Goal: Task Accomplishment & Management: Use online tool/utility

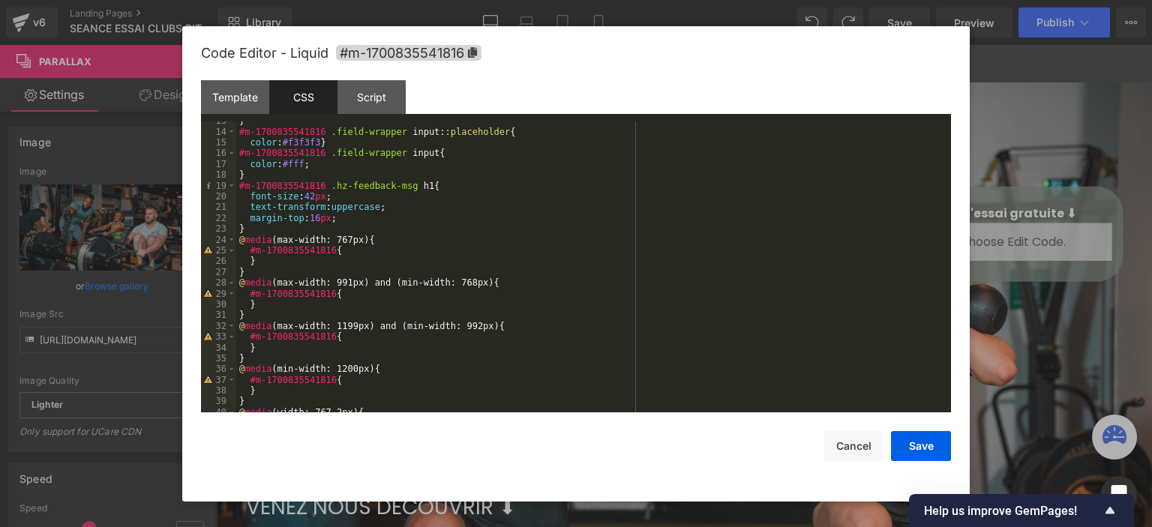
scroll to position [135, 0]
click at [1132, 191] on div at bounding box center [576, 263] width 1152 height 527
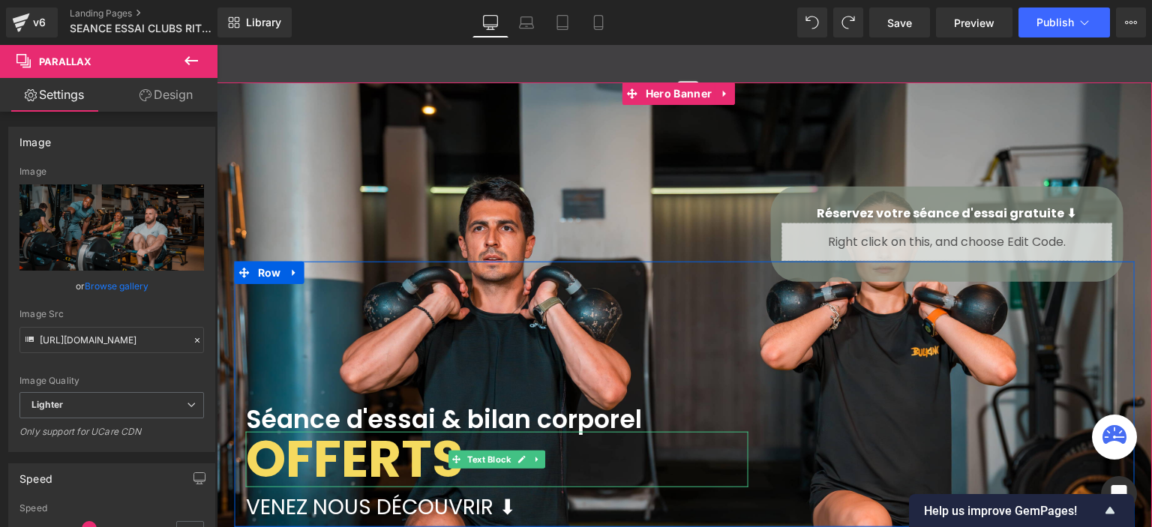
click at [360, 418] on font "Séance d'essai & bilan corporel" at bounding box center [444, 418] width 396 height 35
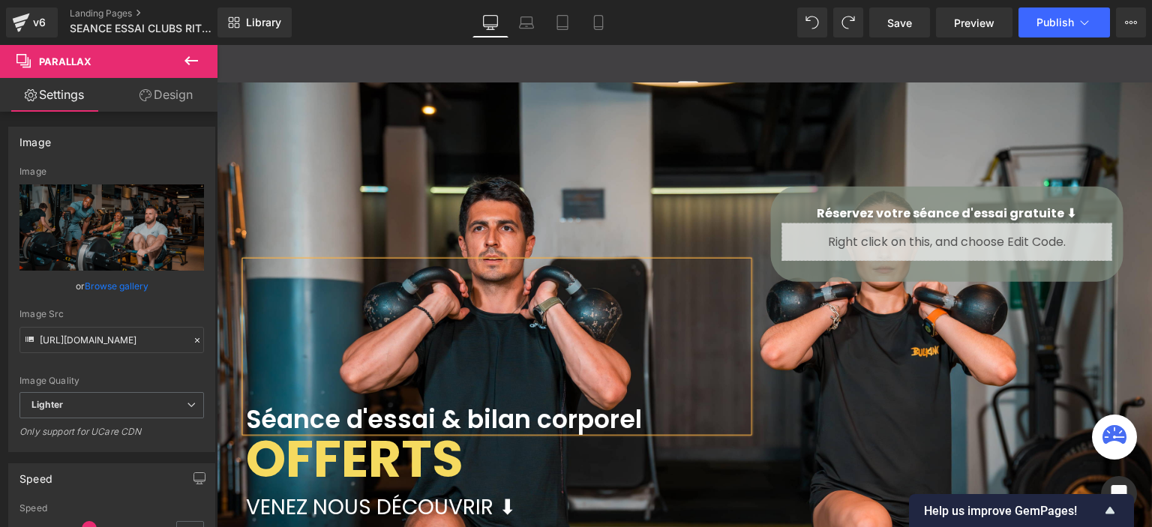
click at [360, 418] on font "Séance d'essai & bilan corporel" at bounding box center [444, 418] width 396 height 35
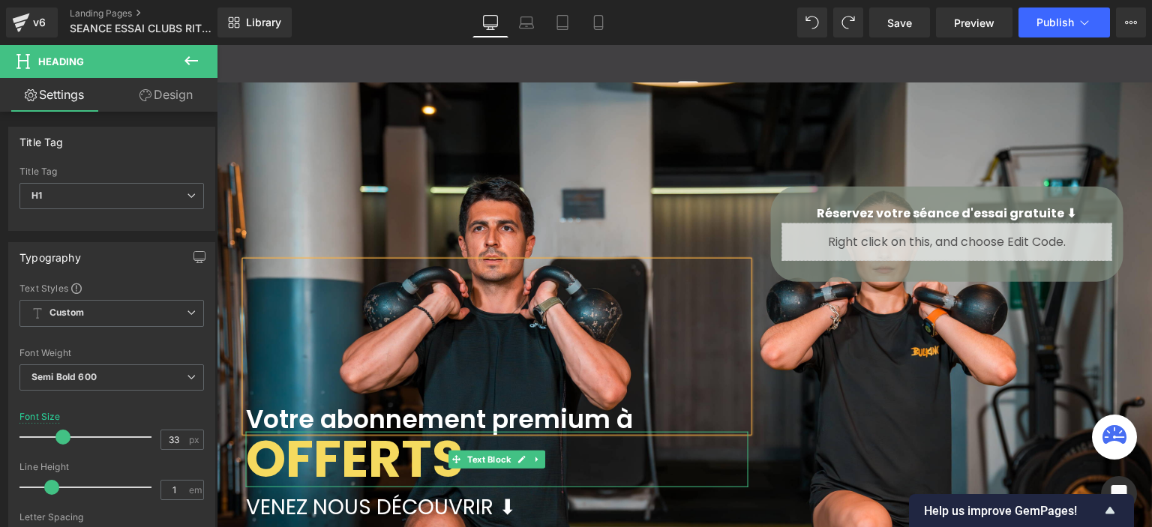
click at [336, 464] on b "OFFERTS" at bounding box center [354, 458] width 217 height 71
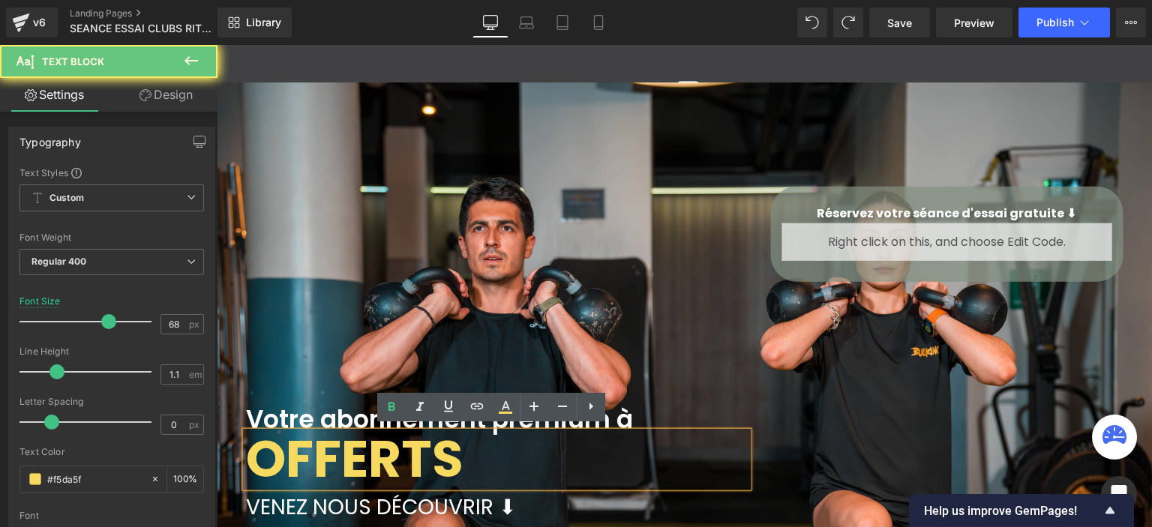
click at [336, 464] on b "OFFERTS" at bounding box center [354, 458] width 217 height 71
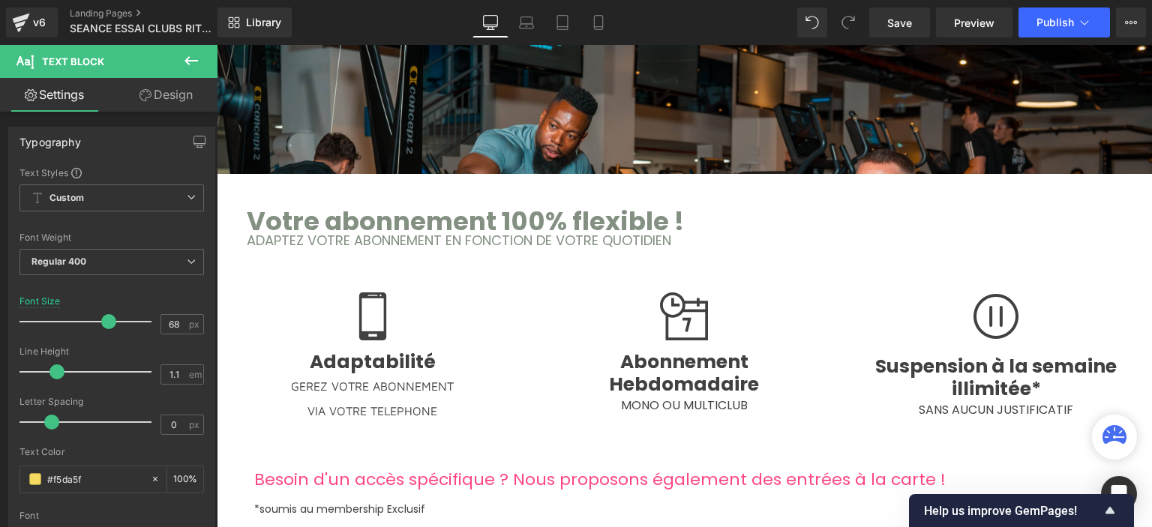
scroll to position [1050, 0]
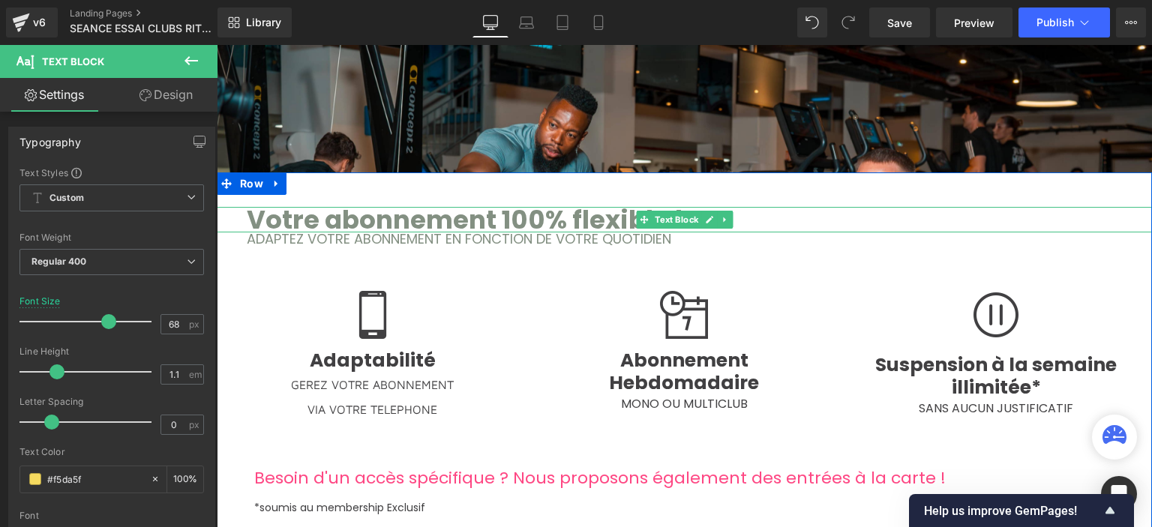
click at [513, 215] on span "Votre abonnement 100% flexible !" at bounding box center [465, 220] width 437 height 36
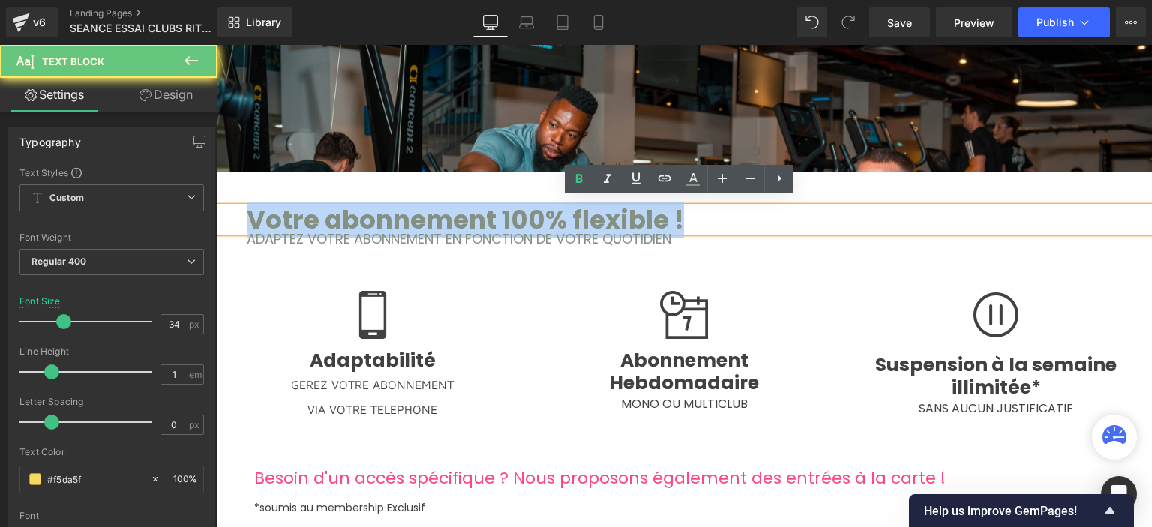
click at [513, 215] on span "Votre abonnement 100% flexible !" at bounding box center [465, 220] width 437 height 36
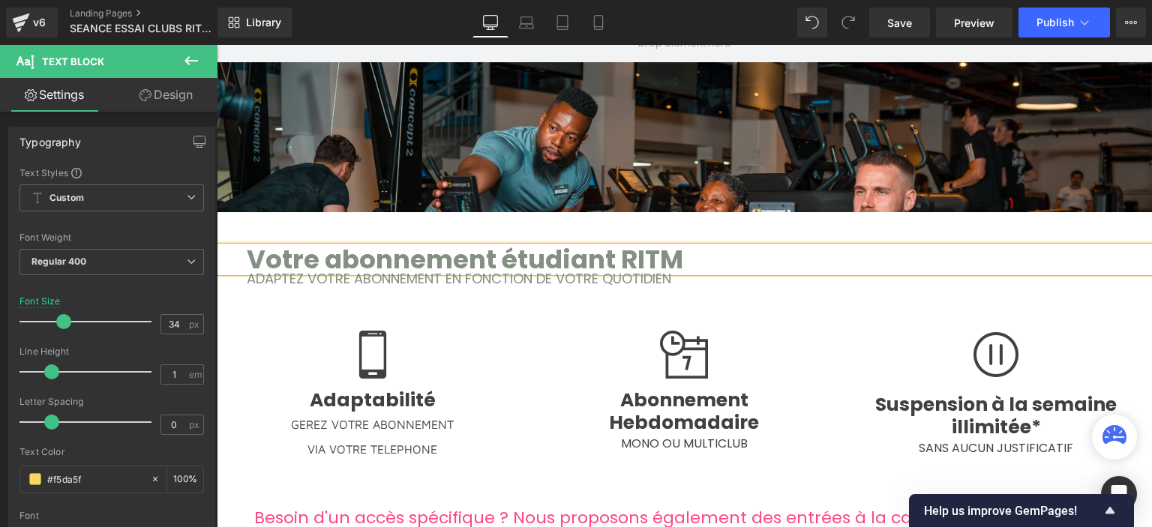
scroll to position [975, 0]
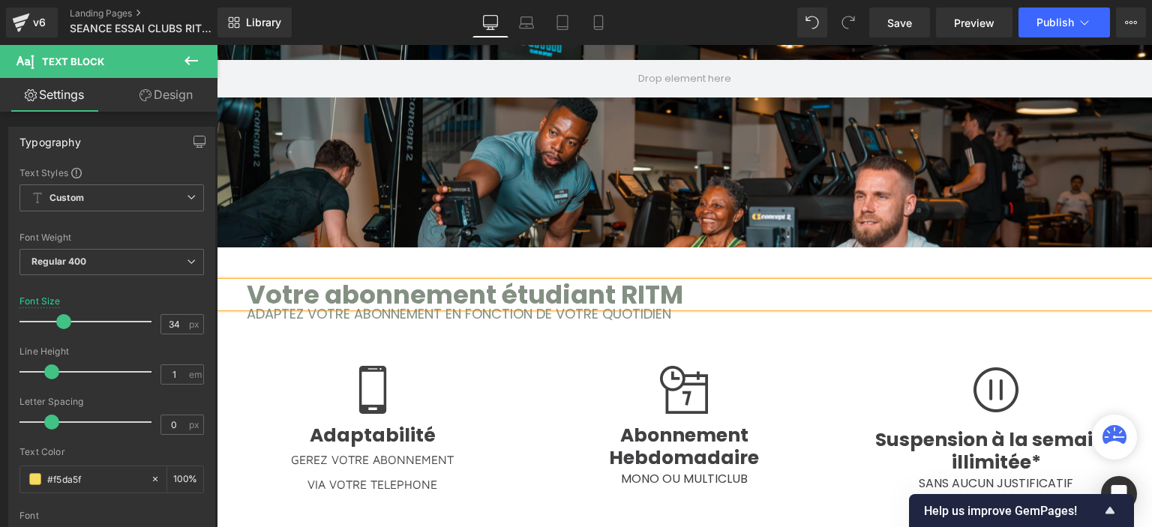
click at [502, 305] on span "ADAPTEZ VOTRE ABONNEMENT EN FONCTION DE VOTRE QUOTIDIEN" at bounding box center [459, 313] width 424 height 19
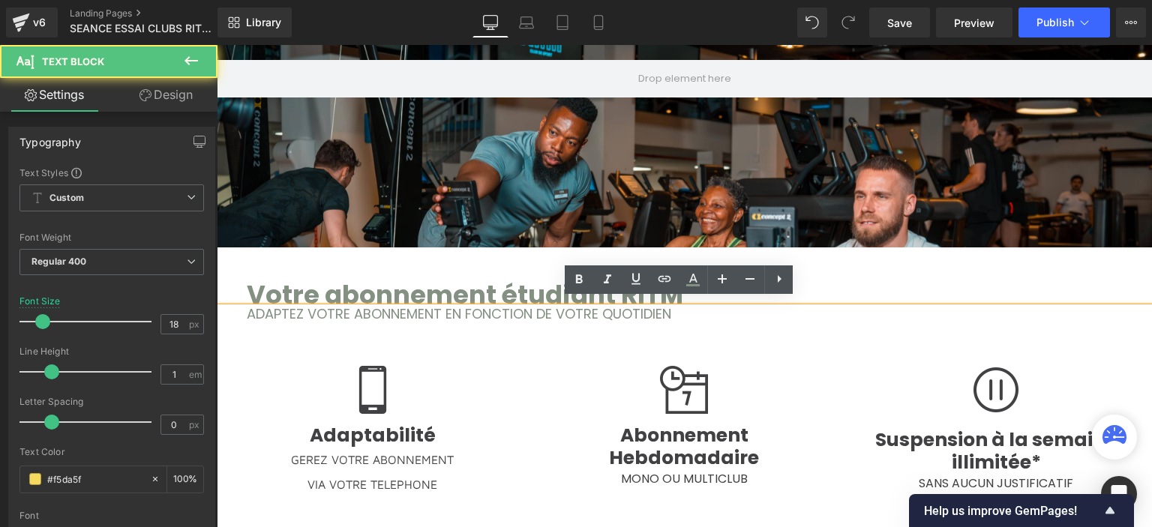
click at [217, 45] on div "60px" at bounding box center [217, 45] width 0 height 0
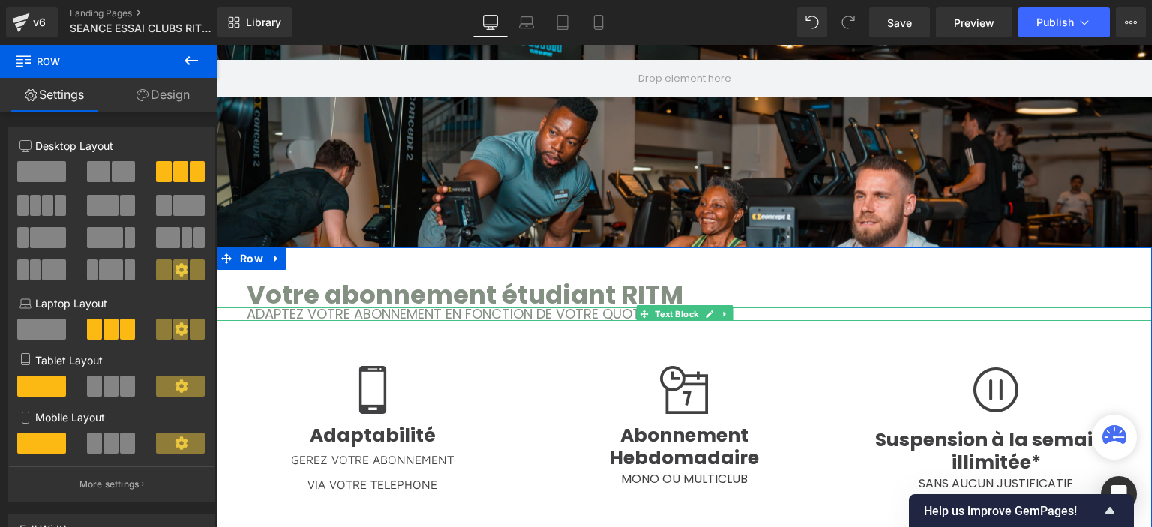
click at [652, 305] on span "Text Block" at bounding box center [676, 314] width 49 height 18
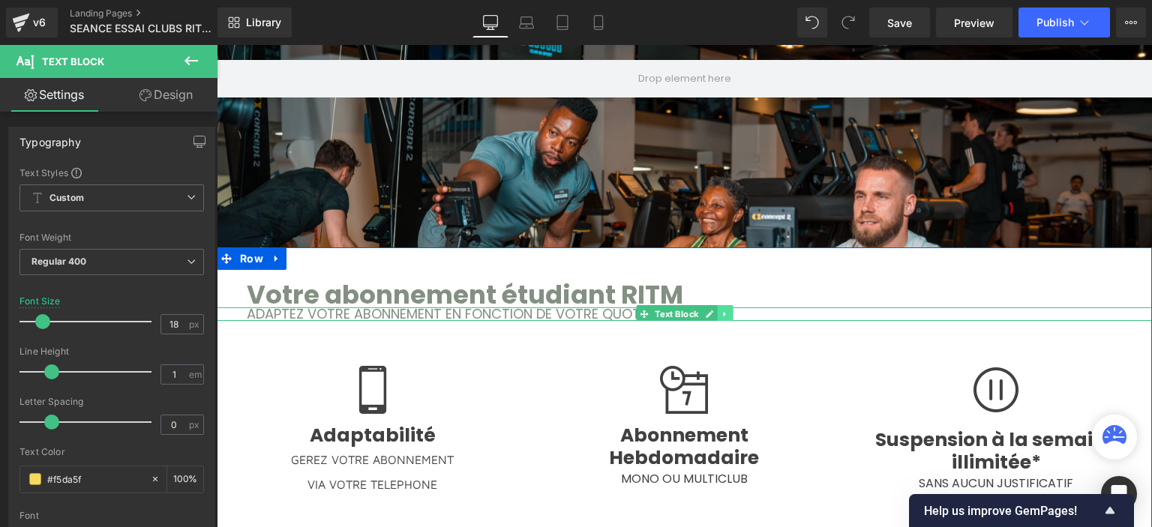
click at [721, 310] on icon at bounding box center [725, 314] width 8 height 9
click at [728, 310] on icon at bounding box center [732, 314] width 8 height 8
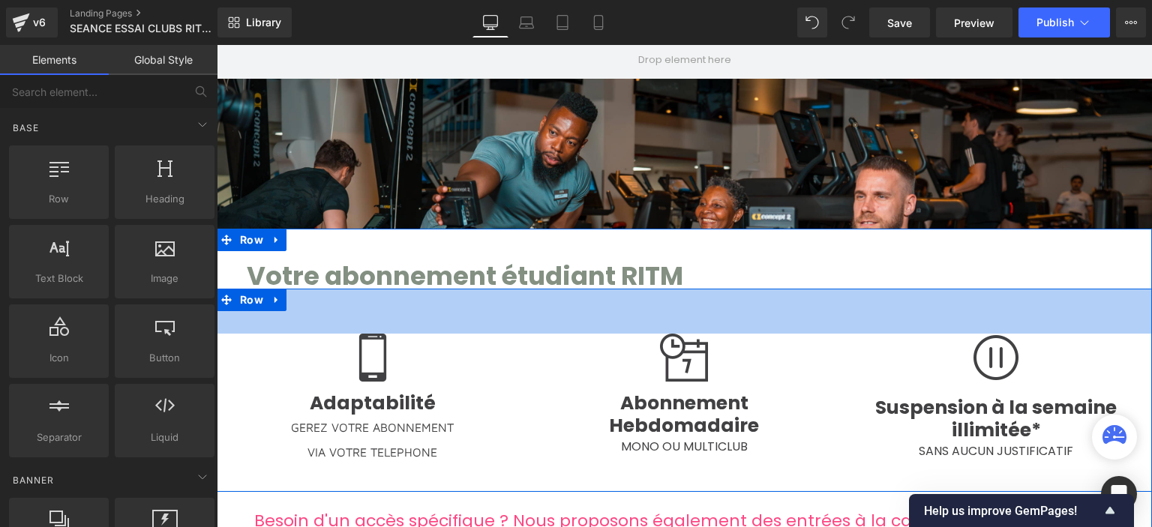
scroll to position [1050, 0]
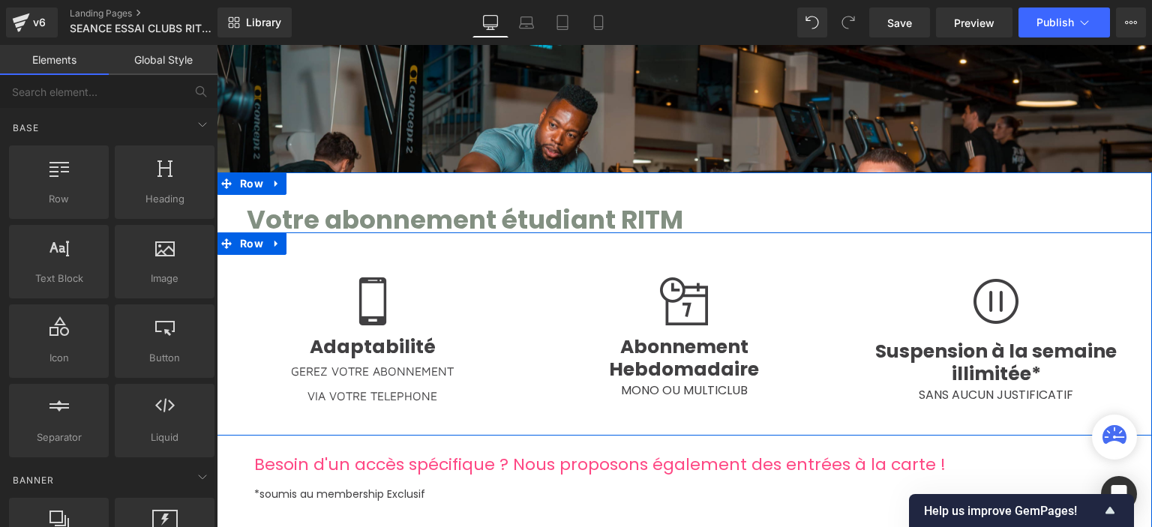
click at [360, 341] on span "Adaptabilité" at bounding box center [373, 347] width 126 height 26
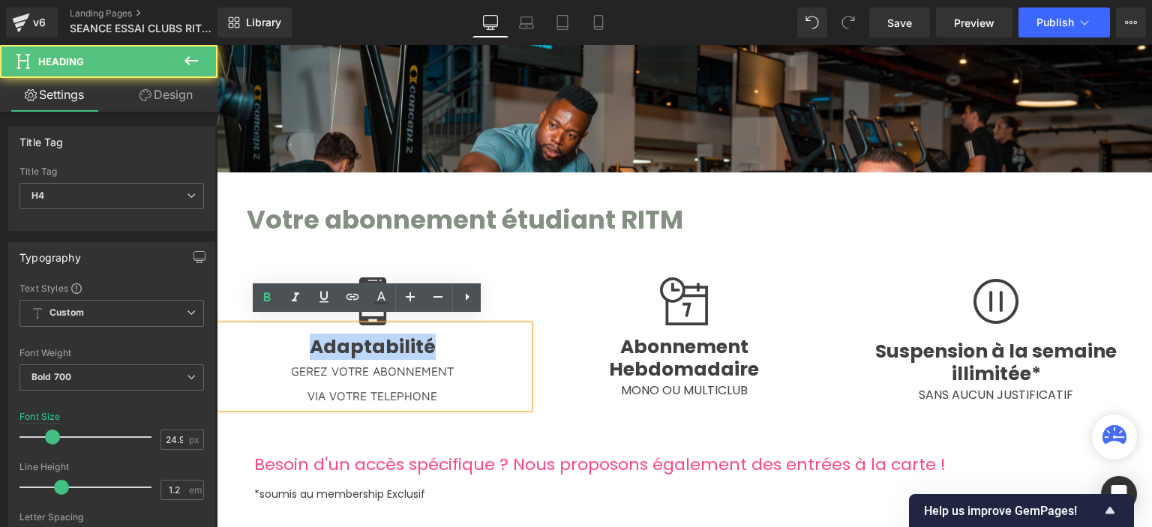
click at [358, 340] on span "Adaptabilité" at bounding box center [373, 347] width 126 height 26
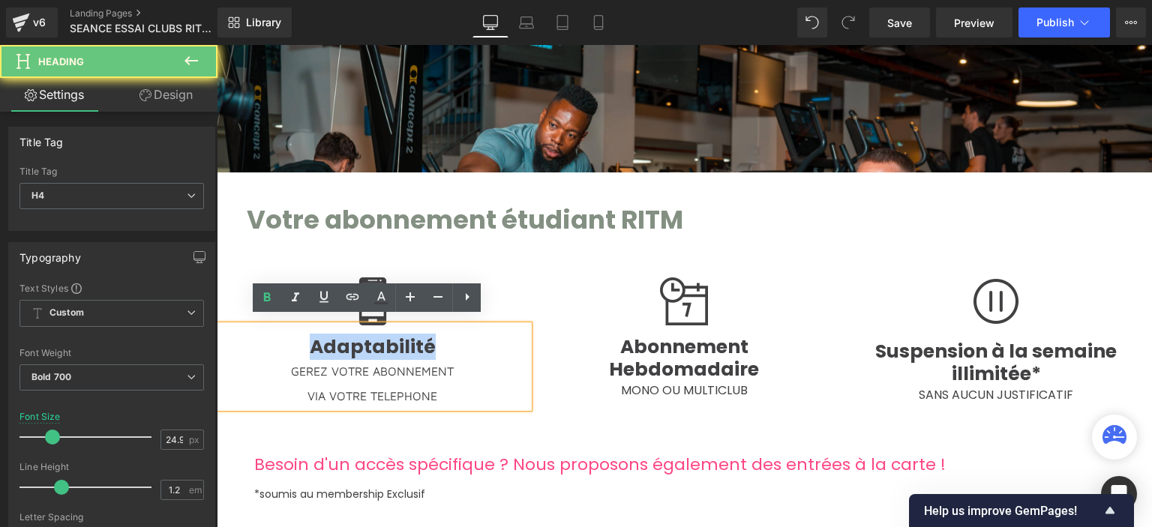
click at [358, 340] on span "Adaptabilité" at bounding box center [373, 347] width 126 height 26
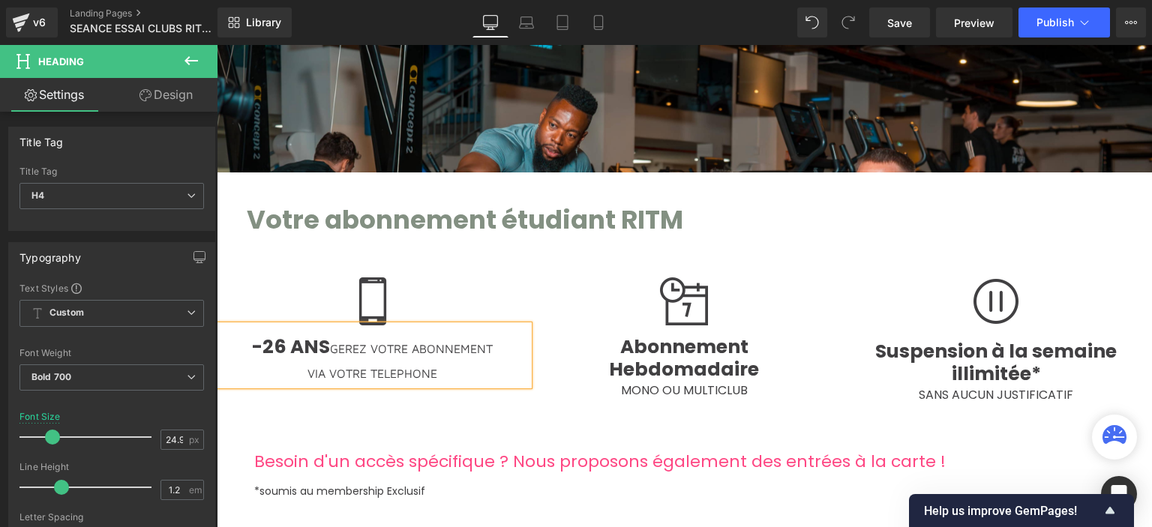
scroll to position [3302, 924]
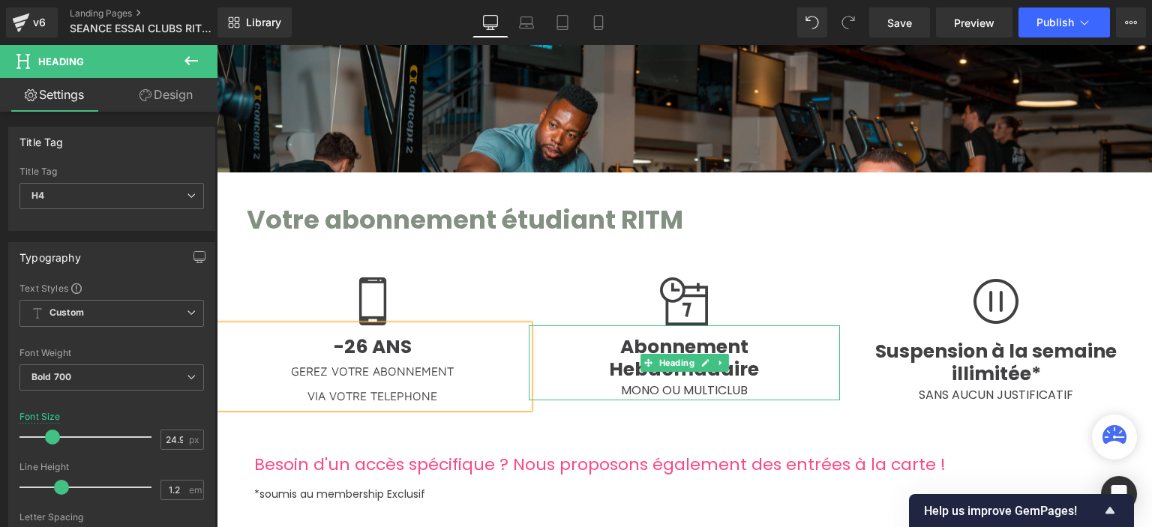
drag, startPoint x: 619, startPoint y: 344, endPoint x: 616, endPoint y: 334, distance: 10.7
click at [620, 344] on span "Abonnement" at bounding box center [684, 347] width 128 height 26
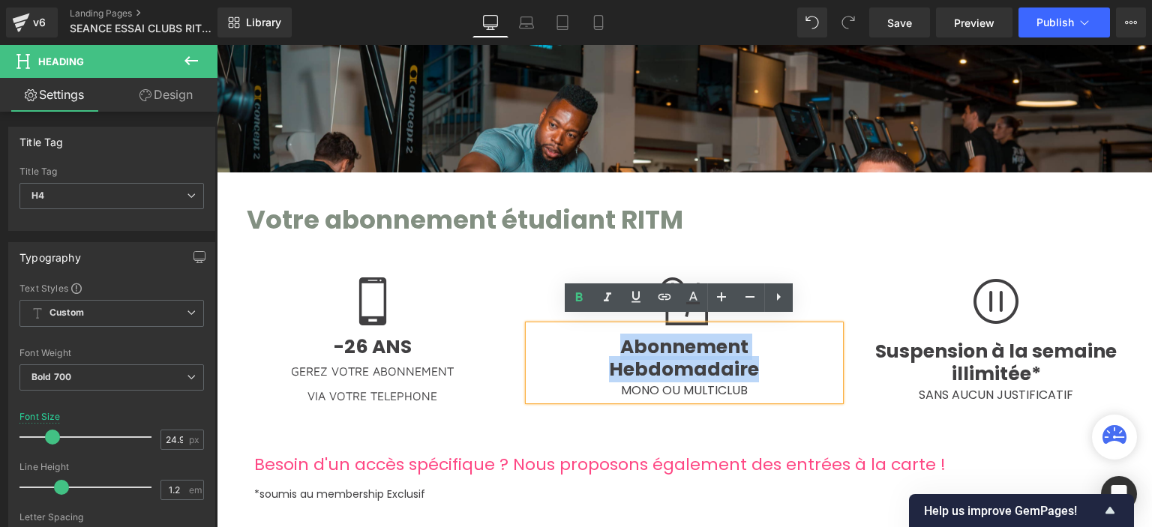
drag, startPoint x: 616, startPoint y: 334, endPoint x: 772, endPoint y: 362, distance: 158.6
click at [772, 362] on div "Abonnement Hebdomadaire MONO OU MULTICLUB" at bounding box center [685, 362] width 312 height 75
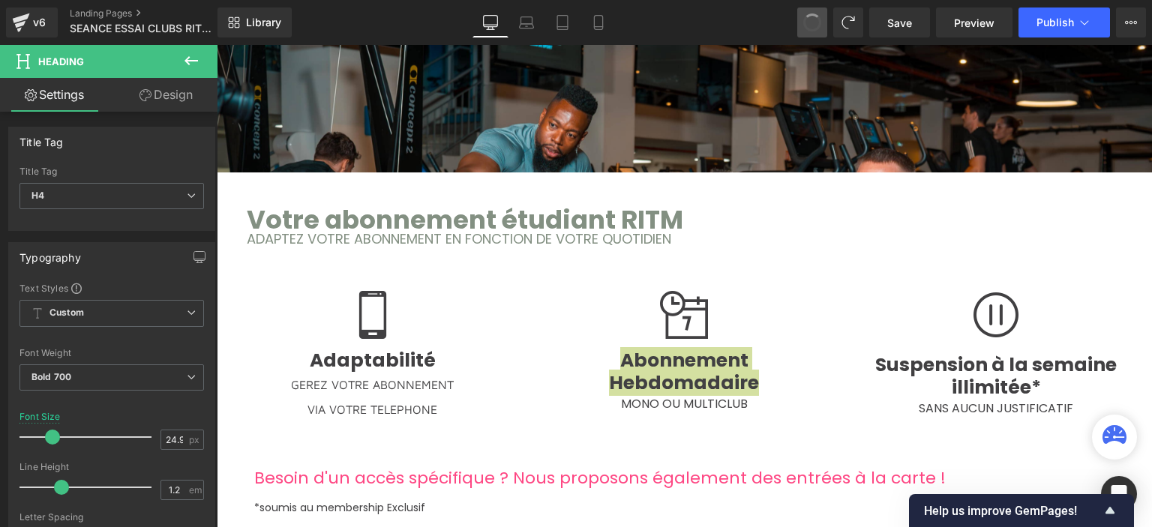
scroll to position [3316, 924]
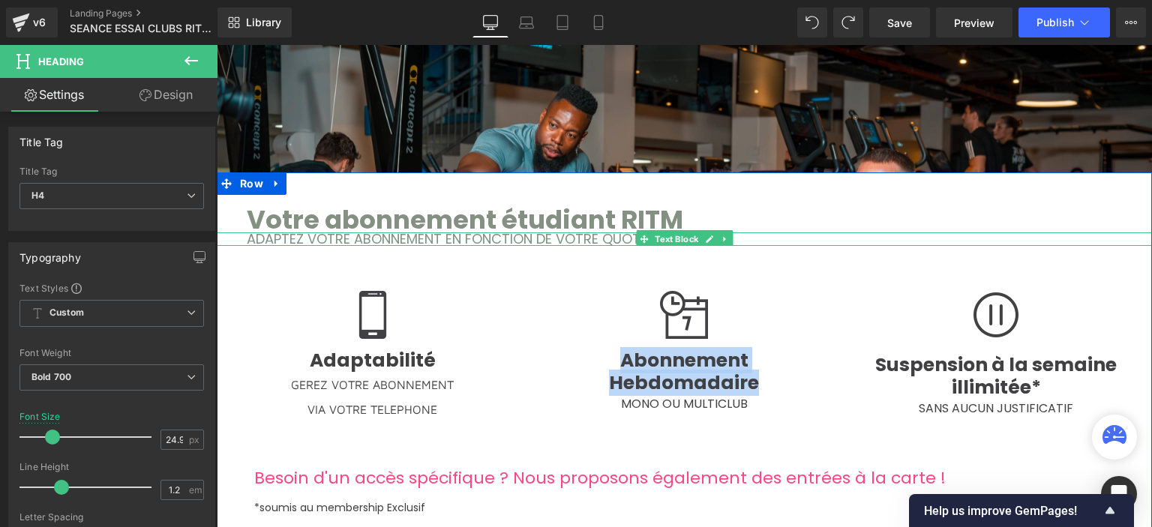
click at [430, 233] on span "ADAPTEZ VOTRE ABONNEMENT EN FONCTION DE VOTRE QUOTIDIEN" at bounding box center [459, 238] width 424 height 19
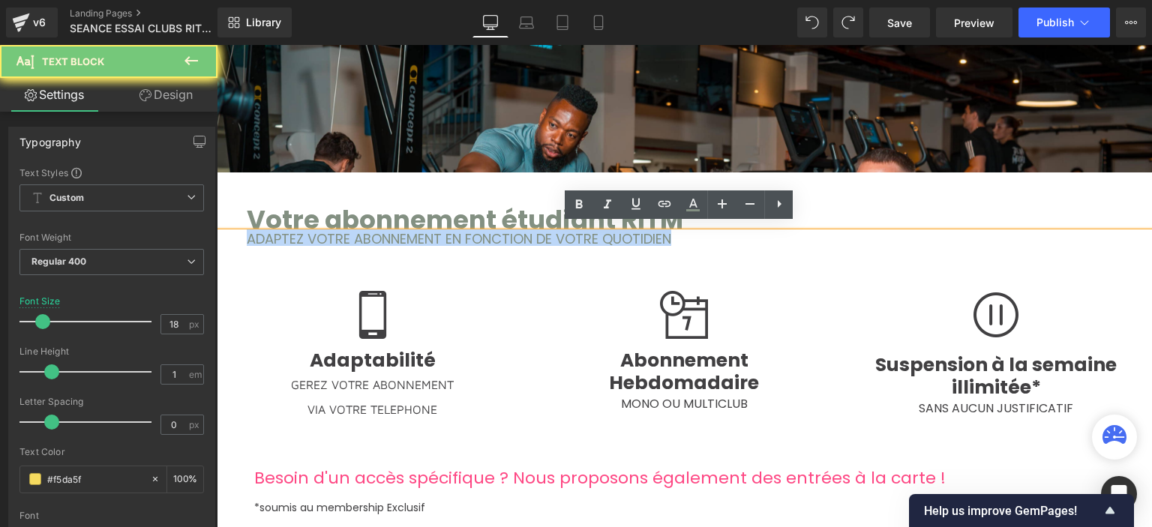
click at [430, 233] on span "ADAPTEZ VOTRE ABONNEMENT EN FONCTION DE VOTRE QUOTIDIEN" at bounding box center [459, 238] width 424 height 19
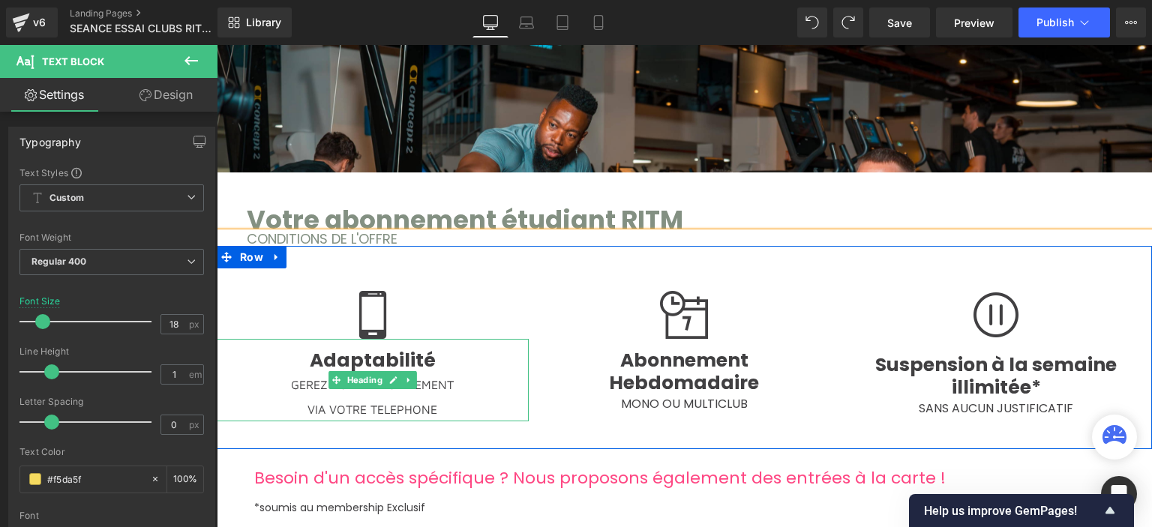
click at [397, 349] on span "Adaptabilité" at bounding box center [373, 360] width 126 height 26
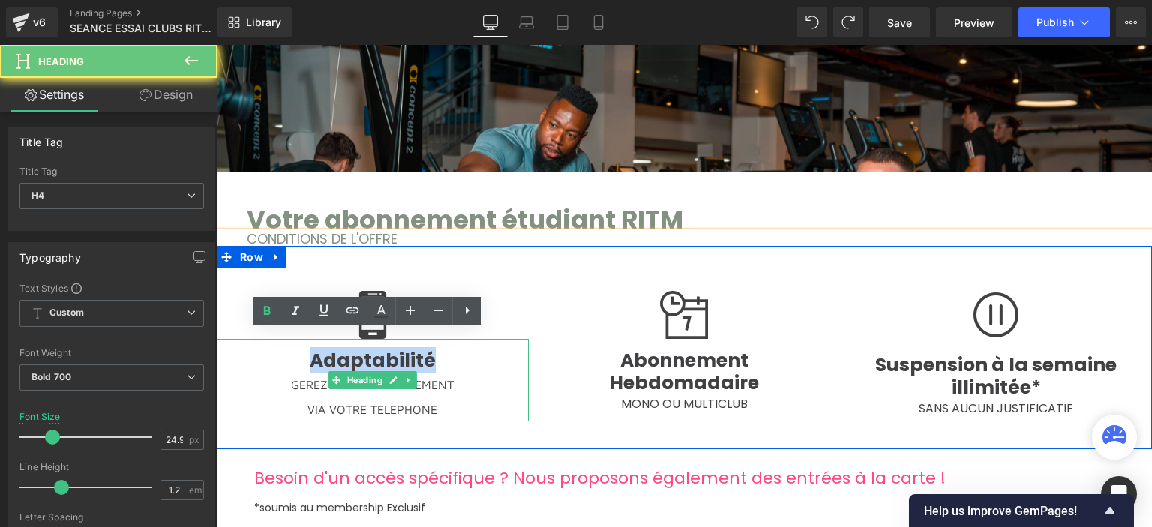
click at [397, 349] on span "Adaptabilité" at bounding box center [373, 360] width 126 height 26
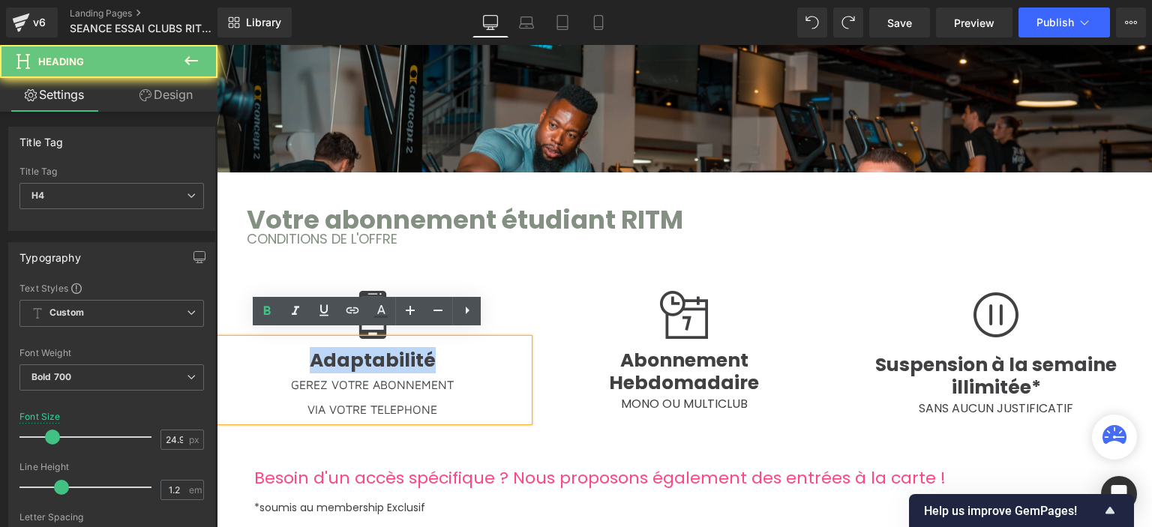
click at [397, 349] on span "Adaptabilité" at bounding box center [373, 360] width 126 height 26
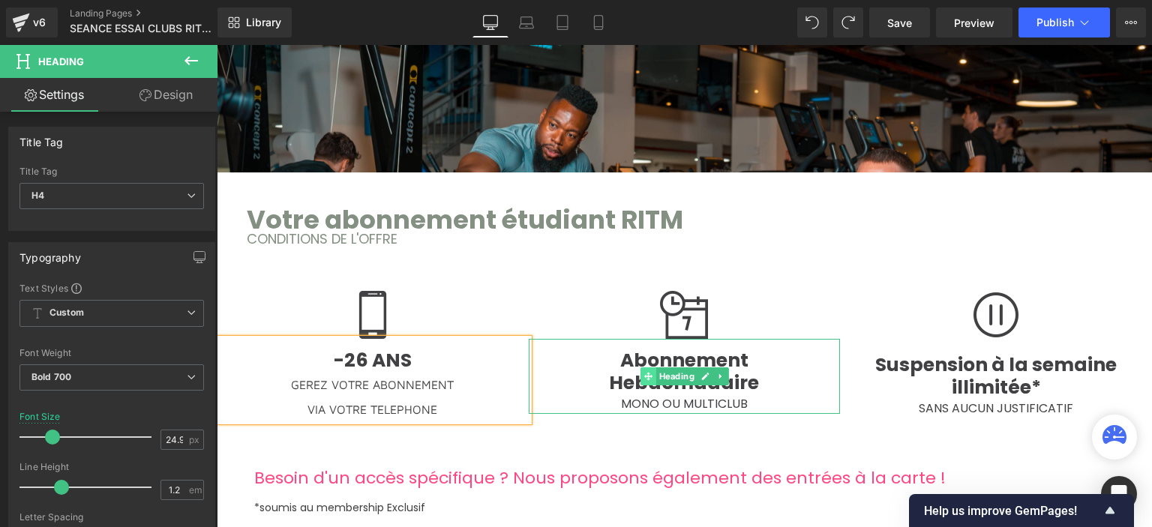
click at [645, 374] on span at bounding box center [648, 376] width 16 height 18
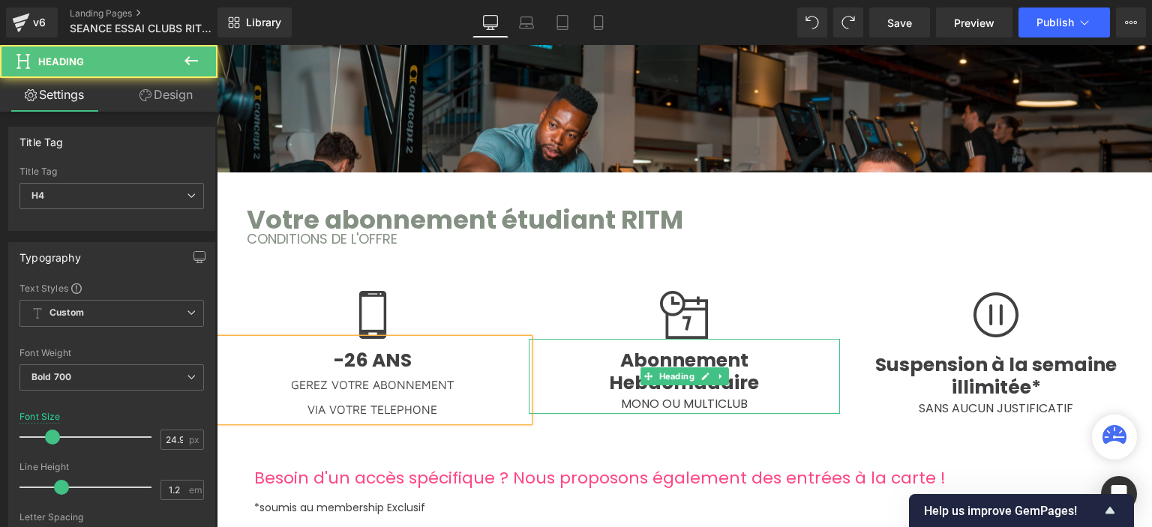
click at [613, 358] on h4 "Abonnement" at bounding box center [685, 360] width 312 height 22
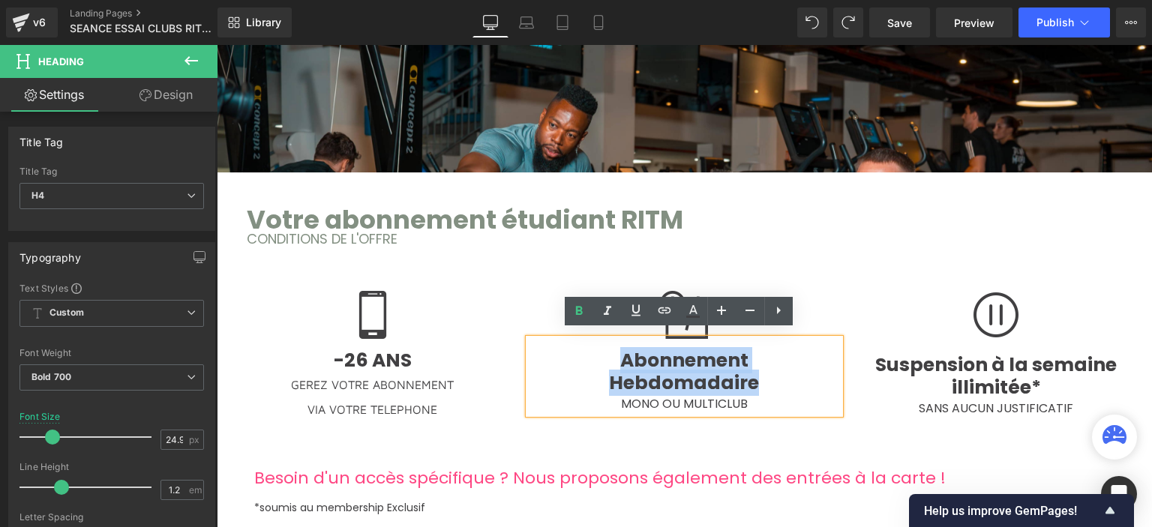
drag, startPoint x: 688, startPoint y: 362, endPoint x: 762, endPoint y: 377, distance: 75.7
click at [762, 377] on div "Abonnement Hebdomadaire MONO OU MULTICLUB" at bounding box center [685, 376] width 312 height 75
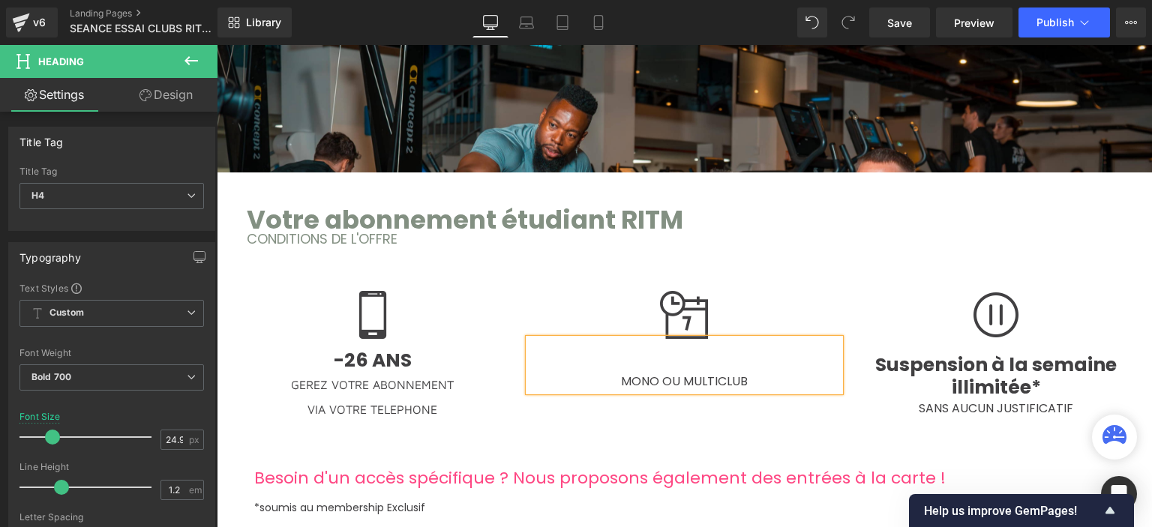
click at [366, 397] on h4 "VIA VOTRE TELEPHONE" at bounding box center [373, 409] width 312 height 25
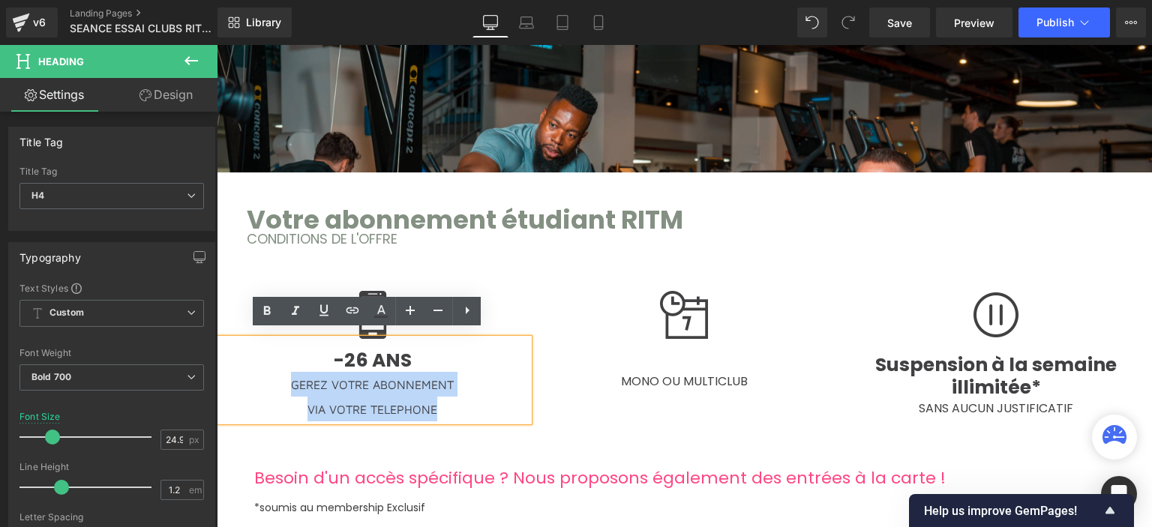
drag, startPoint x: 281, startPoint y: 375, endPoint x: 497, endPoint y: 415, distance: 219.8
click at [497, 415] on div "-26 ANS GEREZ VOTRE ABONNEMENT VIA VOTRE TELEPHONE" at bounding box center [373, 380] width 312 height 82
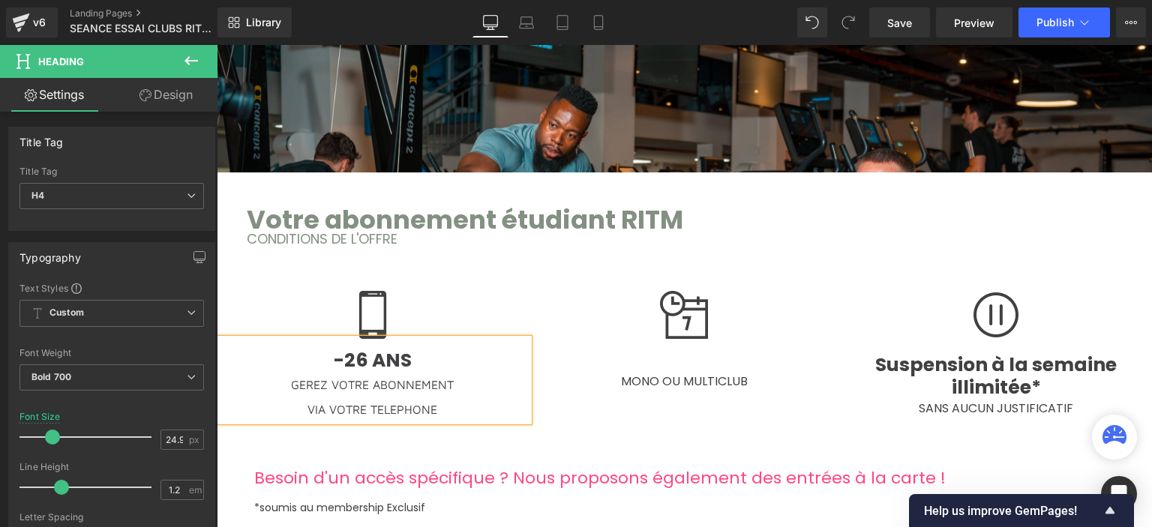
scroll to position [7, 7]
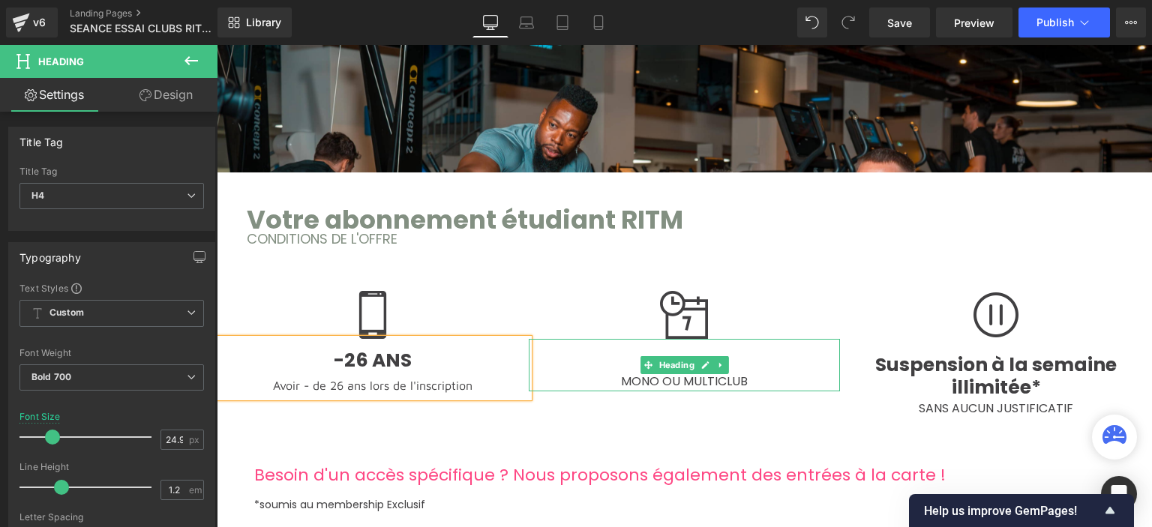
click at [639, 339] on div "MONO OU MULTICLUB" at bounding box center [685, 365] width 312 height 52
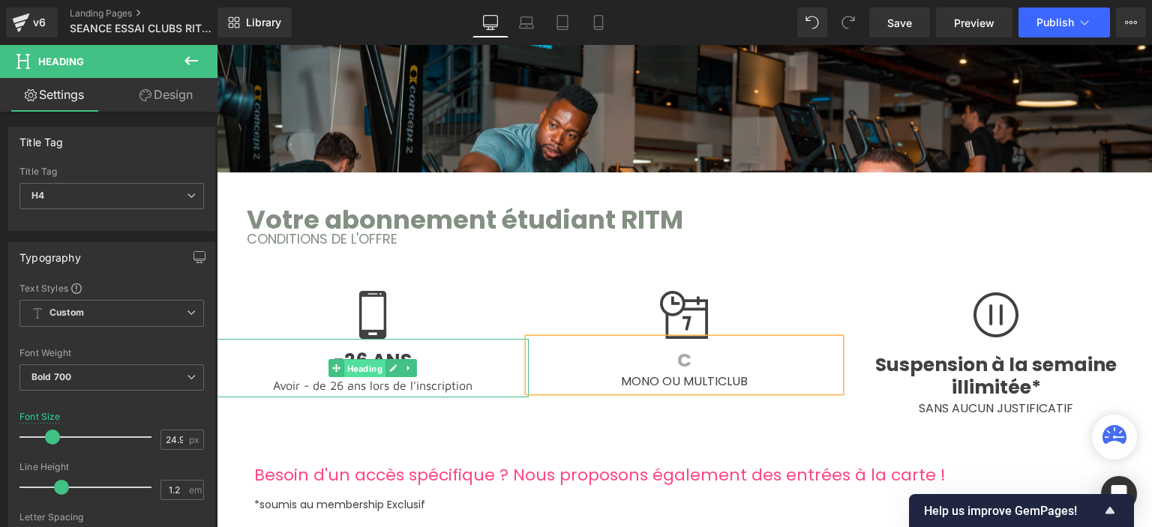
click at [372, 360] on span "Heading" at bounding box center [364, 369] width 41 height 18
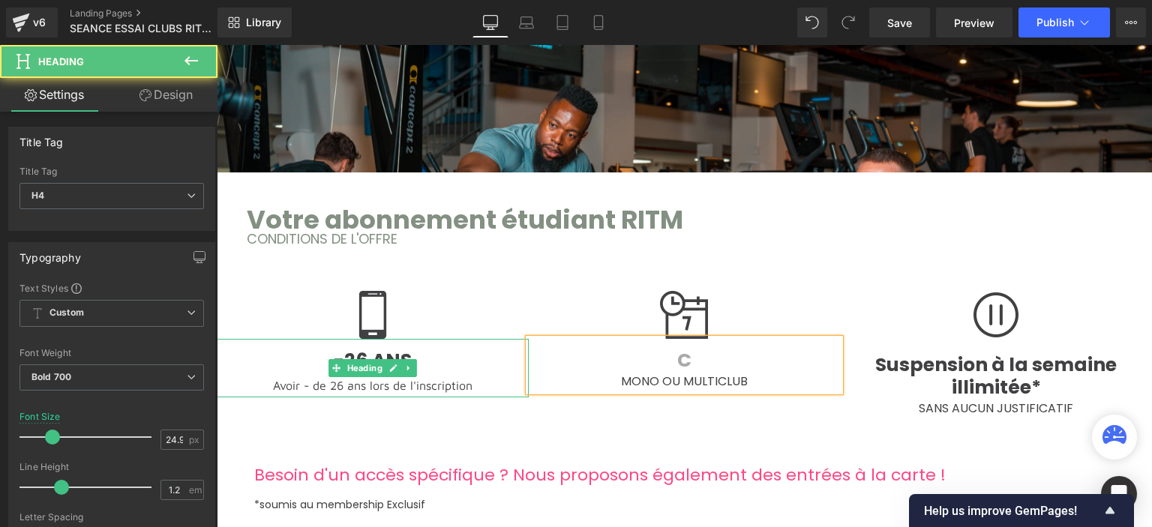
click at [425, 352] on h4 "-26 ANS" at bounding box center [373, 360] width 312 height 22
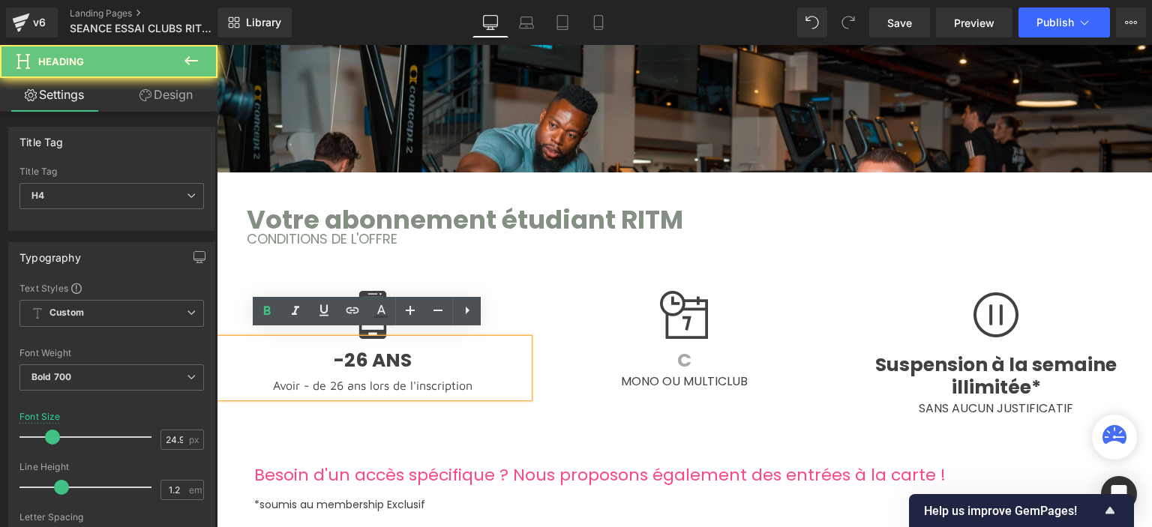
click at [423, 351] on h4 "-26 ANS" at bounding box center [373, 360] width 312 height 22
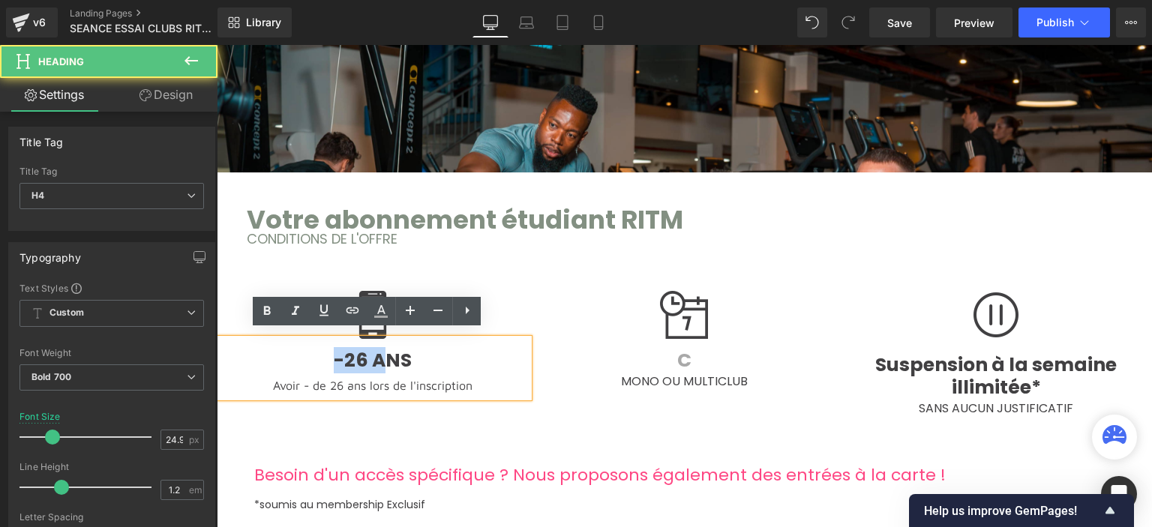
drag, startPoint x: 380, startPoint y: 350, endPoint x: 291, endPoint y: 347, distance: 89.3
click at [290, 349] on h4 "-26 ANS" at bounding box center [373, 360] width 312 height 22
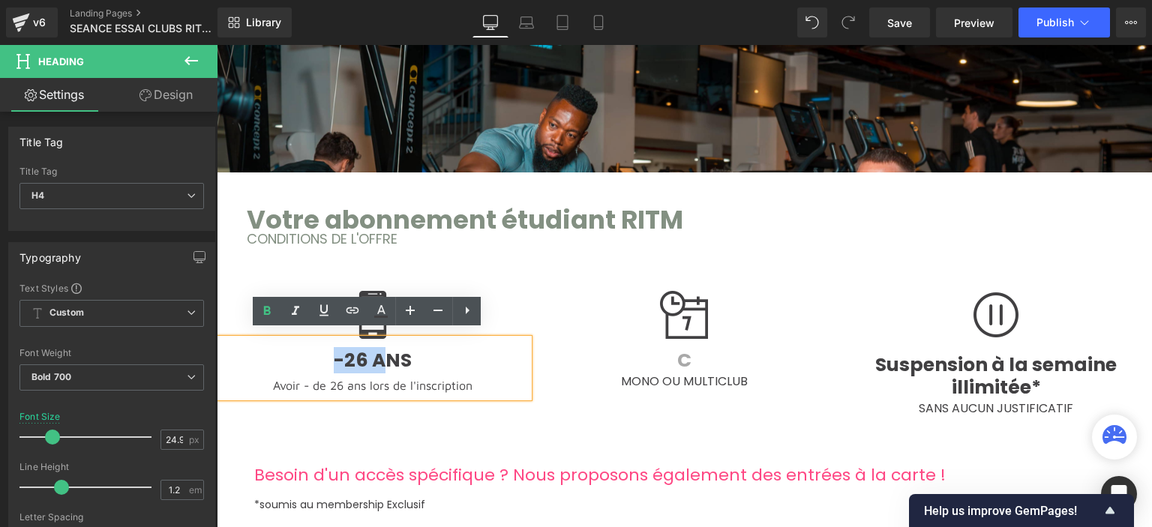
click at [296, 349] on h4 "-26 ANS" at bounding box center [373, 360] width 312 height 22
drag, startPoint x: 433, startPoint y: 350, endPoint x: 474, endPoint y: 350, distance: 40.5
click at [474, 350] on h4 "-26 ANS" at bounding box center [373, 360] width 312 height 22
copy span "-26 ANS"
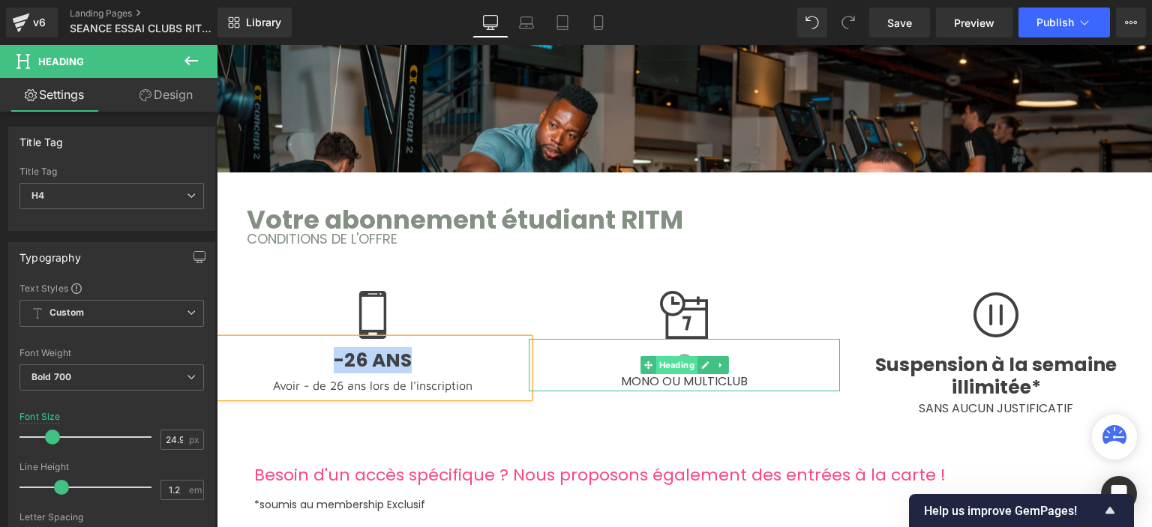
click at [667, 357] on span "Heading" at bounding box center [675, 365] width 41 height 18
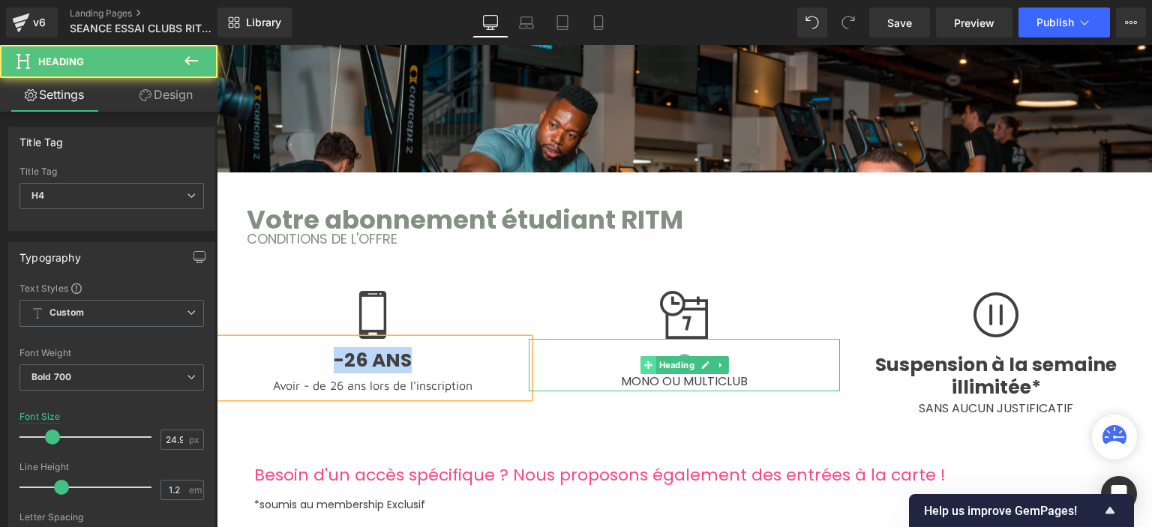
click at [640, 356] on span at bounding box center [648, 365] width 16 height 18
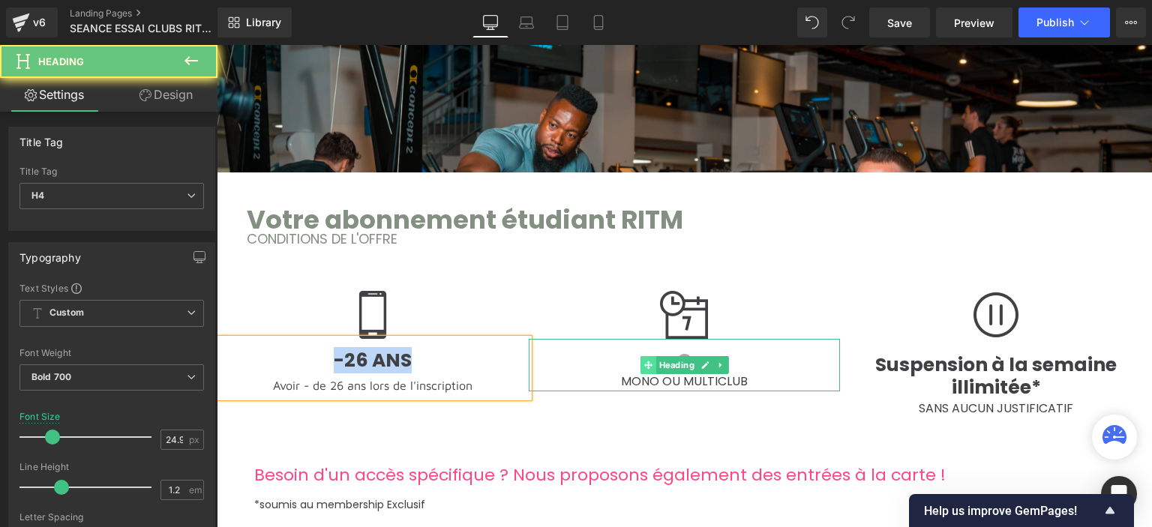
click at [640, 356] on span at bounding box center [648, 365] width 16 height 18
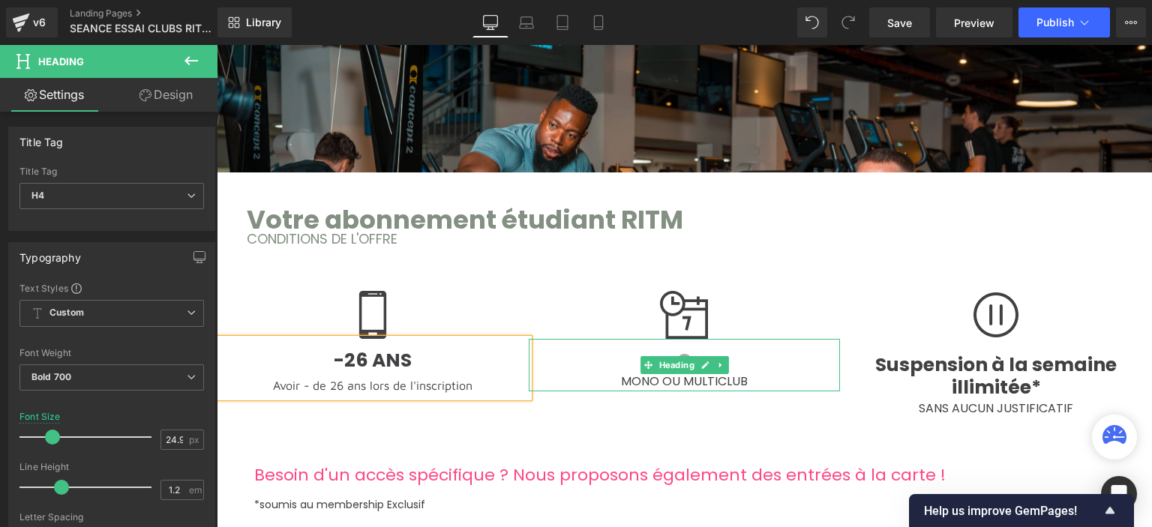
drag, startPoint x: 710, startPoint y: 347, endPoint x: 760, endPoint y: 344, distance: 49.6
click at [717, 349] on h4 "C" at bounding box center [685, 360] width 312 height 22
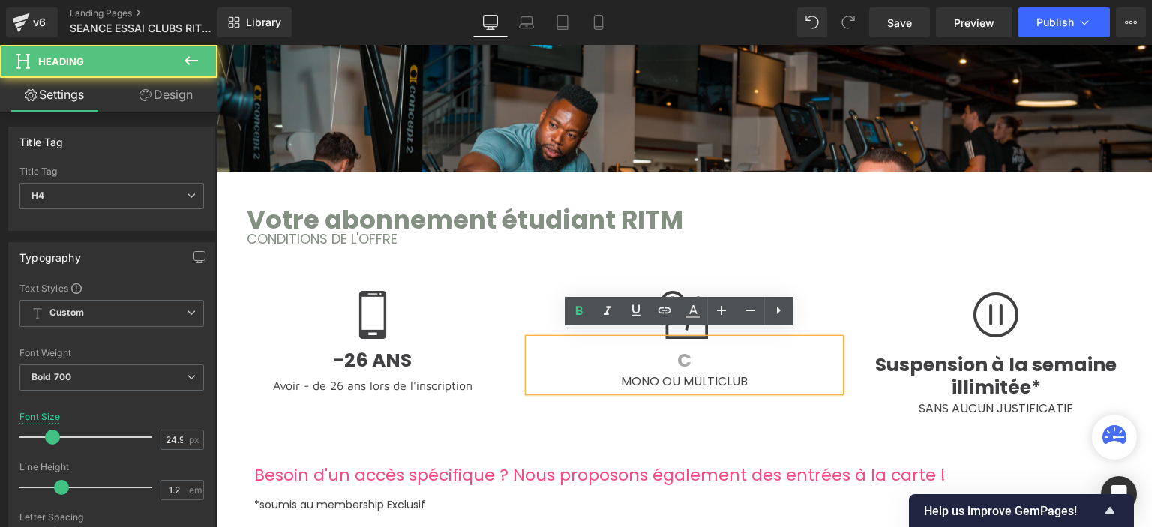
click at [766, 349] on h4 "C" at bounding box center [685, 360] width 312 height 22
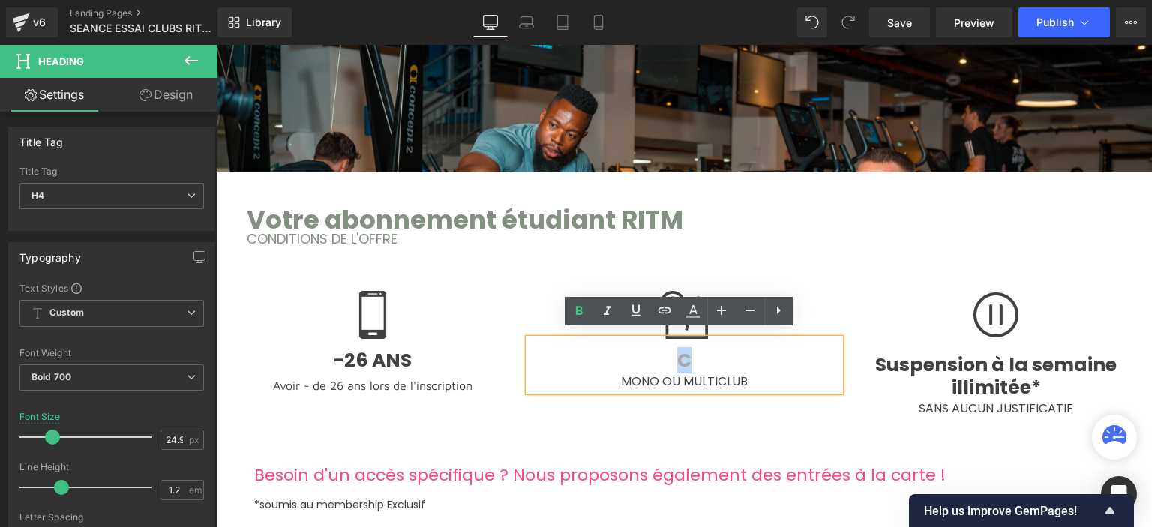
drag, startPoint x: 599, startPoint y: 344, endPoint x: 586, endPoint y: 344, distance: 13.5
click at [586, 349] on h4 "C" at bounding box center [685, 360] width 312 height 22
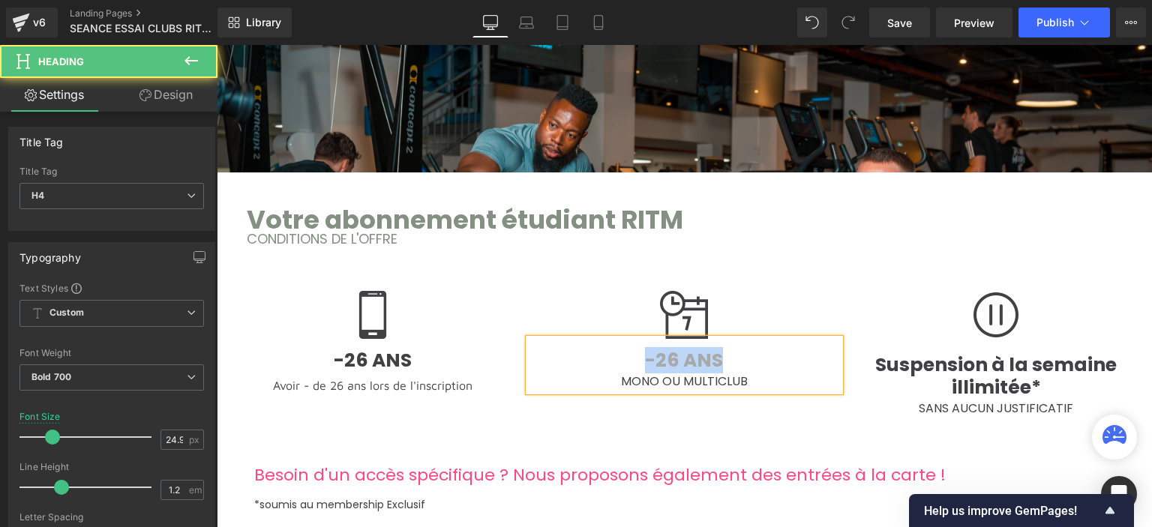
drag, startPoint x: 654, startPoint y: 351, endPoint x: 747, endPoint y: 351, distance: 93.0
click at [747, 351] on h4 "-26 ANS" at bounding box center [685, 360] width 312 height 22
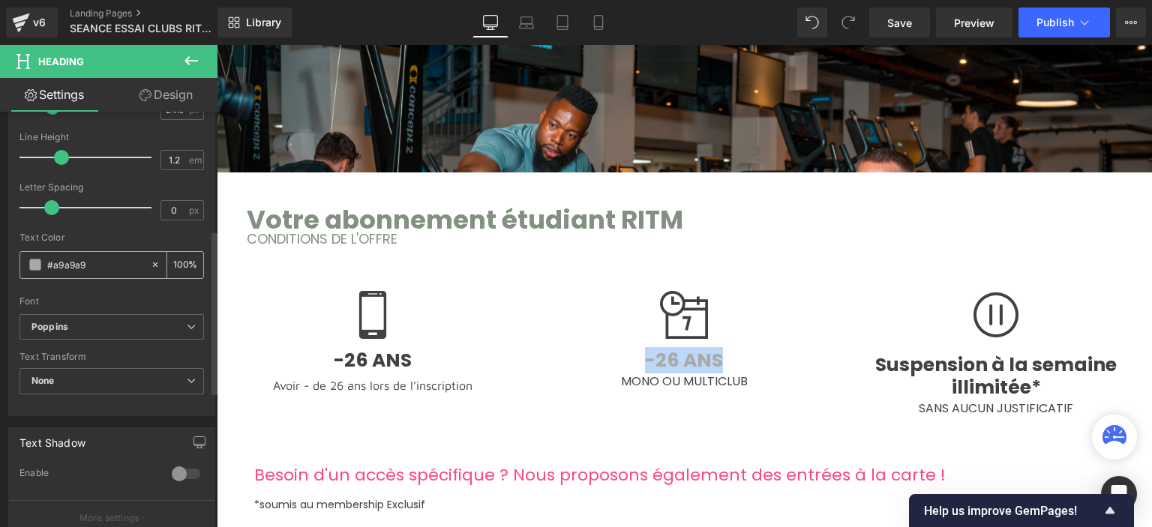
scroll to position [300, 0]
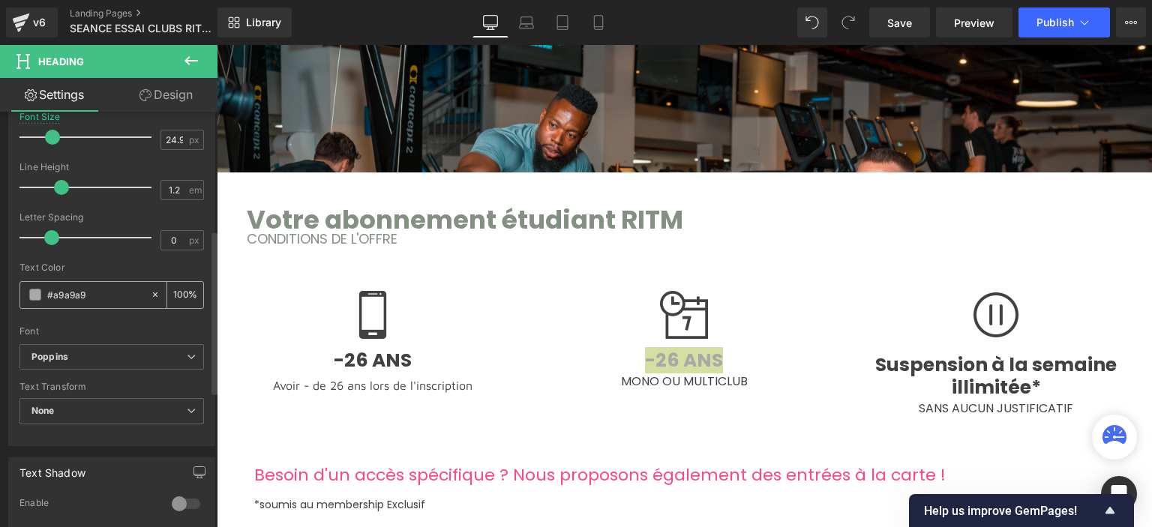
click at [35, 293] on span at bounding box center [35, 295] width 12 height 12
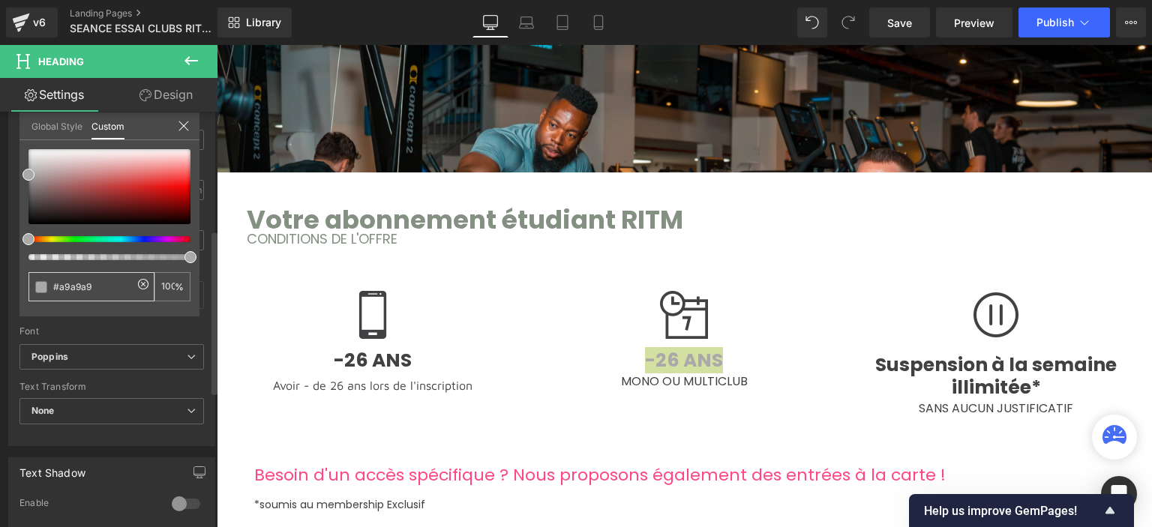
click at [88, 290] on input "#a9a9a9" at bounding box center [92, 287] width 79 height 16
click at [93, 281] on input "#a9a9a9" at bounding box center [92, 287] width 79 height 16
type input "#a9a9a"
type input "0"
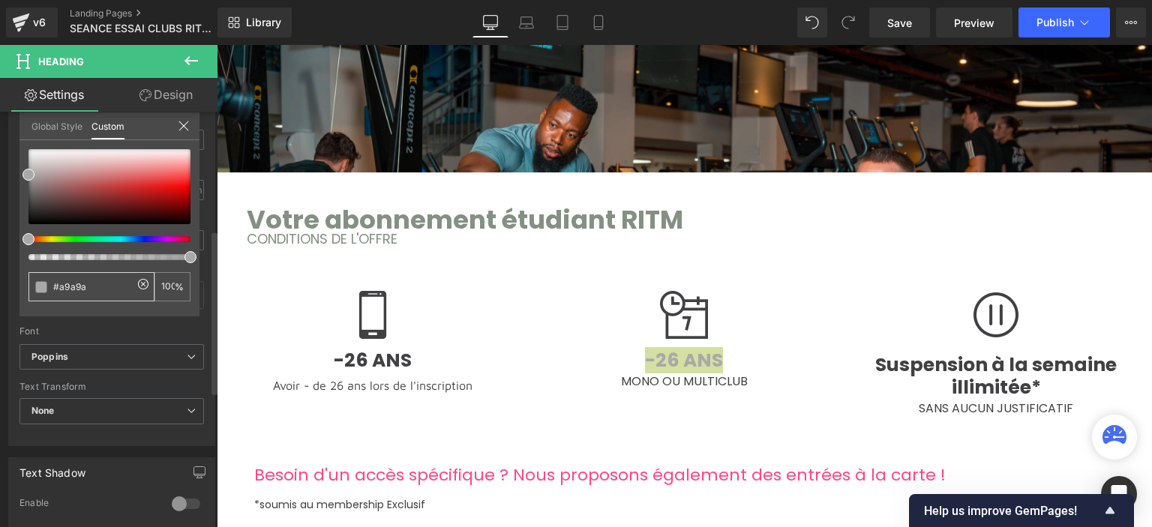
type input "0"
type input "#a9a9"
type input "60"
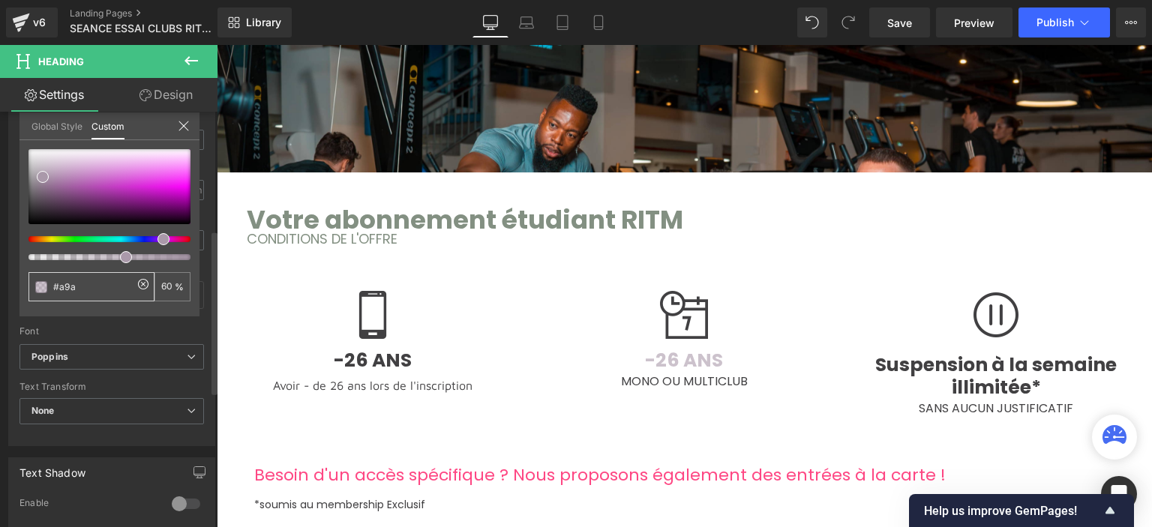
type input "#a9"
type input "0"
type input "#a"
type input "0"
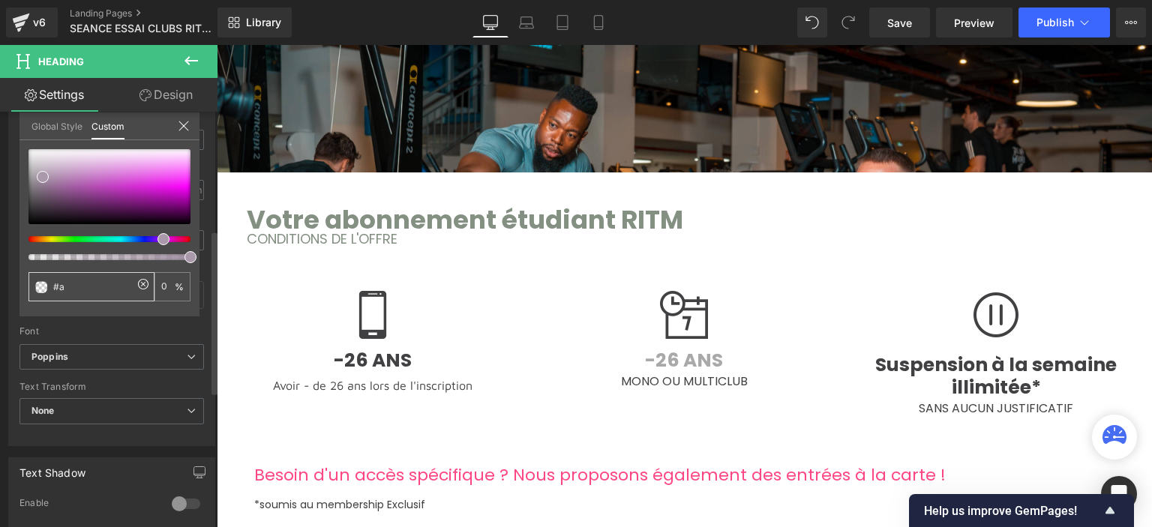
type input "#a"
type input "#"
type input "#4"
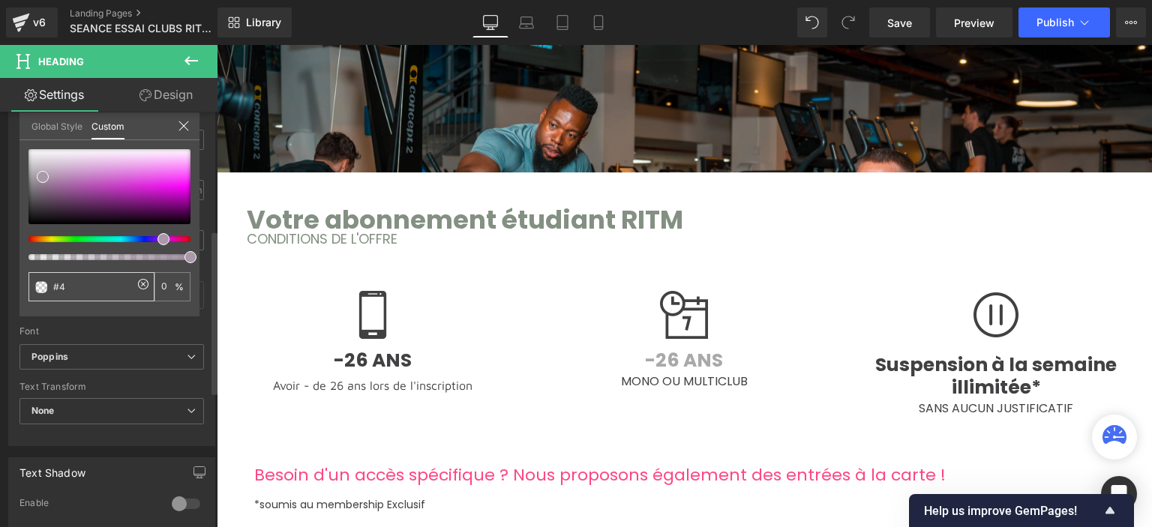
type input "#41"
type input "#414"
type input "100"
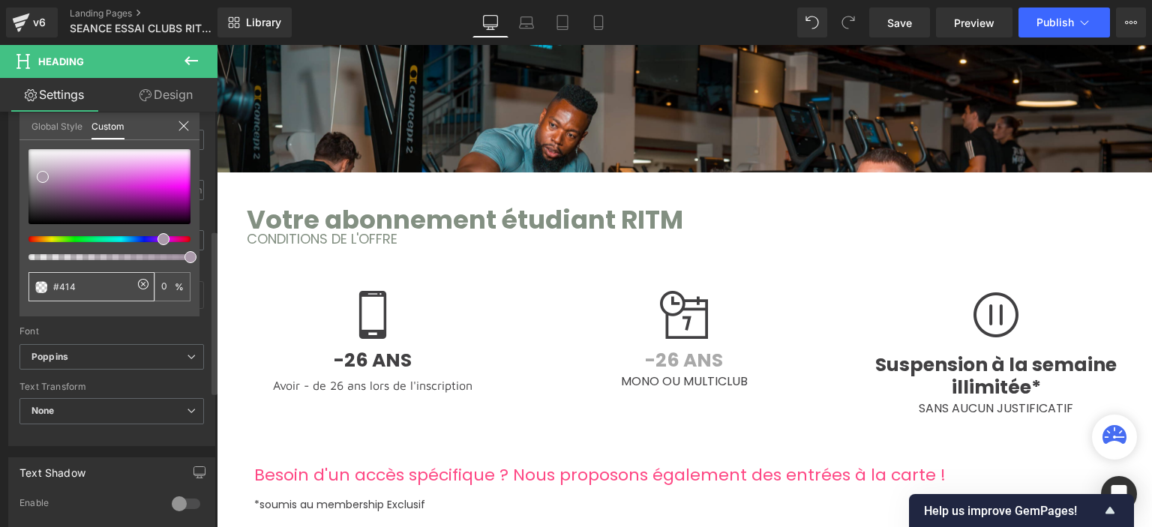
type input "100"
type input "#4140"
type input "0"
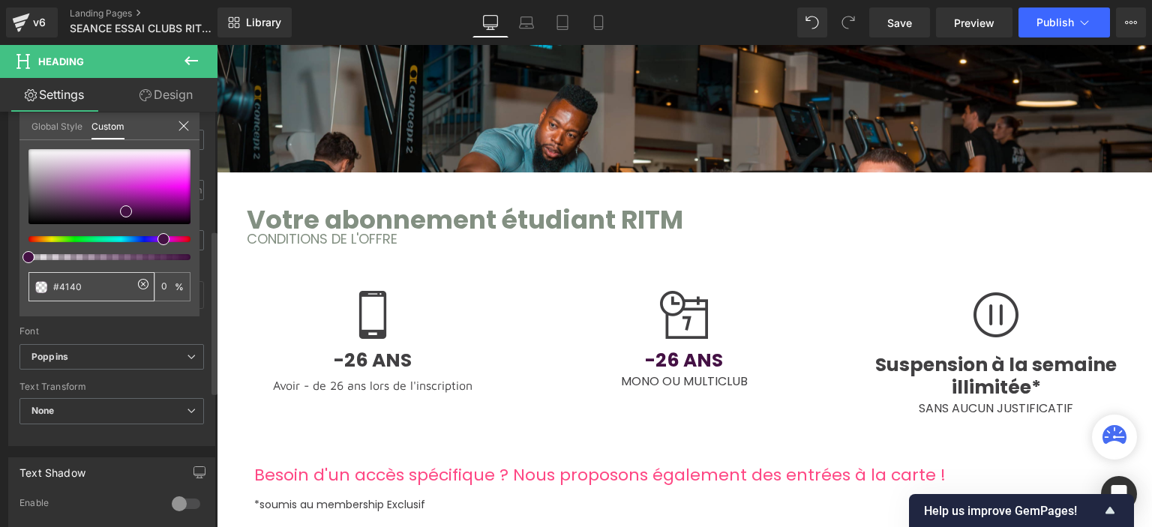
type input "#41404"
type input "#414042"
type input "100"
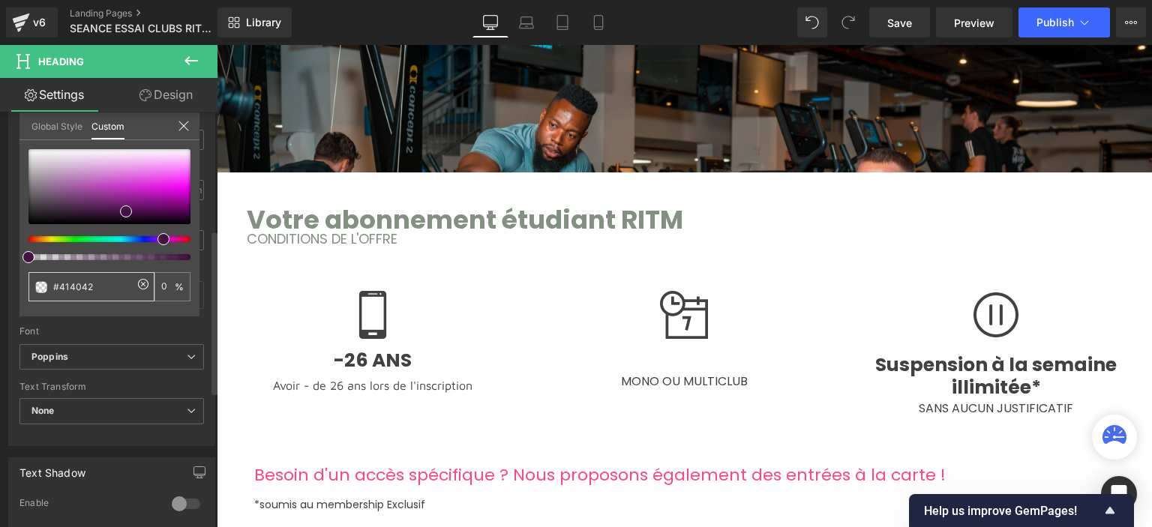
type input "100"
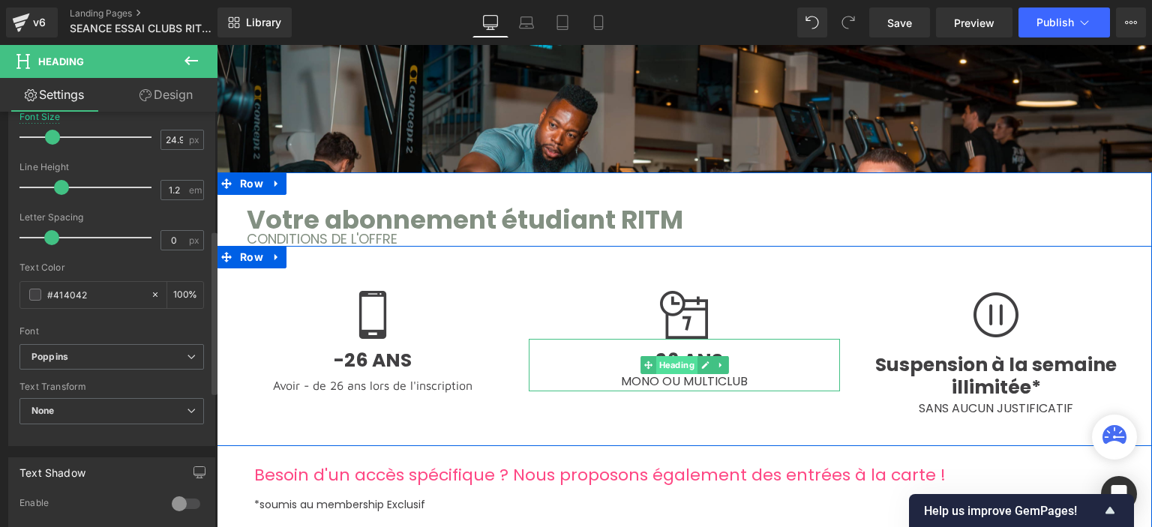
click at [657, 356] on span "Heading" at bounding box center [675, 365] width 41 height 18
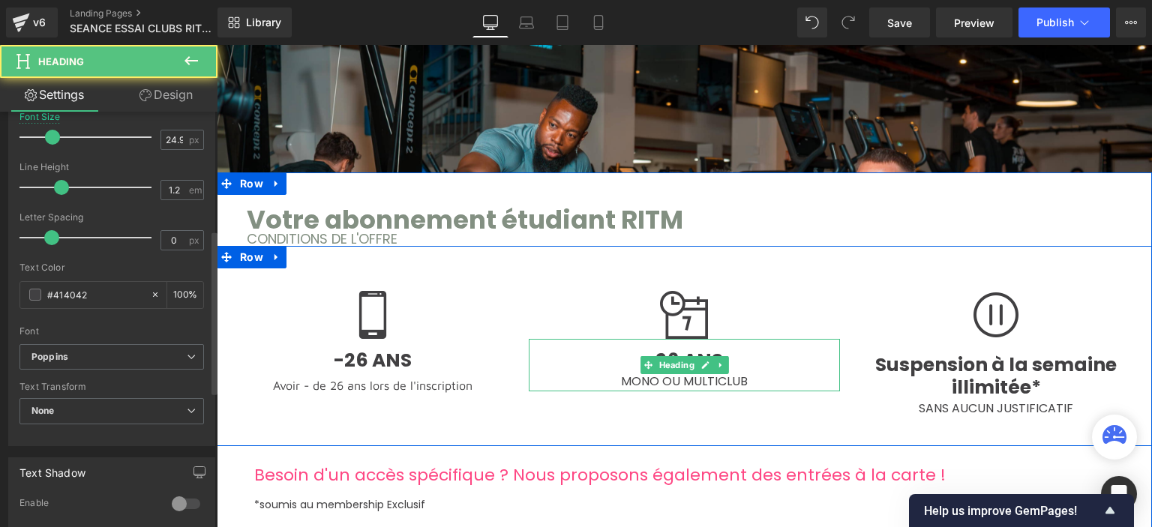
click at [753, 352] on h4 "-26 ANS" at bounding box center [685, 360] width 312 height 22
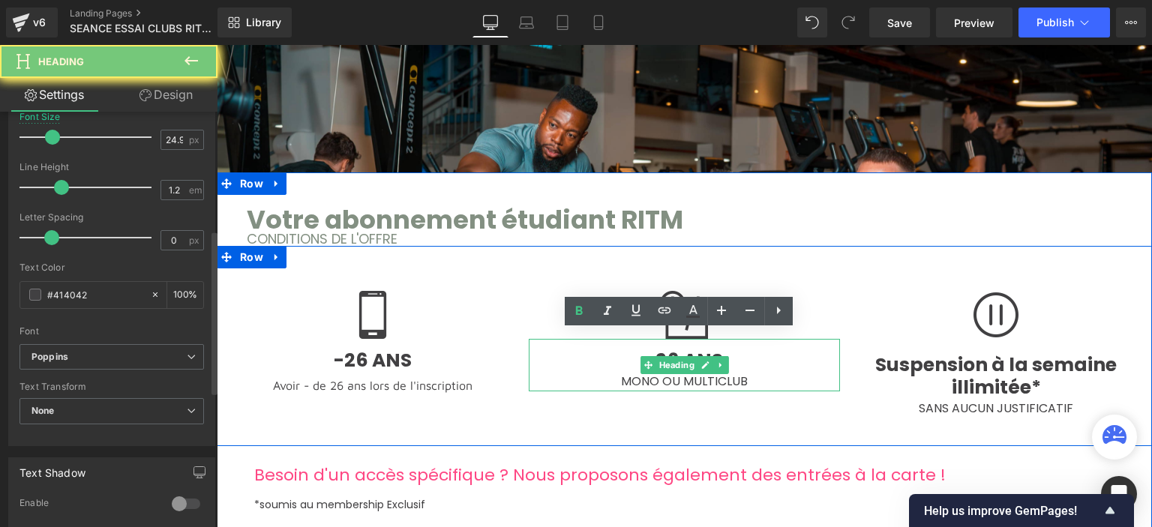
click at [752, 352] on h4 "-26 ANS" at bounding box center [685, 360] width 312 height 22
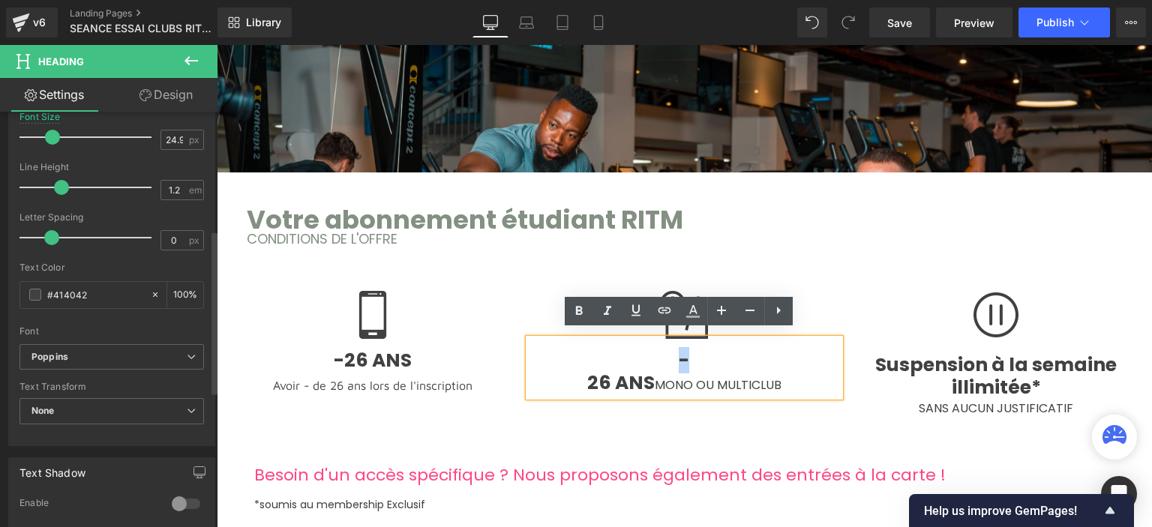
type input "#a9a9a9"
type input "100"
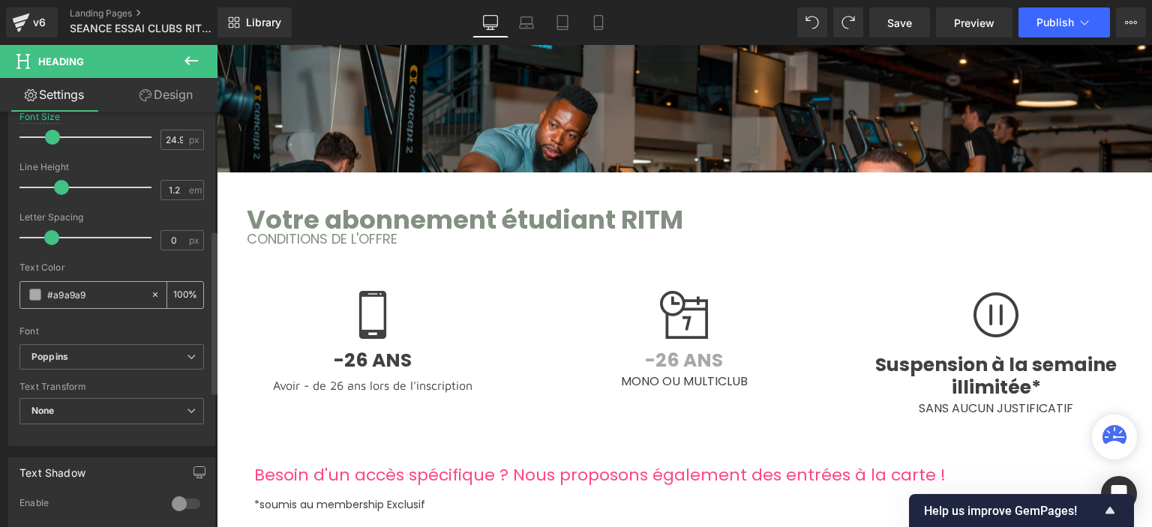
click at [91, 292] on input "#a9a9a9" at bounding box center [95, 294] width 96 height 16
type input "#4"
type input "0"
type input "#4140"
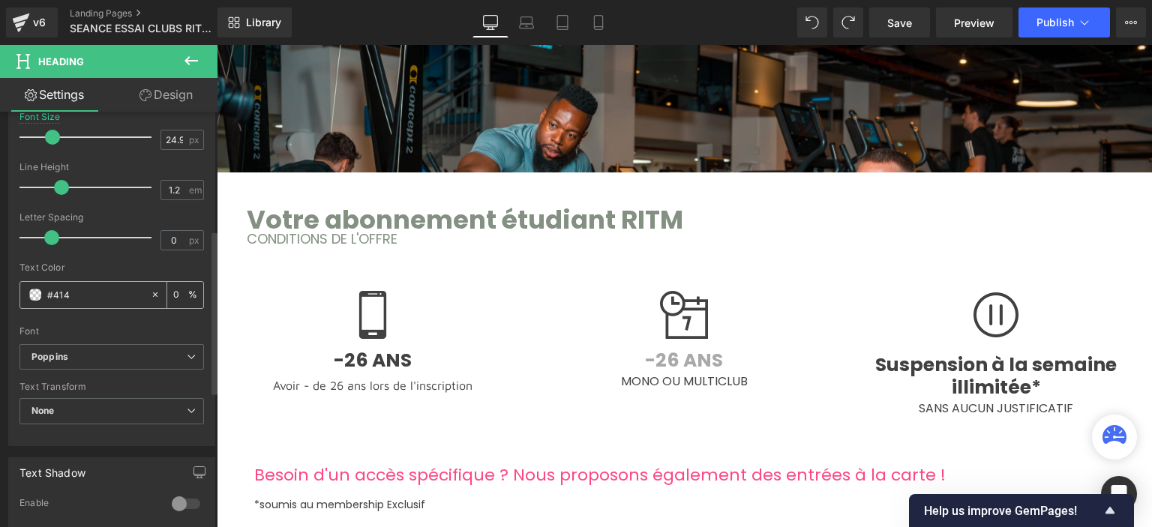
type input "100"
type input "#41404"
type input "0"
type input "#414042"
type input "100"
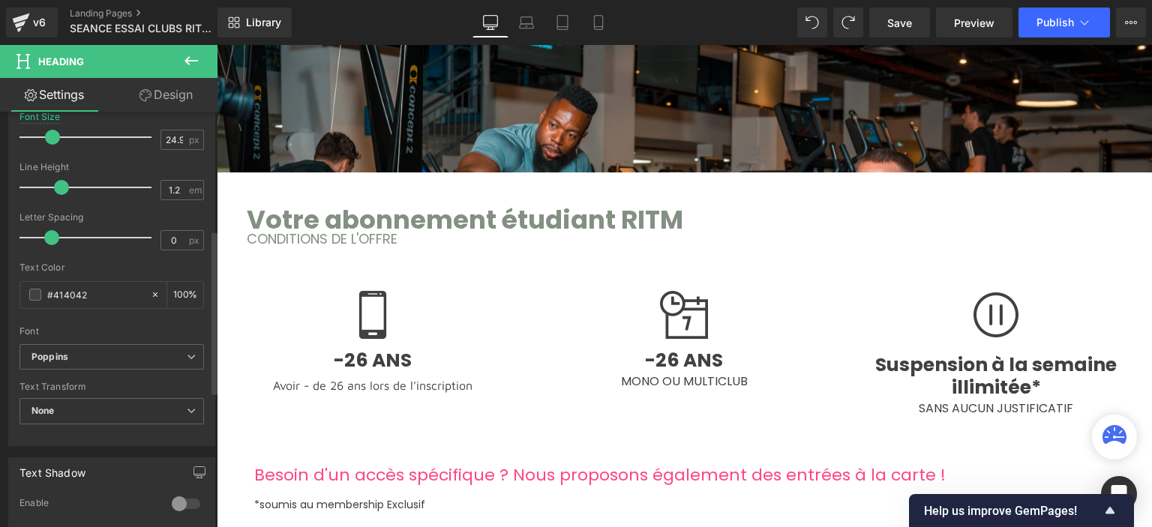
type input "#414042"
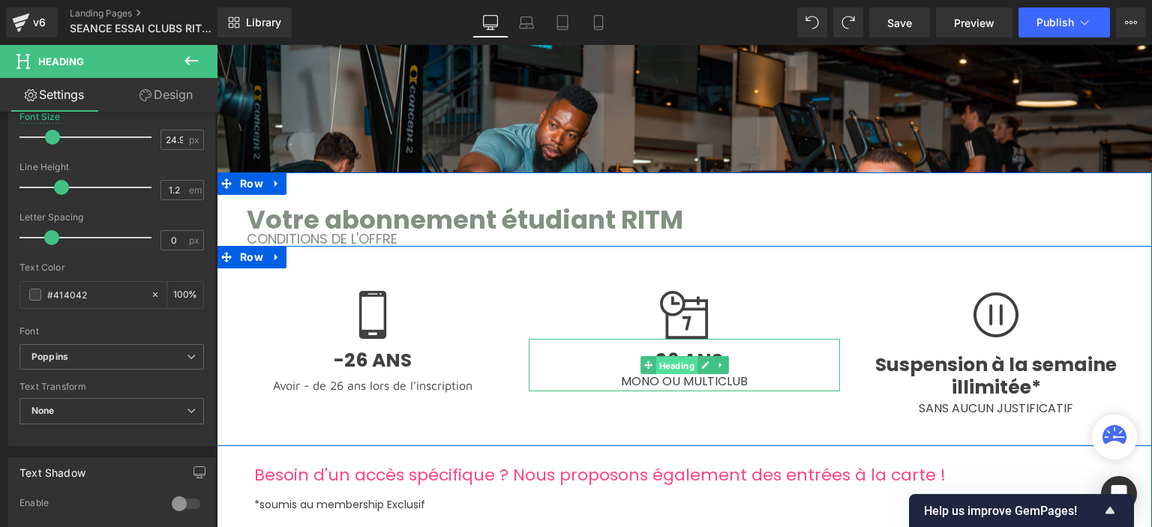
click at [677, 357] on span "Heading" at bounding box center [675, 366] width 41 height 18
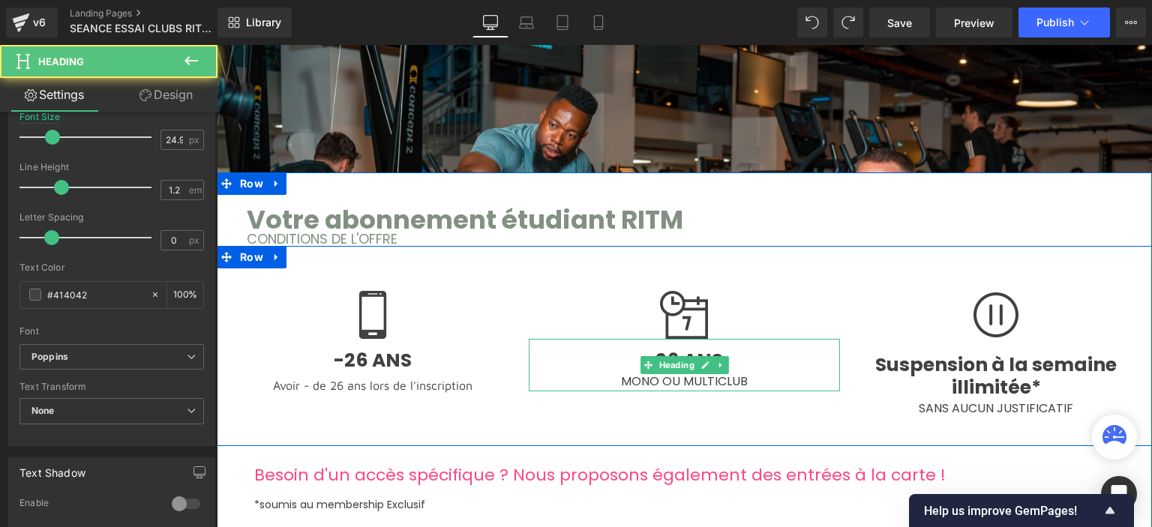
click at [730, 349] on h4 "-26 ANS" at bounding box center [685, 360] width 312 height 22
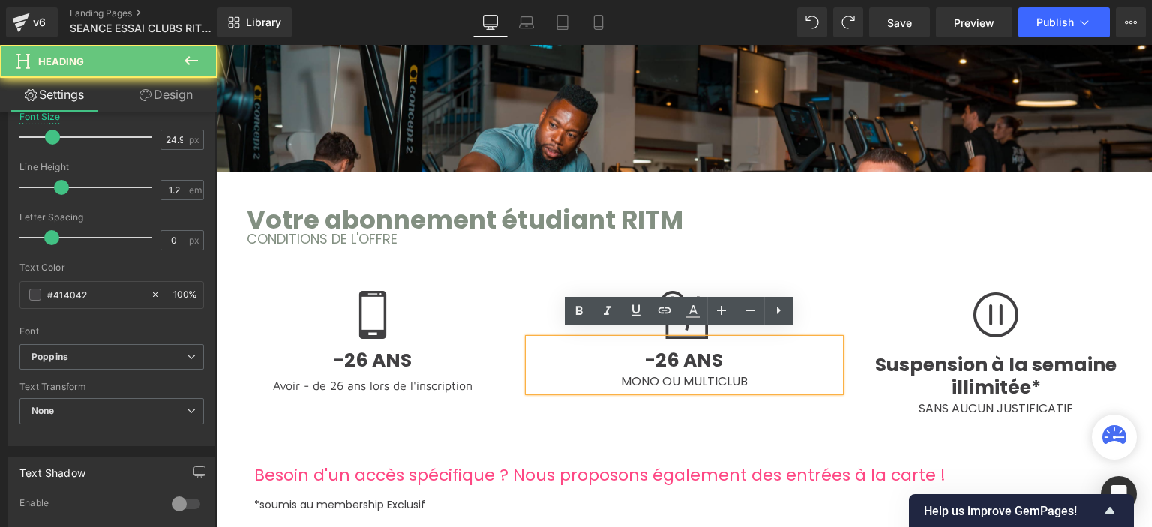
click at [730, 349] on h4 "-26 ANS" at bounding box center [685, 360] width 312 height 22
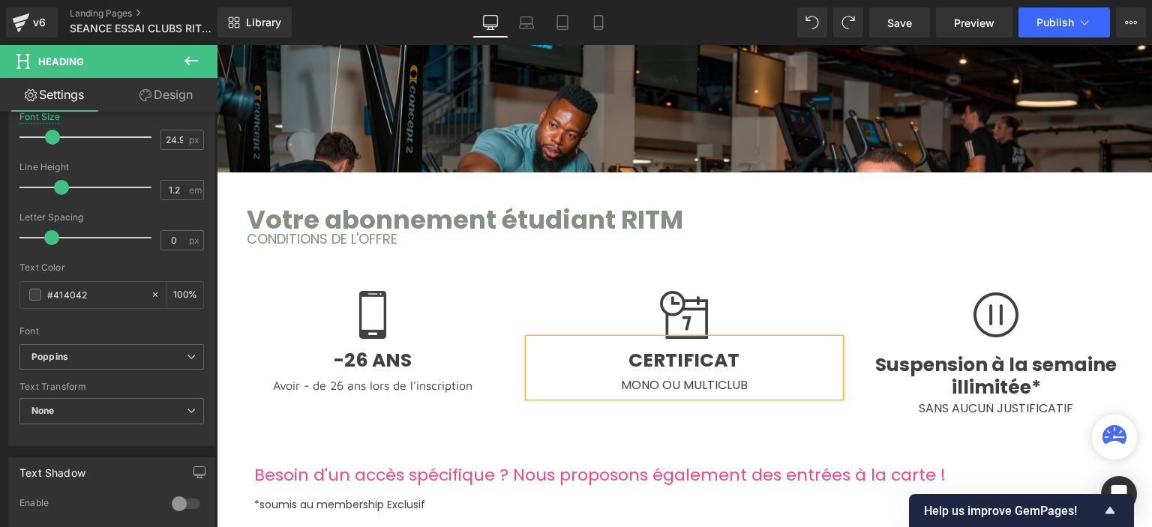
click at [633, 383] on span "MONO OU MULTICLUB" at bounding box center [684, 384] width 127 height 17
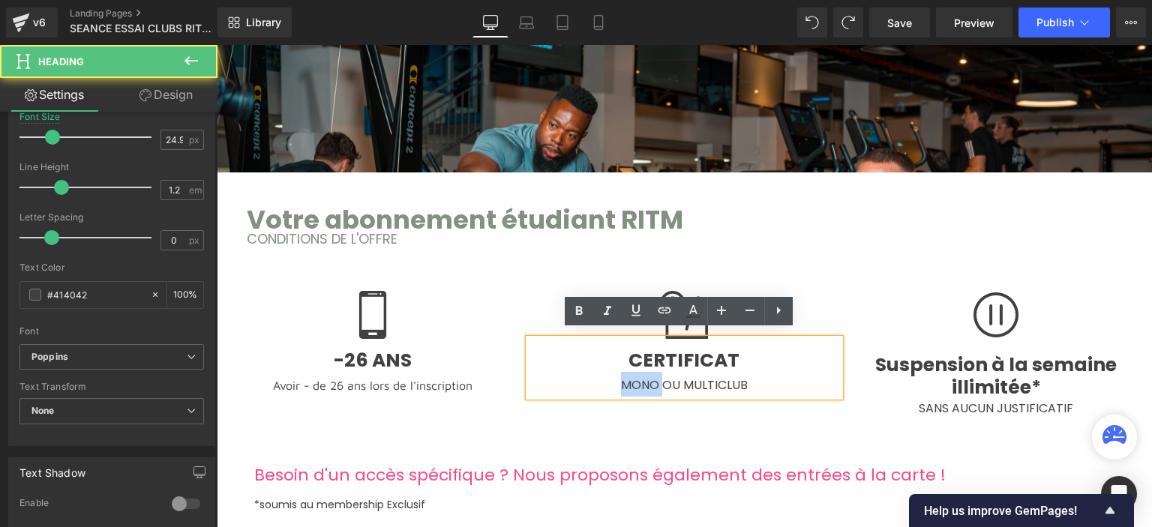
click at [633, 383] on span "MONO OU MULTICLUB" at bounding box center [684, 384] width 127 height 17
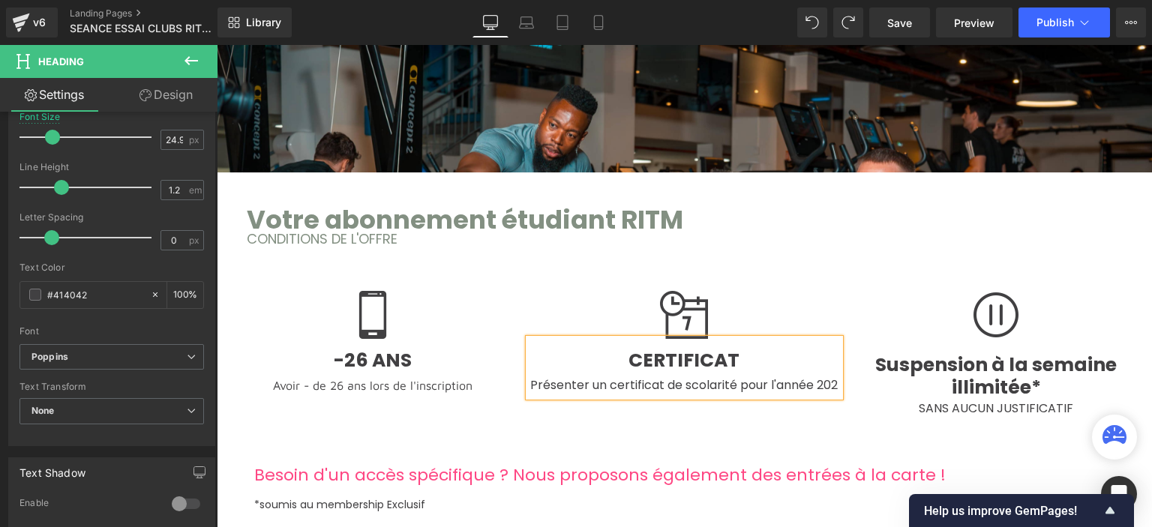
scroll to position [3317, 924]
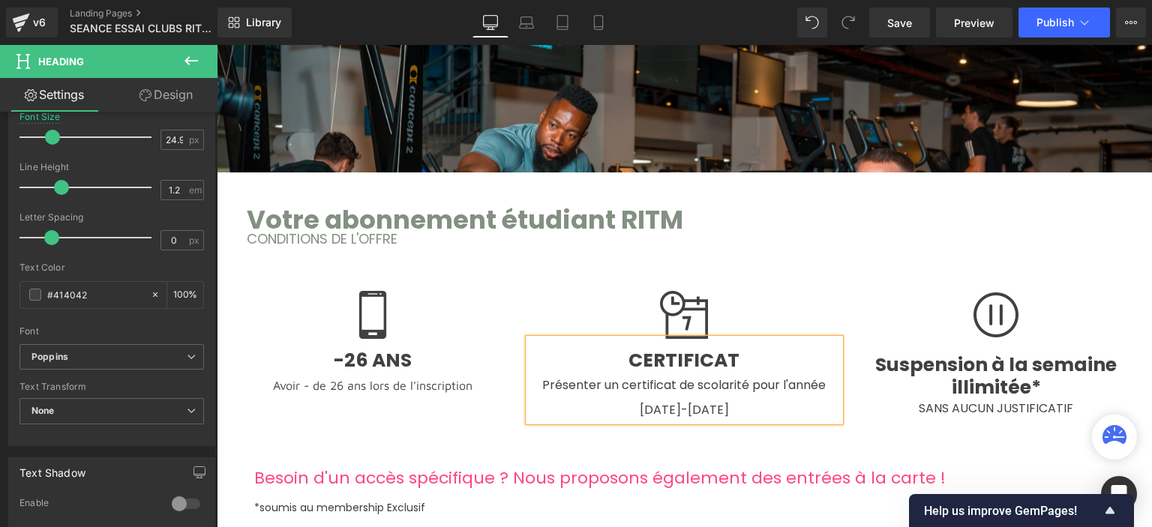
click at [740, 377] on span "Présenter un certificat de scolarité pour l'année 2025-2026" at bounding box center [683, 397] width 283 height 42
click at [668, 403] on span "pour l'année 2025-2026" at bounding box center [720, 397] width 208 height 42
click at [763, 398] on h4 "Présenter un certificat de scolarité valable pour l'année en cours 2025-2026" at bounding box center [685, 396] width 312 height 49
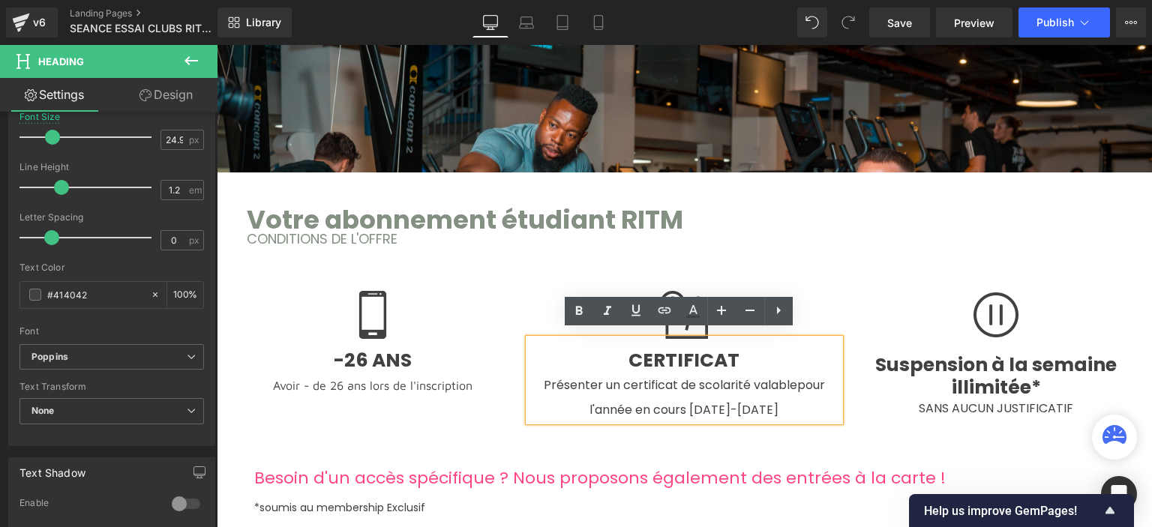
click at [1032, 352] on span "Suspension à la semaine illimitée*" at bounding box center [995, 376] width 241 height 49
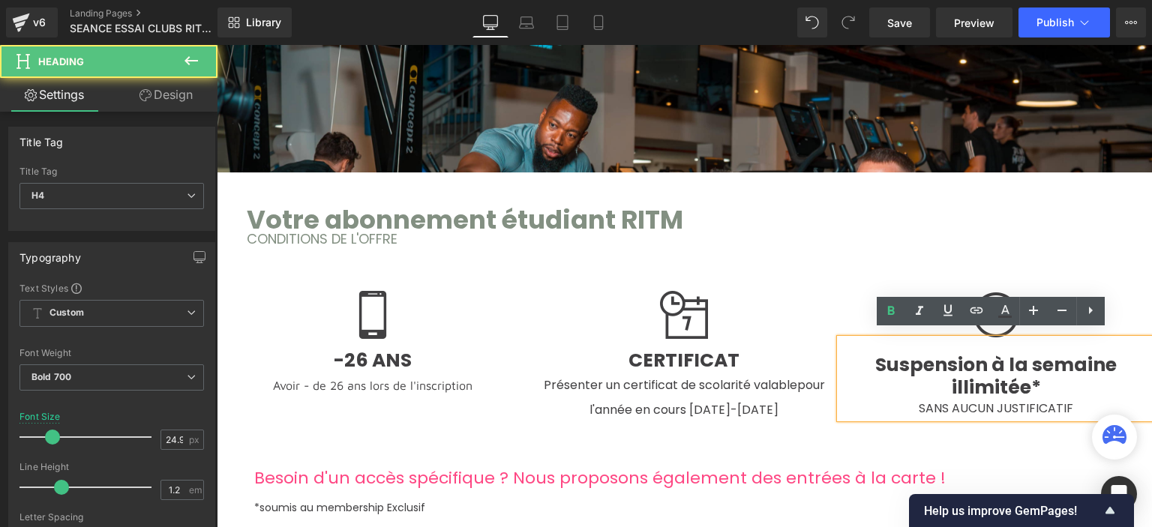
drag, startPoint x: 954, startPoint y: 382, endPoint x: 931, endPoint y: 374, distance: 24.4
click at [954, 381] on span "Suspension à la semaine illimitée*" at bounding box center [995, 376] width 241 height 49
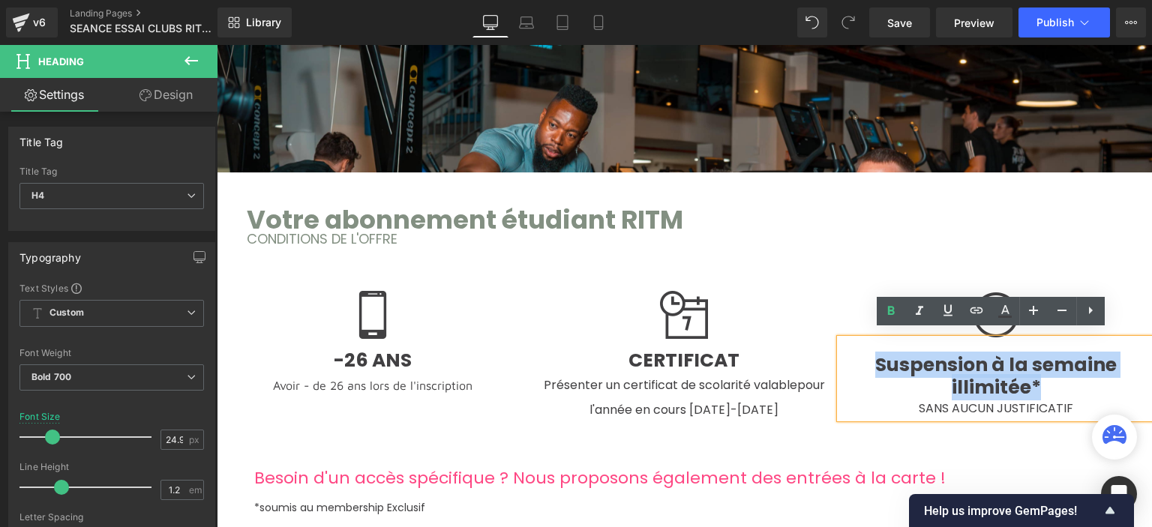
drag, startPoint x: 855, startPoint y: 353, endPoint x: 1096, endPoint y: 388, distance: 244.0
click at [1099, 385] on h4 "Suspension à la semaine illimitée*" at bounding box center [996, 376] width 312 height 45
click at [898, 425] on div "Image -26 ANS Avoir - de 26 ans lors de l'inscription Heading Image CERTIFICAT …" at bounding box center [684, 347] width 935 height 203
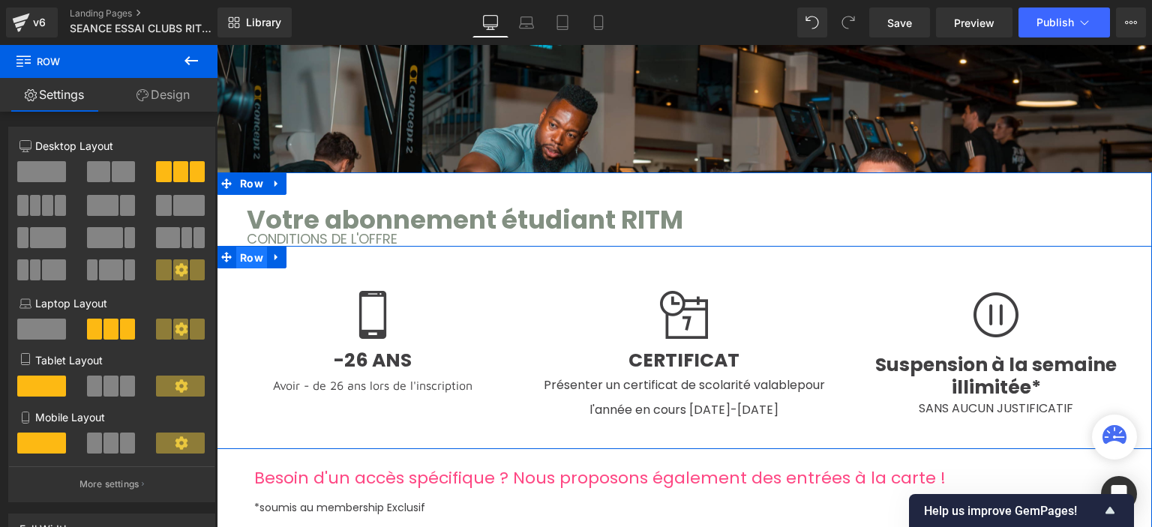
drag, startPoint x: 250, startPoint y: 245, endPoint x: 223, endPoint y: 235, distance: 28.7
click at [249, 247] on span "Row" at bounding box center [251, 258] width 31 height 22
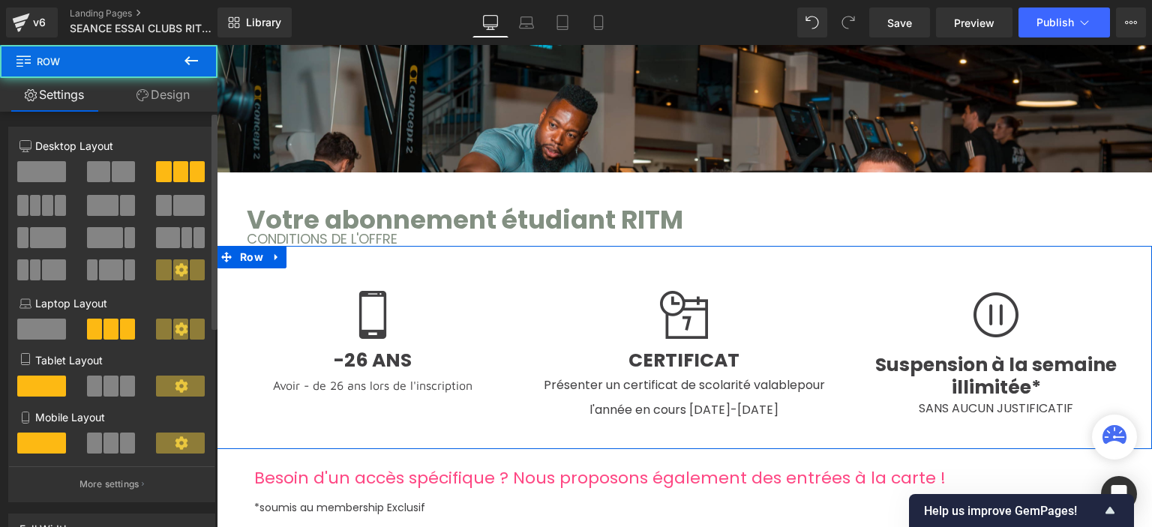
click at [103, 166] on span at bounding box center [98, 171] width 23 height 21
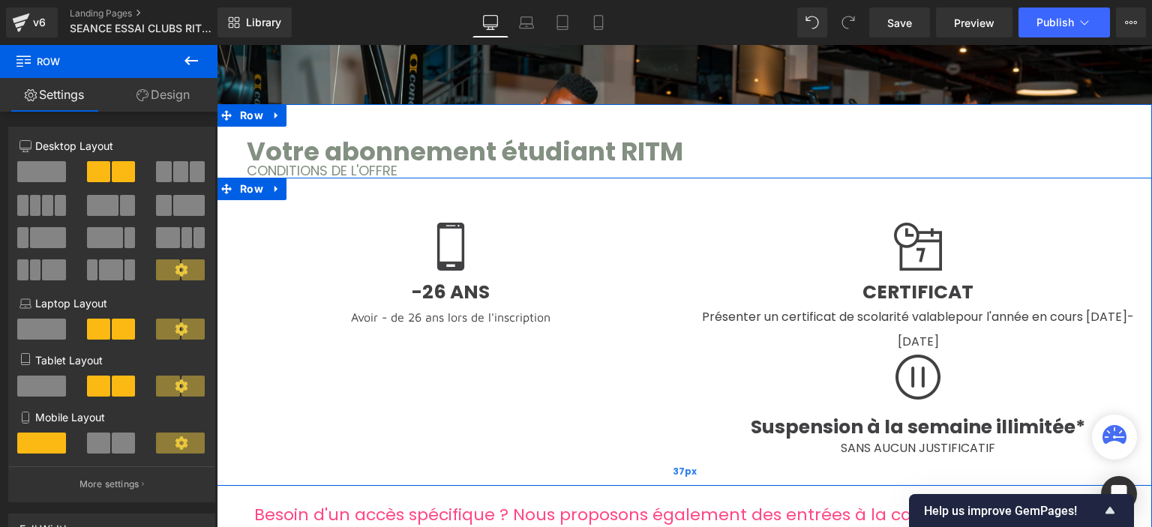
scroll to position [1200, 0]
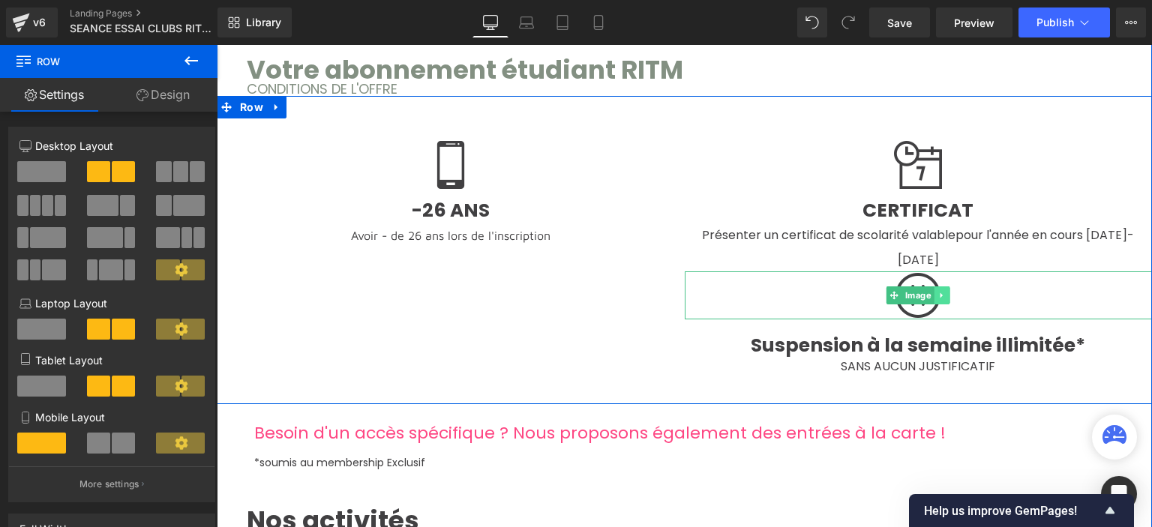
click at [937, 291] on icon at bounding box center [941, 295] width 8 height 9
click at [942, 286] on link at bounding box center [950, 295] width 16 height 18
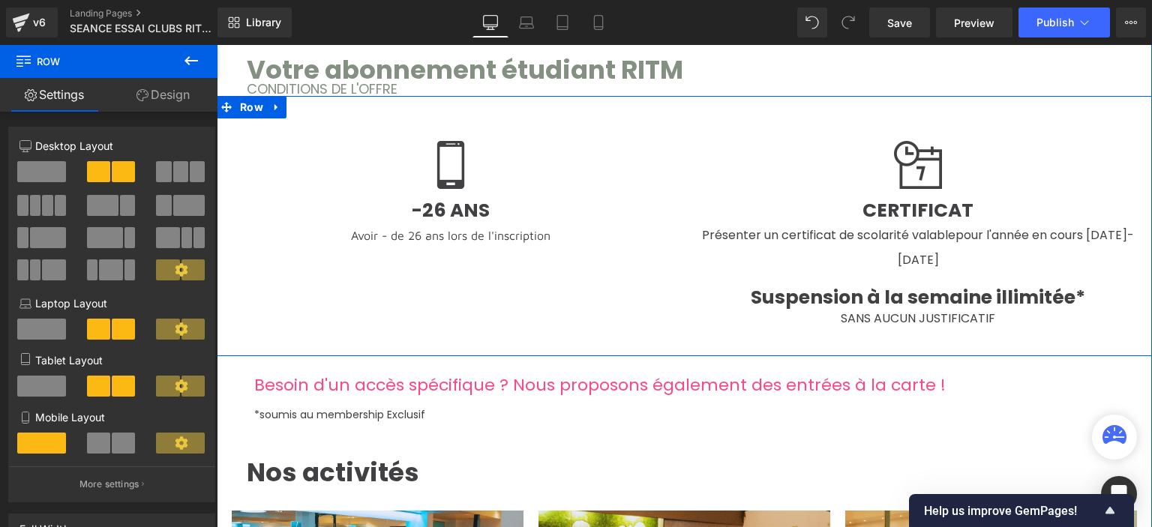
scroll to position [3349, 924]
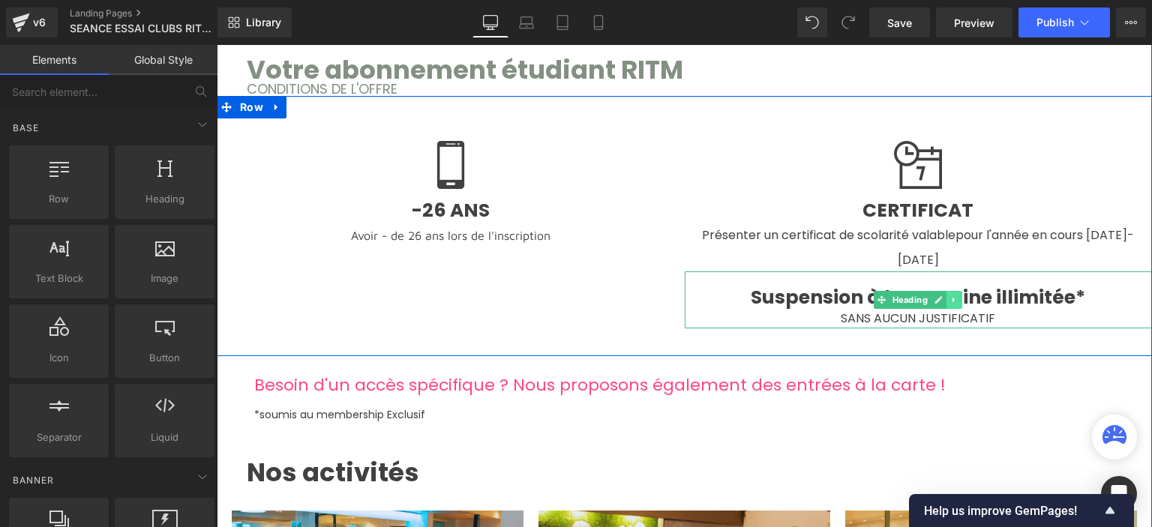
click at [952, 297] on icon at bounding box center [953, 299] width 2 height 5
click at [955, 291] on link at bounding box center [963, 300] width 16 height 18
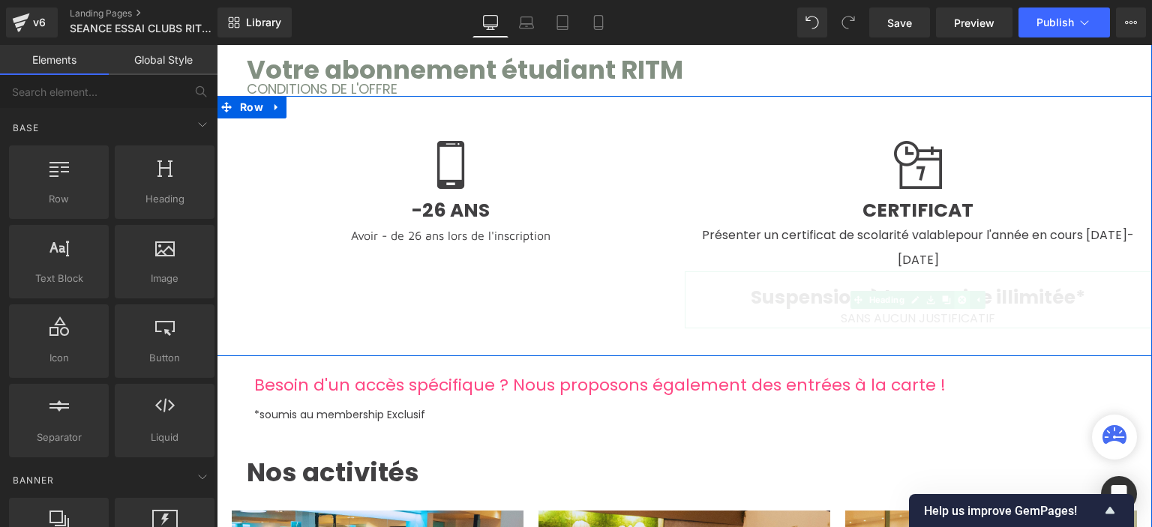
scroll to position [3292, 924]
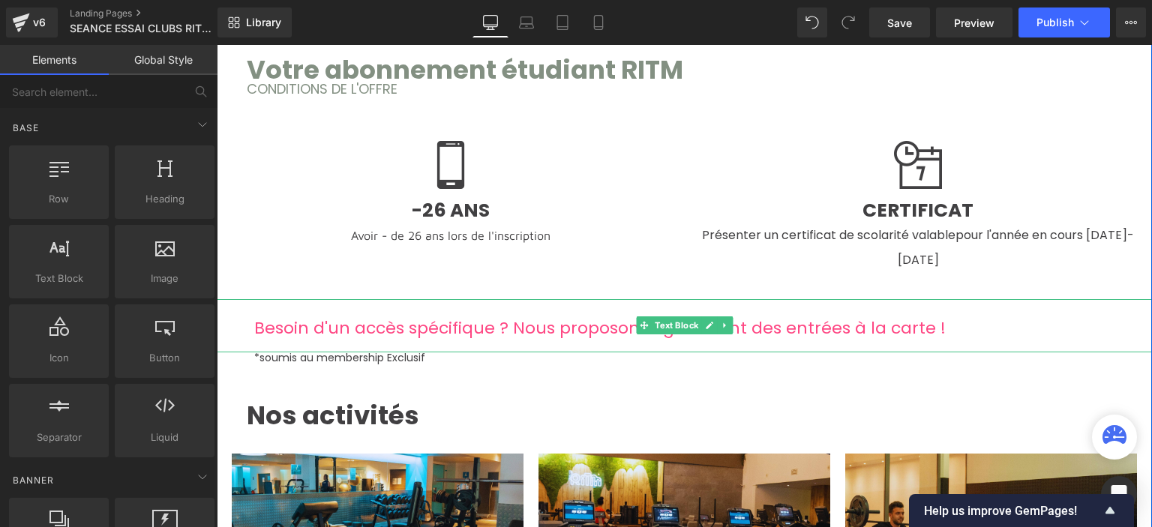
click at [411, 316] on span "Besoin d'un accès spécifique ? Nous proposons également des entrées à la carte !" at bounding box center [599, 327] width 691 height 23
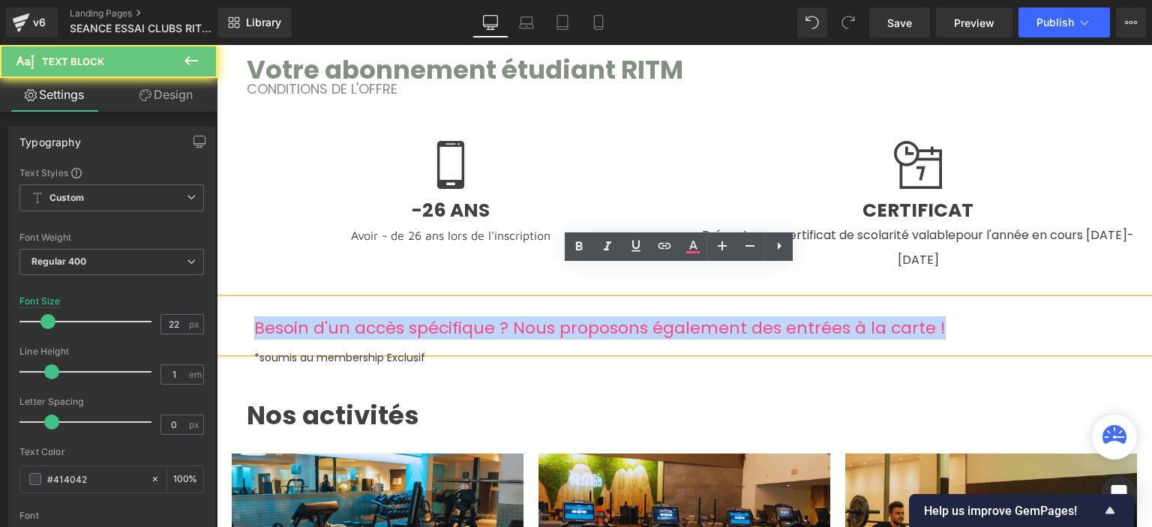
click at [411, 316] on span "Besoin d'un accès spécifique ? Nous proposons également des entrées à la carte !" at bounding box center [599, 327] width 691 height 23
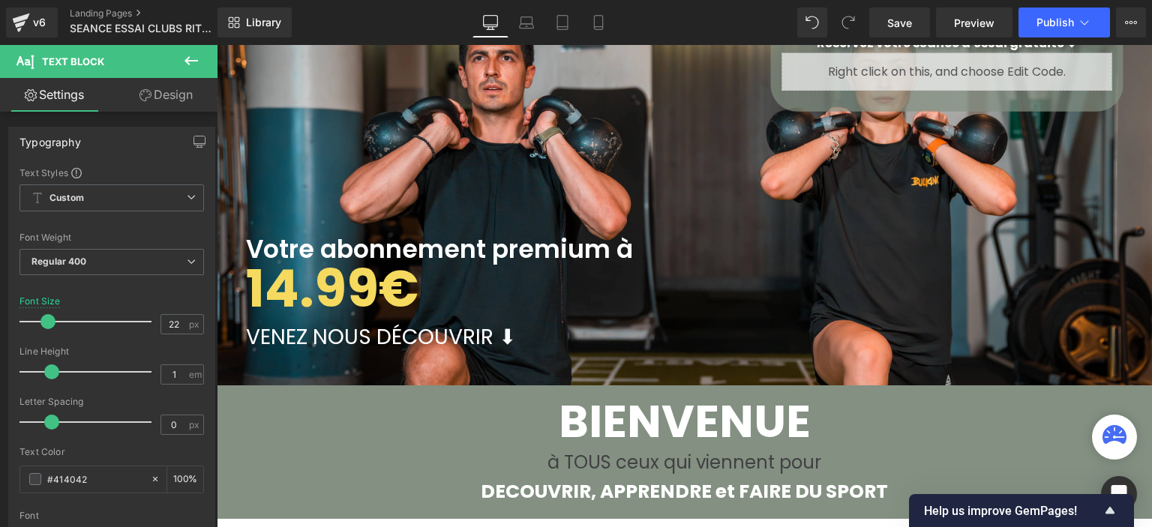
scroll to position [75, 0]
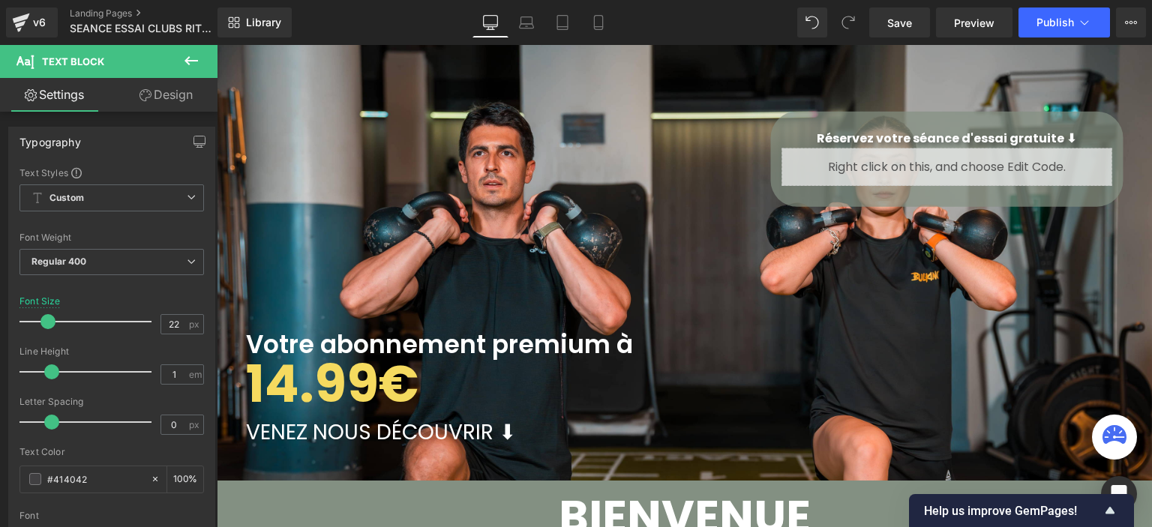
click at [430, 377] on p "14.99€" at bounding box center [497, 384] width 502 height 56
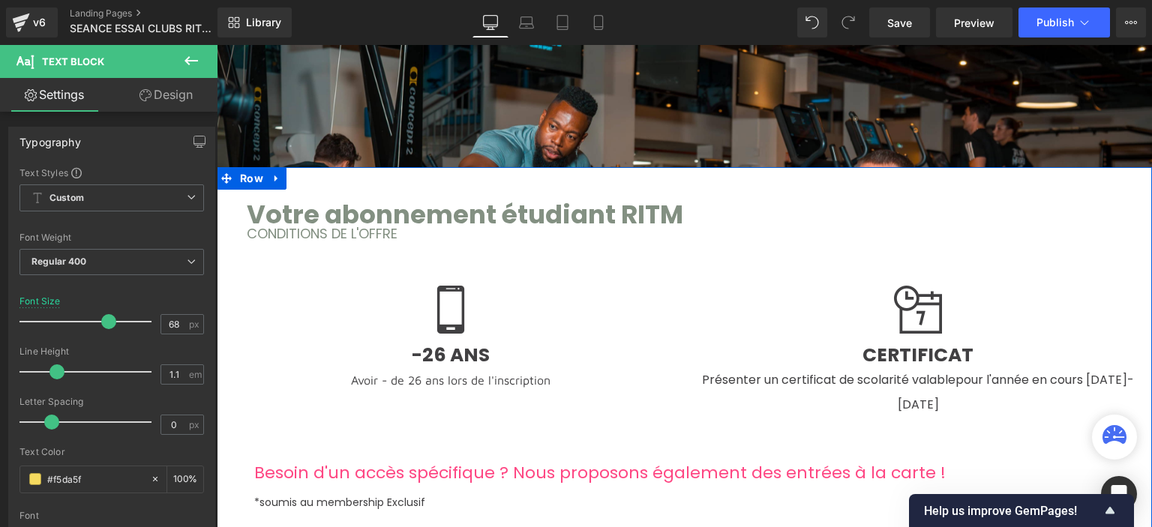
scroll to position [1125, 0]
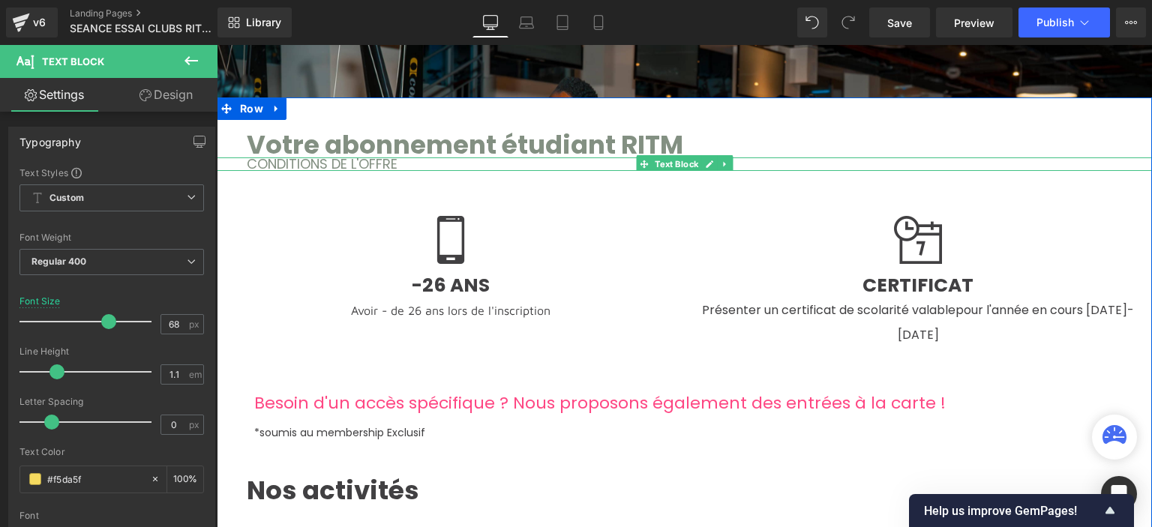
click at [411, 167] on div at bounding box center [684, 169] width 935 height 4
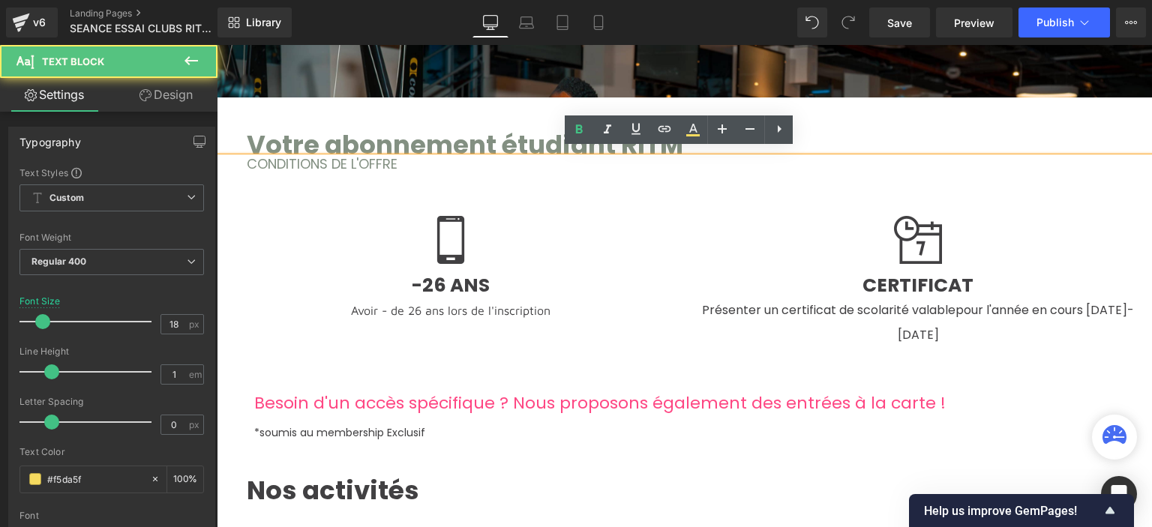
click at [410, 160] on p "CONDITIONS DE L'OFFRE" at bounding box center [699, 163] width 905 height 13
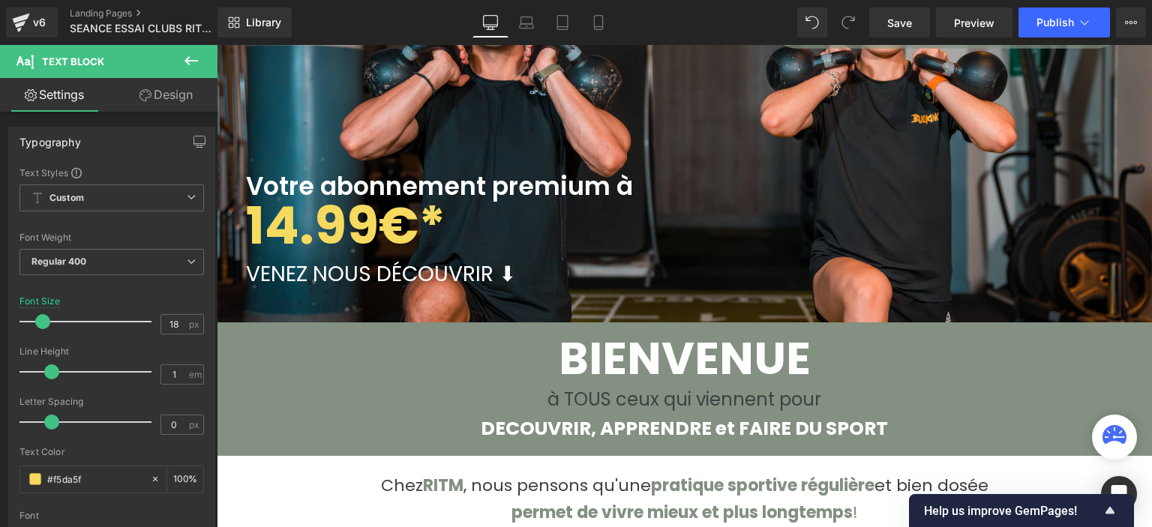
scroll to position [225, 0]
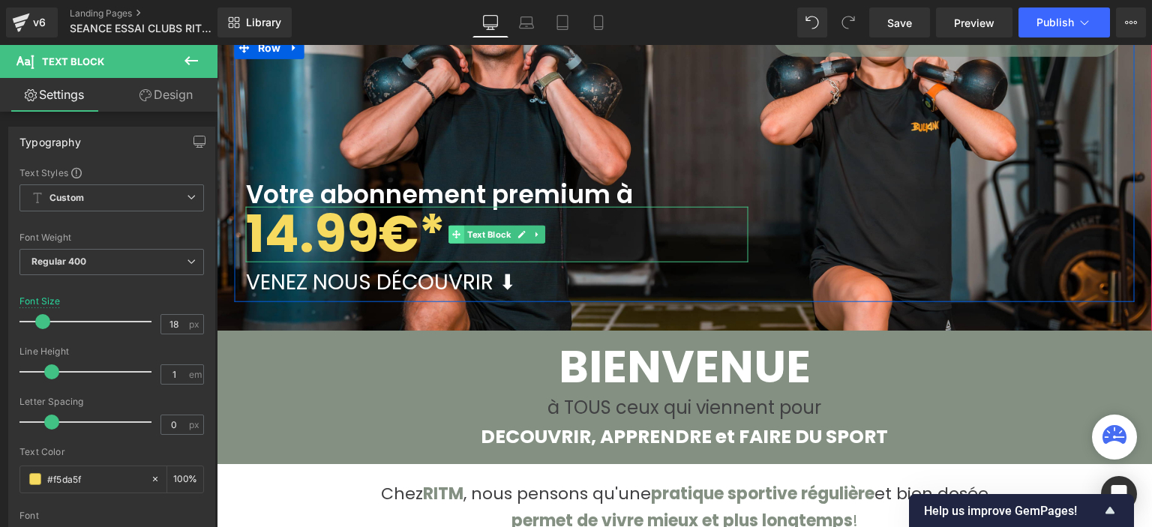
click at [448, 226] on span at bounding box center [456, 235] width 16 height 18
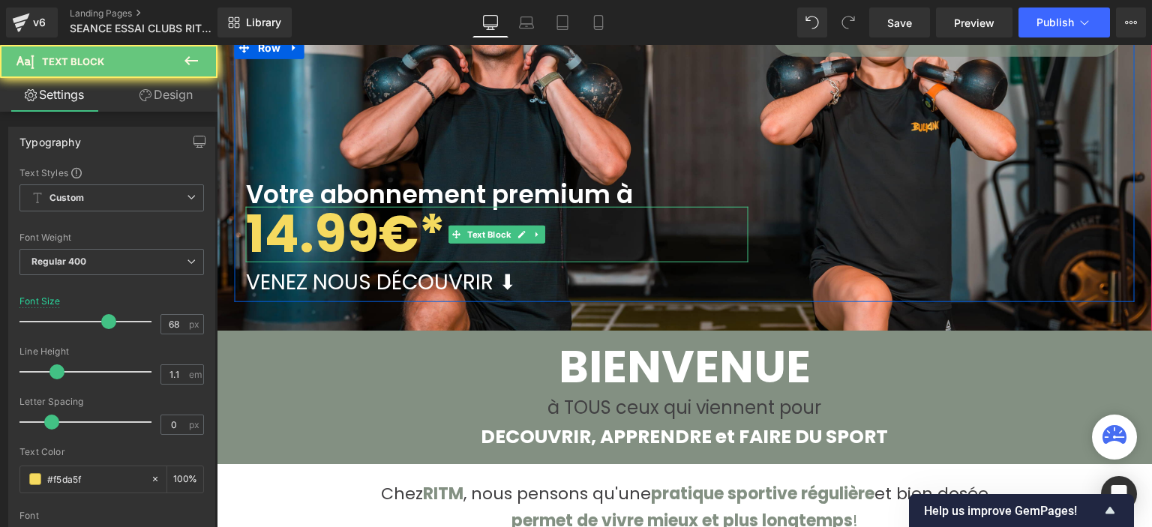
click at [439, 221] on p "14.99€*" at bounding box center [497, 234] width 502 height 56
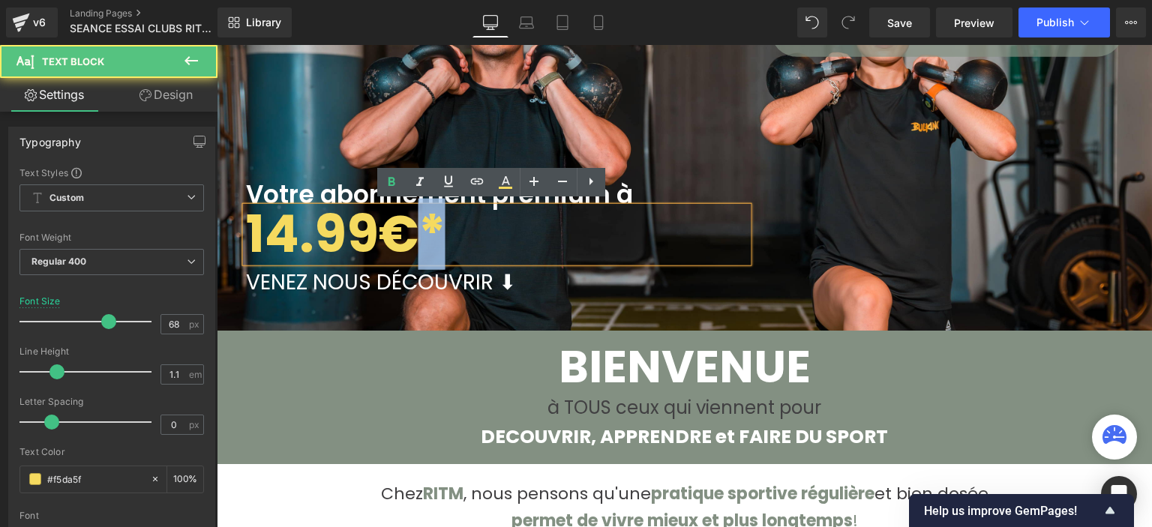
click at [414, 224] on b "14.99€*" at bounding box center [345, 233] width 199 height 71
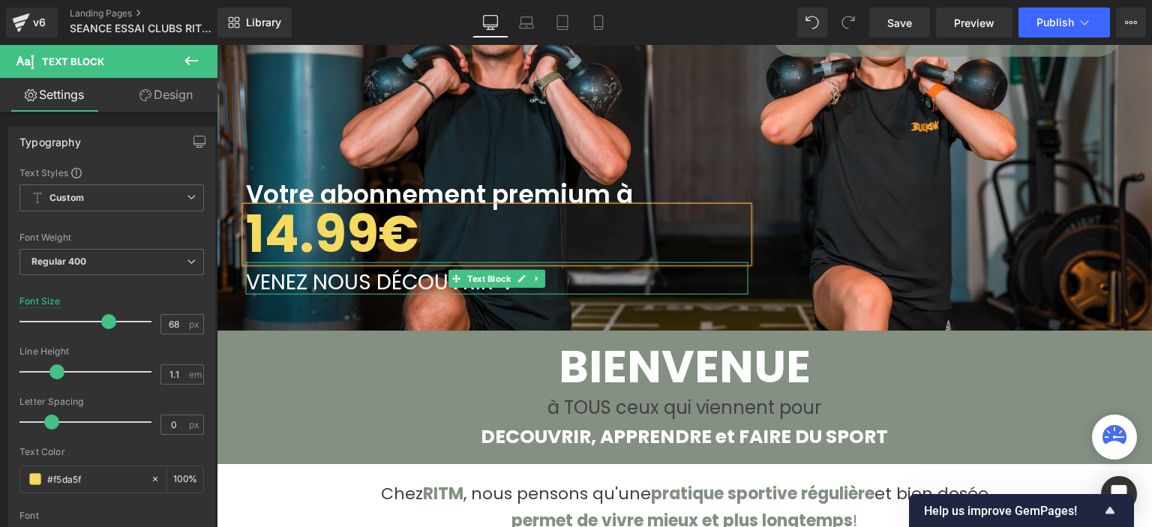
click at [533, 275] on icon at bounding box center [537, 278] width 8 height 9
click at [525, 274] on icon at bounding box center [529, 278] width 8 height 8
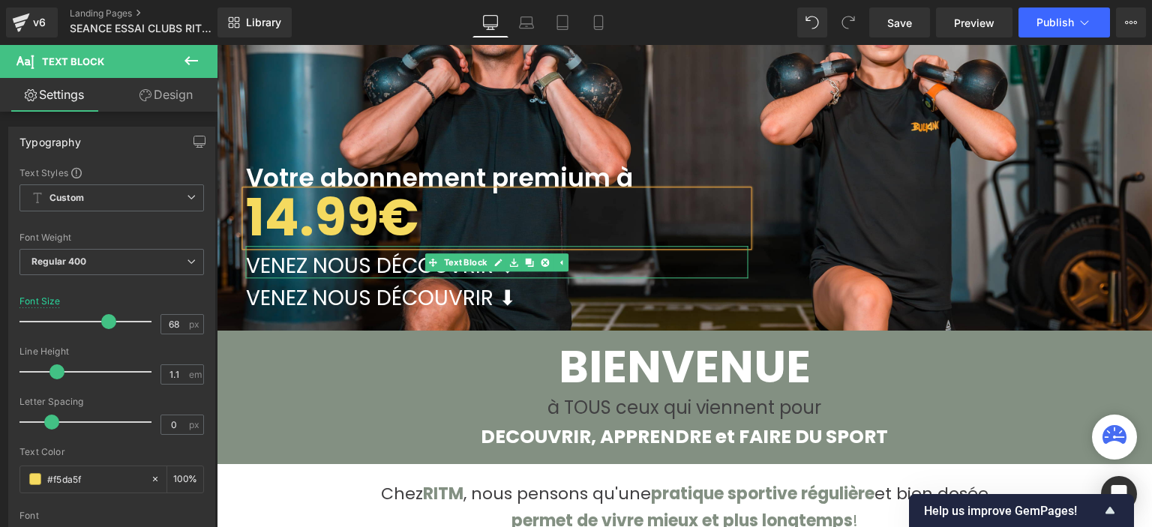
click at [348, 262] on span "VENEZ NOUS DÉCOUVRIR ⬇" at bounding box center [381, 266] width 270 height 29
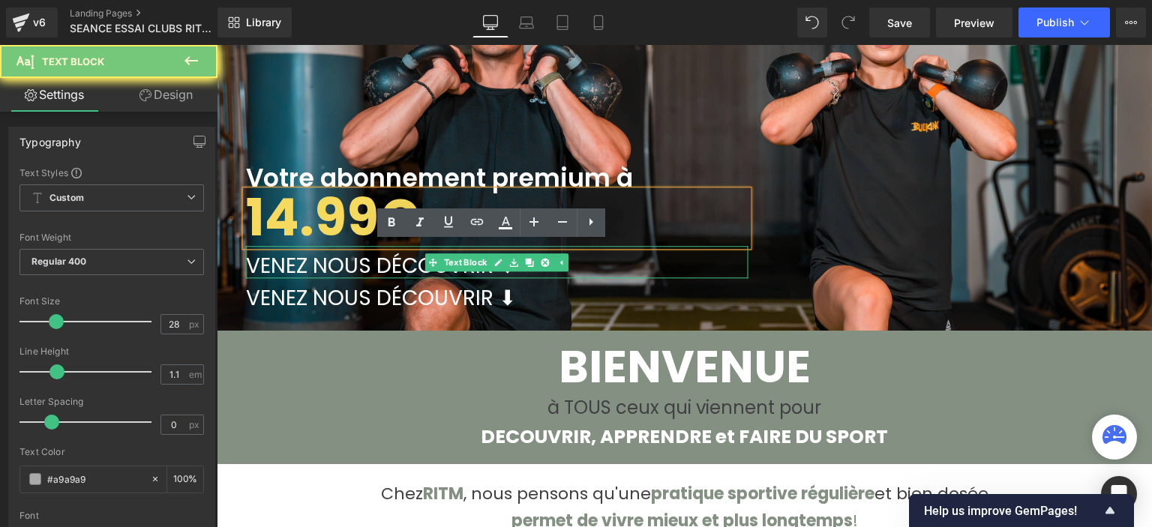
click at [348, 262] on span "VENEZ NOUS DÉCOUVRIR ⬇" at bounding box center [381, 266] width 270 height 29
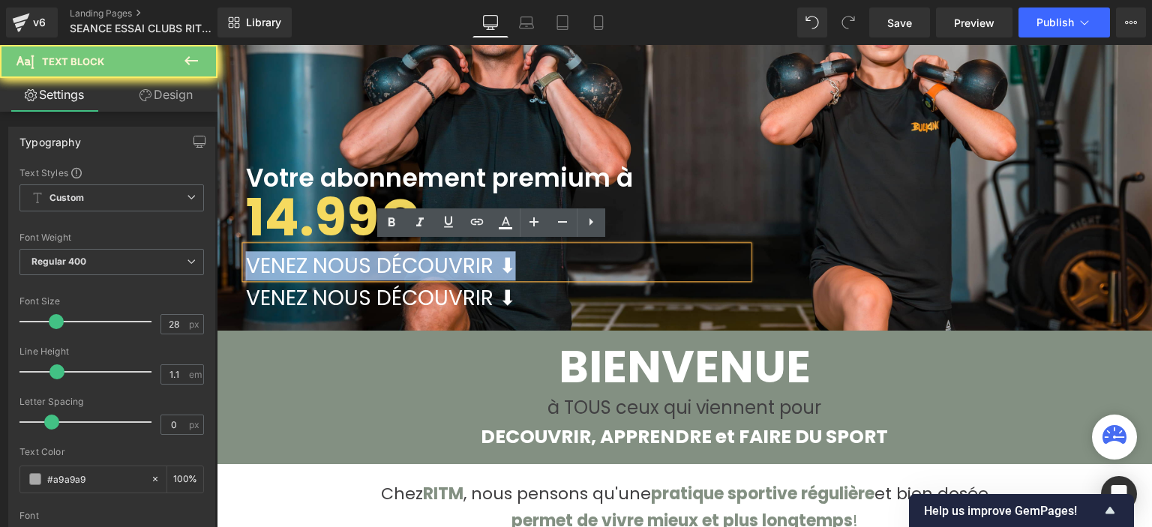
click at [348, 262] on span "VENEZ NOUS DÉCOUVRIR ⬇" at bounding box center [381, 266] width 270 height 29
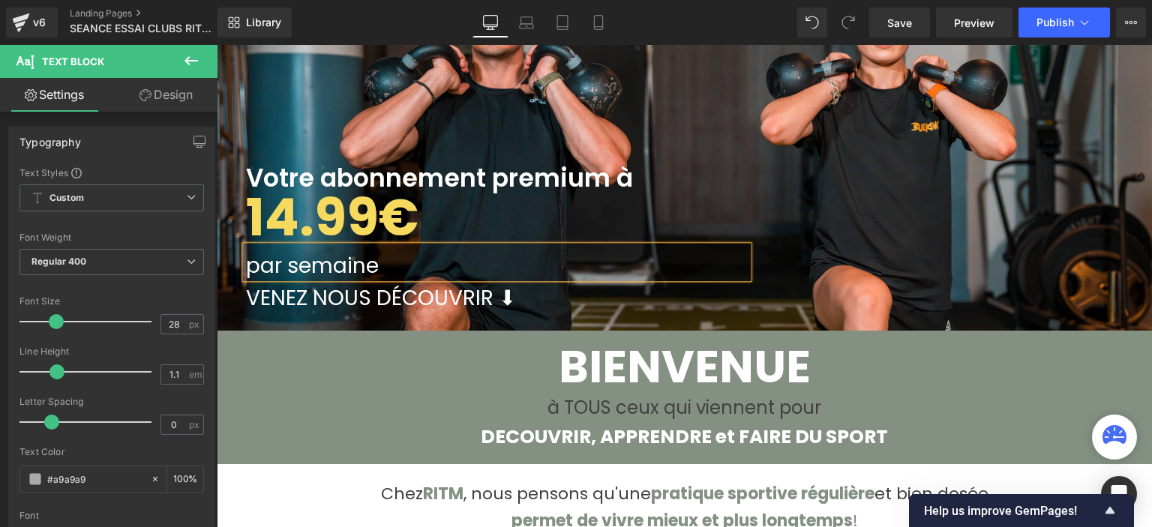
click at [459, 196] on p "14.99€" at bounding box center [497, 218] width 502 height 56
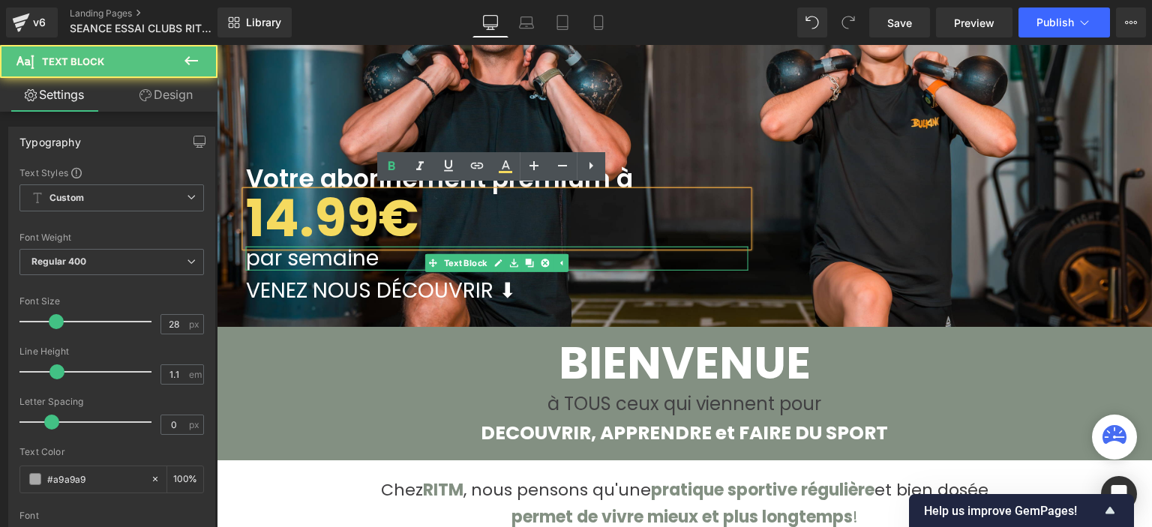
scroll to position [229, 0]
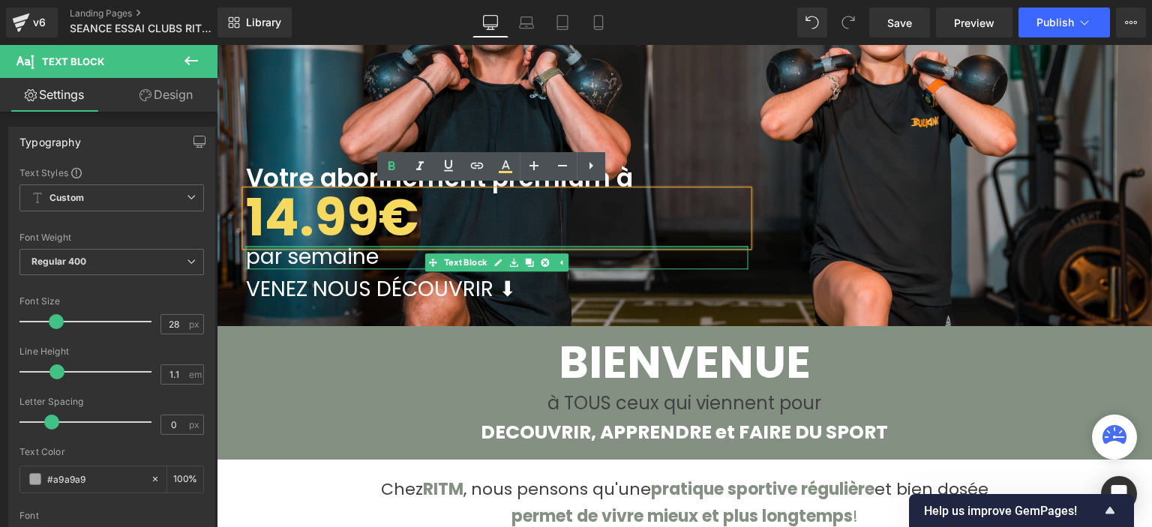
drag, startPoint x: 345, startPoint y: 242, endPoint x: 345, endPoint y: 219, distance: 23.2
click at [345, 219] on div "Votre abonnement premium à Heading 14.99€ Text Block par semaine Text Block VEN…" at bounding box center [497, 160] width 525 height 281
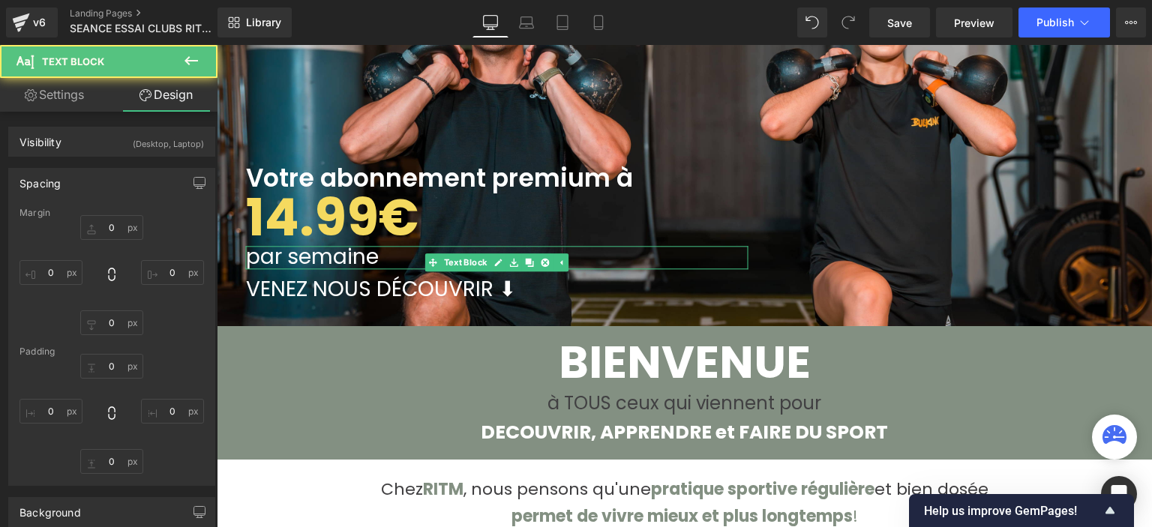
click at [573, 106] on div "Votre abonnement premium à" at bounding box center [497, 105] width 502 height 170
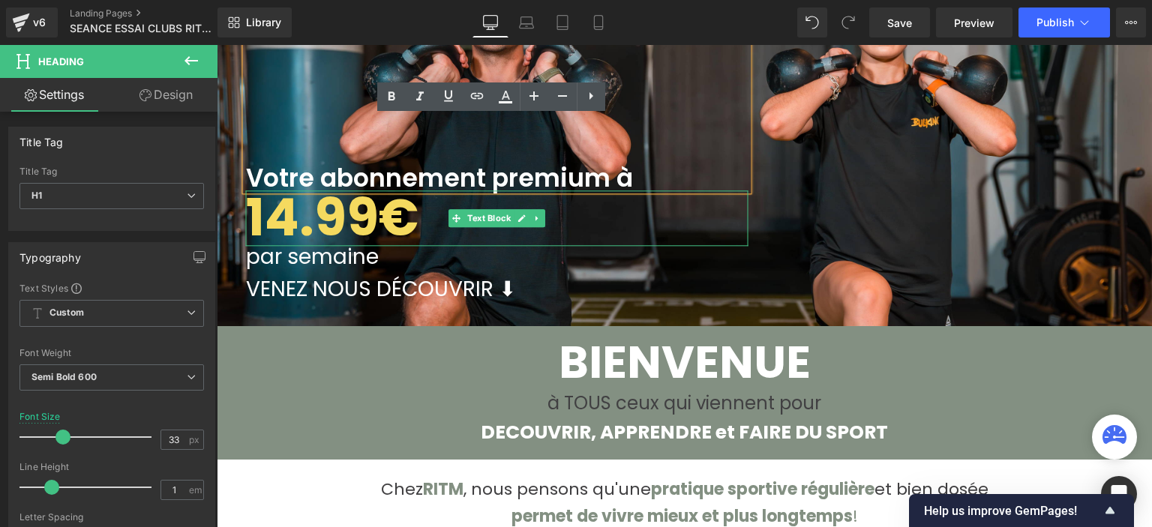
click at [426, 217] on p "14.99€" at bounding box center [497, 218] width 502 height 56
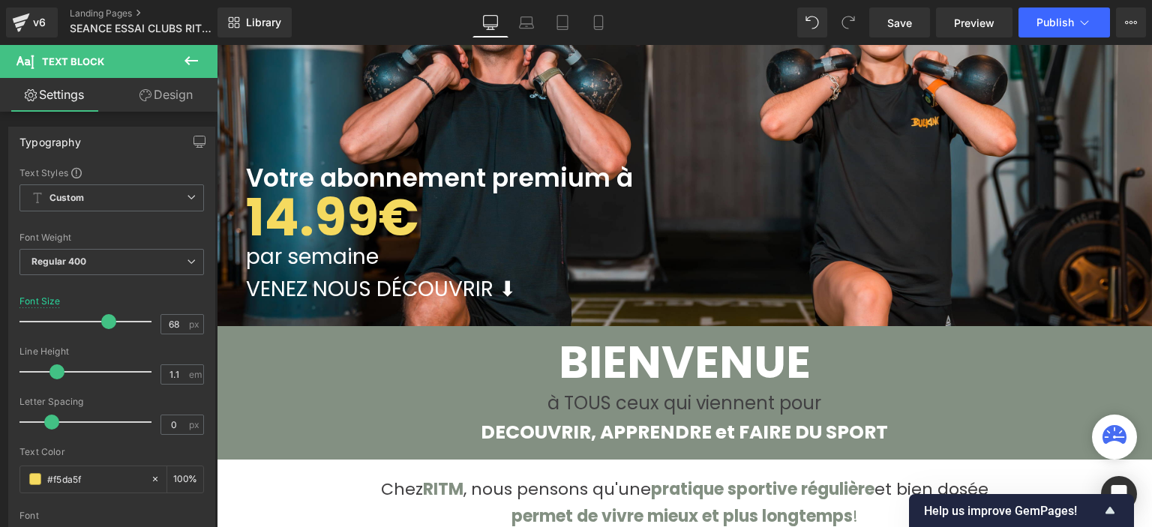
click at [133, 95] on link "Design" at bounding box center [166, 95] width 109 height 34
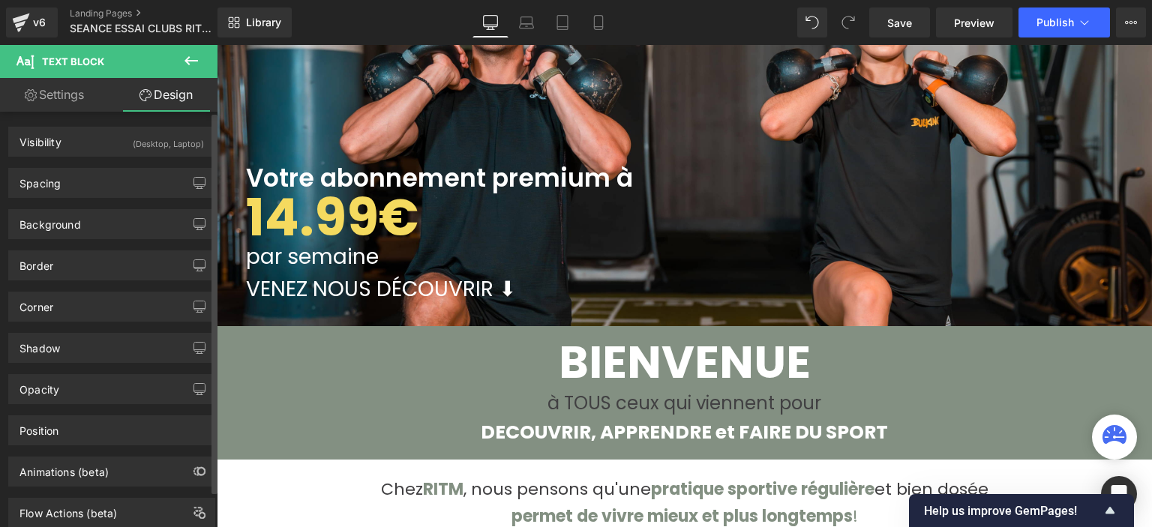
type input "0"
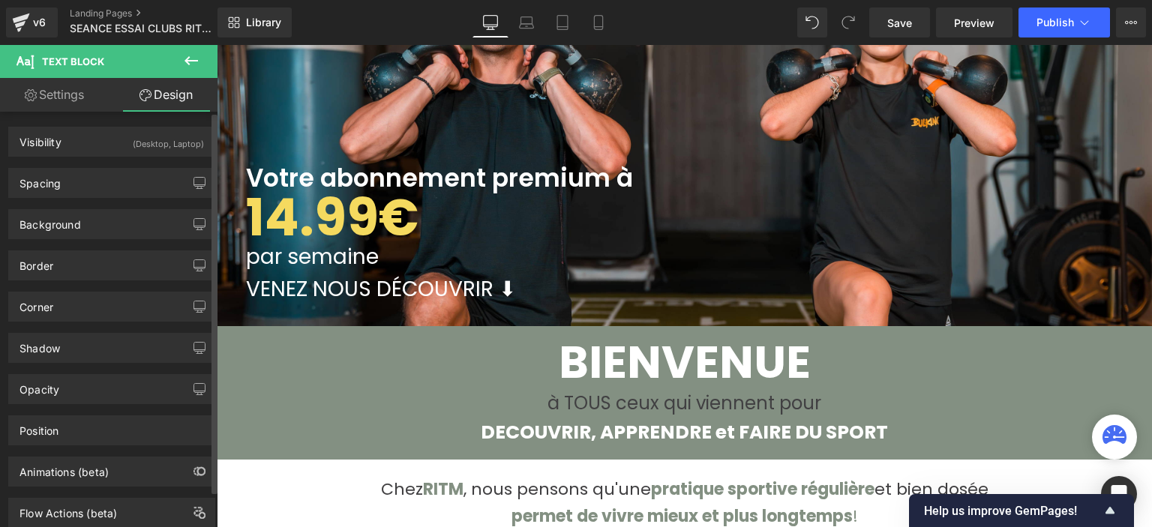
type input "0"
click at [78, 182] on div "Spacing" at bounding box center [111, 183] width 205 height 28
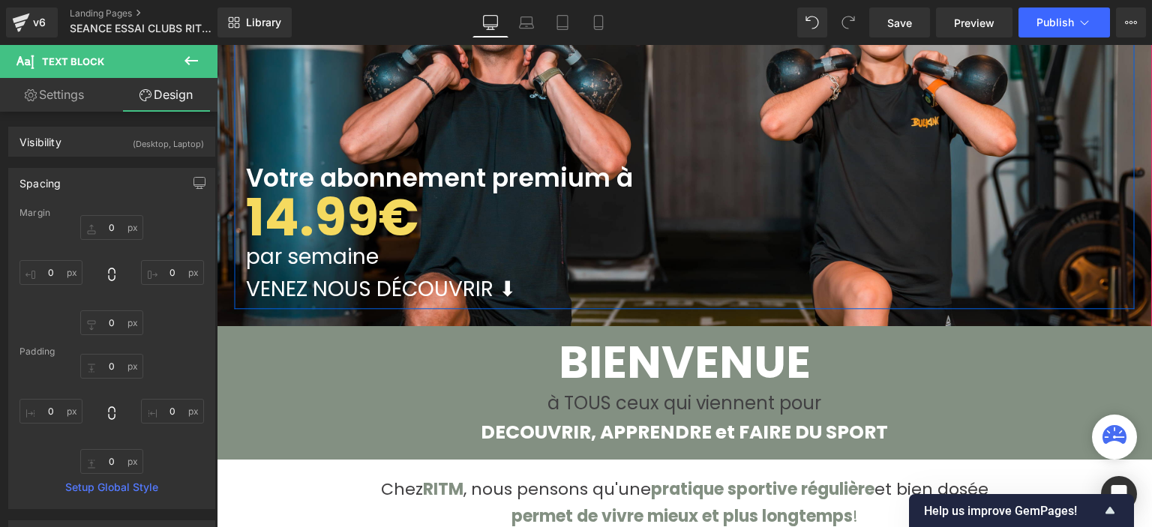
click at [320, 236] on b "14.99€" at bounding box center [332, 217] width 172 height 71
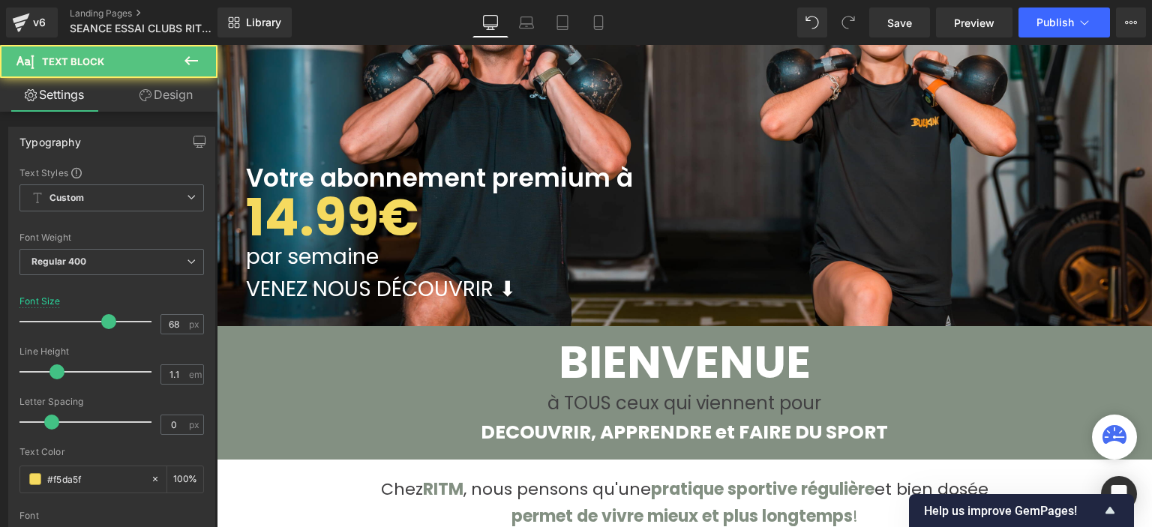
click at [167, 91] on link "Design" at bounding box center [166, 95] width 109 height 34
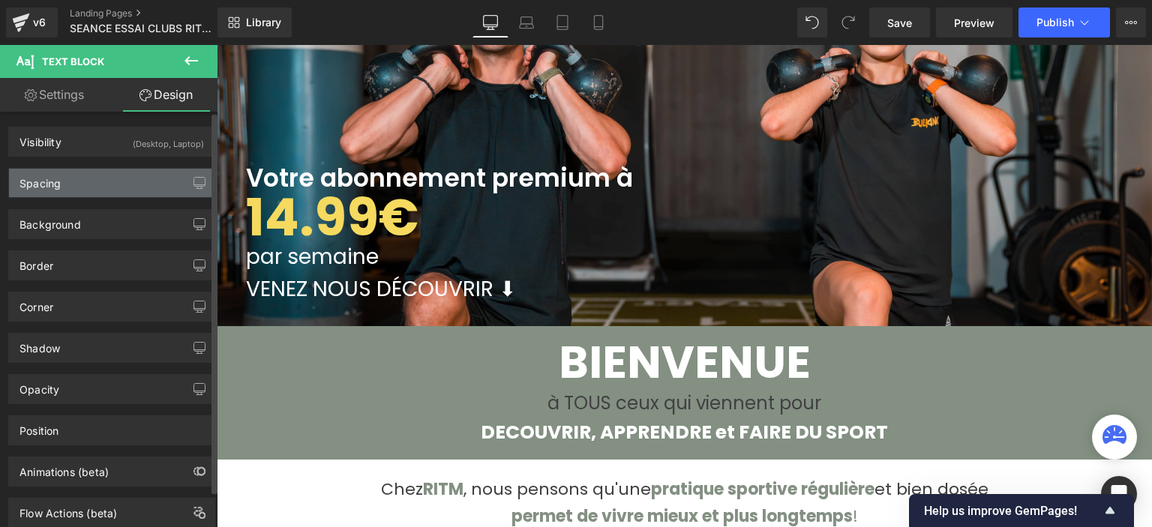
type input "0"
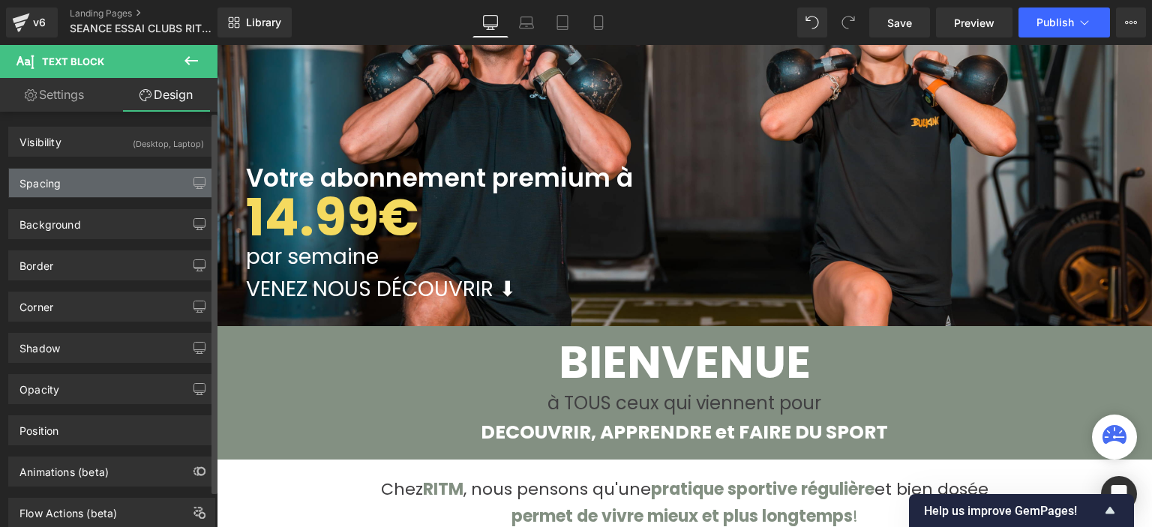
type input "0"
click at [99, 182] on div "Spacing" at bounding box center [111, 183] width 205 height 28
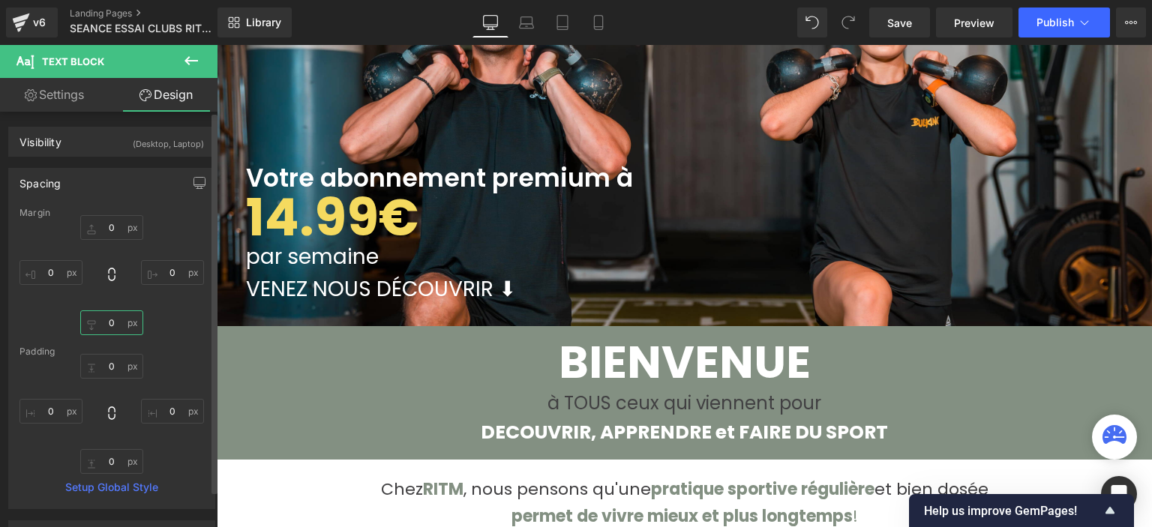
click at [93, 326] on input "0" at bounding box center [111, 322] width 63 height 25
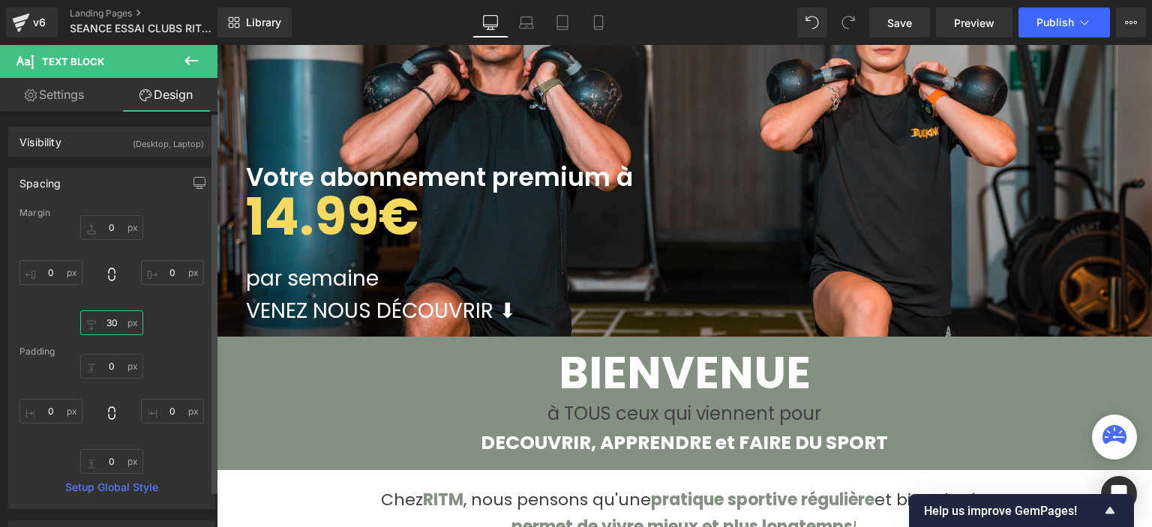
type input "3"
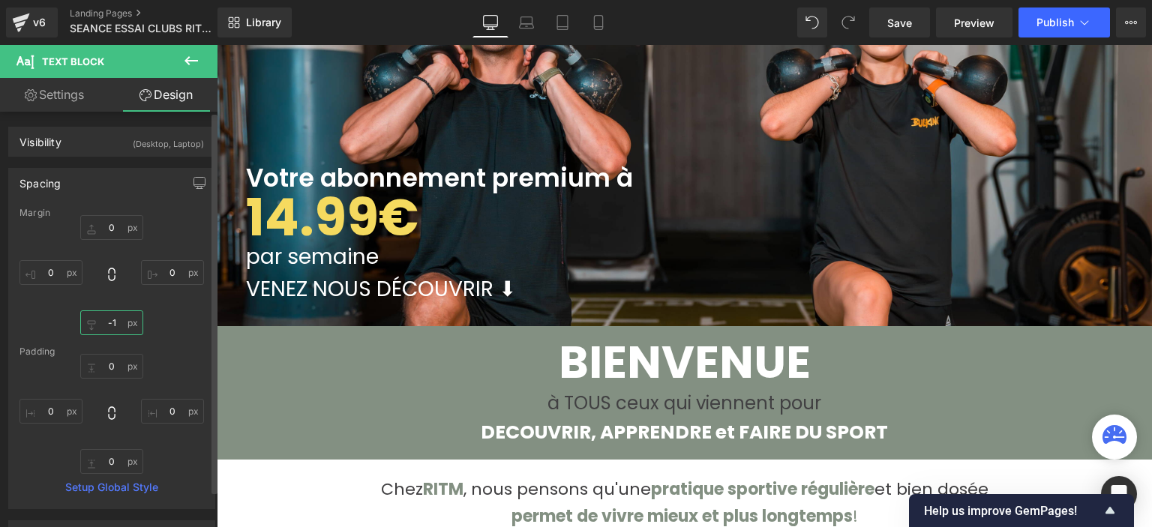
type input "-10"
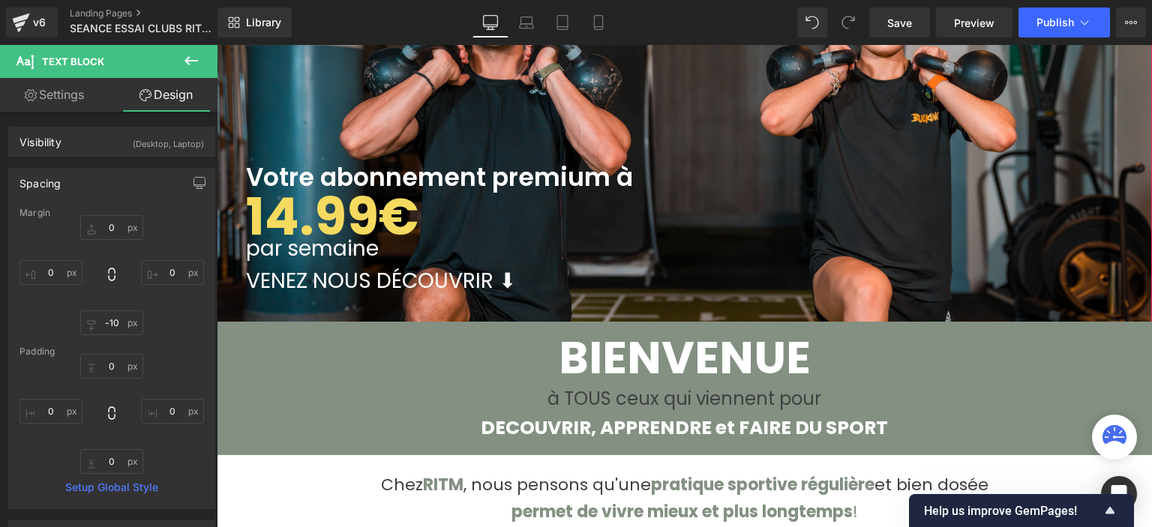
click at [393, 297] on div "Votre abonnement premium à Heading 14.99€ Text Block par semaine Text Block VEN…" at bounding box center [684, 160] width 935 height 623
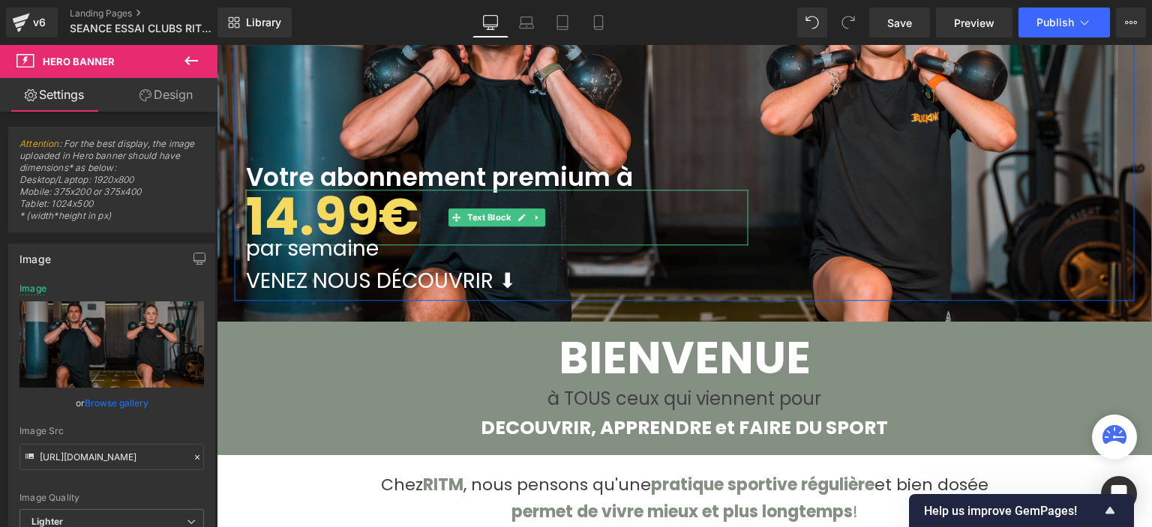
click at [414, 190] on p "14.99€" at bounding box center [497, 218] width 502 height 56
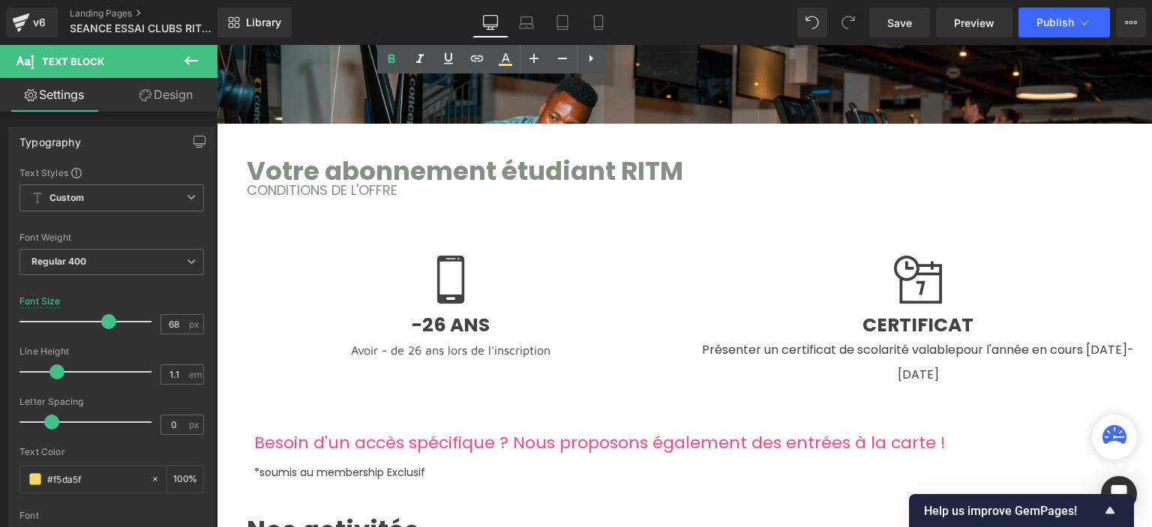
scroll to position [1125, 0]
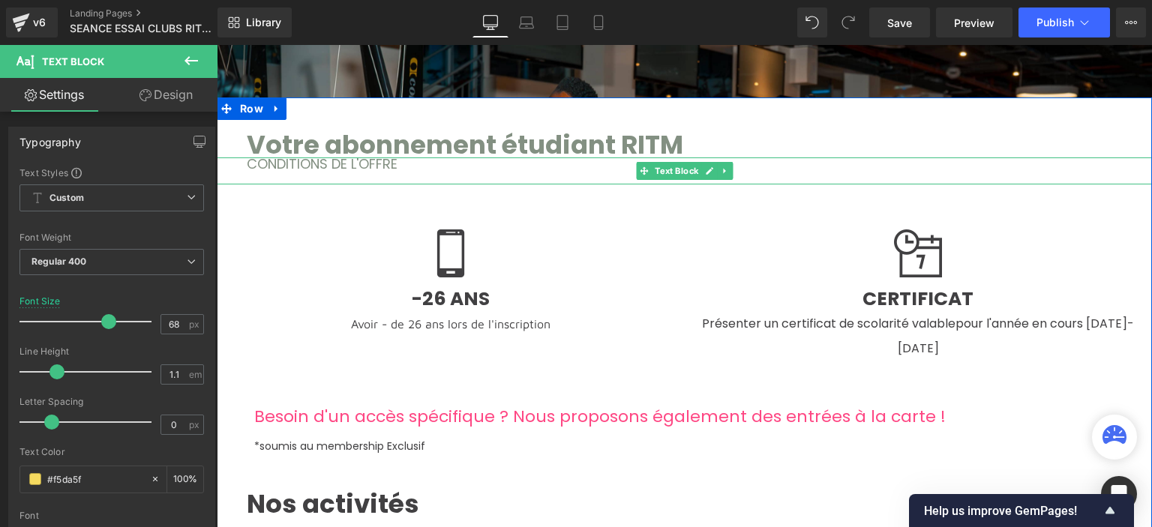
click at [397, 160] on p "CONDITIONS DE L'OFFRE" at bounding box center [699, 163] width 905 height 13
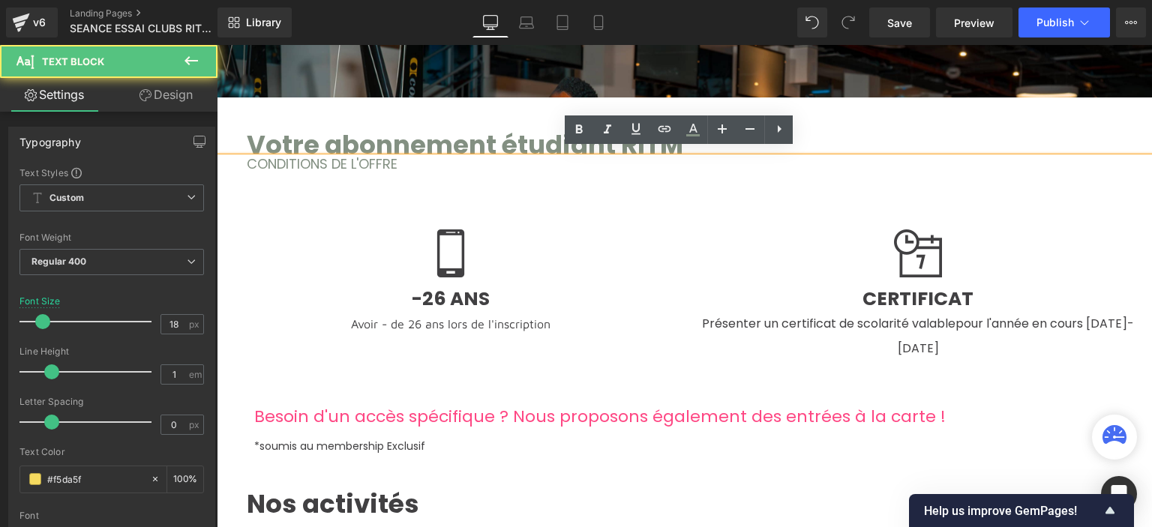
click at [396, 184] on div "Image -26 ANS Avoir - de 26 ans lors de l'inscription Heading Image CERTIFICAT …" at bounding box center [684, 285] width 935 height 203
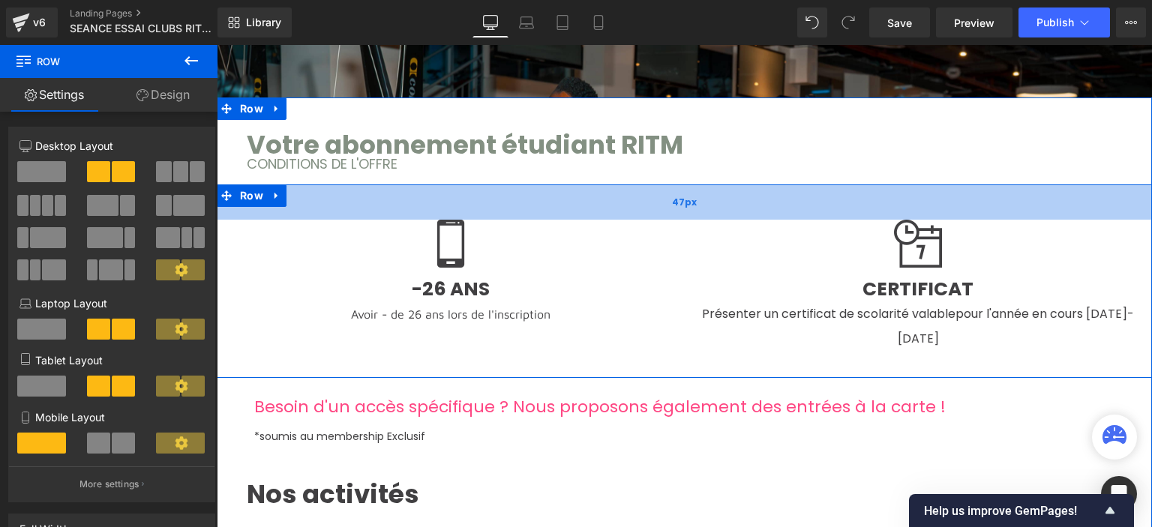
scroll to position [3296, 924]
drag, startPoint x: 591, startPoint y: 198, endPoint x: 591, endPoint y: 188, distance: 9.7
click at [591, 188] on div "47px" at bounding box center [684, 201] width 935 height 35
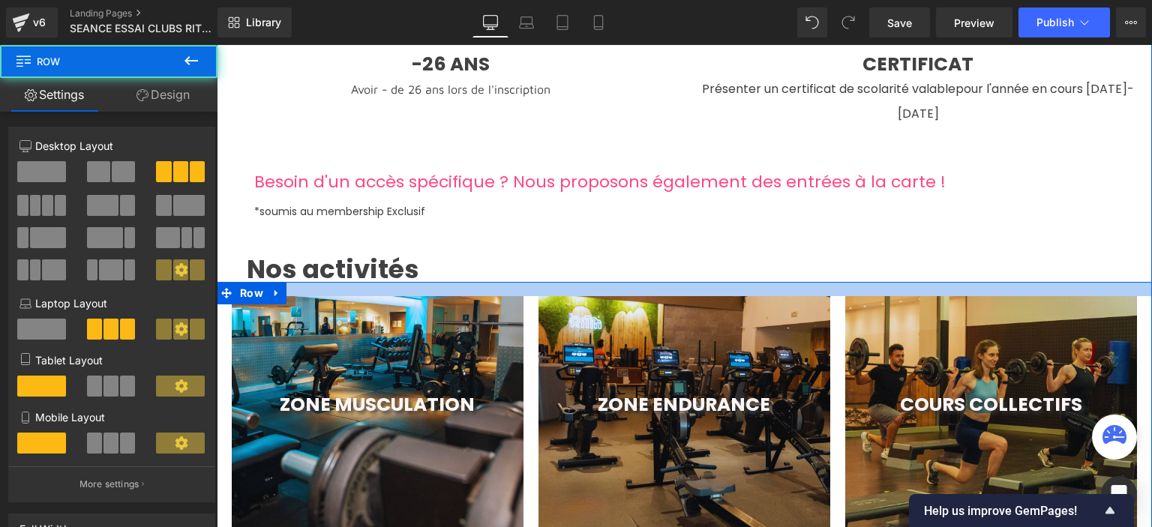
scroll to position [3284, 924]
click at [541, 247] on div "Votre abonnement étudiant RITM Text Block CONDITIONS DE L'OFFRE Text Block Imag…" at bounding box center [684, 369] width 935 height 925
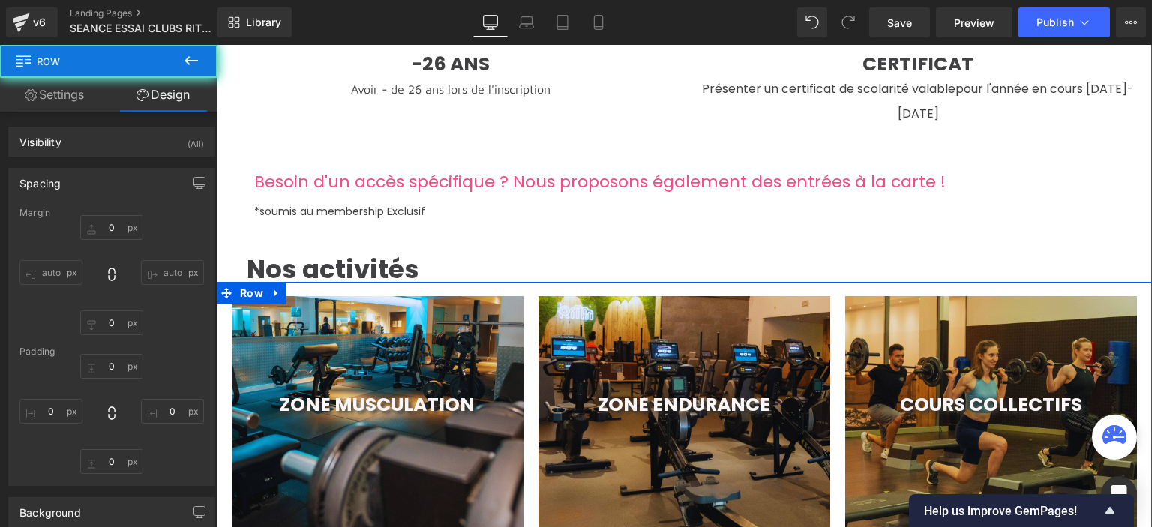
type input "0"
type input "19"
type input "10"
type input "8"
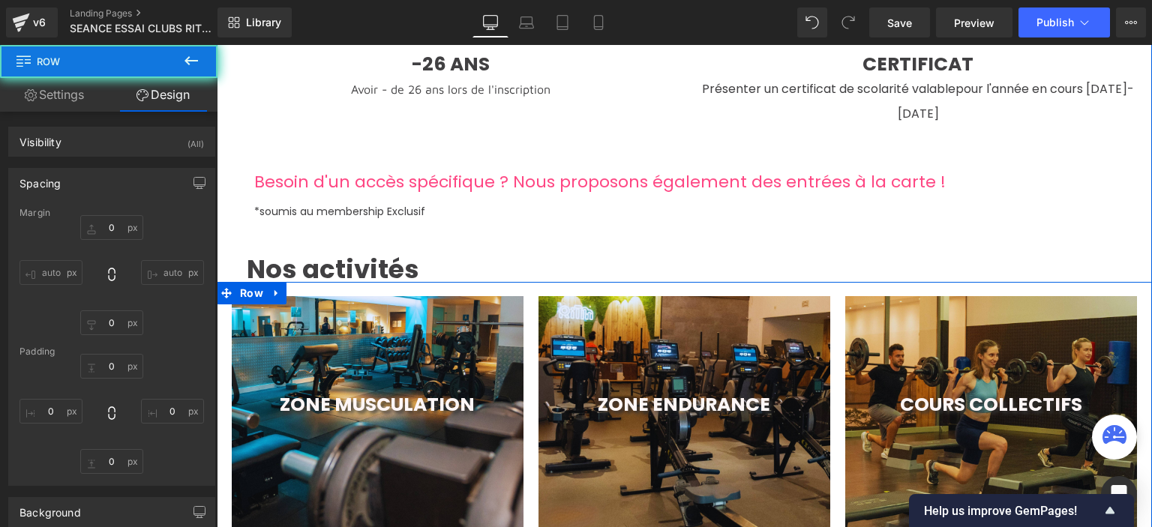
type input "10"
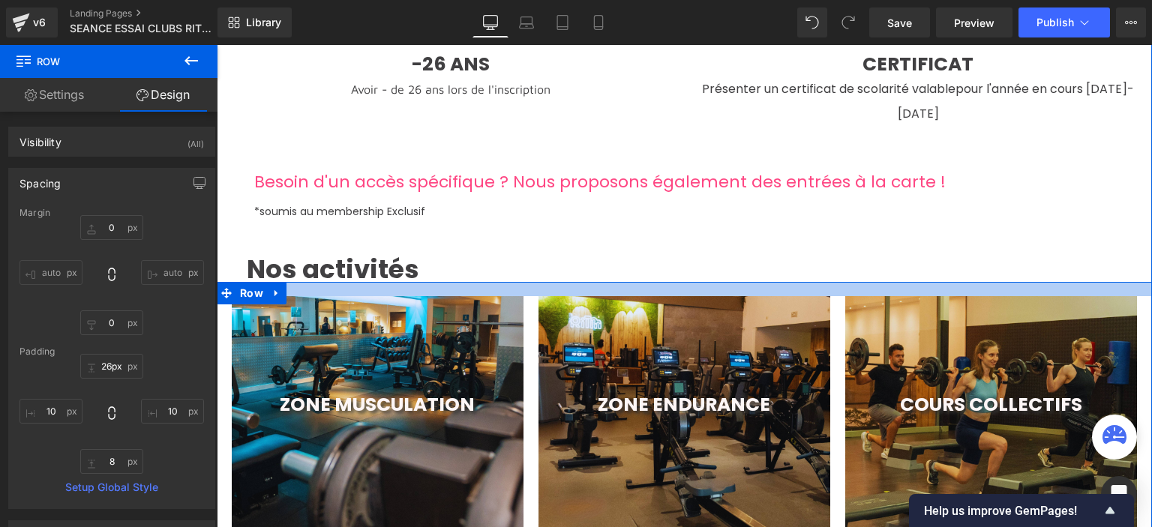
scroll to position [3290, 924]
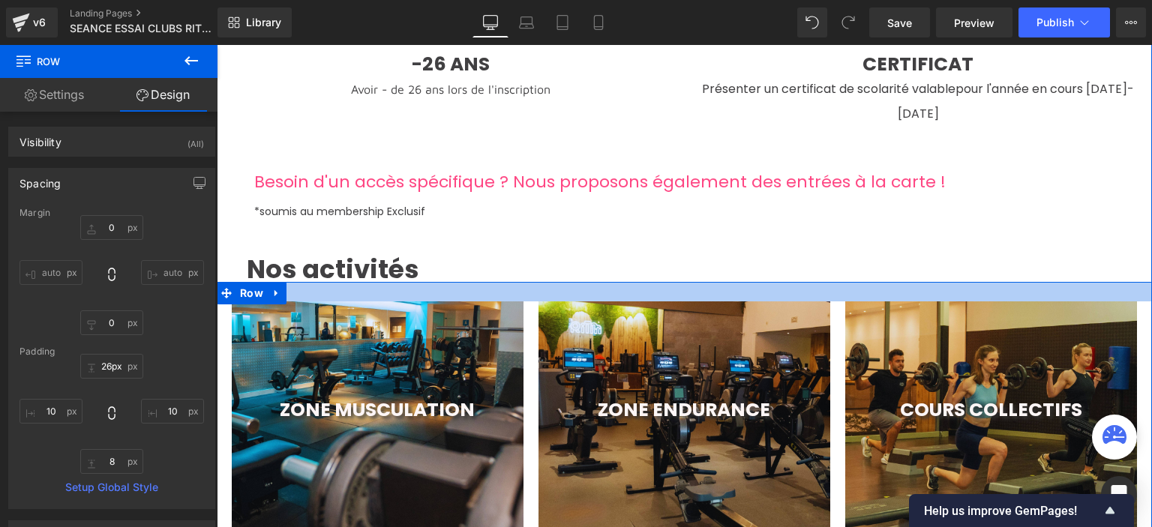
type input "27px"
click at [537, 282] on div at bounding box center [684, 291] width 935 height 19
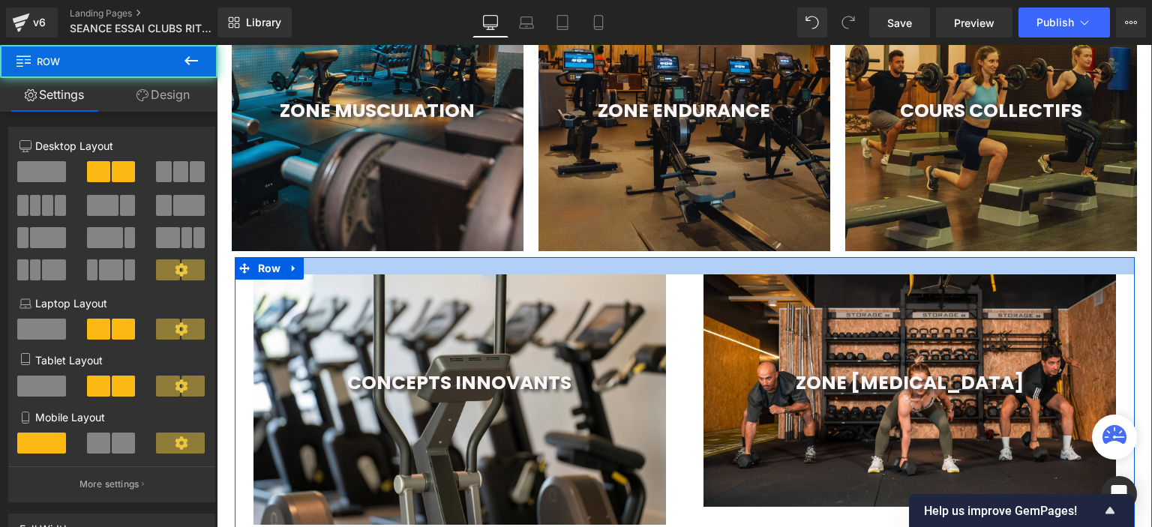
scroll to position [3285, 924]
click at [693, 257] on div at bounding box center [685, 265] width 900 height 17
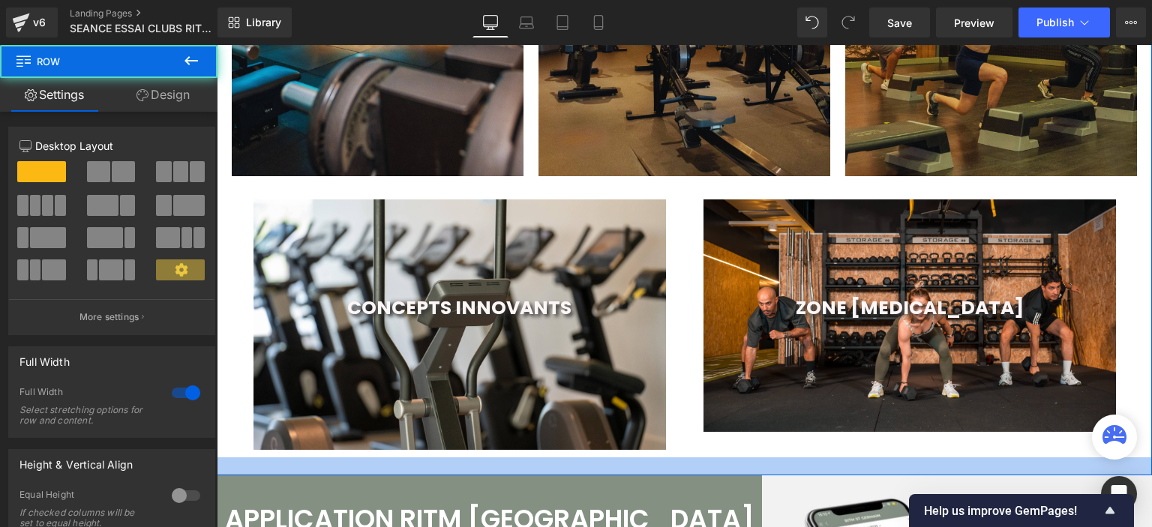
scroll to position [3281, 924]
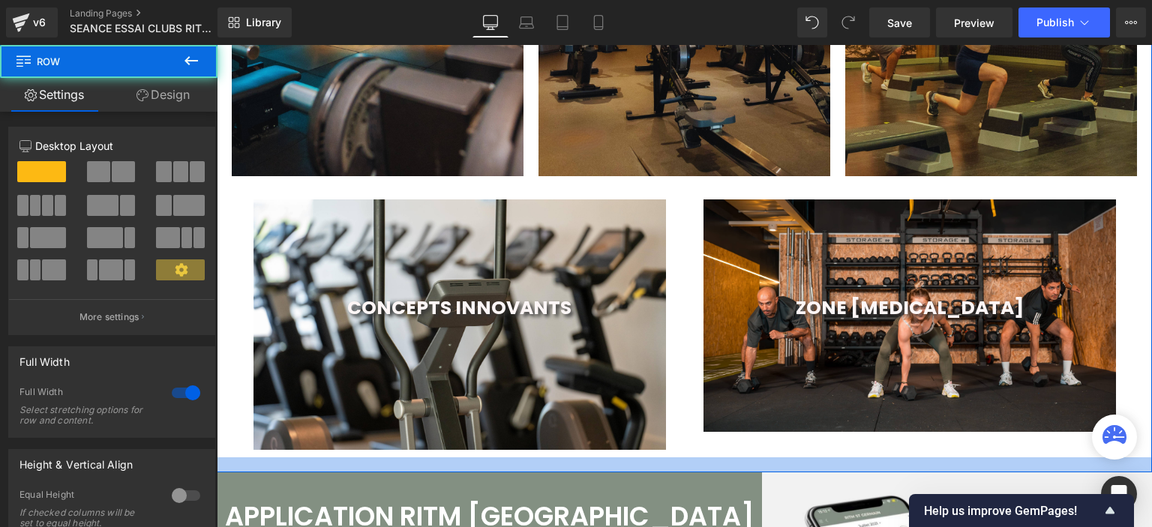
click at [694, 457] on div at bounding box center [684, 464] width 935 height 15
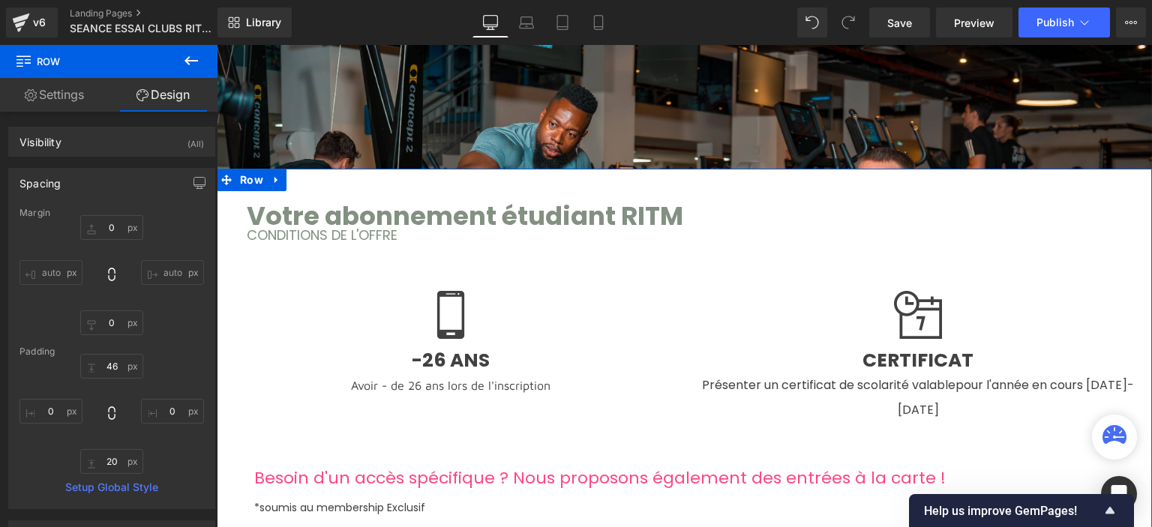
scroll to position [1050, 0]
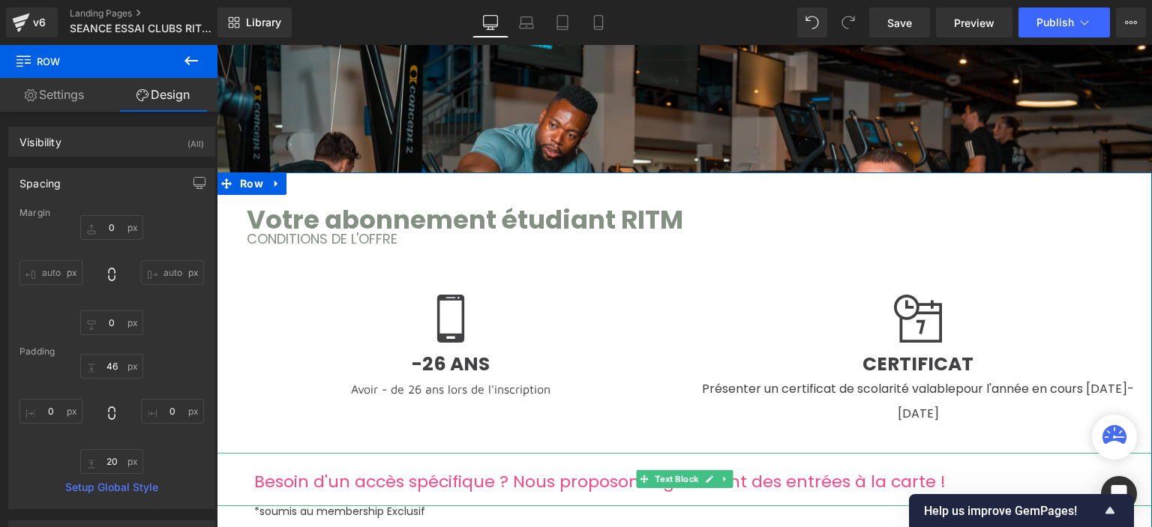
click at [492, 470] on span "Besoin d'un accès spécifique ? Nous proposons également des entrées à la carte !" at bounding box center [599, 481] width 691 height 23
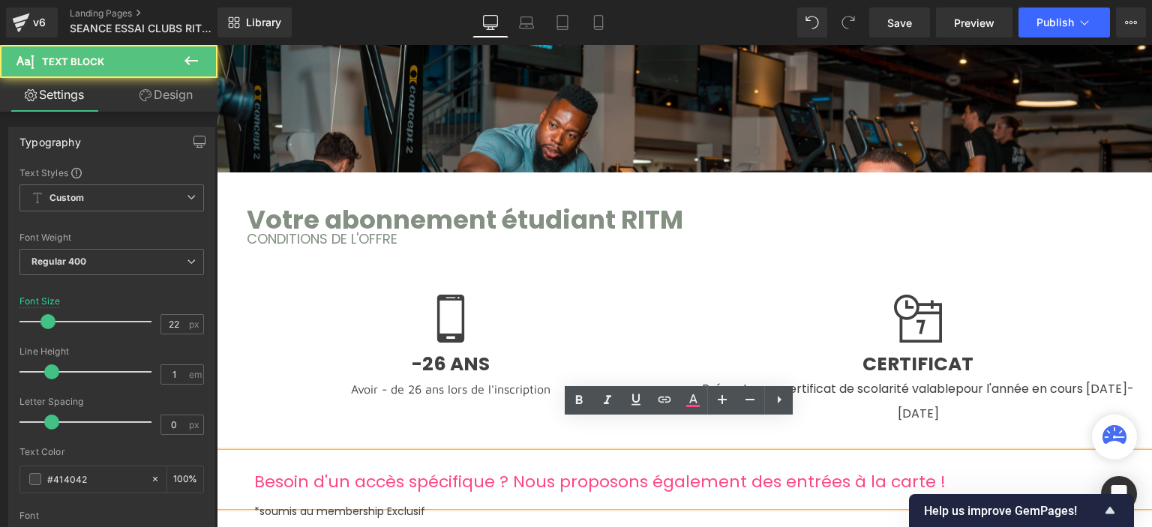
click at [491, 470] on span "Besoin d'un accès spécifique ? Nous proposons également des entrées à la carte !" at bounding box center [599, 481] width 691 height 23
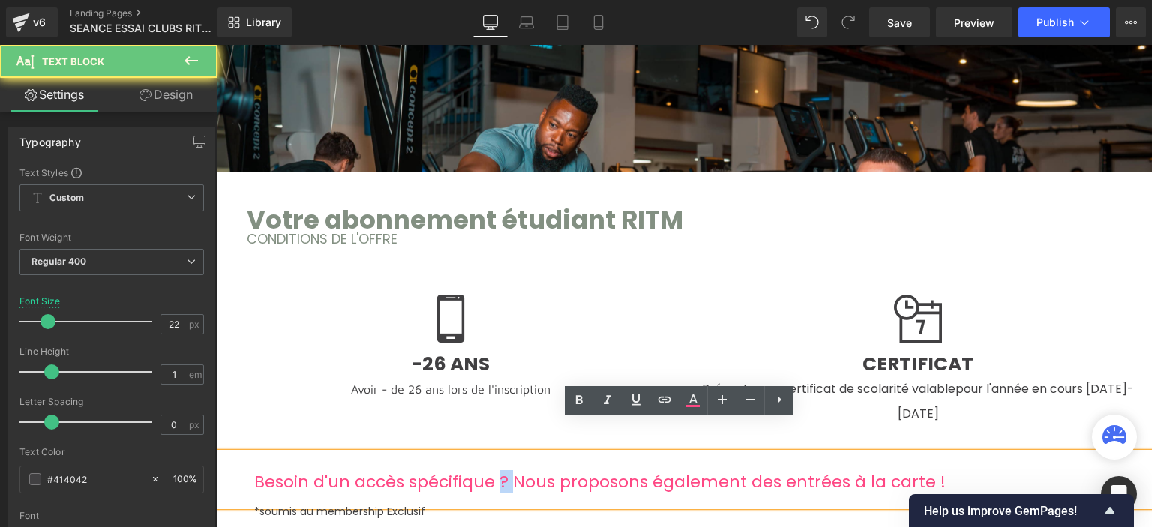
click at [491, 470] on span "Besoin d'un accès spécifique ? Nous proposons également des entrées à la carte !" at bounding box center [599, 481] width 691 height 23
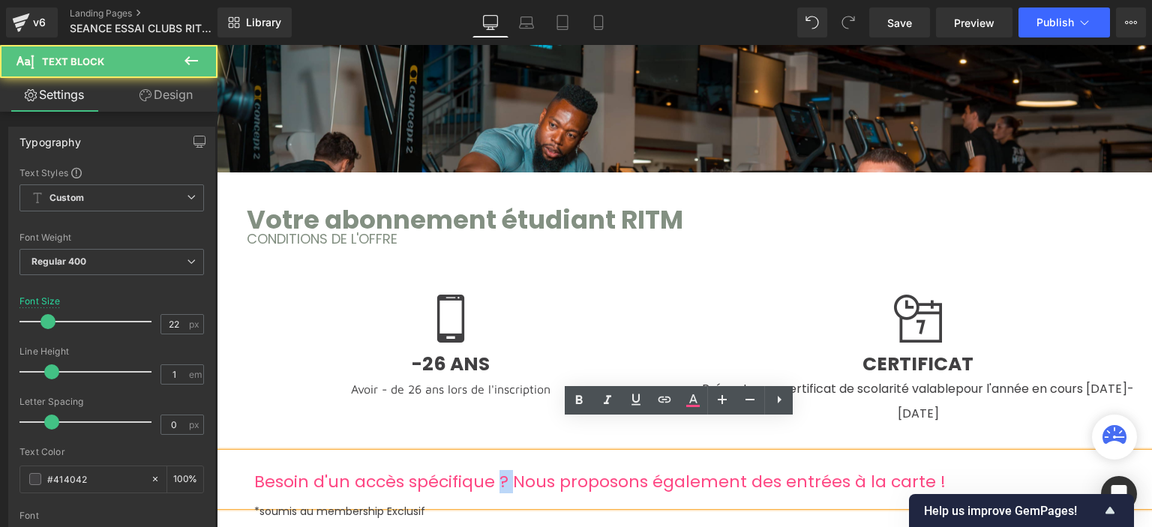
click at [491, 470] on span "Besoin d'un accès spécifique ? Nous proposons également des entrées à la carte !" at bounding box center [599, 481] width 691 height 23
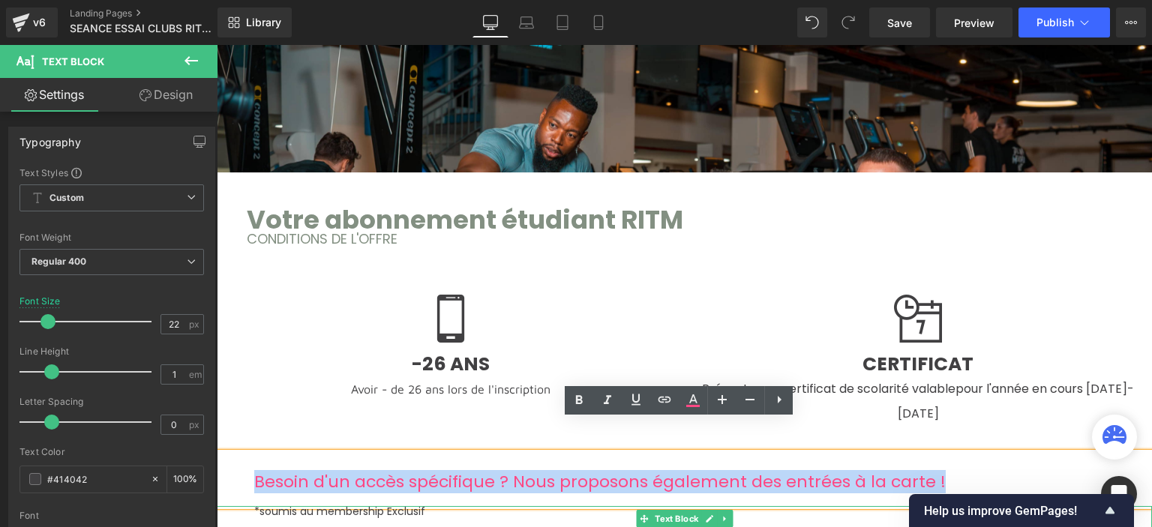
click at [338, 506] on p "*soumis au membership Exclusif" at bounding box center [703, 511] width 898 height 10
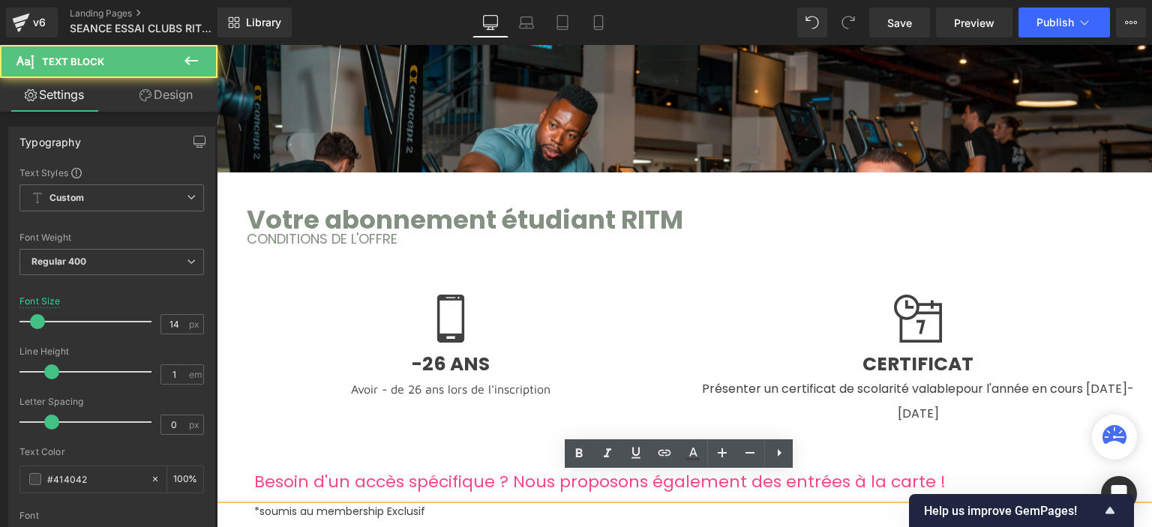
click at [341, 506] on p "*soumis au membership Exclusif" at bounding box center [703, 511] width 898 height 10
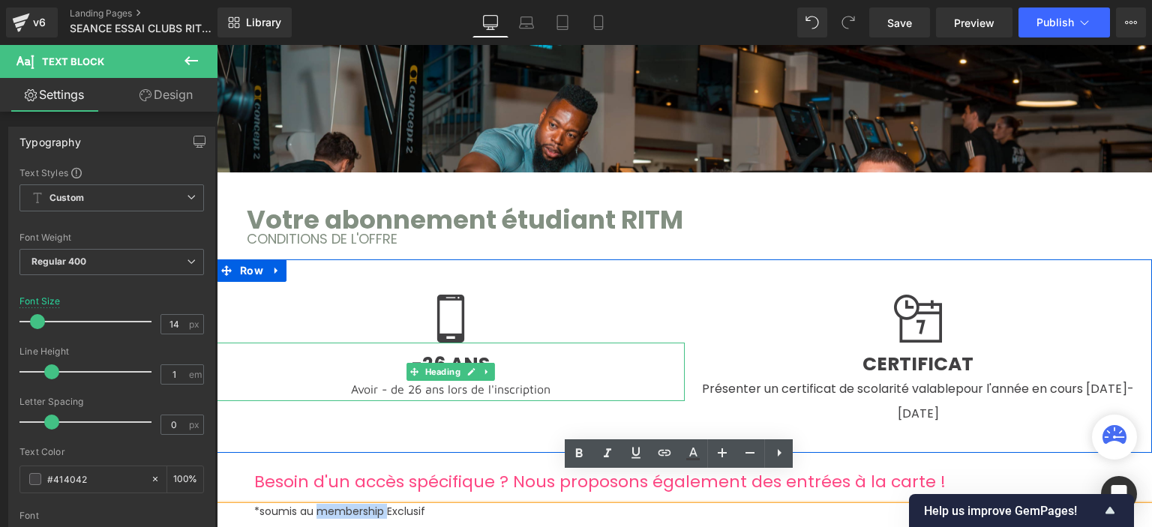
click at [436, 376] on font "Avoir - de 26 ans lors de l'inscription" at bounding box center [450, 387] width 199 height 22
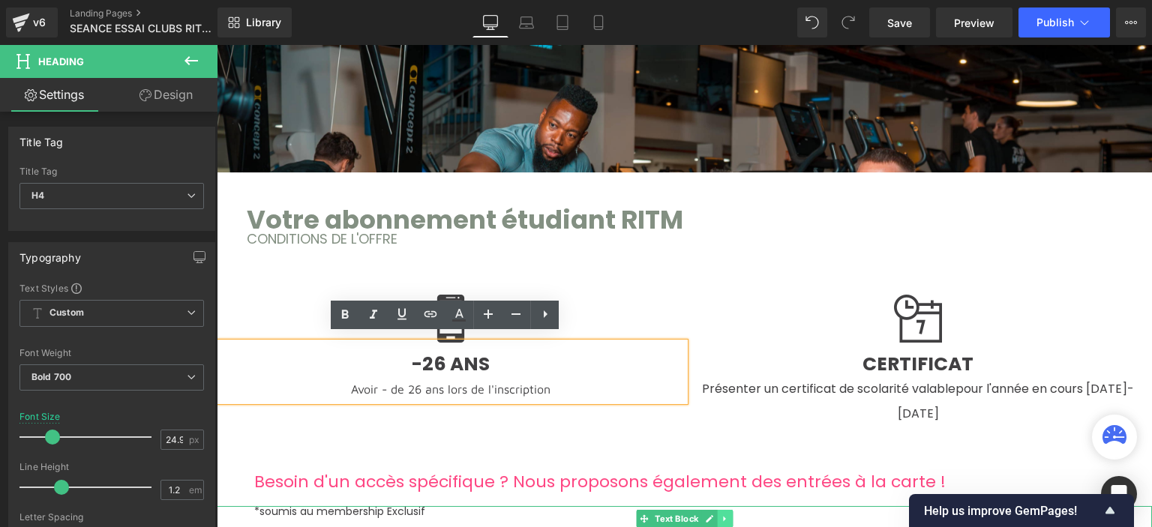
click at [724, 510] on link at bounding box center [725, 519] width 16 height 18
drag, startPoint x: 726, startPoint y: 483, endPoint x: 660, endPoint y: 448, distance: 74.5
click at [728, 514] on icon at bounding box center [732, 518] width 8 height 9
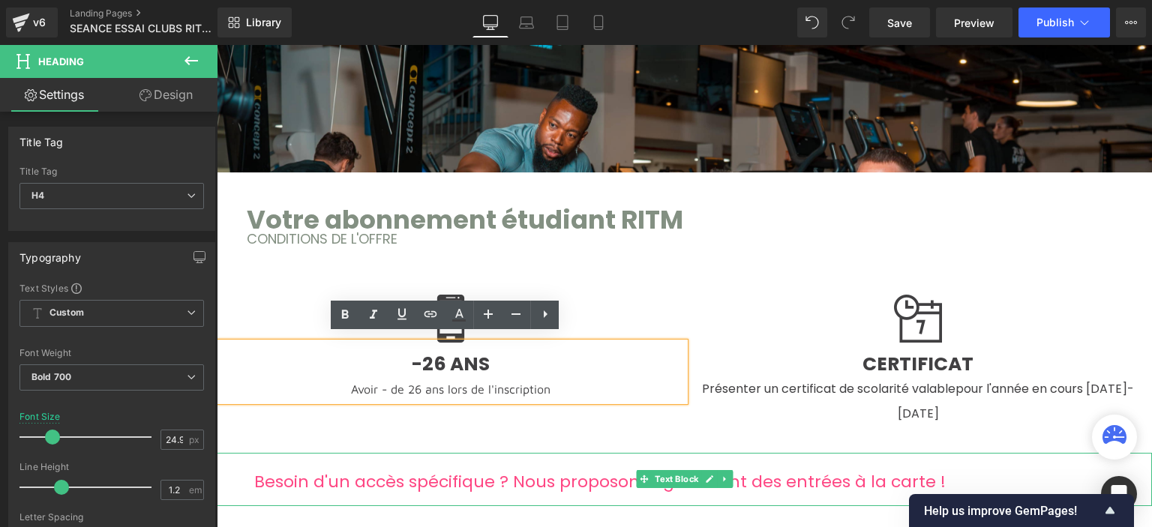
scroll to position [3254, 924]
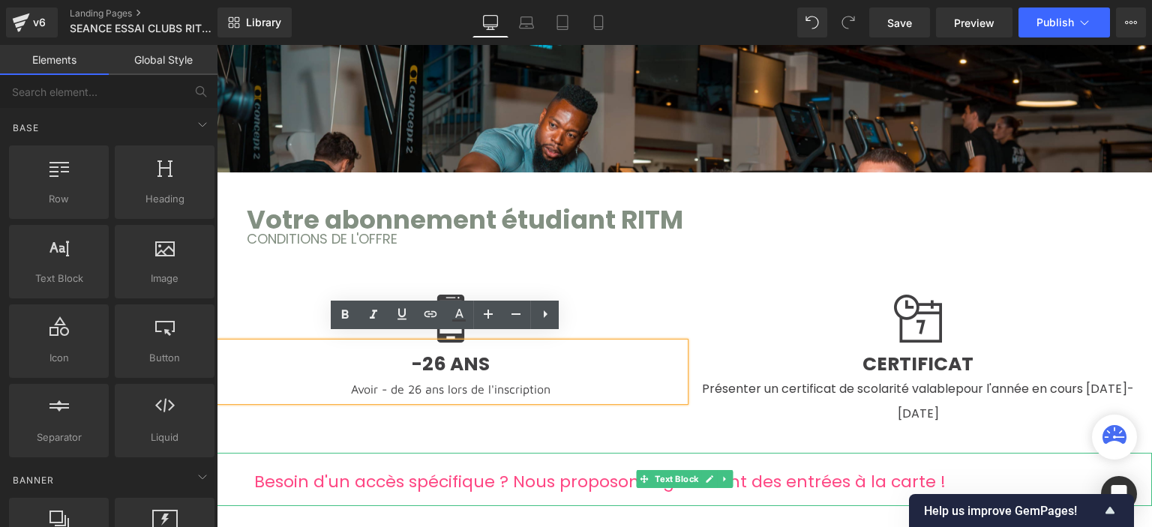
click at [393, 470] on span "Besoin d'un accès spécifique ? Nous proposons également des entrées à la carte !" at bounding box center [599, 481] width 691 height 23
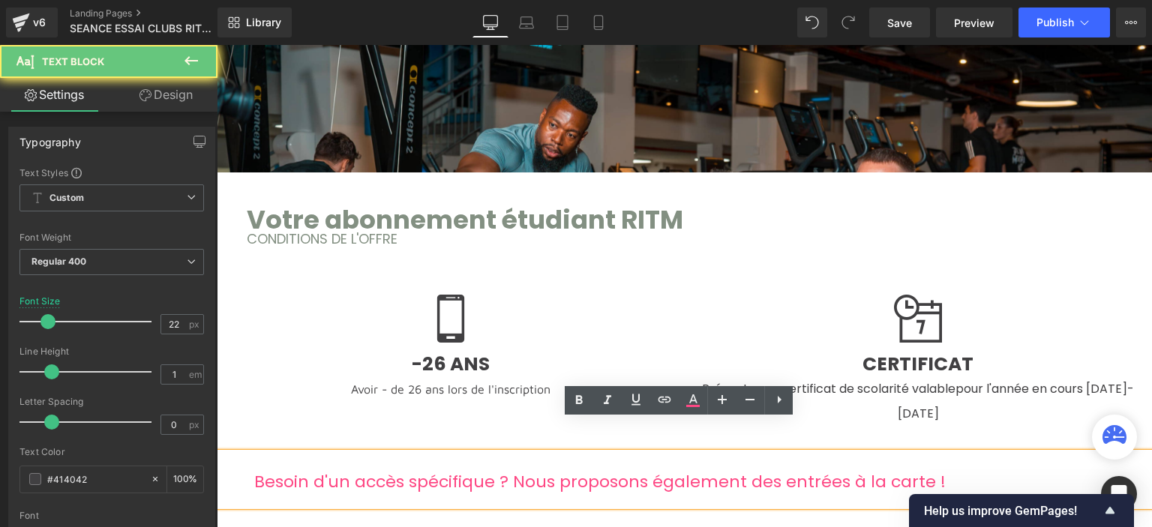
click at [393, 470] on span "Besoin d'un accès spécifique ? Nous proposons également des entrées à la carte !" at bounding box center [599, 481] width 691 height 23
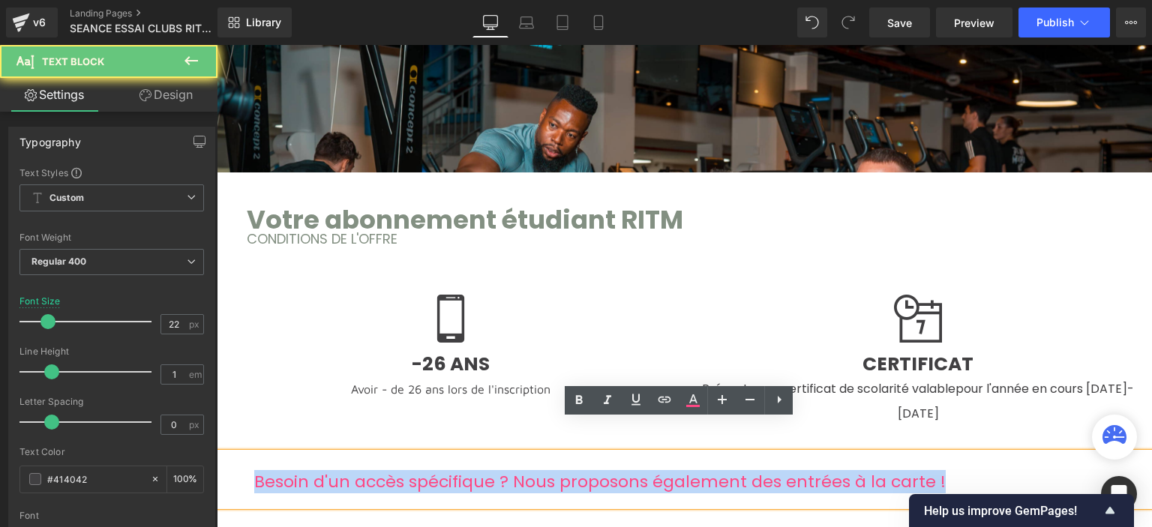
click at [393, 470] on span "Besoin d'un accès spécifique ? Nous proposons également des entrées à la carte !" at bounding box center [599, 481] width 691 height 23
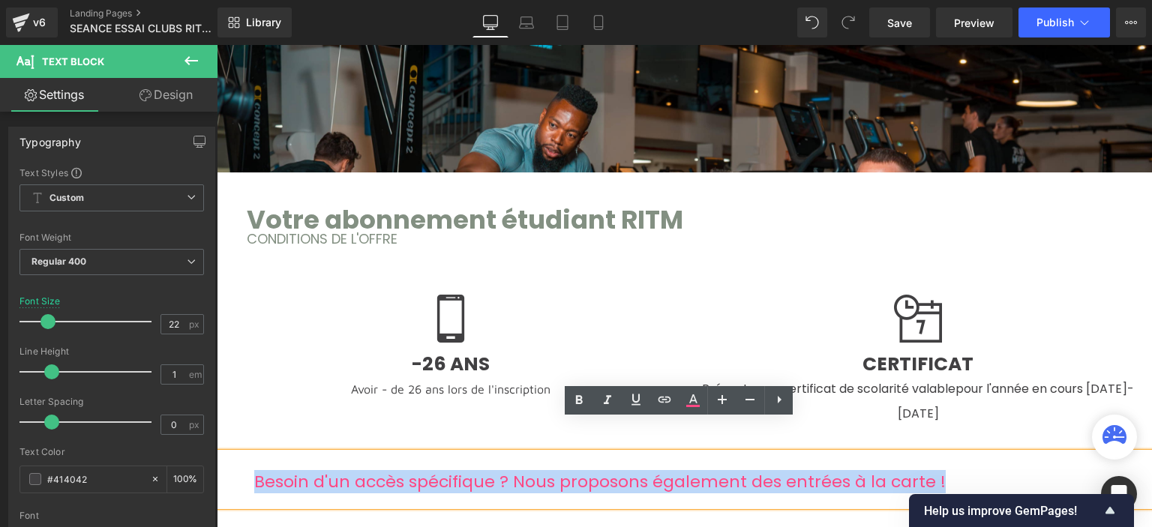
click at [393, 470] on span "Besoin d'un accès spécifique ? Nous proposons également des entrées à la carte !" at bounding box center [599, 481] width 691 height 23
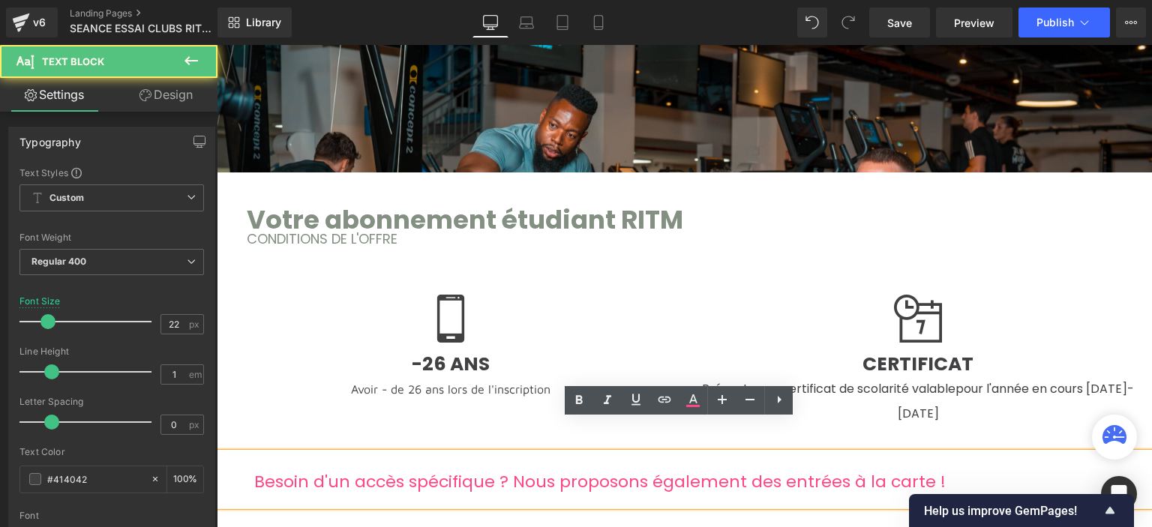
click at [511, 470] on span "Besoin d'un accès spécifique ? Nous proposons également des entrées à la carte !" at bounding box center [599, 481] width 691 height 23
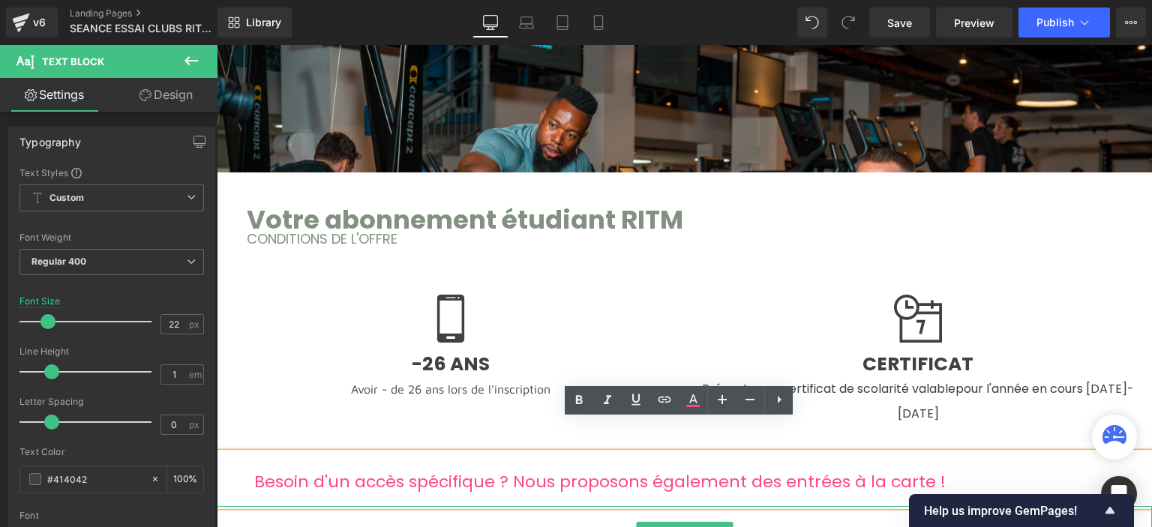
click at [554, 506] on div "Nos activités" at bounding box center [684, 530] width 935 height 49
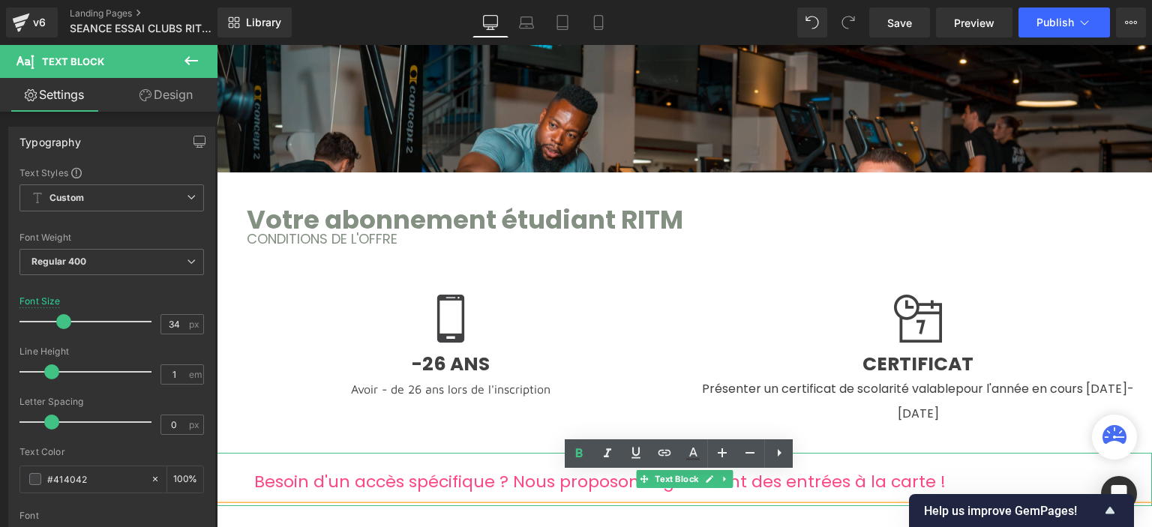
drag, startPoint x: 525, startPoint y: 450, endPoint x: 531, endPoint y: 419, distance: 31.3
click at [525, 470] on span "Besoin d'un accès spécifique ? Nous proposons également des entrées à la carte !" at bounding box center [599, 481] width 691 height 23
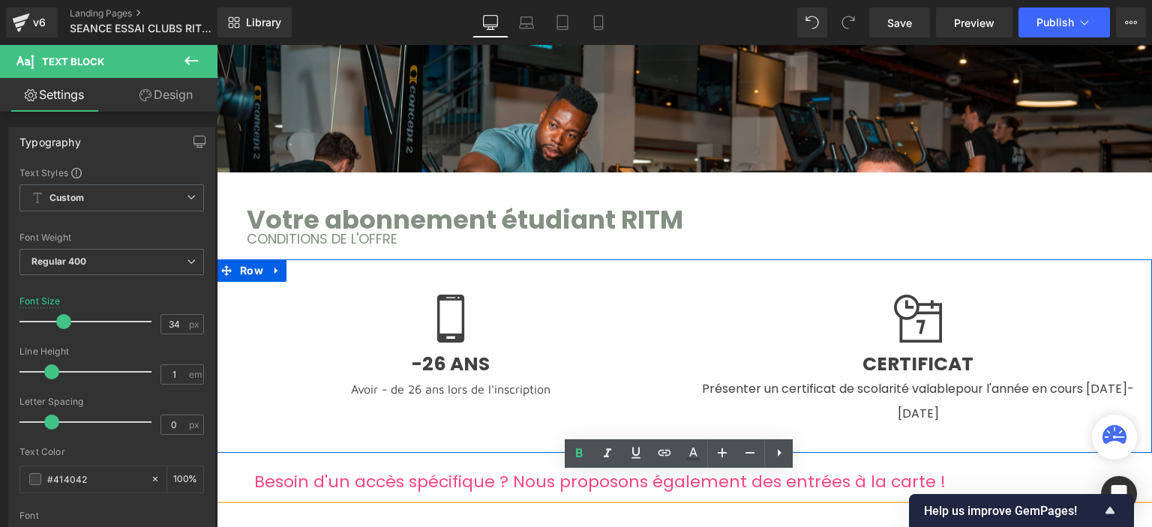
click at [694, 353] on h4 "CERTIFICAT" at bounding box center [919, 364] width 468 height 22
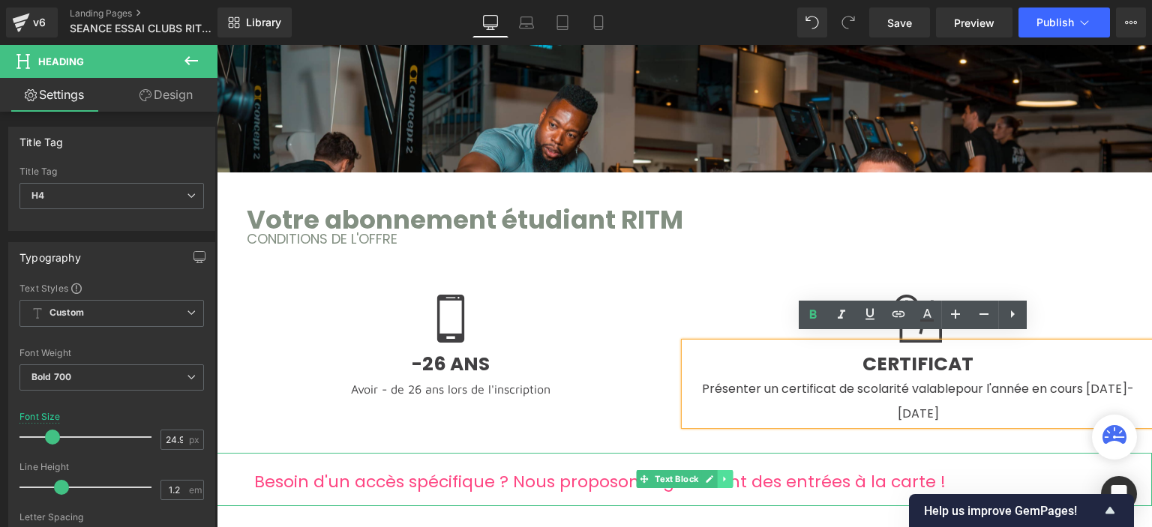
click at [721, 475] on icon at bounding box center [725, 479] width 8 height 9
click at [728, 475] on icon at bounding box center [732, 479] width 8 height 8
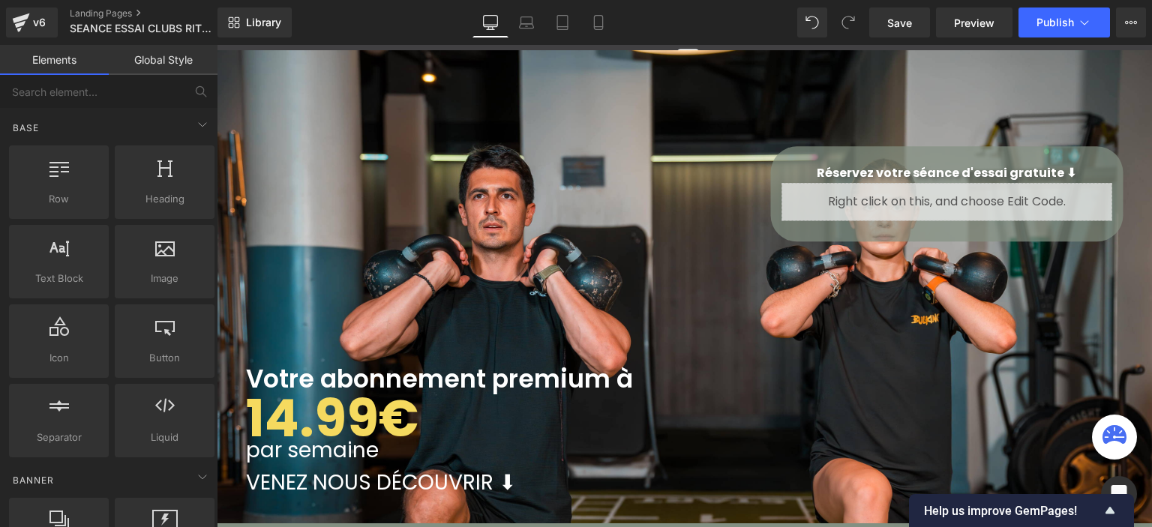
scroll to position [0, 0]
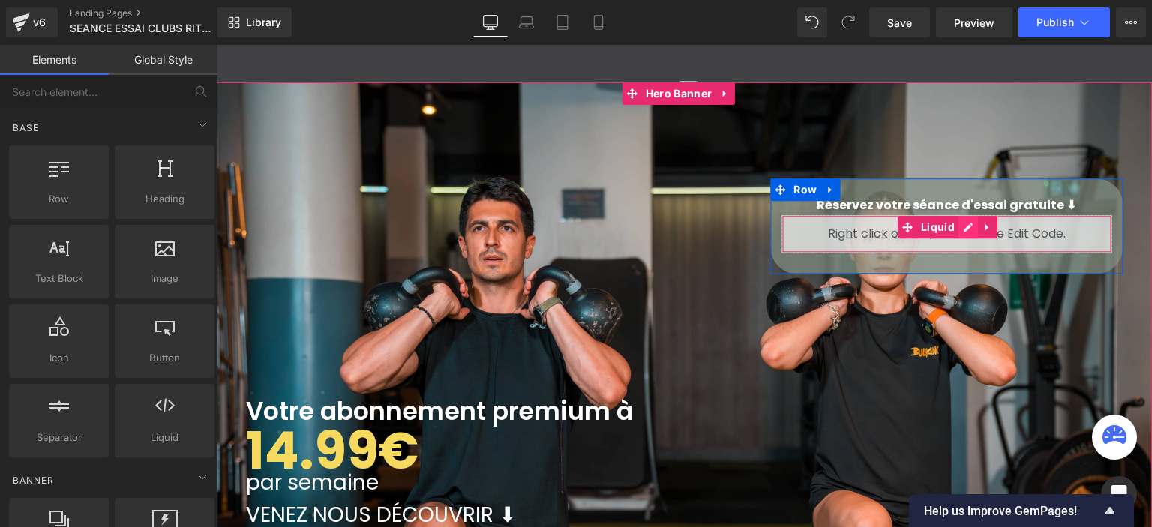
click at [966, 224] on div "Liquid" at bounding box center [946, 233] width 330 height 37
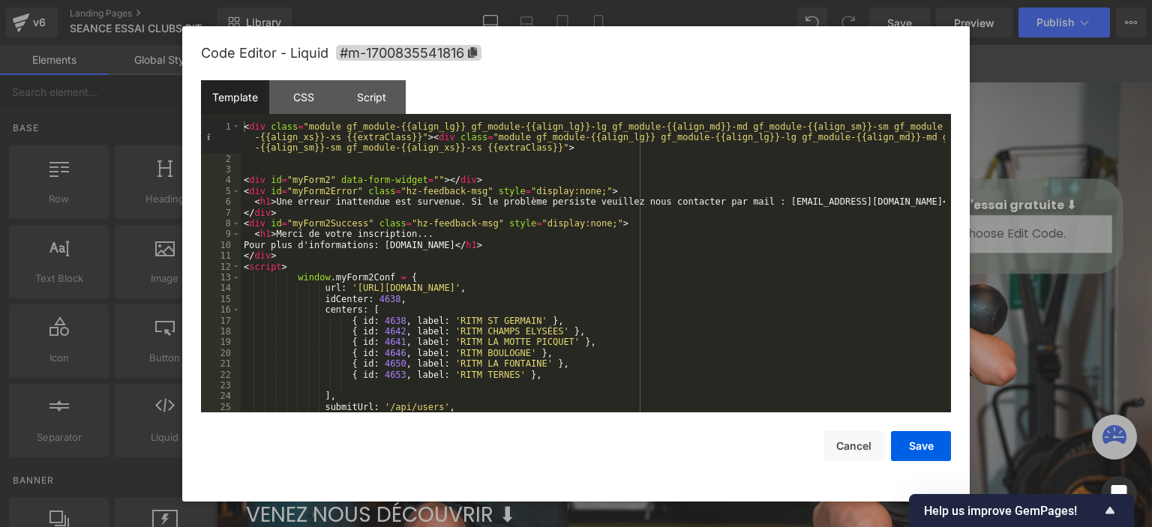
click at [242, 121] on div "< div class = "module gf_module-{{align_lg}} gf_module-{{align_lg}}-lg gf_modul…" at bounding box center [593, 288] width 704 height 334
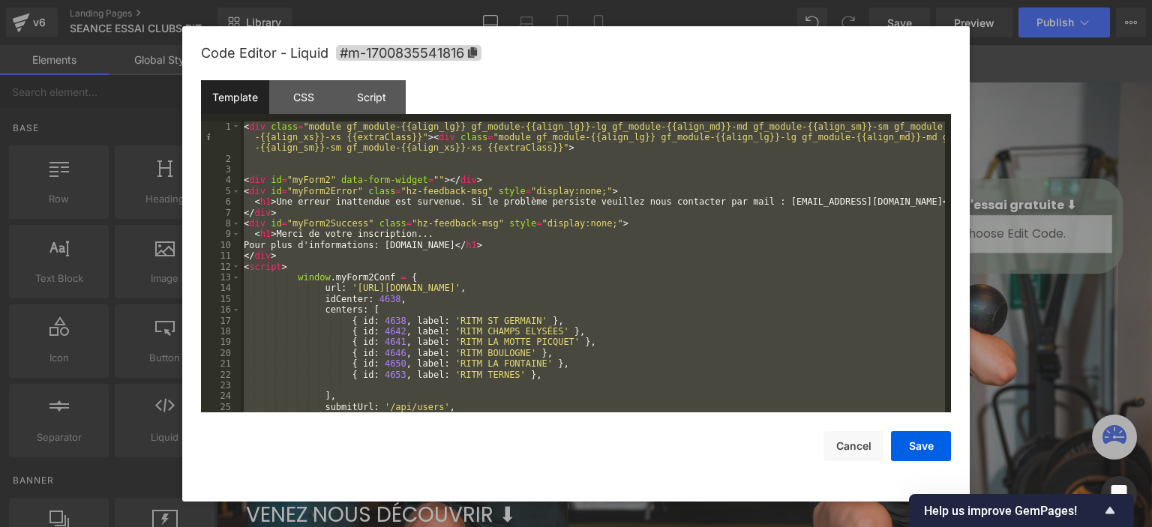
scroll to position [853, 0]
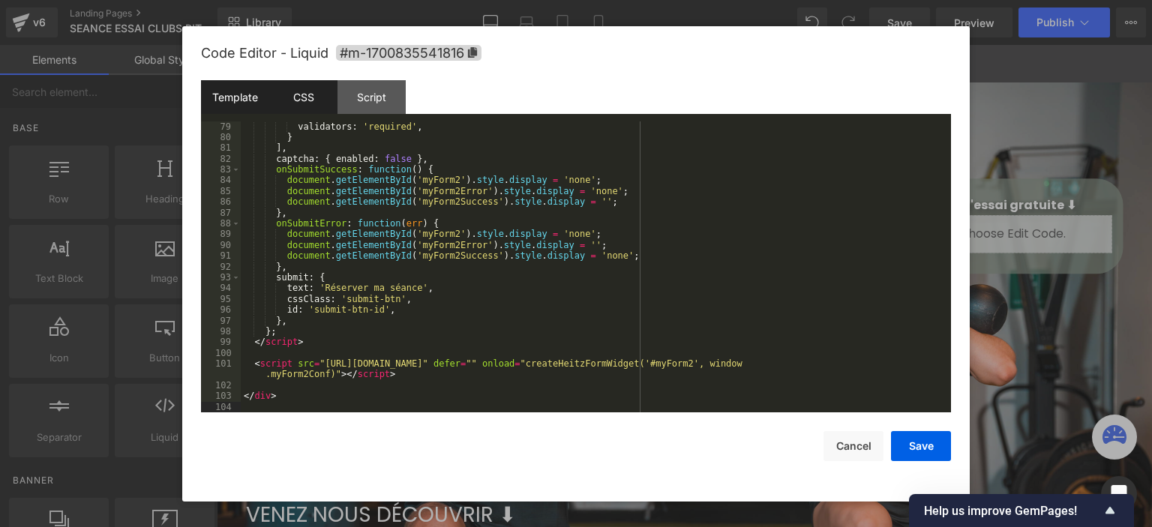
click at [307, 103] on div "CSS" at bounding box center [303, 97] width 68 height 34
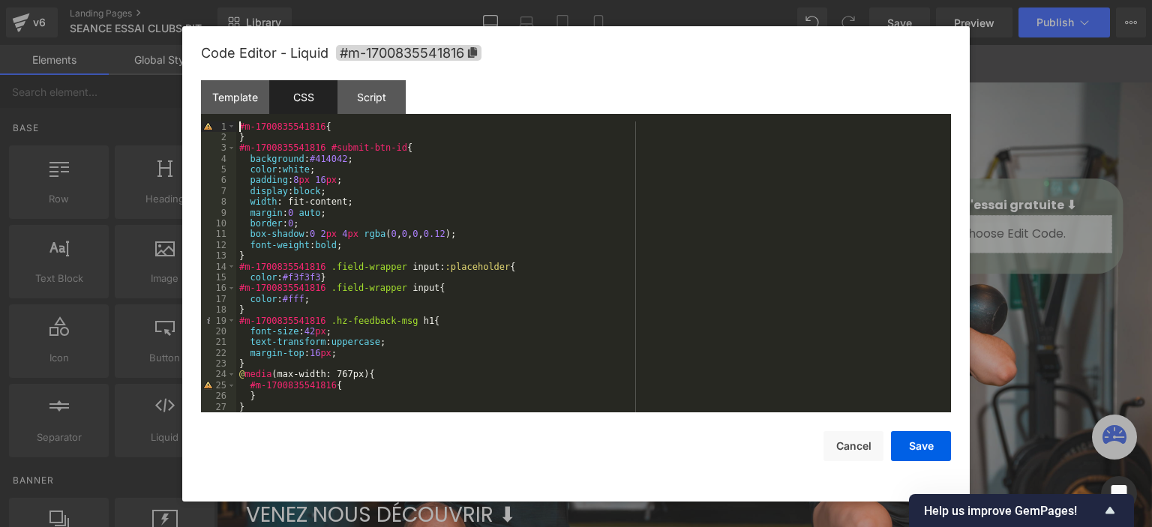
click at [238, 124] on div "#m-1700835541816 { } #m-1700835541816 #submit-btn-id { background : #414042 ; c…" at bounding box center [590, 277] width 709 height 313
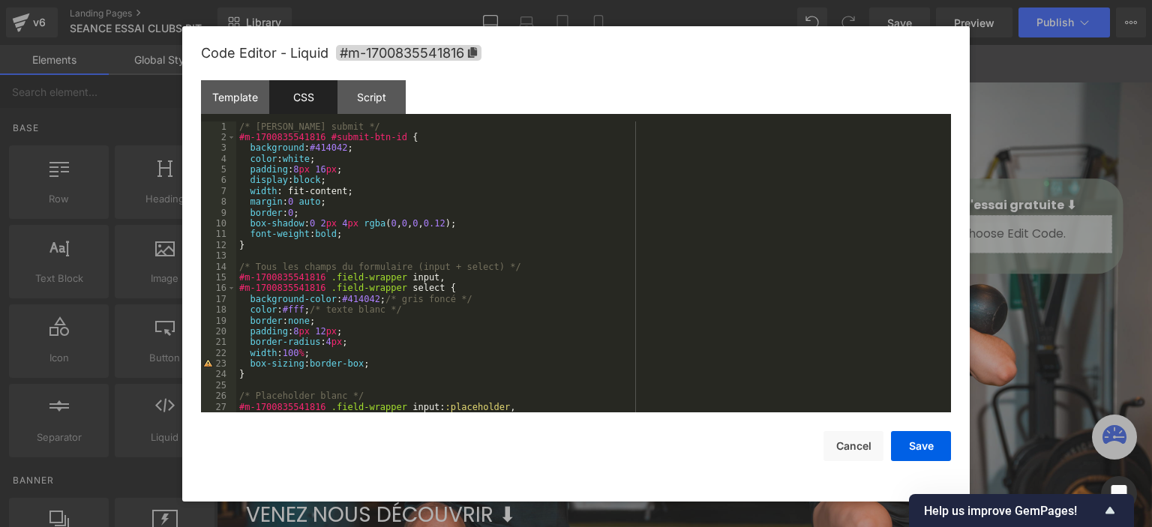
scroll to position [0, 0]
click at [240, 137] on div "/* Bouton submit */ #m-1700835541816 #submit-btn-id { background : #414042 ; co…" at bounding box center [590, 277] width 709 height 313
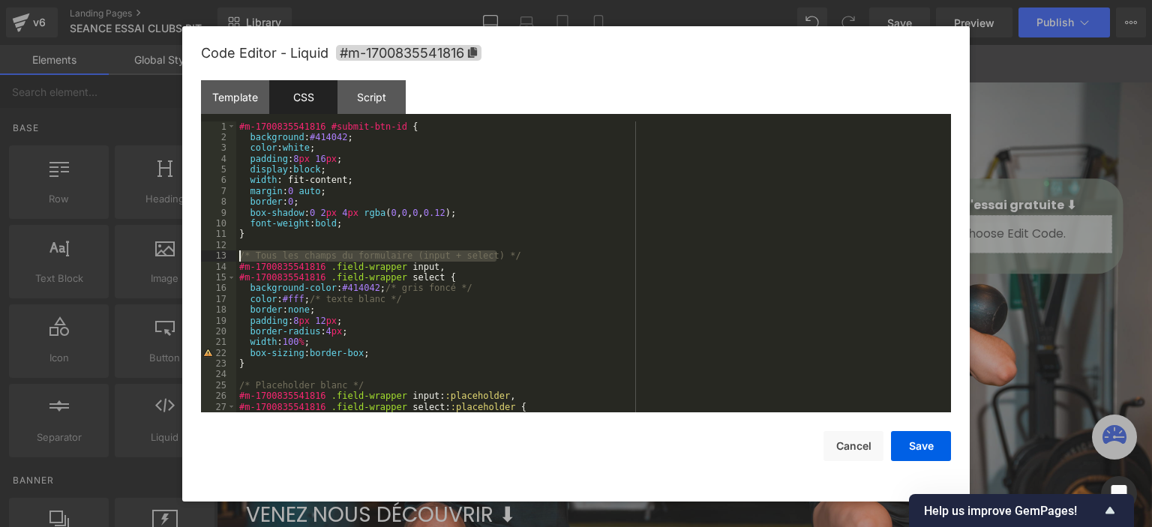
drag, startPoint x: 505, startPoint y: 254, endPoint x: 208, endPoint y: 258, distance: 297.8
click at [208, 258] on pre "1 2 3 4 5 6 7 8 9 10 11 12 13 14 15 16 17 18 19 20 21 22 23 24 25 26 27 28 #m-1…" at bounding box center [576, 267] width 750 height 292
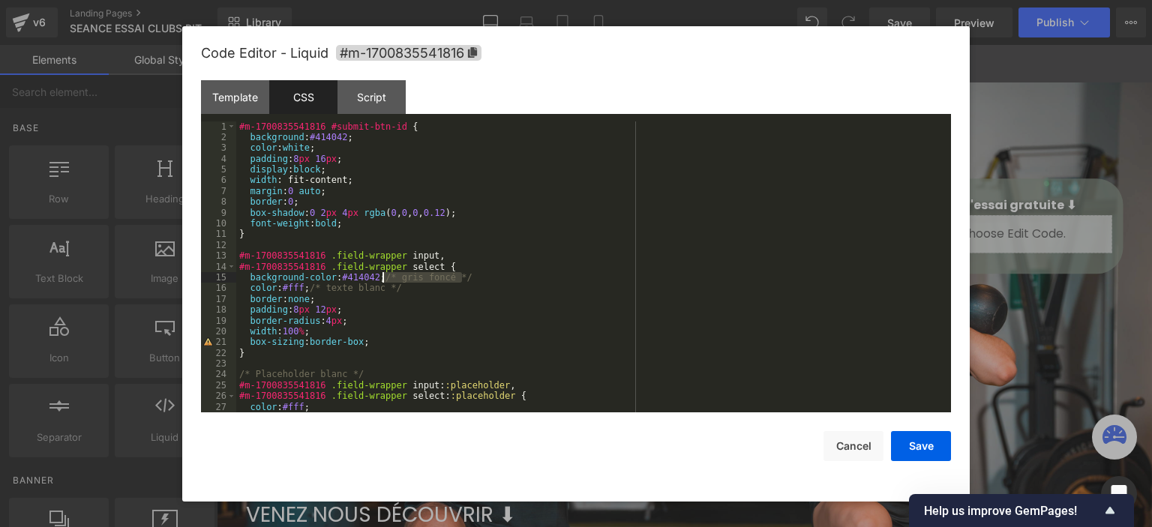
drag, startPoint x: 438, startPoint y: 281, endPoint x: 384, endPoint y: 279, distance: 54.0
click at [384, 279] on div "#m-1700835541816 #submit-btn-id { background : #414042 ; color : white ; paddin…" at bounding box center [590, 277] width 709 height 313
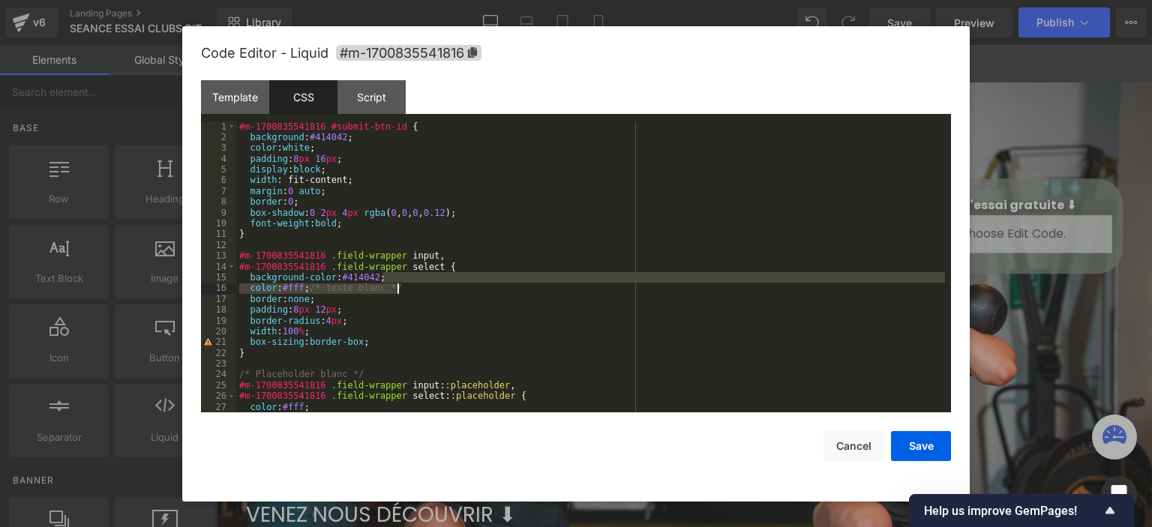
drag, startPoint x: 495, startPoint y: 283, endPoint x: 399, endPoint y: 287, distance: 96.1
click at [399, 287] on div "#m-1700835541816 #submit-btn-id { background : #414042 ; color : white ; paddin…" at bounding box center [590, 277] width 709 height 313
click at [390, 289] on div "#m-1700835541816 #submit-btn-id { background : #414042 ; color : white ; paddin…" at bounding box center [590, 267] width 709 height 292
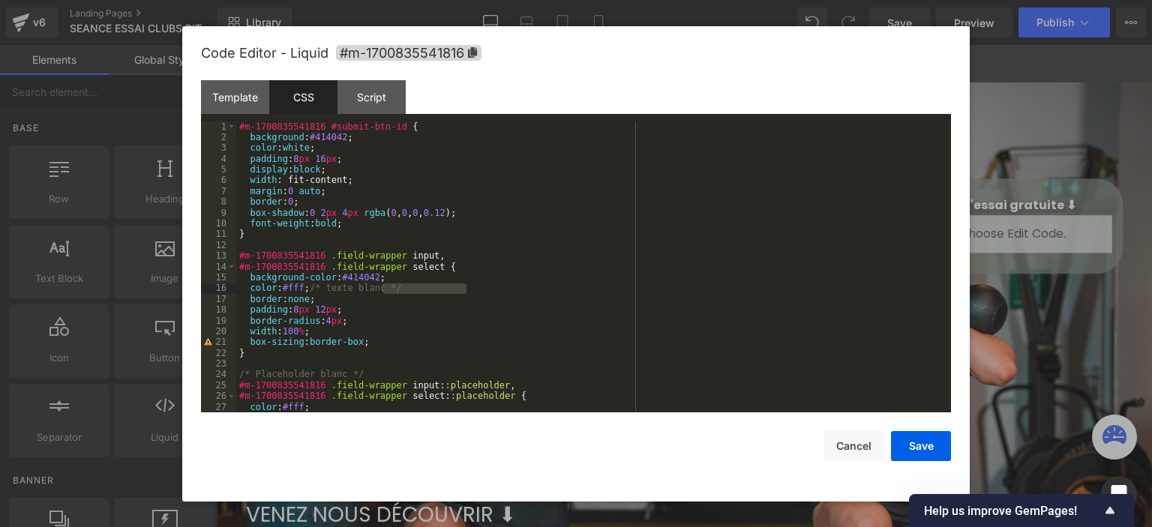
drag, startPoint x: 384, startPoint y: 288, endPoint x: 486, endPoint y: 290, distance: 102.0
click at [486, 290] on div "#m-1700835541816 #submit-btn-id { background : #414042 ; color : white ; paddin…" at bounding box center [590, 277] width 709 height 313
drag, startPoint x: 358, startPoint y: 371, endPoint x: 145, endPoint y: 371, distance: 213.0
click at [145, 371] on body "Text Block You are previewing how the will restyle your page. You can not edit …" at bounding box center [576, 263] width 1152 height 527
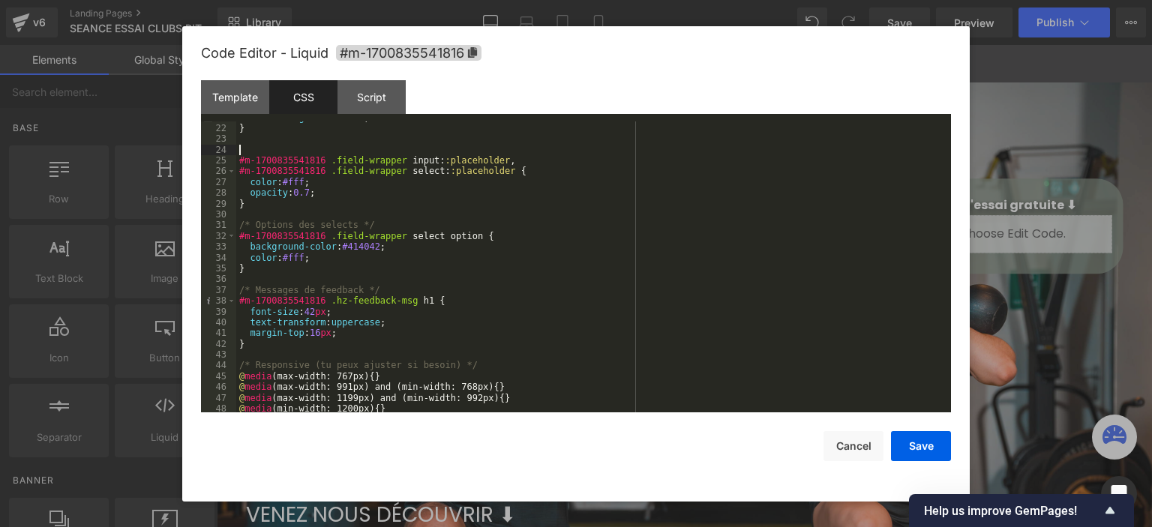
scroll to position [237, 0]
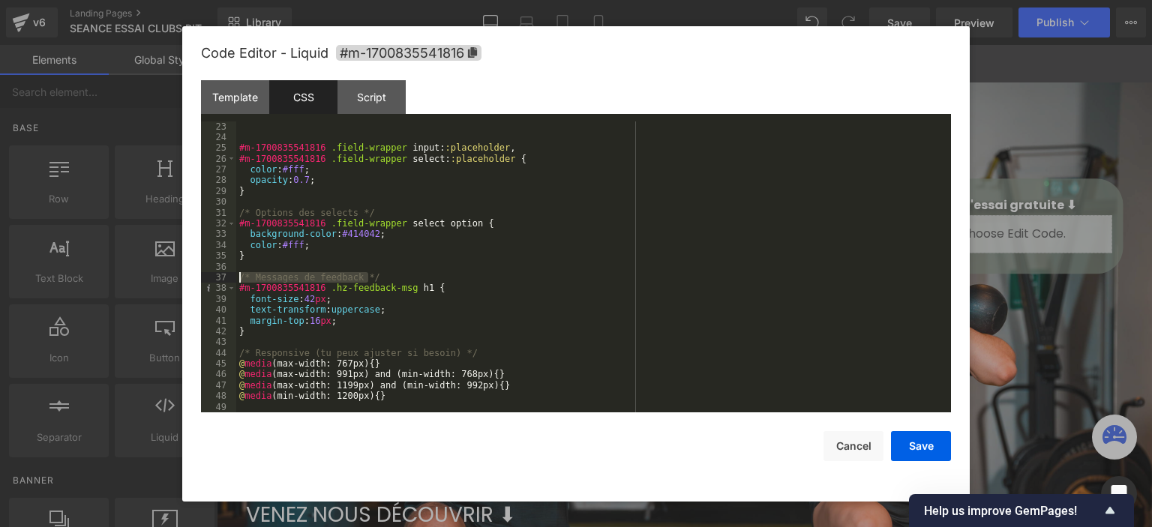
drag, startPoint x: 384, startPoint y: 274, endPoint x: 101, endPoint y: 274, distance: 282.7
click at [101, 274] on body "Text Block You are previewing how the will restyle your page. You can not edit …" at bounding box center [576, 263] width 1152 height 527
drag, startPoint x: 478, startPoint y: 356, endPoint x: 124, endPoint y: 355, distance: 354.0
click at [125, 355] on body "Text Block You are previewing how the will restyle your page. You can not edit …" at bounding box center [576, 263] width 1152 height 527
drag, startPoint x: 922, startPoint y: 440, endPoint x: 412, endPoint y: 11, distance: 666.4
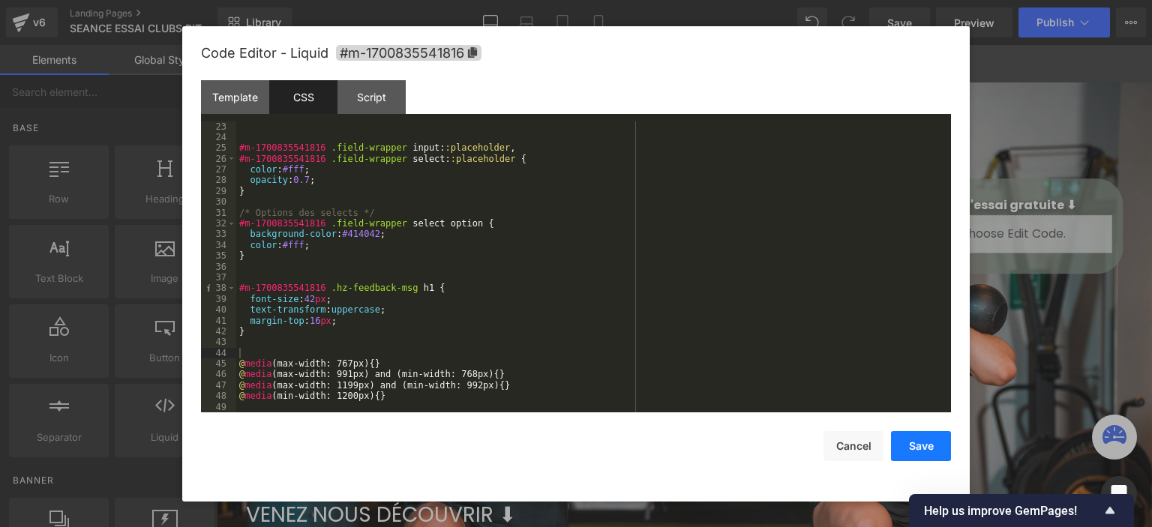
click at [920, 439] on button "Save" at bounding box center [921, 446] width 60 height 30
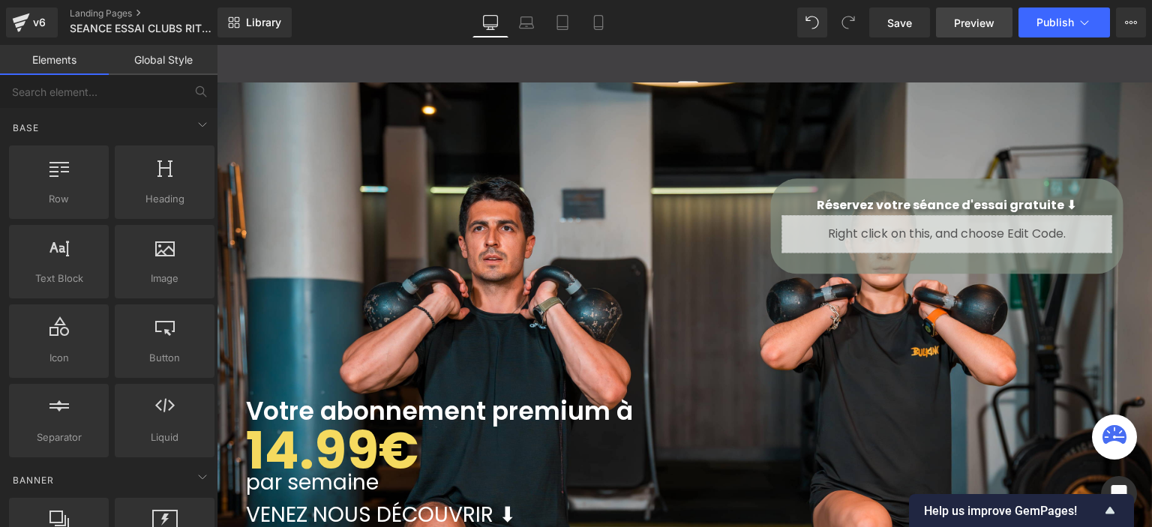
drag, startPoint x: 895, startPoint y: 26, endPoint x: 940, endPoint y: 26, distance: 44.2
click at [896, 26] on span "Save" at bounding box center [899, 23] width 25 height 16
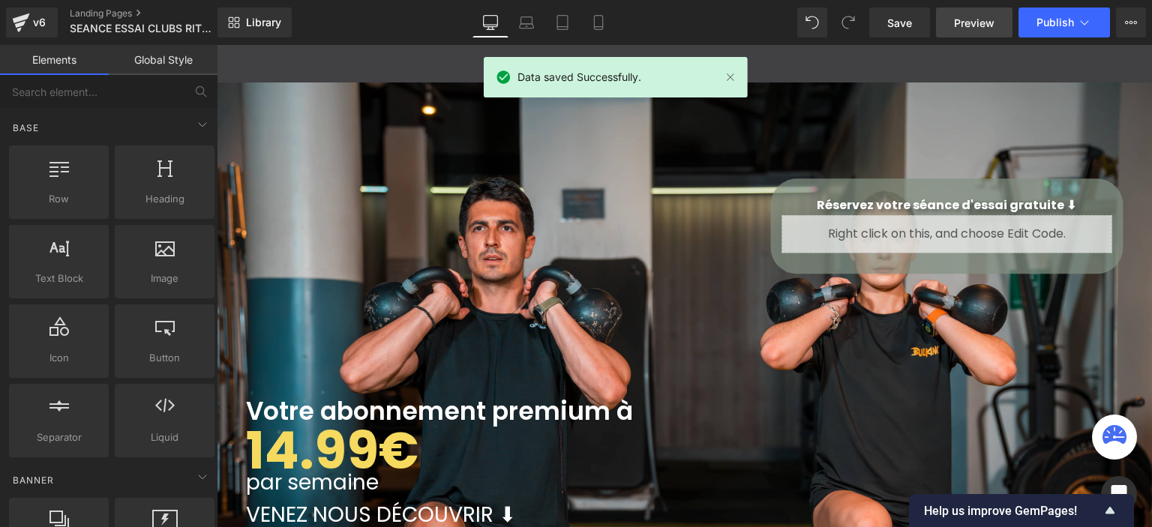
click at [957, 23] on span "Preview" at bounding box center [974, 23] width 40 height 16
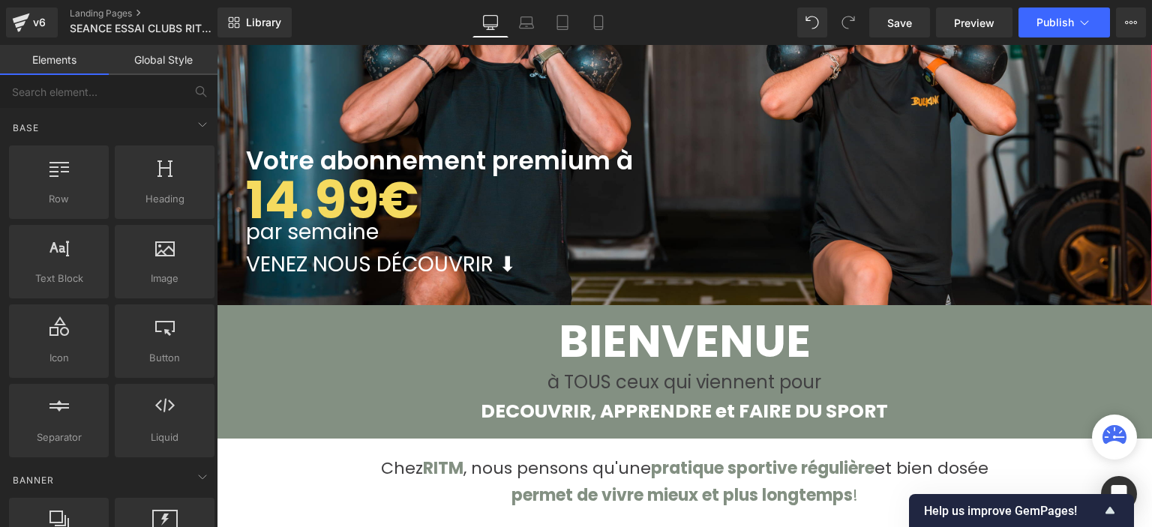
scroll to position [225, 0]
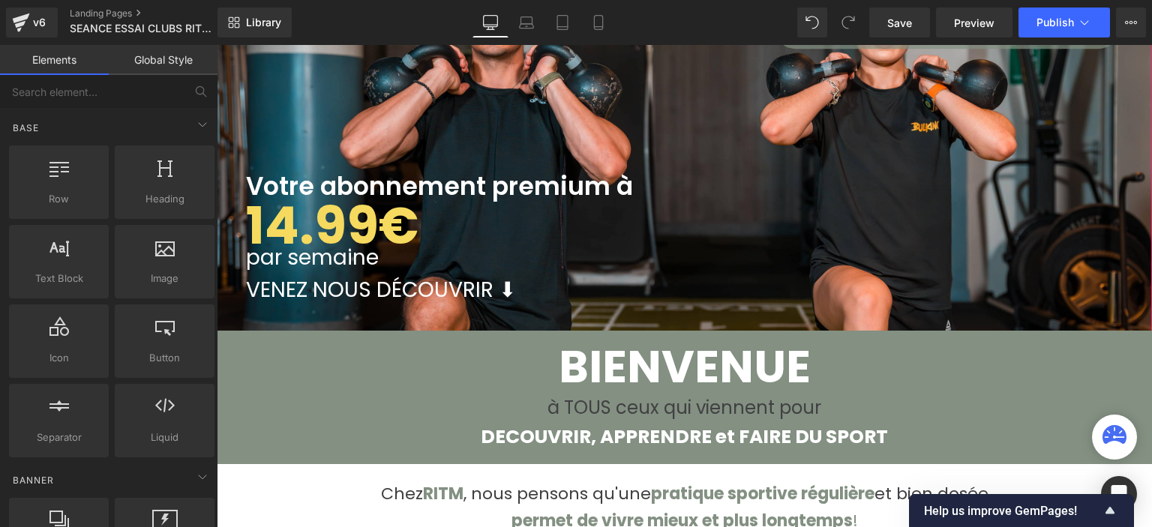
click at [381, 284] on span "VENEZ NOUS DÉCOUVRIR ⬇" at bounding box center [381, 290] width 270 height 29
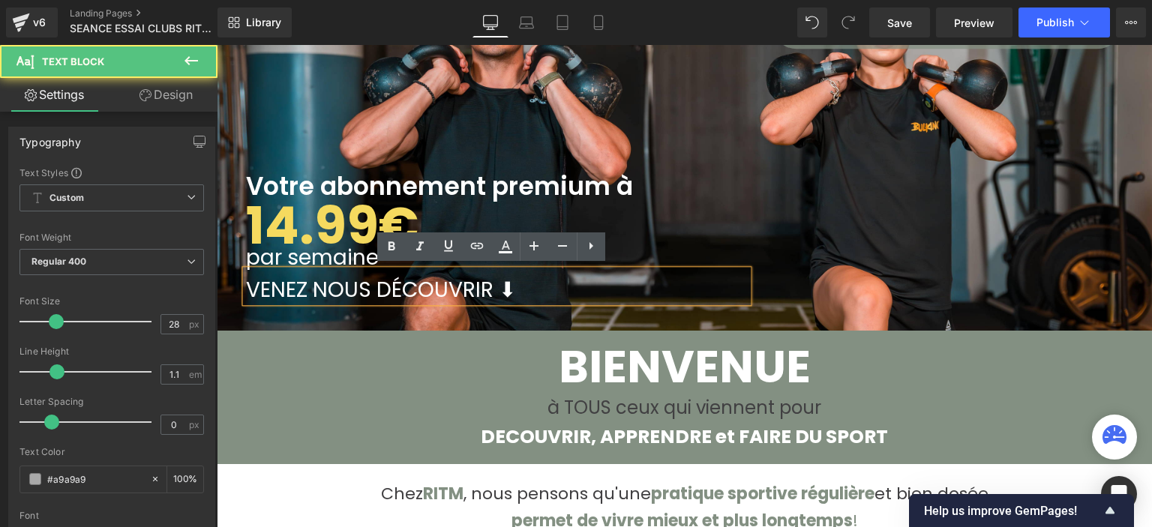
click at [381, 284] on span "VENEZ NOUS DÉCOUVRIR ⬇" at bounding box center [381, 290] width 270 height 29
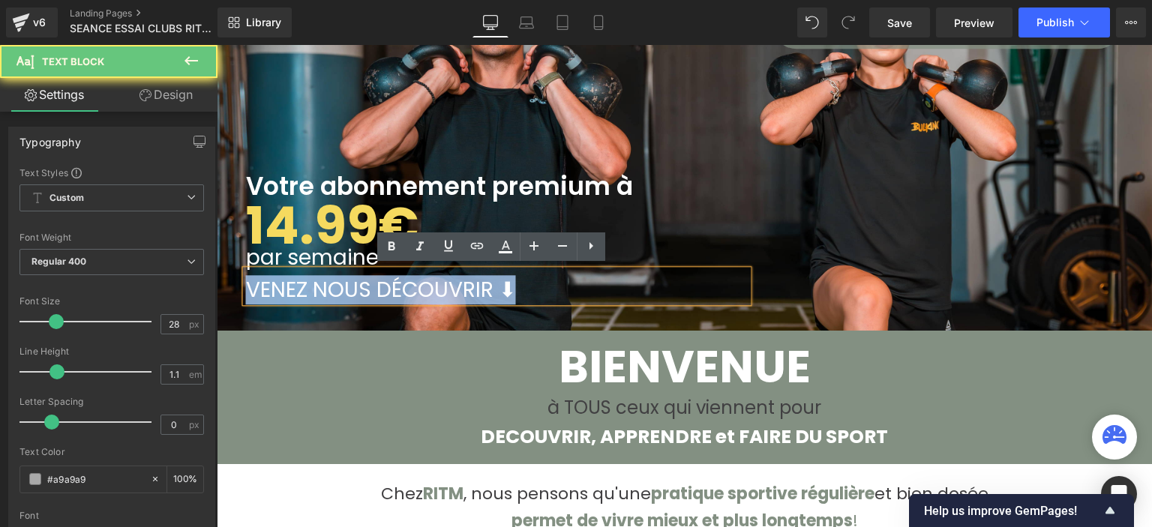
click at [381, 284] on span "VENEZ NOUS DÉCOUVRIR ⬇" at bounding box center [381, 290] width 270 height 29
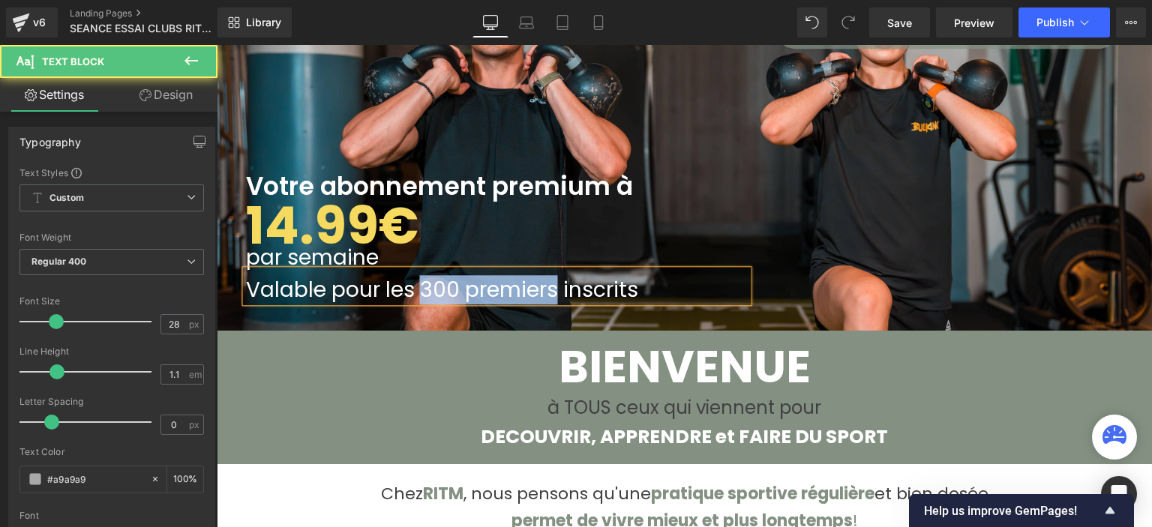
drag, startPoint x: 418, startPoint y: 280, endPoint x: 548, endPoint y: 284, distance: 130.6
click at [548, 284] on span "Valable pour les 300 premiers inscrits" at bounding box center [442, 290] width 392 height 29
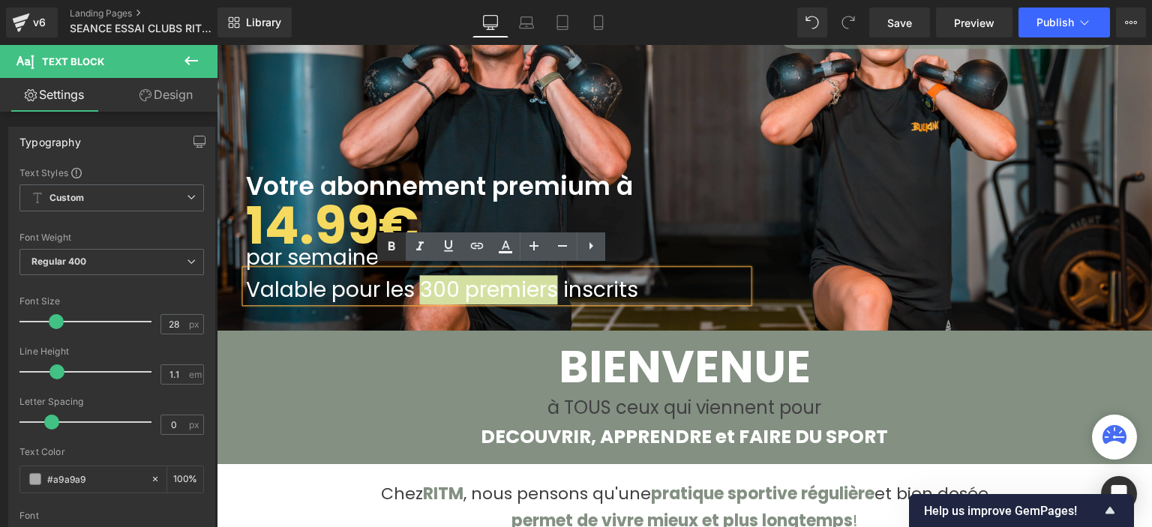
click at [388, 245] on icon at bounding box center [391, 247] width 18 height 18
click at [691, 188] on h1 "Votre abonnement premium à" at bounding box center [497, 186] width 502 height 25
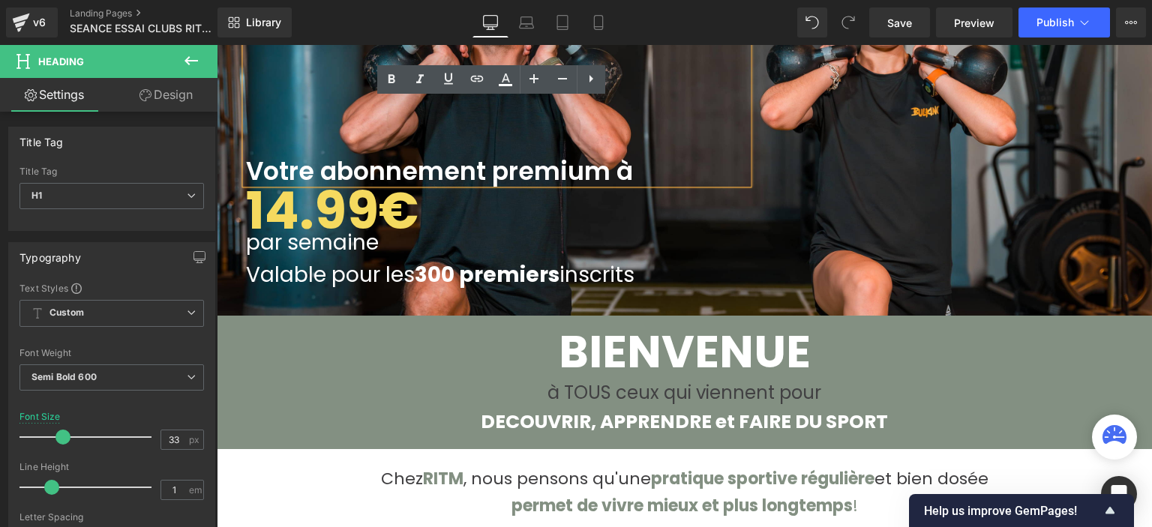
scroll to position [150, 0]
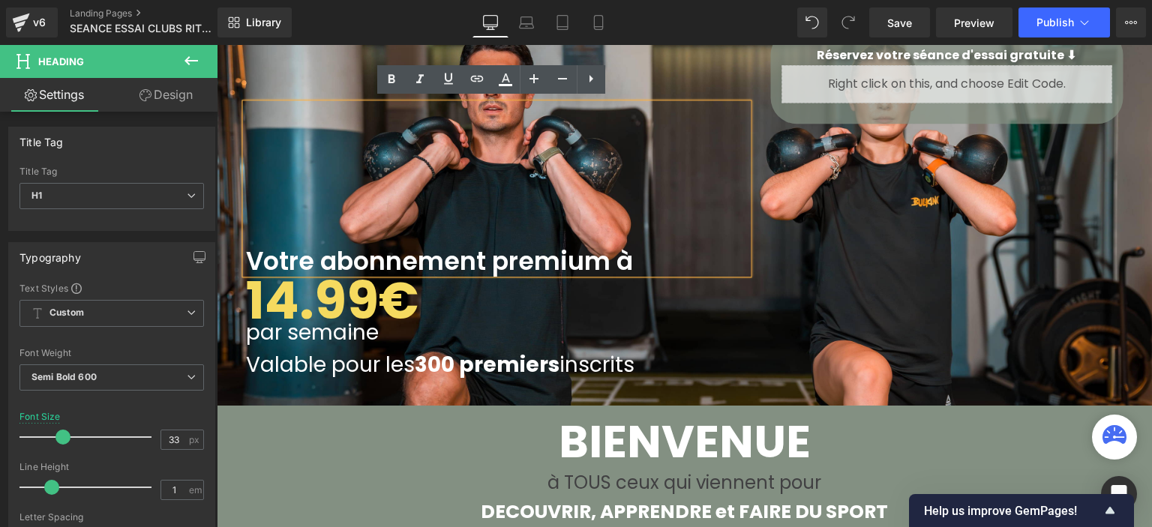
click at [477, 292] on div "14.99€ Text Block" at bounding box center [497, 302] width 502 height 56
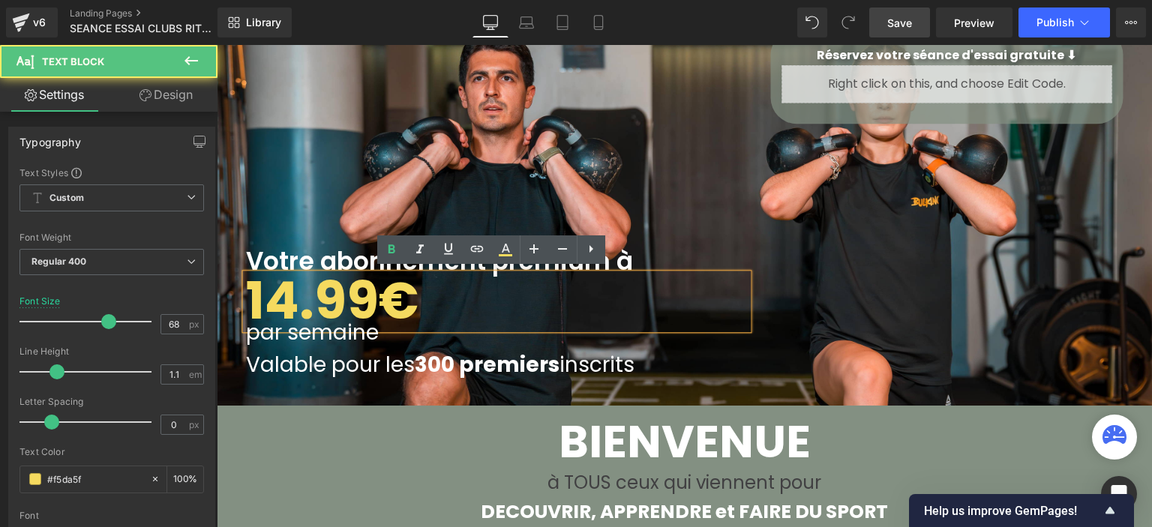
click at [901, 19] on span "Save" at bounding box center [899, 23] width 25 height 16
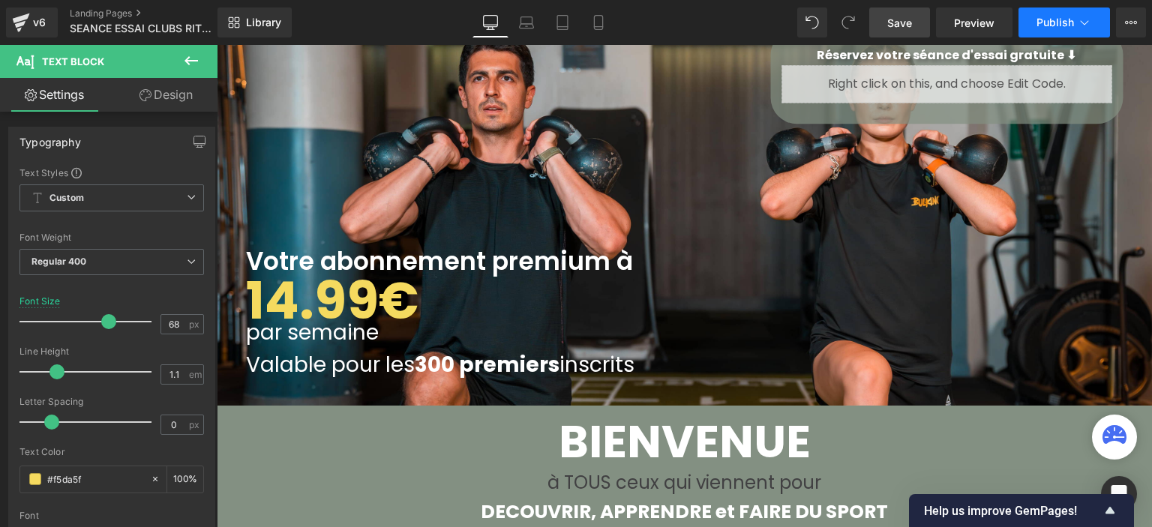
click at [1035, 22] on button "Publish" at bounding box center [1063, 22] width 91 height 30
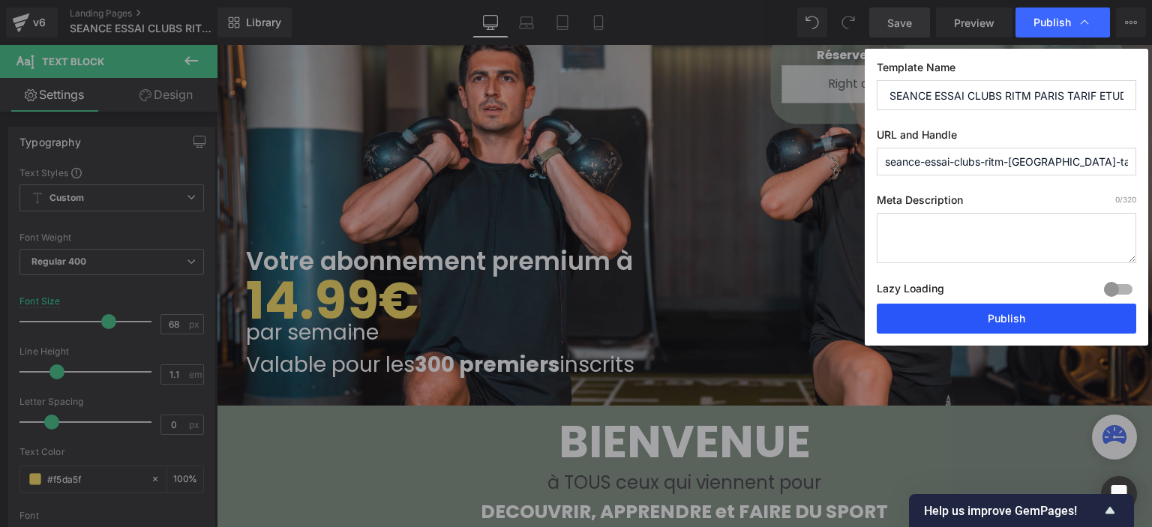
drag, startPoint x: 791, startPoint y: 92, endPoint x: 967, endPoint y: 325, distance: 292.3
click at [967, 325] on button "Publish" at bounding box center [1006, 319] width 259 height 30
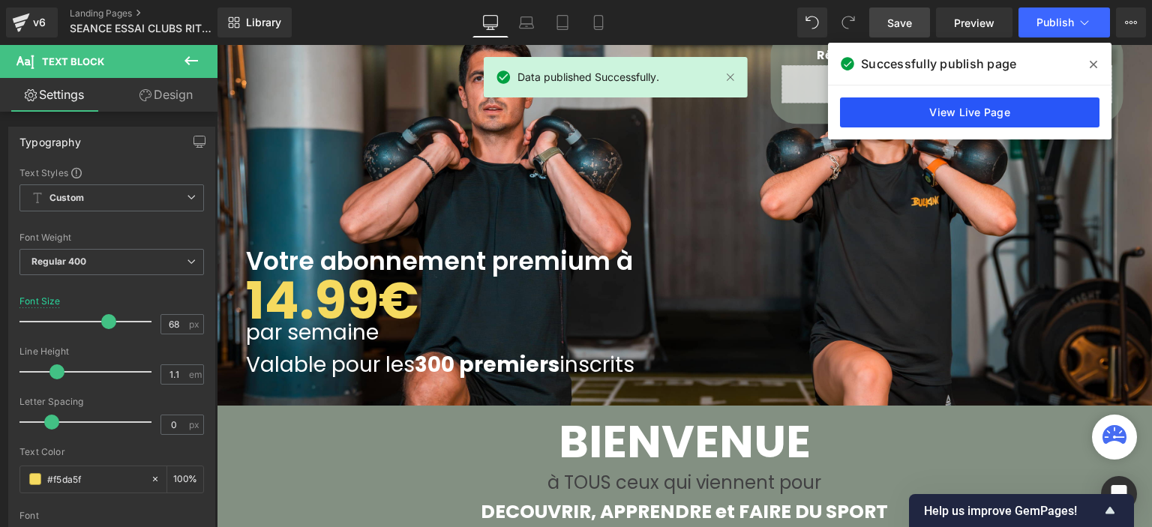
click at [1034, 113] on link "View Live Page" at bounding box center [969, 112] width 259 height 30
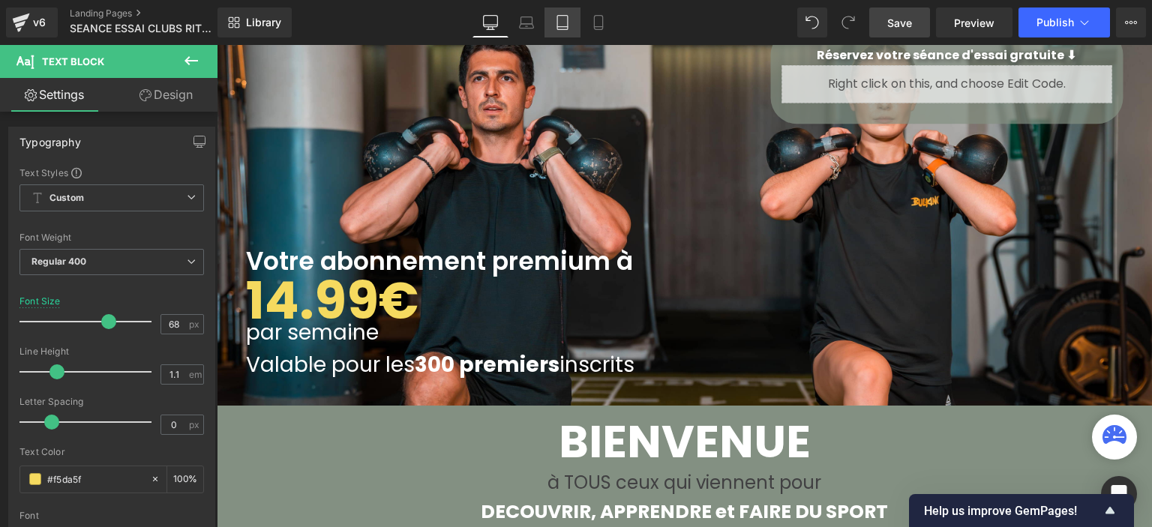
click at [554, 20] on link "Tablet" at bounding box center [562, 22] width 36 height 30
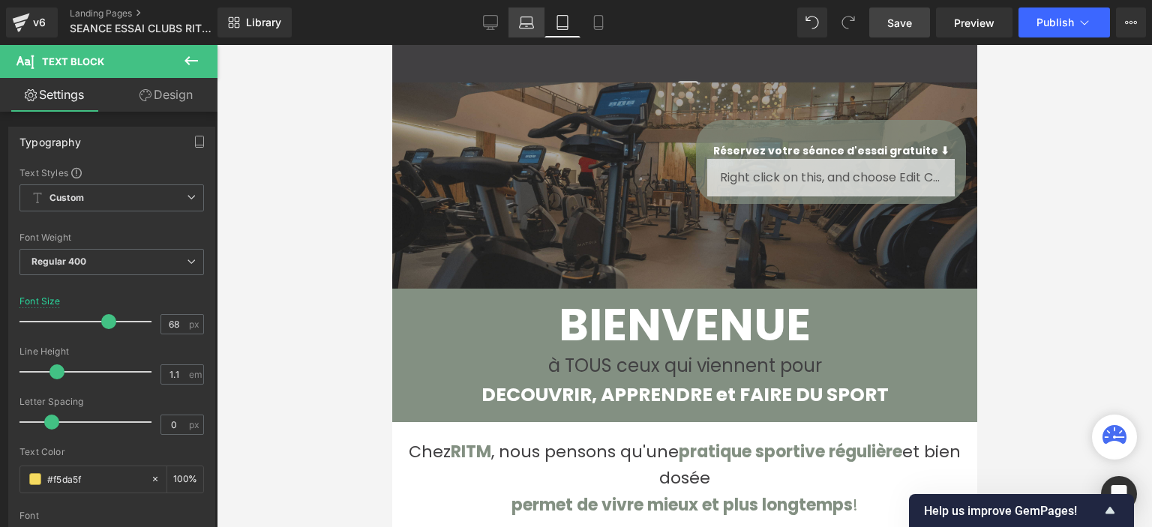
scroll to position [4400, 573]
click at [490, 26] on icon at bounding box center [491, 21] width 14 height 11
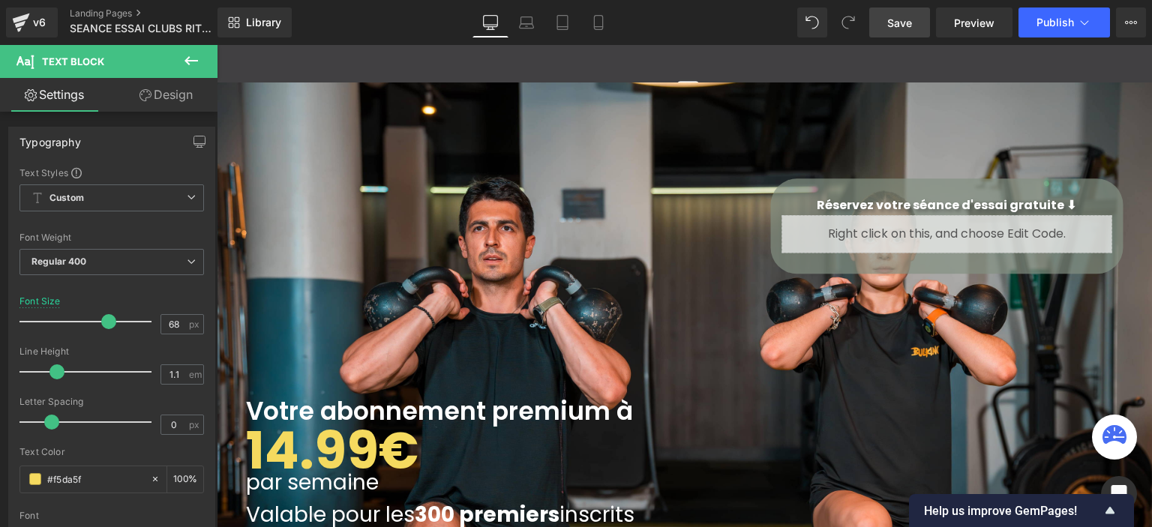
type input "100"
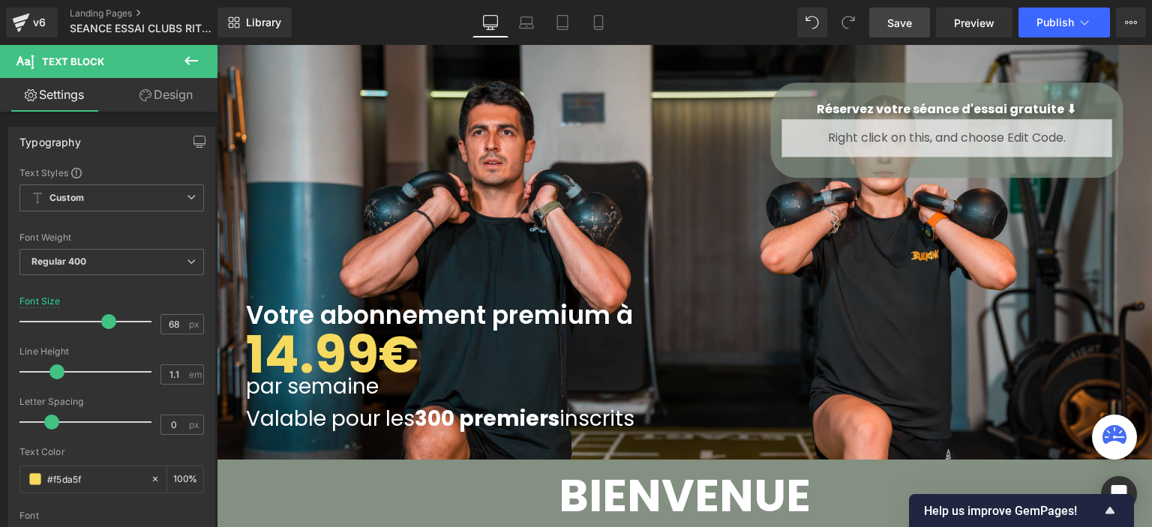
scroll to position [7, 7]
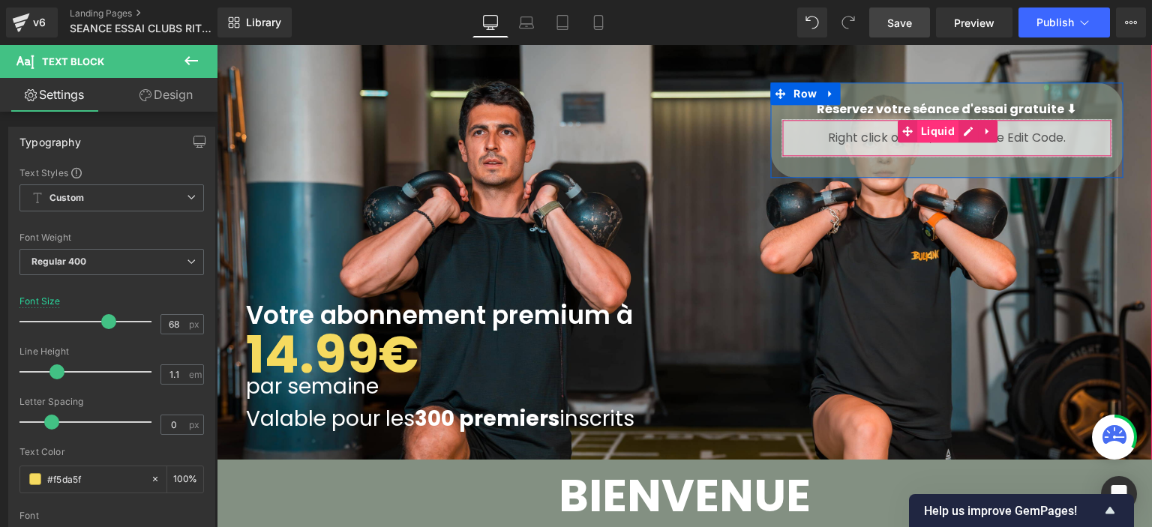
click at [950, 128] on span "Liquid" at bounding box center [937, 131] width 41 height 22
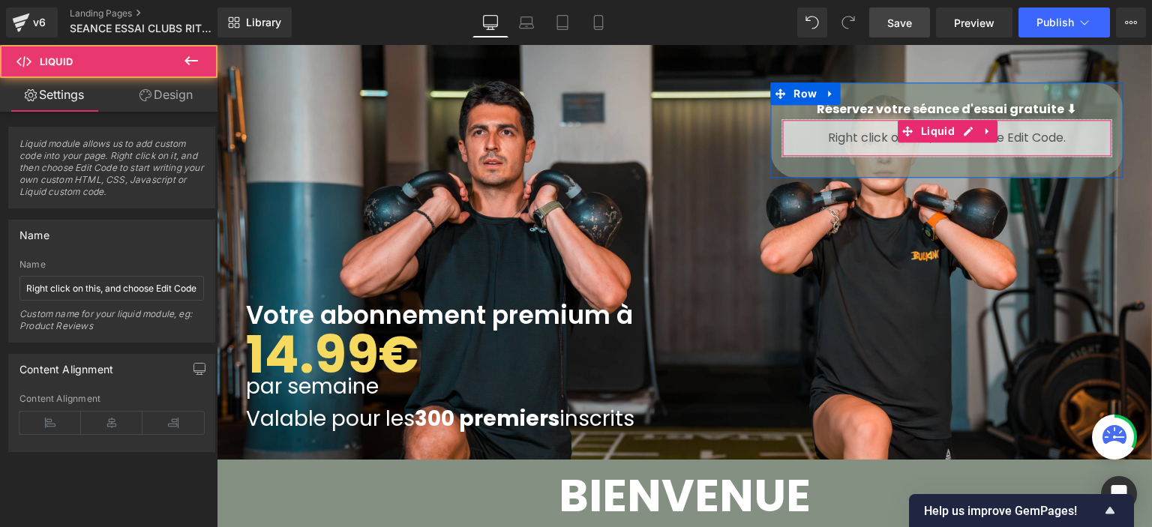
click at [960, 127] on div "Liquid" at bounding box center [946, 137] width 330 height 37
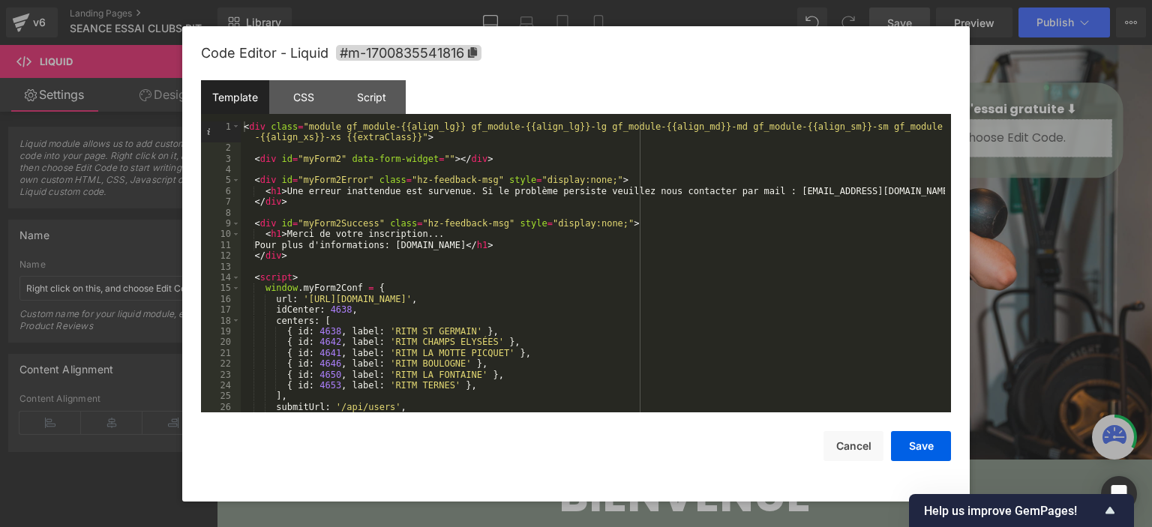
scroll to position [45, 0]
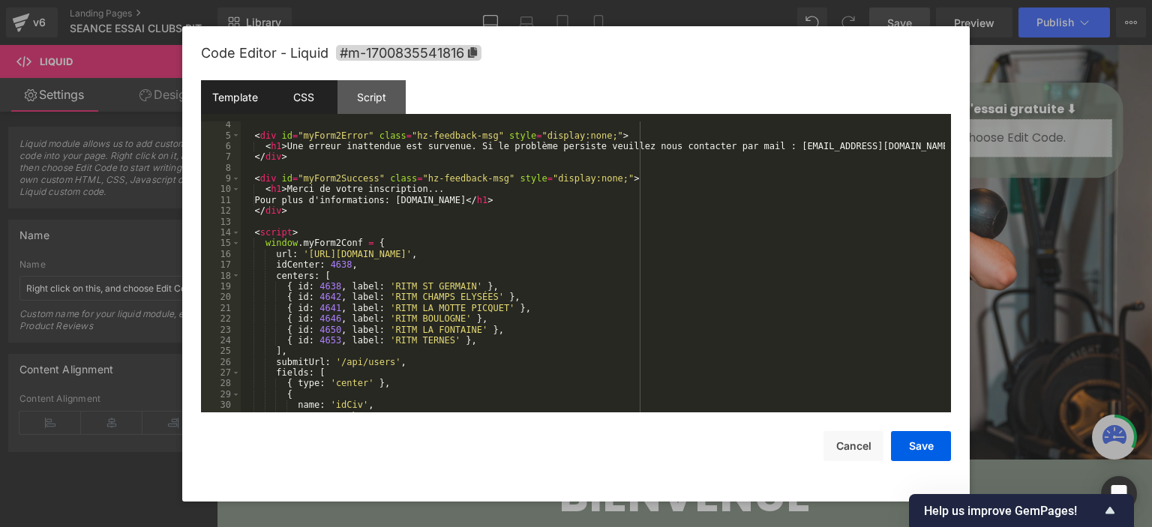
click at [310, 100] on div "CSS" at bounding box center [303, 97] width 68 height 34
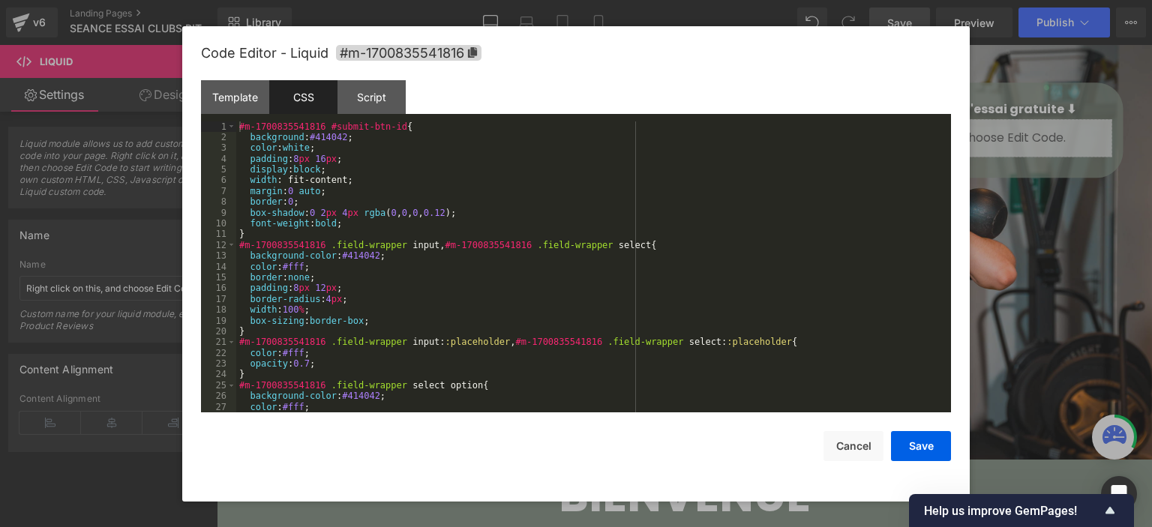
scroll to position [162, 0]
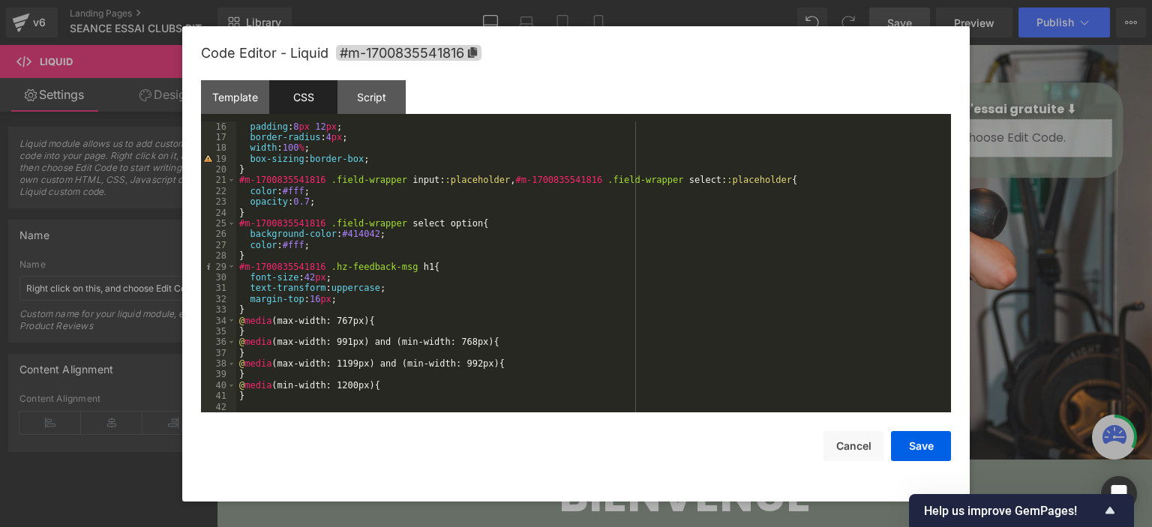
click at [352, 337] on div "padding : 8 px 12 px ; border-radius : 4 px ; width : 100 % ; box-sizing : bord…" at bounding box center [590, 277] width 709 height 313
click at [347, 344] on div "padding : 8 px 12 px ; border-radius : 4 px ; width : 100 % ; box-sizing : bord…" at bounding box center [590, 277] width 709 height 313
click at [369, 332] on div "padding : 8 px 12 px ; border-radius : 4 px ; width : 100 % ; box-sizing : bord…" at bounding box center [590, 277] width 709 height 313
click at [373, 323] on div "padding : 8 px 12 px ; border-radius : 4 px ; width : 100 % ; box-sizing : bord…" at bounding box center [590, 277] width 709 height 313
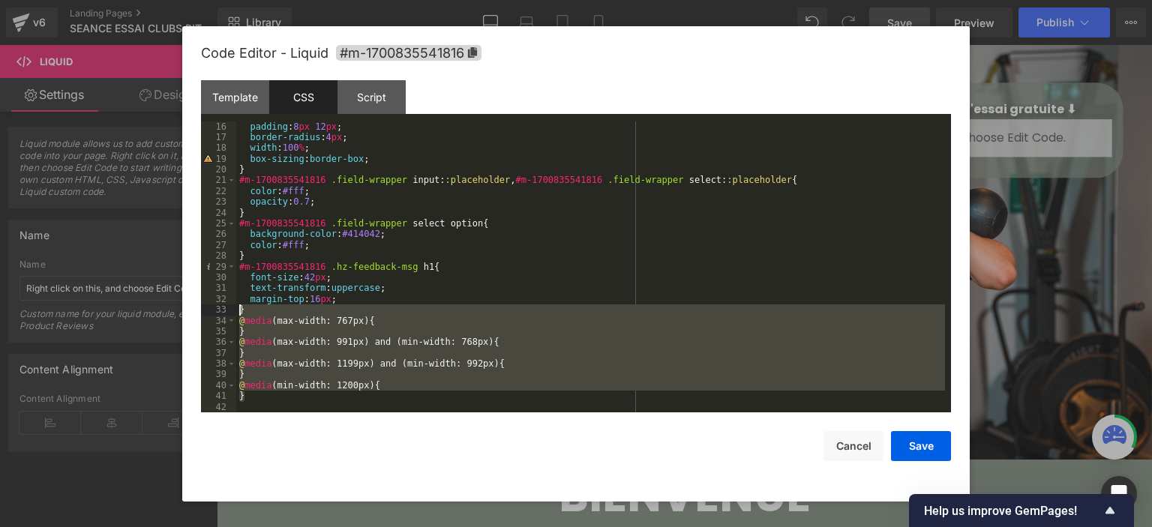
drag, startPoint x: 396, startPoint y: 397, endPoint x: 232, endPoint y: 312, distance: 185.2
click at [232, 312] on pre "16 17 18 19 20 21 22 23 24 25 26 27 28 29 30 31 32 33 34 35 36 37 38 39 40 41 4…" at bounding box center [576, 267] width 750 height 292
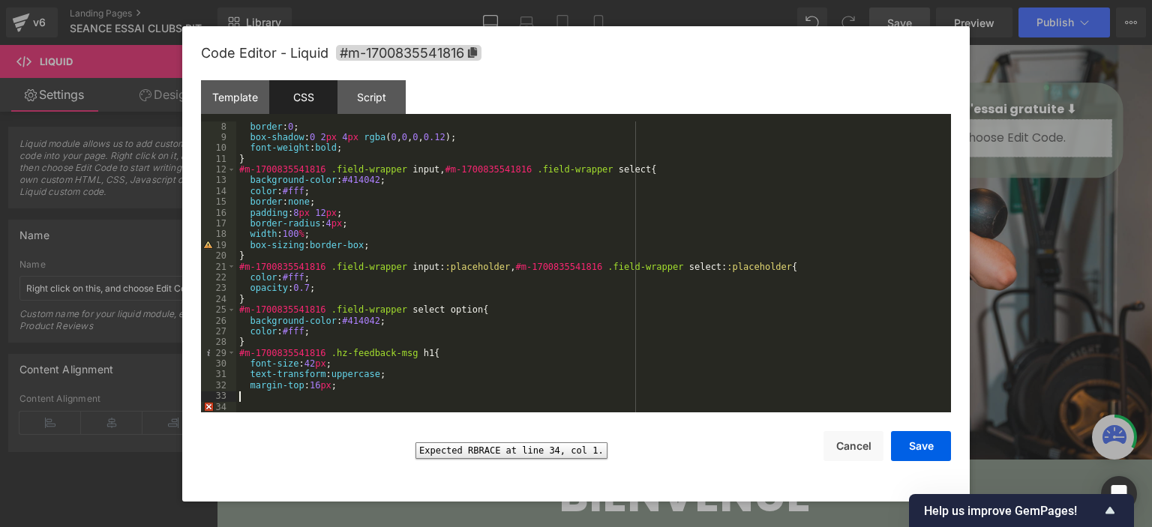
drag, startPoint x: 221, startPoint y: 405, endPoint x: 279, endPoint y: 406, distance: 57.8
click at [222, 406] on div "34" at bounding box center [218, 407] width 35 height 10
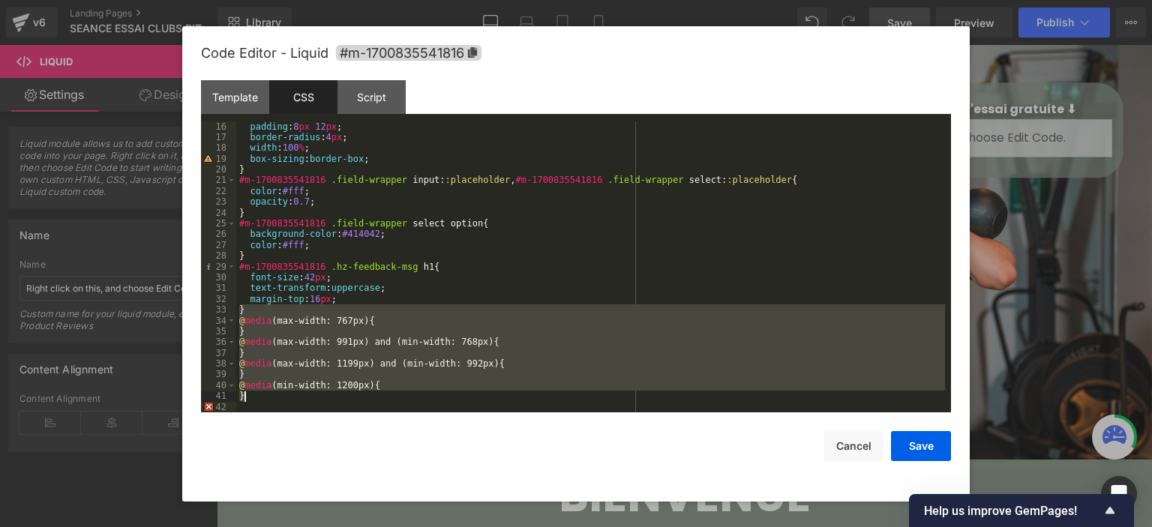
scroll to position [162, 0]
drag, startPoint x: 301, startPoint y: 395, endPoint x: 267, endPoint y: 391, distance: 34.7
click at [301, 395] on div "padding : 8 px 12 px ; border-radius : 4 px ; width : 100 % ; box-sizing : bord…" at bounding box center [590, 267] width 709 height 292
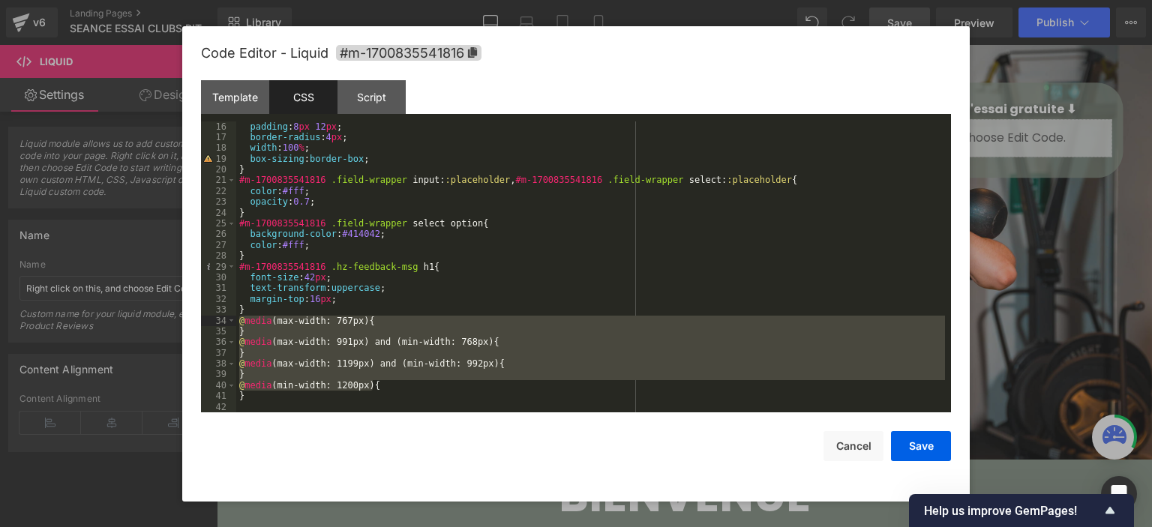
drag, startPoint x: 384, startPoint y: 386, endPoint x: 238, endPoint y: 324, distance: 158.9
click at [238, 324] on div "padding : 8 px 12 px ; border-radius : 4 px ; width : 100 % ; box-sizing : bord…" at bounding box center [590, 277] width 709 height 313
click at [252, 395] on div "padding : 8 px 12 px ; border-radius : 4 px ; width : 100 % ; box-sizing : bord…" at bounding box center [590, 277] width 709 height 313
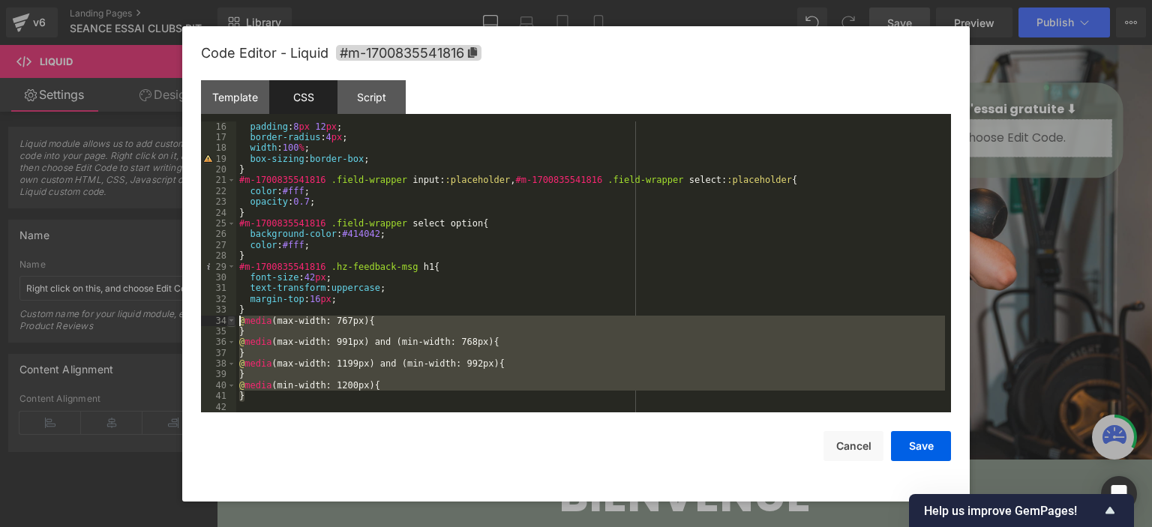
drag, startPoint x: 251, startPoint y: 397, endPoint x: 234, endPoint y: 319, distance: 80.6
click at [234, 319] on pre "16 17 18 19 20 21 22 23 24 25 26 27 28 29 30 31 32 33 34 35 36 37 38 39 40 41 4…" at bounding box center [576, 267] width 750 height 292
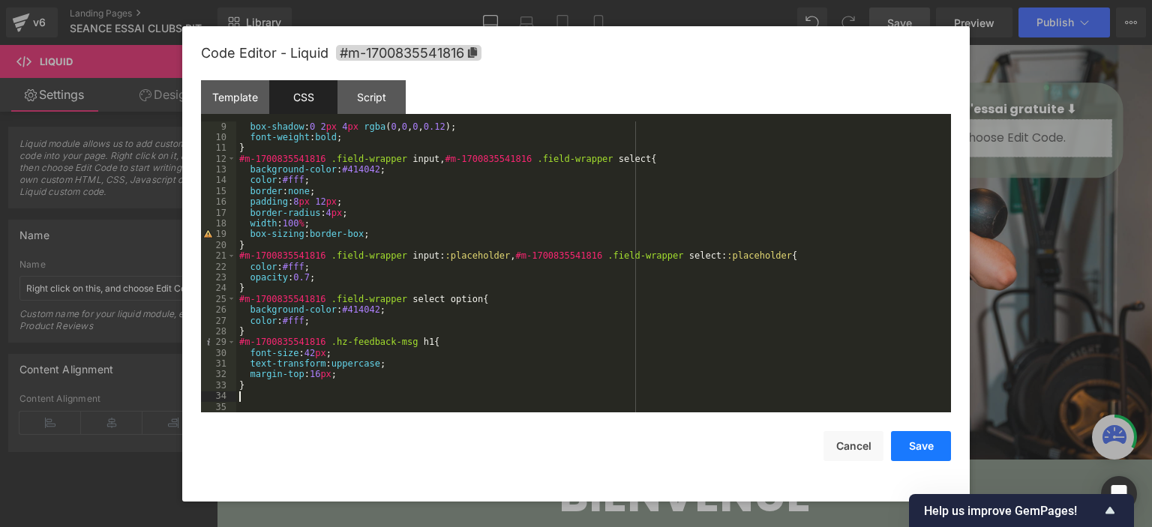
click at [913, 442] on button "Save" at bounding box center [921, 446] width 60 height 30
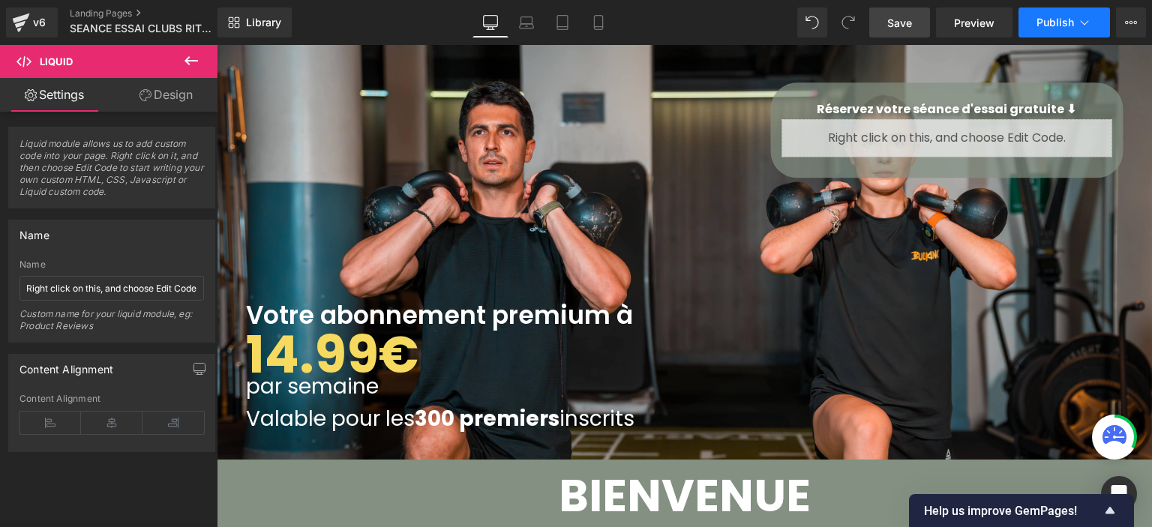
click at [1053, 20] on span "Publish" at bounding box center [1054, 22] width 37 height 12
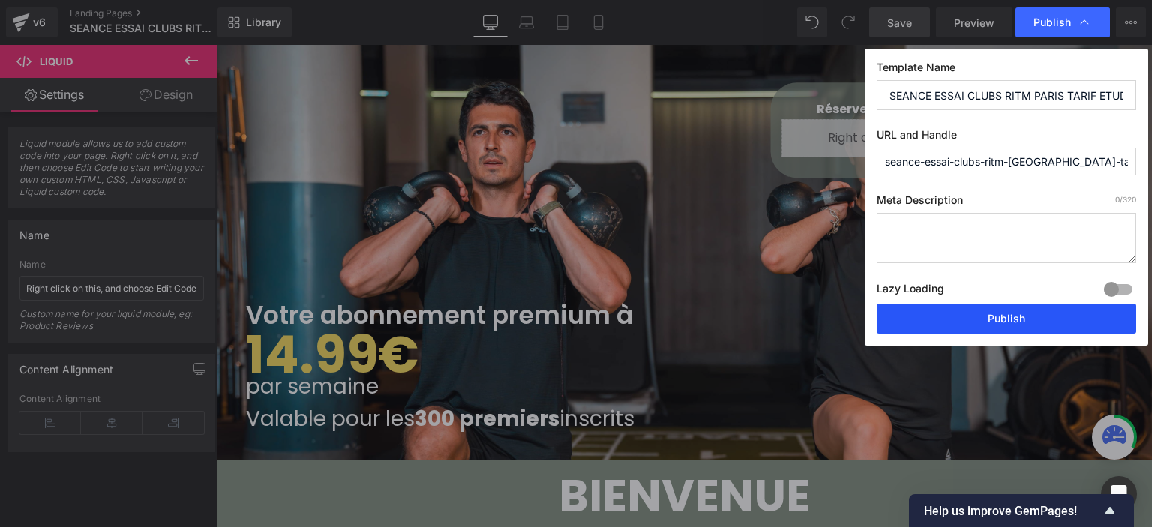
click at [949, 319] on button "Publish" at bounding box center [1006, 319] width 259 height 30
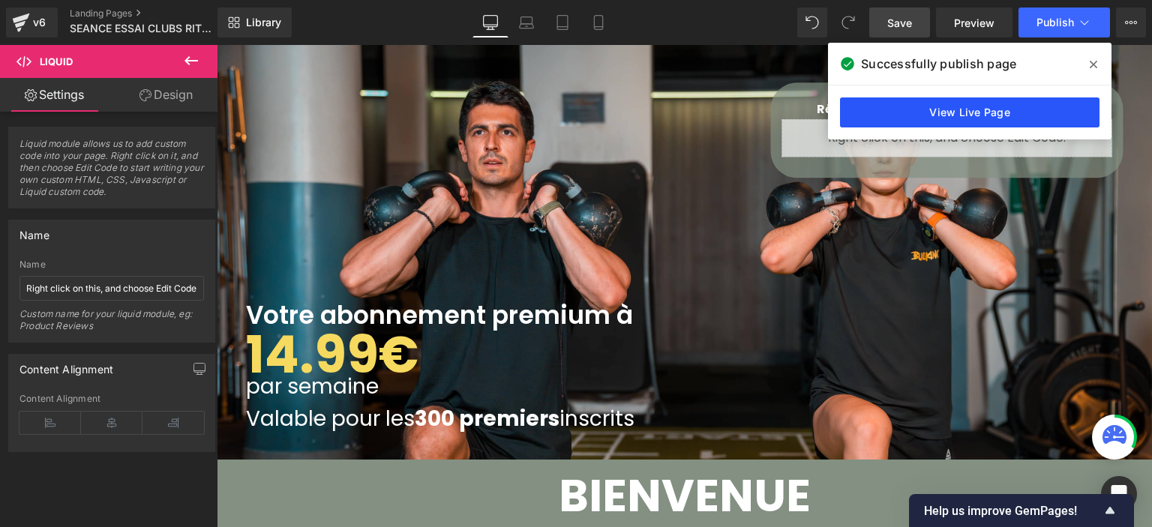
click at [921, 118] on link "View Live Page" at bounding box center [969, 112] width 259 height 30
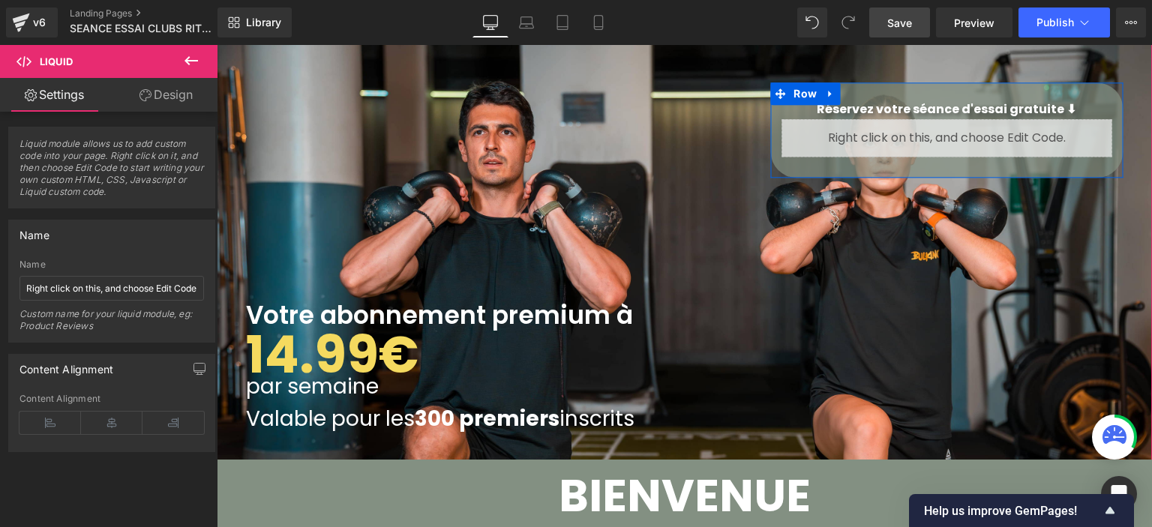
click at [964, 123] on div "Liquid" at bounding box center [946, 137] width 330 height 37
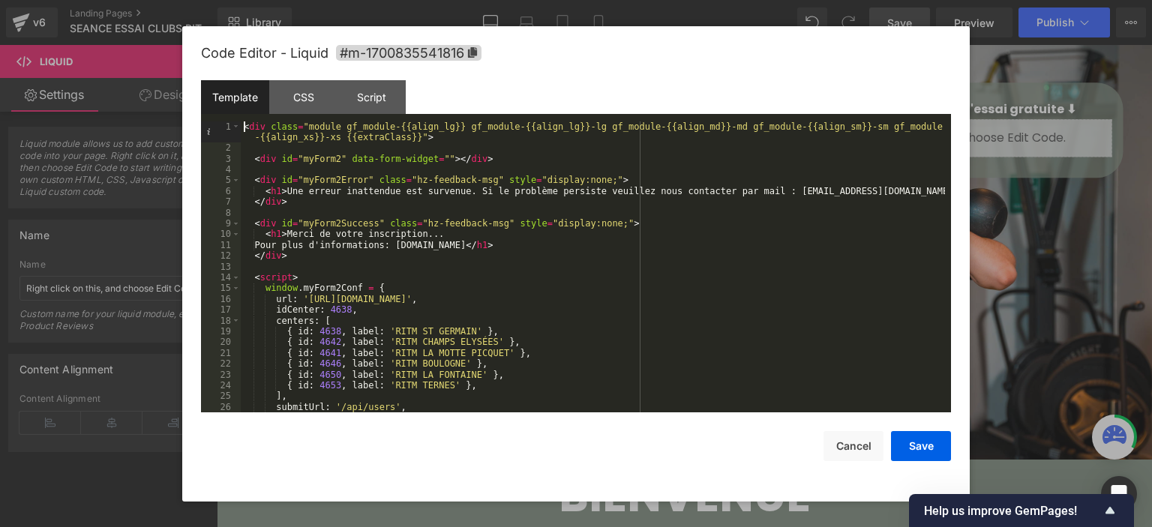
click at [241, 127] on div "< div class = "module gf_module-{{align_lg}} gf_module-{{align_lg}}-lg gf_modul…" at bounding box center [593, 283] width 704 height 324
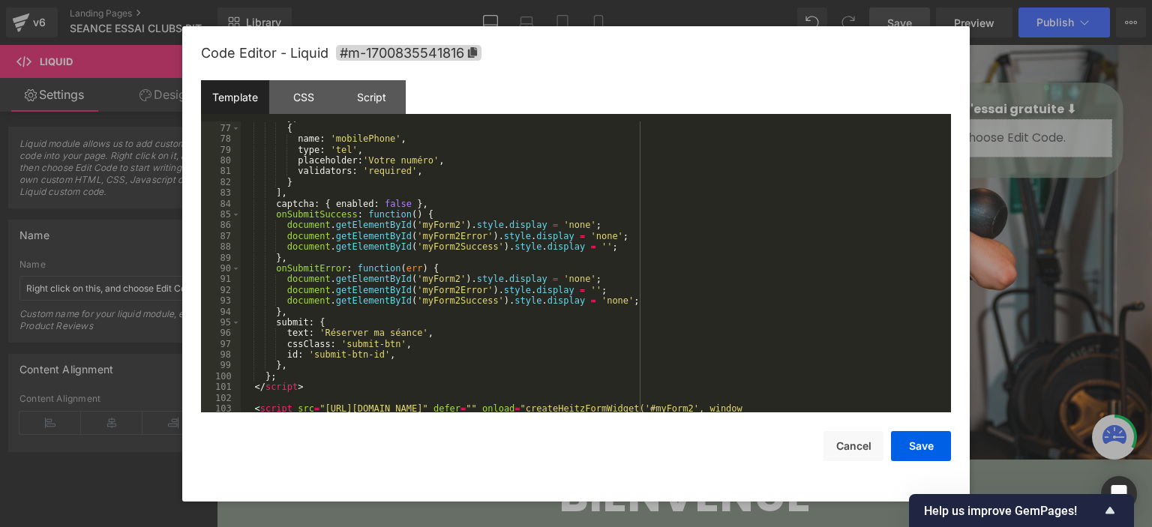
scroll to position [784, 0]
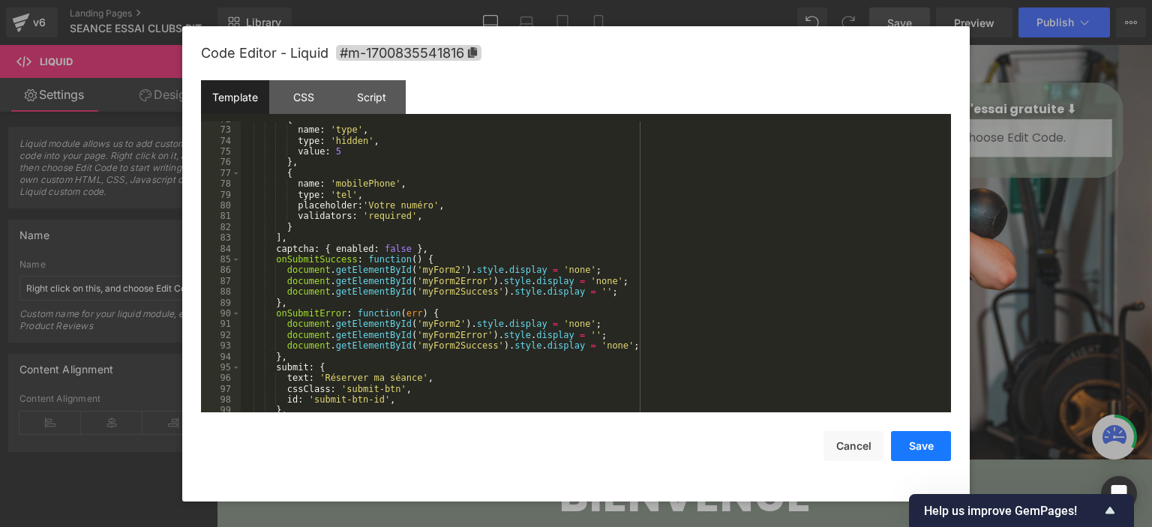
click at [936, 441] on button "Save" at bounding box center [921, 446] width 60 height 30
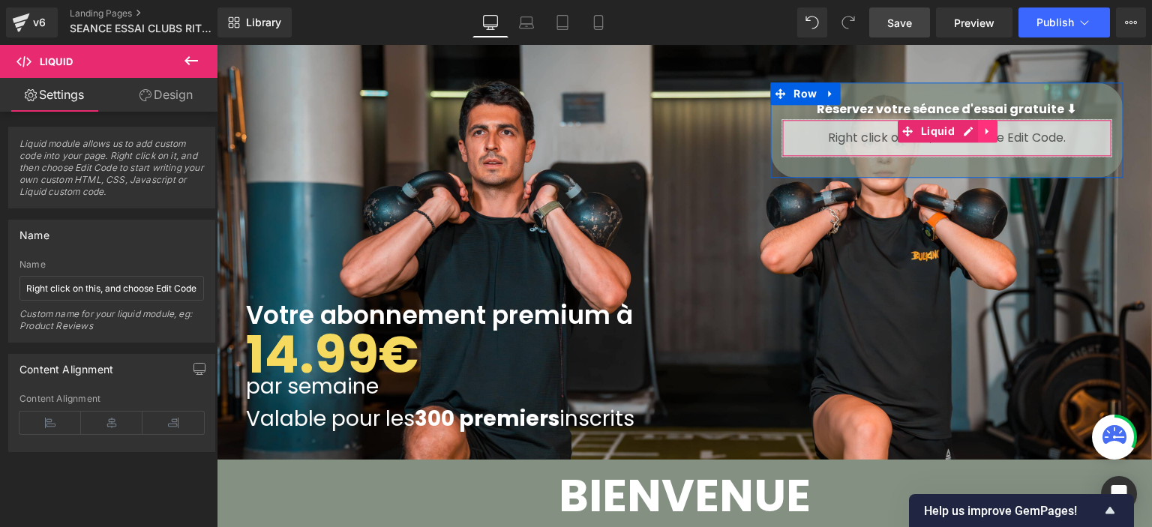
click at [978, 130] on link at bounding box center [987, 131] width 19 height 22
click at [973, 130] on icon at bounding box center [978, 131] width 10 height 11
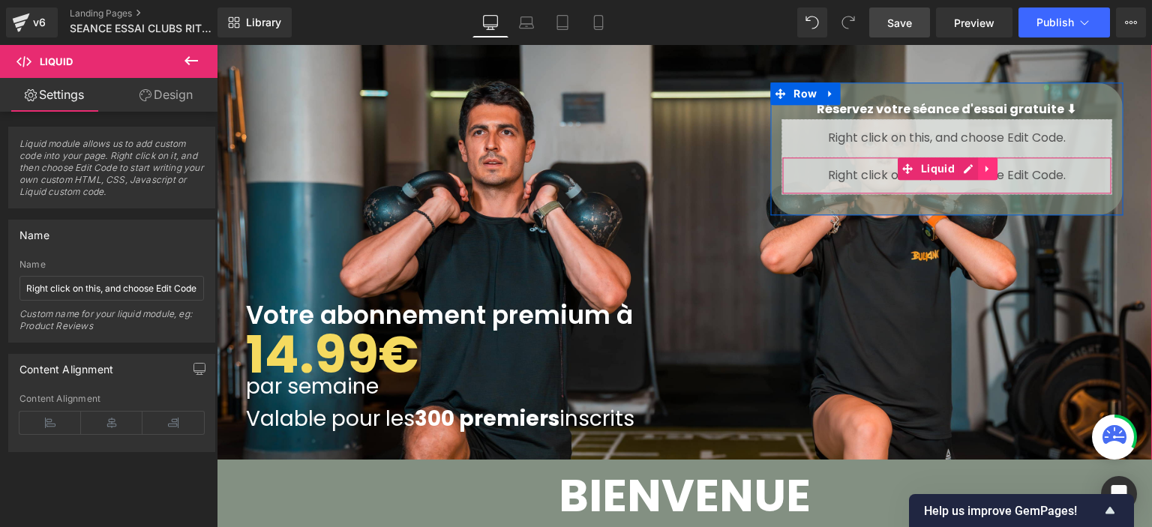
click at [982, 163] on icon at bounding box center [987, 168] width 10 height 11
click at [992, 165] on icon at bounding box center [997, 168] width 10 height 10
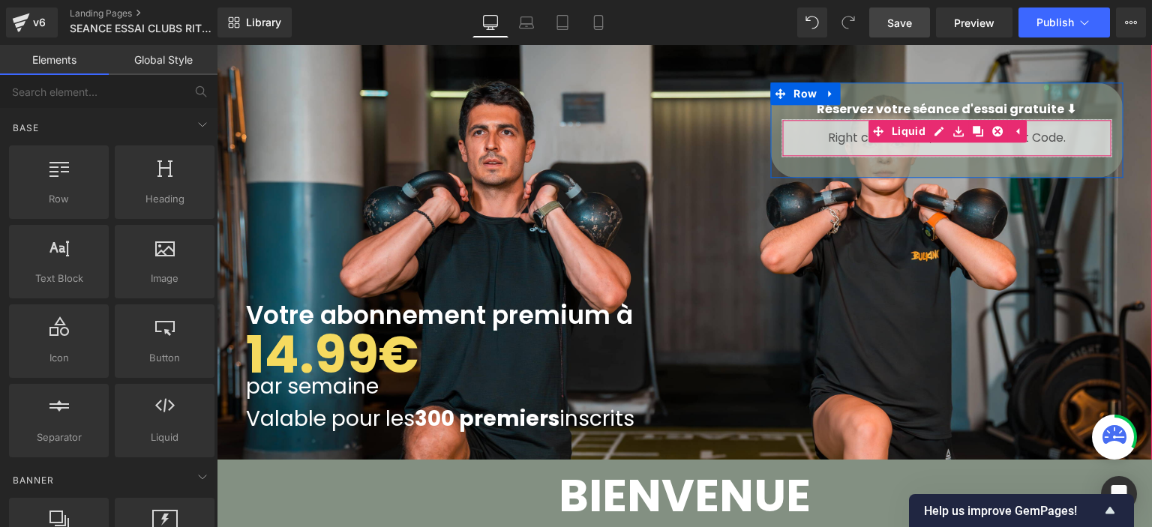
click at [936, 128] on div "Liquid" at bounding box center [946, 137] width 330 height 37
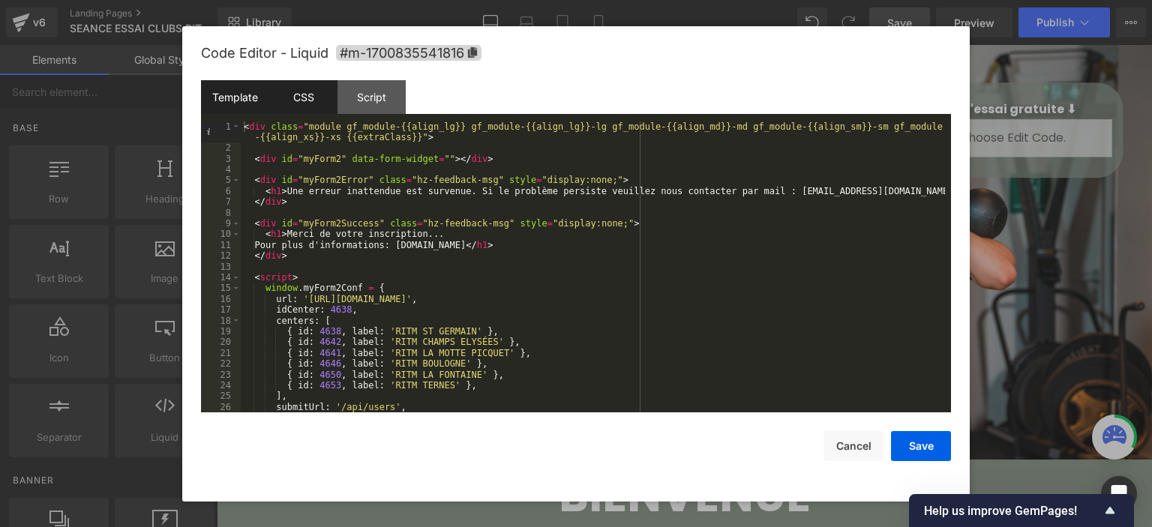
click at [316, 94] on div "CSS" at bounding box center [303, 97] width 68 height 34
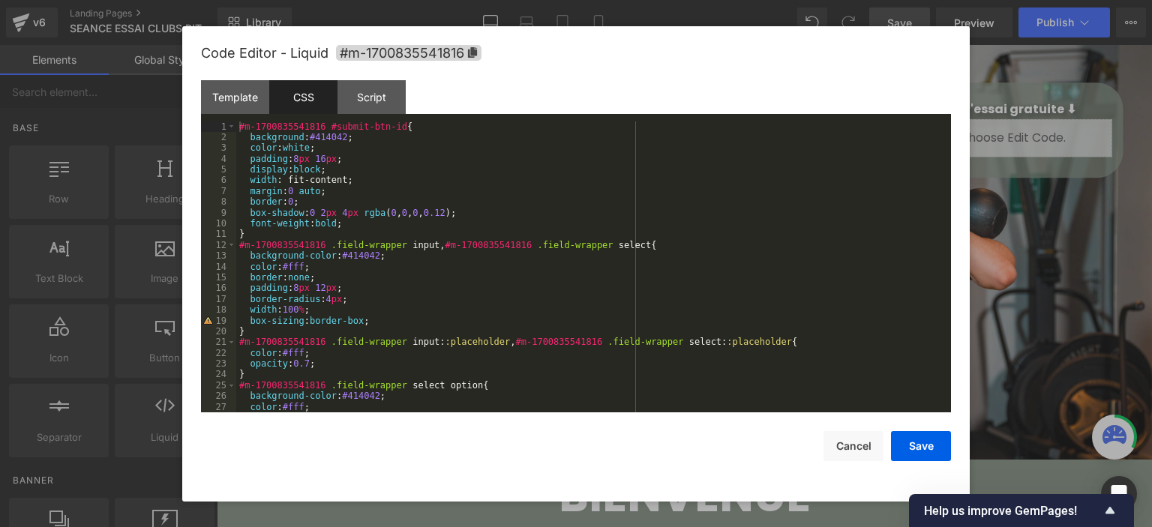
click at [238, 126] on div "#m-1700835541816 #submit-btn-id { background : #414042 ; color : white ; paddin…" at bounding box center [590, 277] width 709 height 313
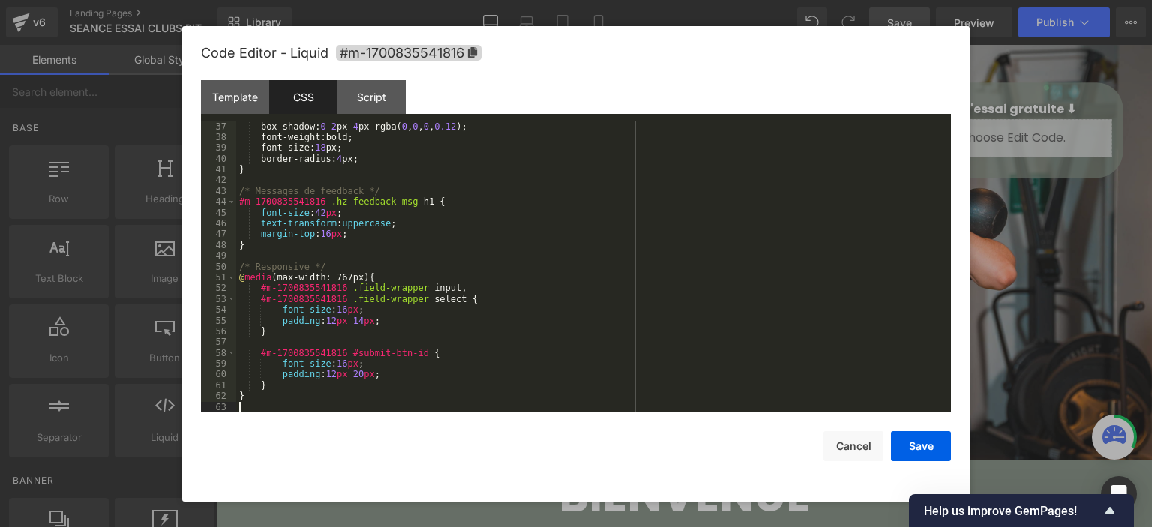
scroll to position [388, 0]
click at [932, 434] on button "Save" at bounding box center [921, 446] width 60 height 30
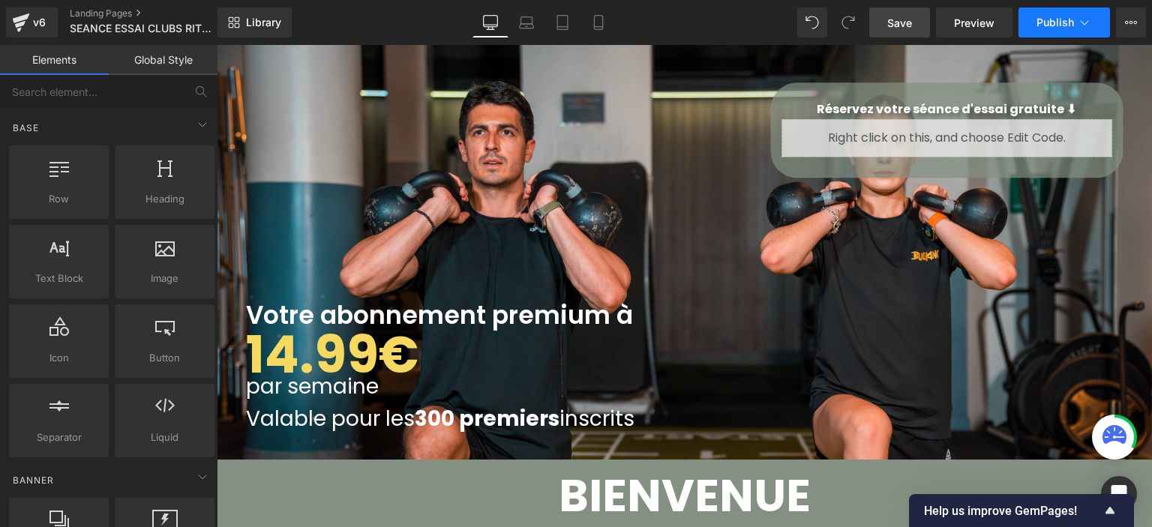
click at [1053, 26] on span "Publish" at bounding box center [1054, 22] width 37 height 12
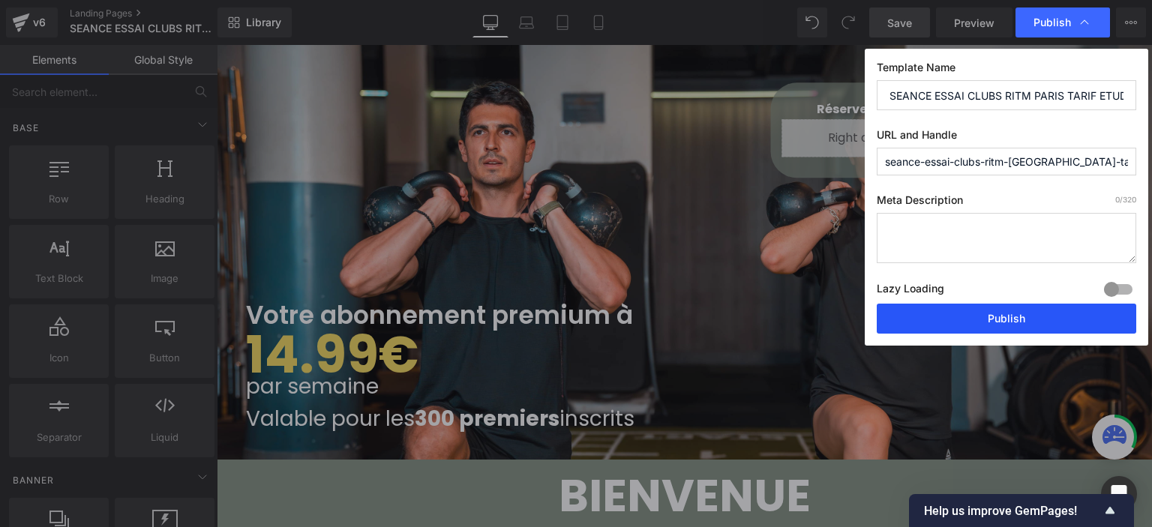
click at [975, 309] on button "Publish" at bounding box center [1006, 319] width 259 height 30
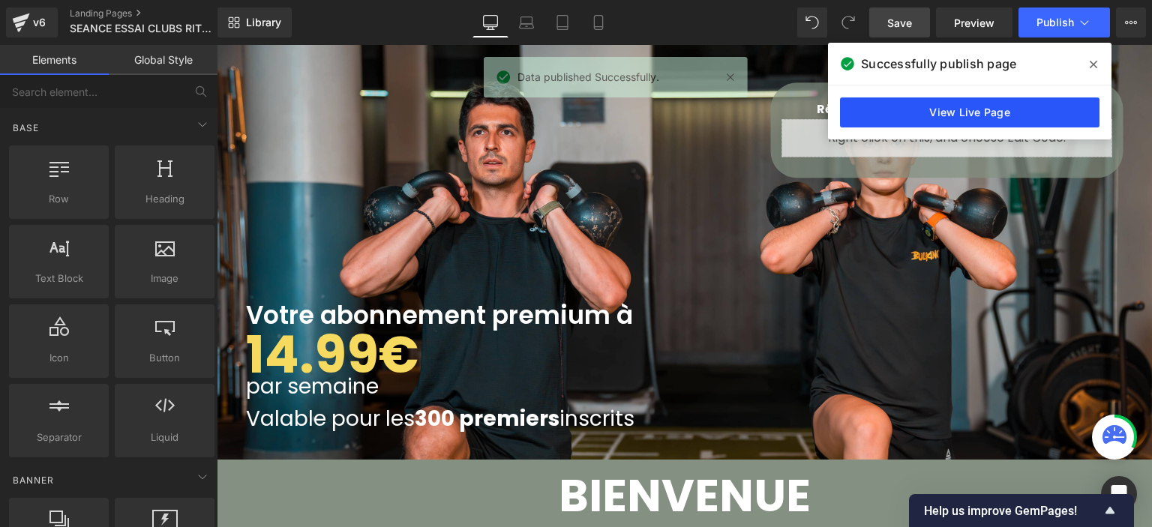
click at [888, 119] on link "View Live Page" at bounding box center [969, 112] width 259 height 30
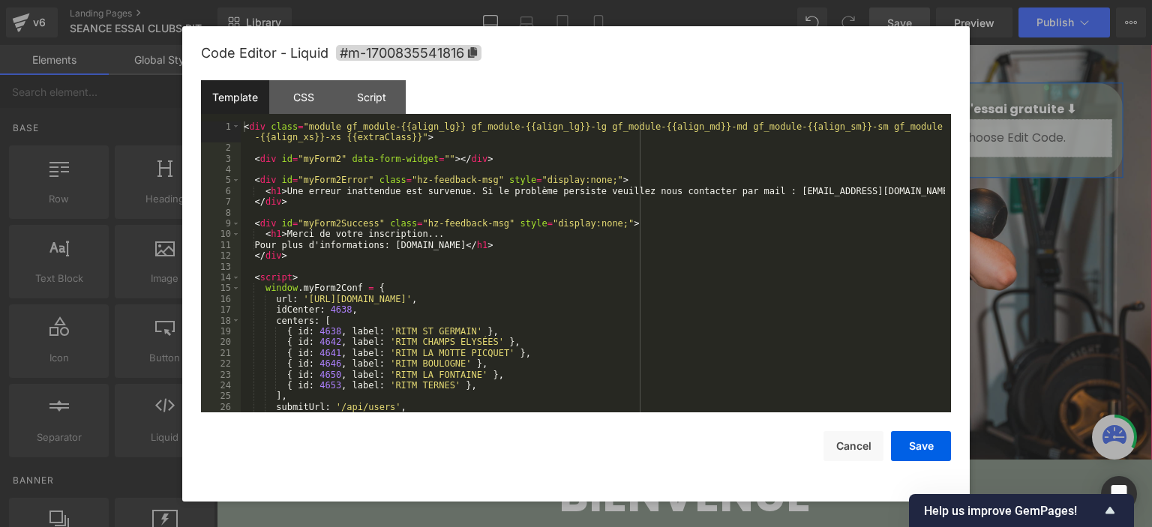
click at [960, 125] on div "Liquid" at bounding box center [946, 137] width 330 height 37
click at [327, 93] on div "CSS" at bounding box center [303, 97] width 68 height 34
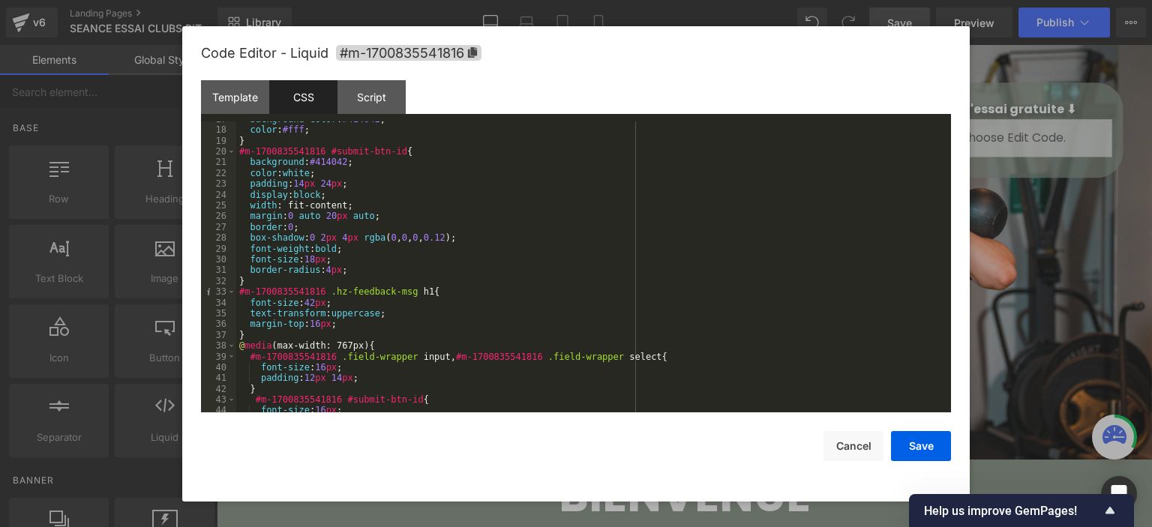
scroll to position [226, 0]
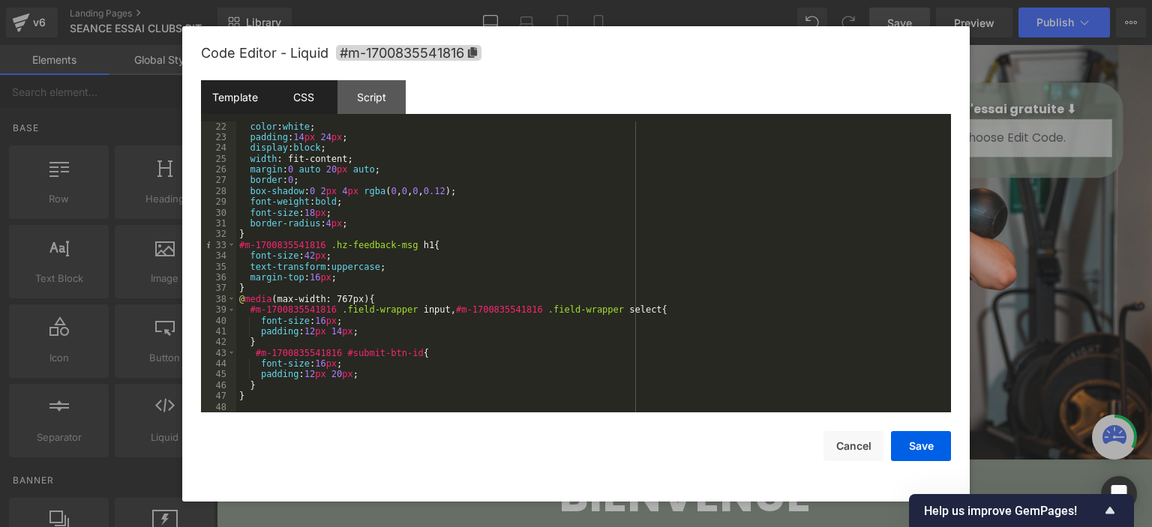
click at [254, 95] on div "Template" at bounding box center [235, 97] width 68 height 34
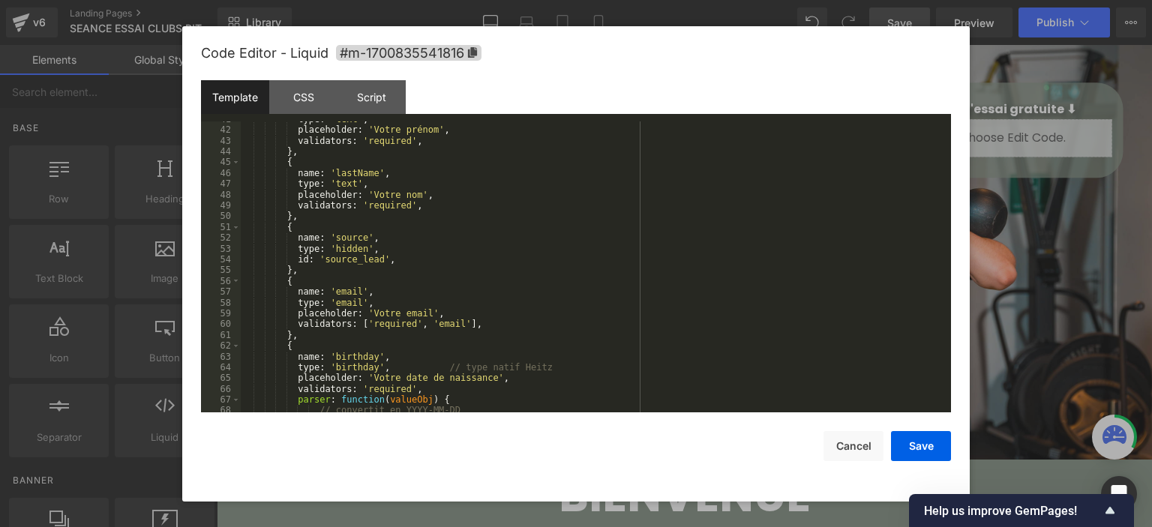
scroll to position [585, 0]
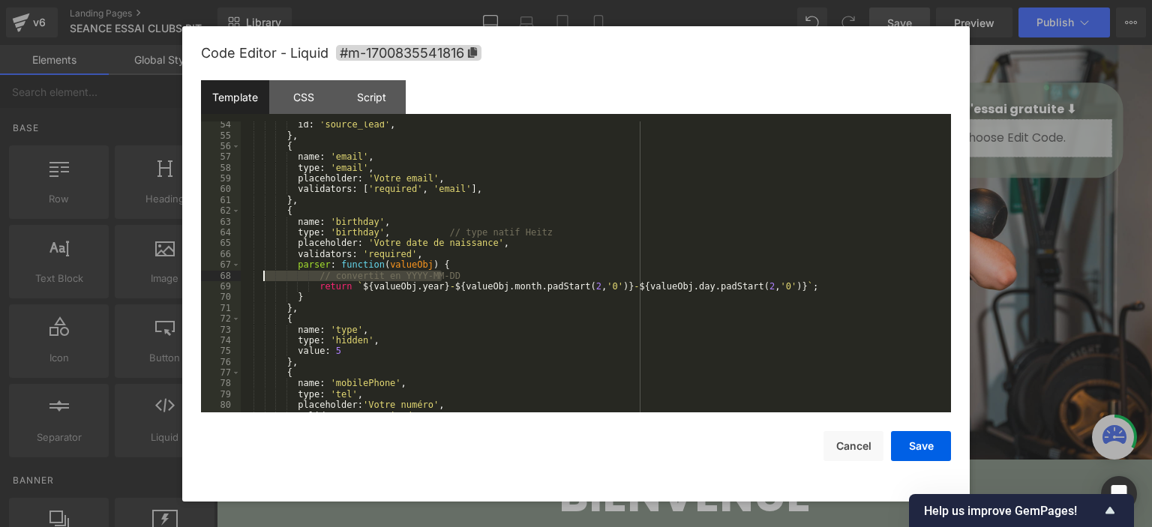
drag, startPoint x: 457, startPoint y: 277, endPoint x: 264, endPoint y: 278, distance: 192.7
click at [264, 278] on div "id : 'source_lead' , } , { name : 'email' , type : 'email' , placeholder : 'Vot…" at bounding box center [593, 275] width 704 height 313
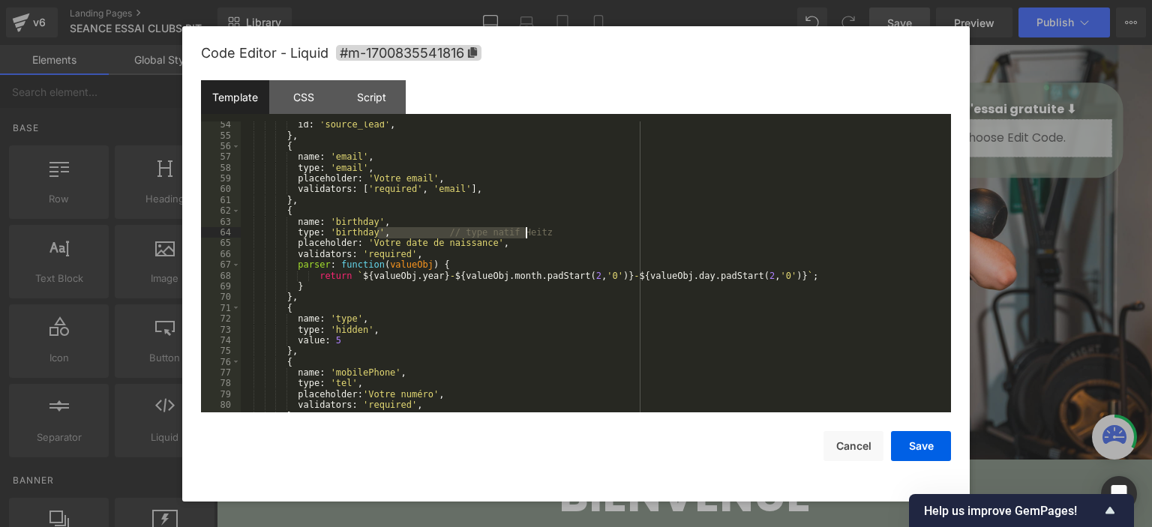
drag, startPoint x: 375, startPoint y: 233, endPoint x: 598, endPoint y: 233, distance: 222.7
click at [598, 233] on div "id : 'source_lead' , } , { name : 'email' , type : 'email' , placeholder : 'Vot…" at bounding box center [593, 275] width 704 height 313
click at [382, 226] on div "id : 'source_lead' , } , { name : 'email' , type : 'email' , placeholder : 'Vot…" at bounding box center [593, 275] width 704 height 313
drag, startPoint x: 377, startPoint y: 233, endPoint x: 590, endPoint y: 232, distance: 213.0
click at [590, 232] on div "id : 'source_lead' , } , { name : 'email' , type : 'email' , placeholder : 'Vot…" at bounding box center [593, 275] width 704 height 313
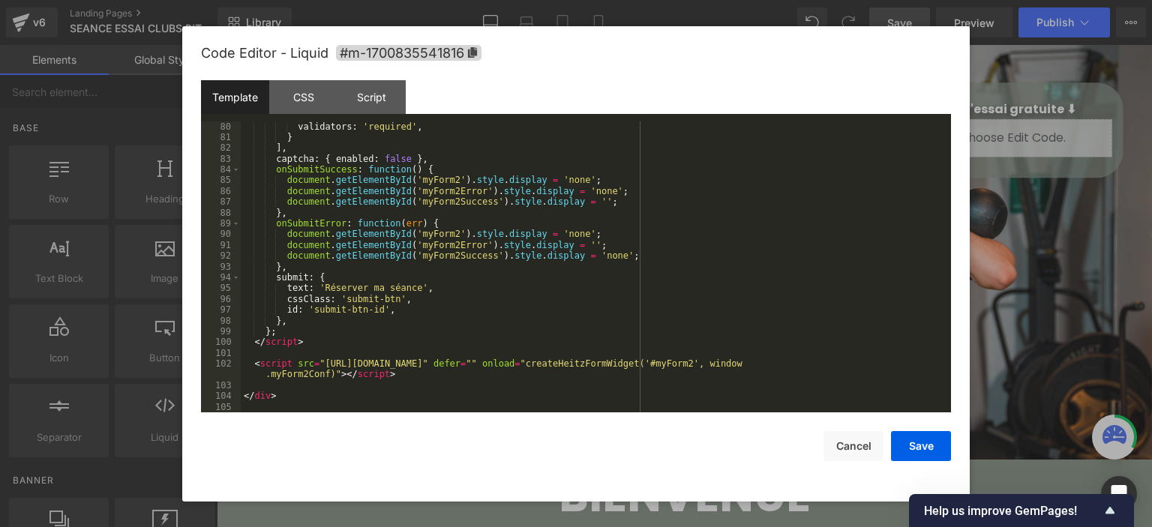
scroll to position [864, 0]
drag, startPoint x: 920, startPoint y: 452, endPoint x: 920, endPoint y: 439, distance: 13.5
click at [920, 439] on button "Save" at bounding box center [921, 446] width 60 height 30
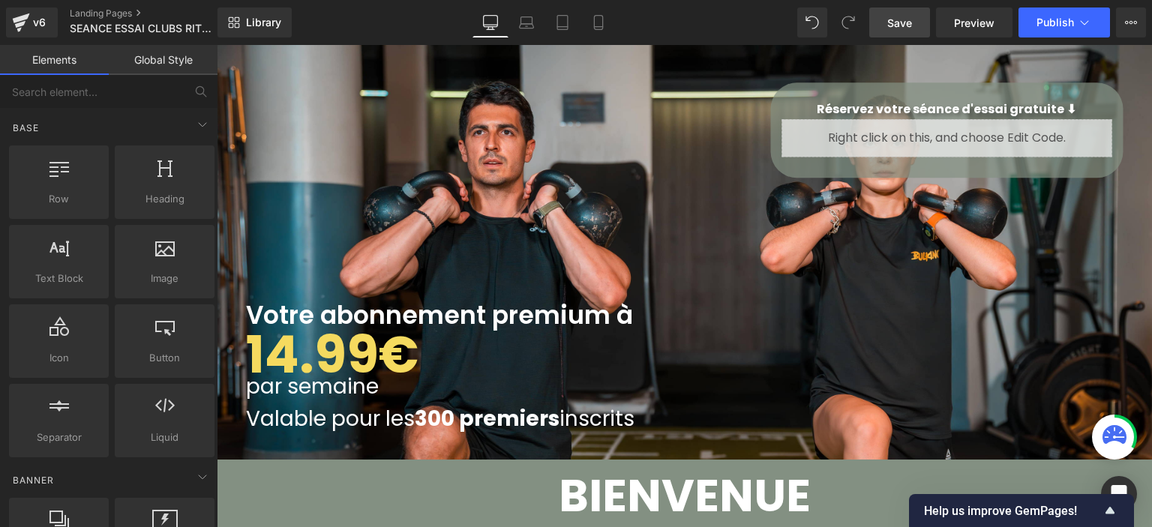
drag, startPoint x: 892, startPoint y: 21, endPoint x: 919, endPoint y: 21, distance: 26.2
click at [894, 21] on span "Save" at bounding box center [899, 23] width 25 height 16
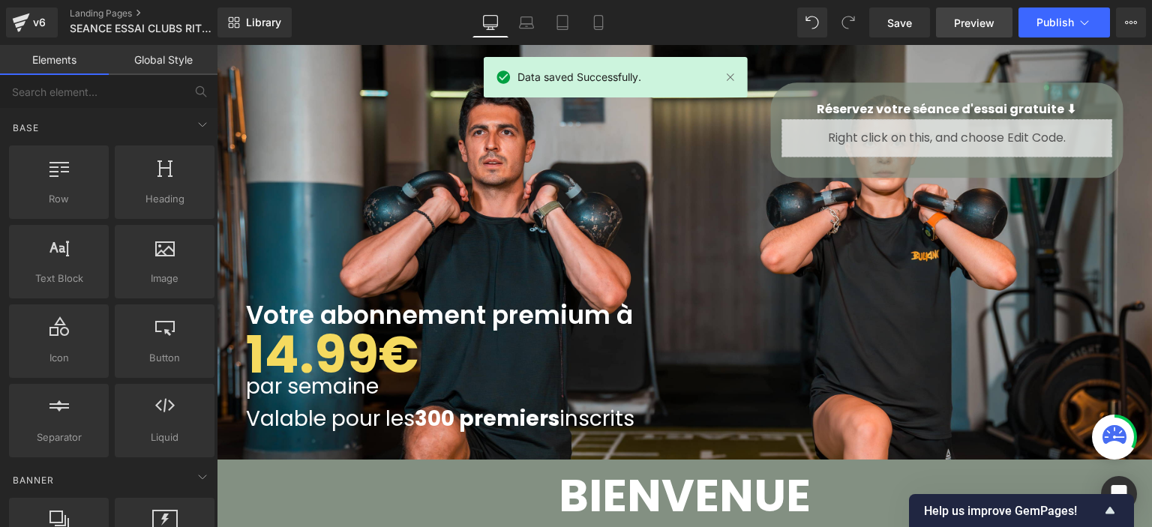
click at [963, 16] on span "Preview" at bounding box center [974, 23] width 40 height 16
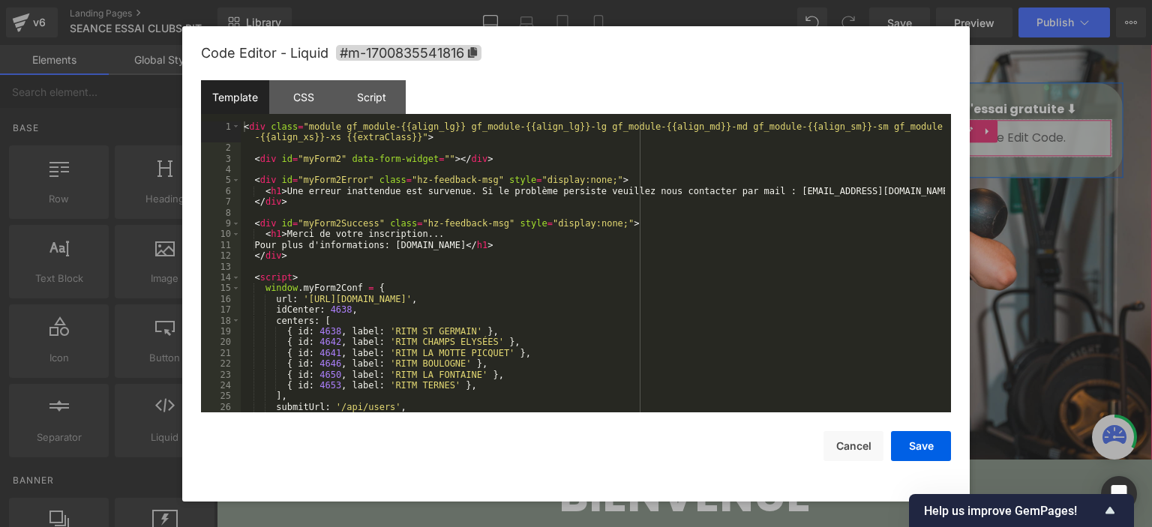
click at [964, 119] on div "Liquid" at bounding box center [946, 137] width 330 height 37
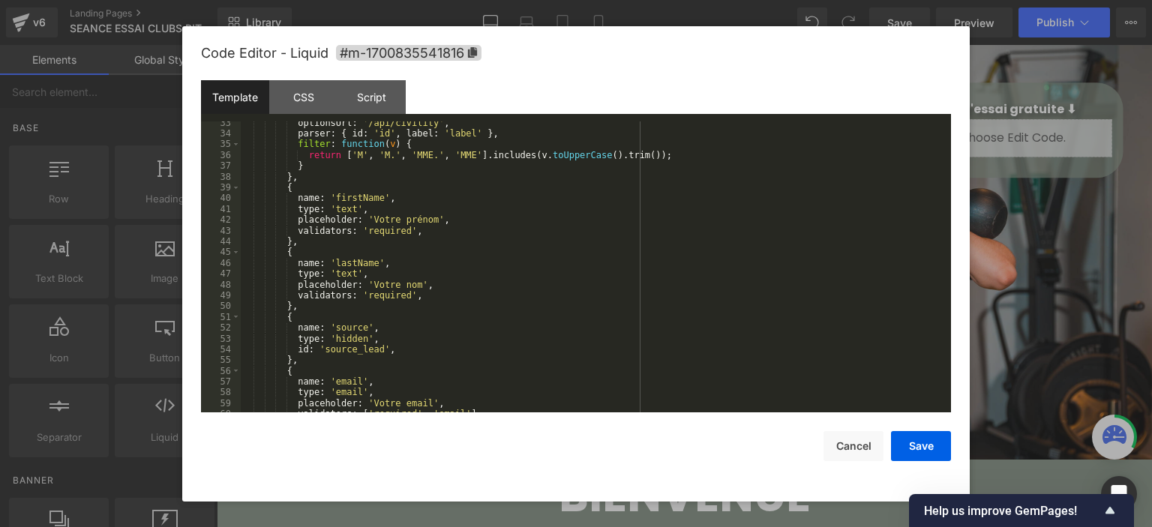
scroll to position [540, 0]
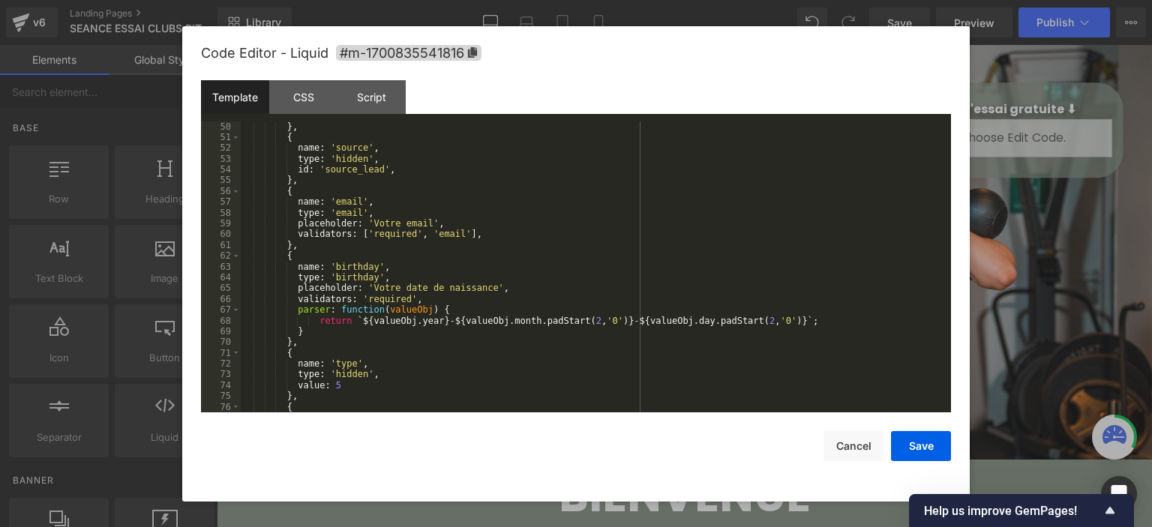
click at [477, 289] on div "validators : 'required' , } , { name : 'source' , type : 'hidden' , id : 'sourc…" at bounding box center [593, 266] width 704 height 313
drag, startPoint x: 556, startPoint y: 289, endPoint x: 482, endPoint y: 294, distance: 73.7
click at [482, 294] on div "validators : 'required' , } , { name : 'source' , type : 'hidden' , id : 'sourc…" at bounding box center [593, 266] width 704 height 313
click at [907, 454] on button "Save" at bounding box center [921, 446] width 60 height 30
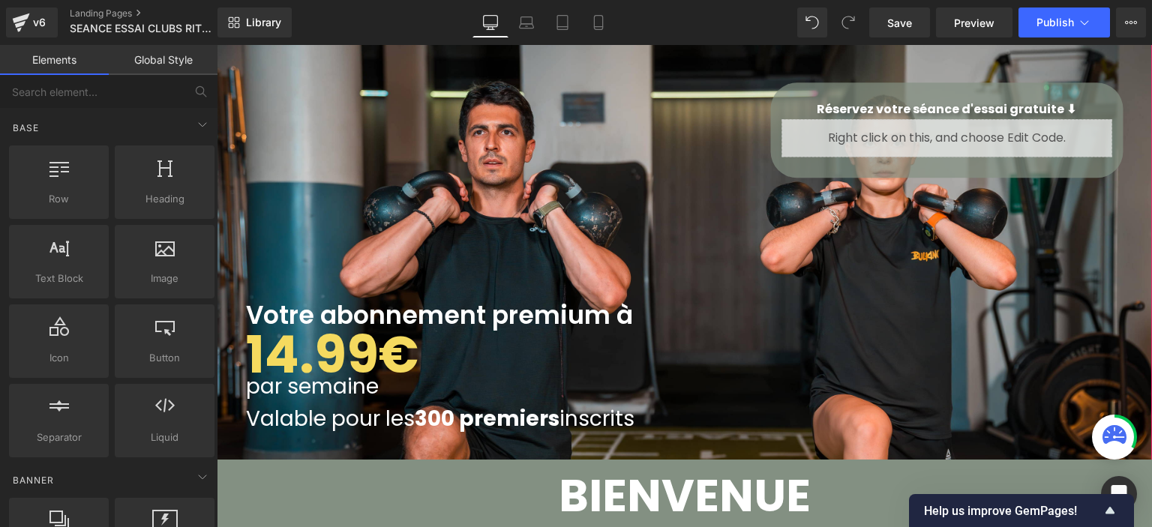
click at [349, 112] on div "Votre abonnement premium à Heading 14.99€ Text Block par semaine Text Block Val…" at bounding box center [684, 298] width 935 height 623
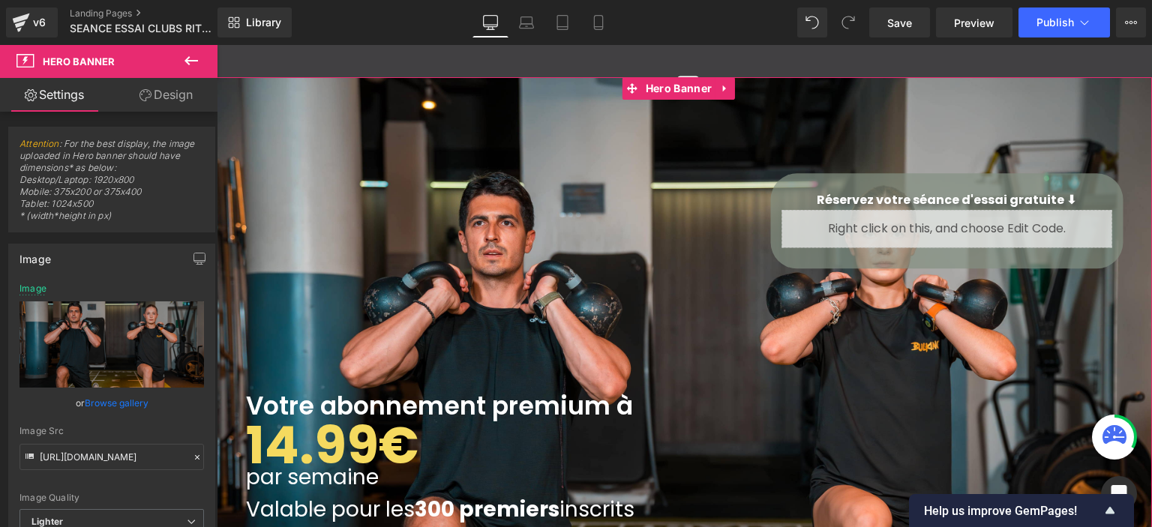
scroll to position [0, 0]
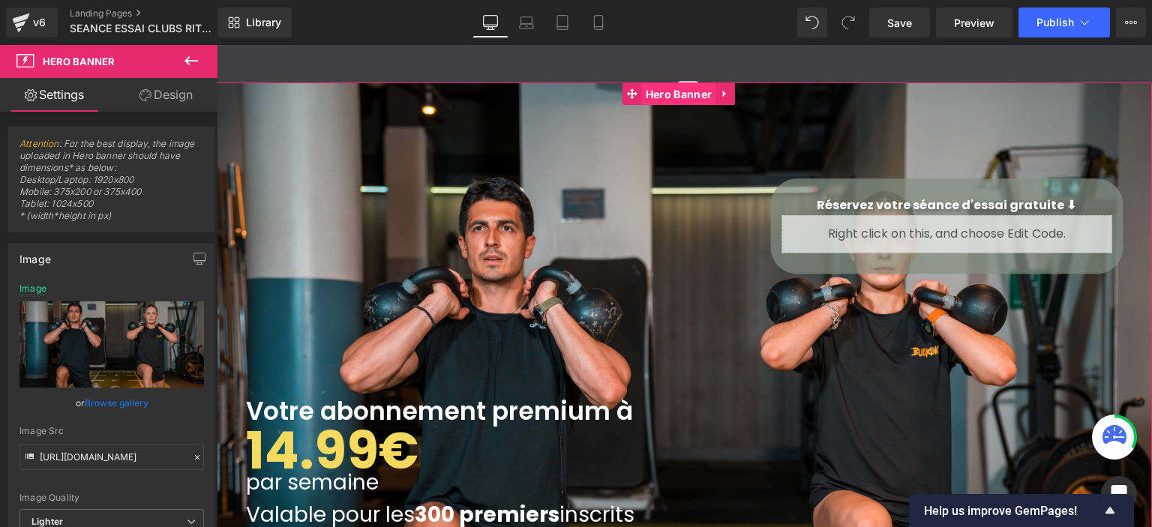
click at [656, 88] on span "Hero Banner" at bounding box center [678, 94] width 73 height 22
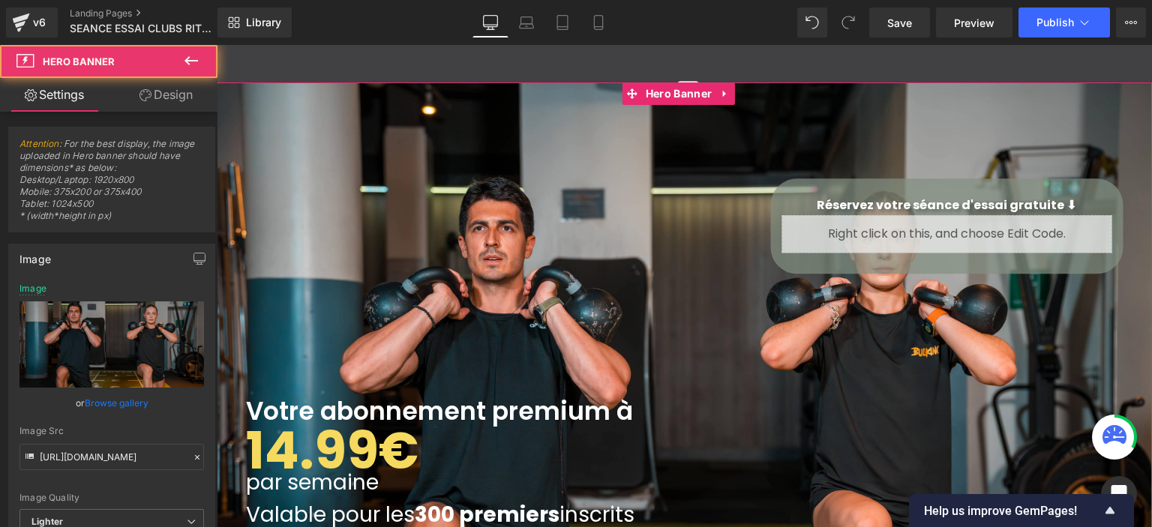
click at [161, 101] on link "Design" at bounding box center [166, 95] width 109 height 34
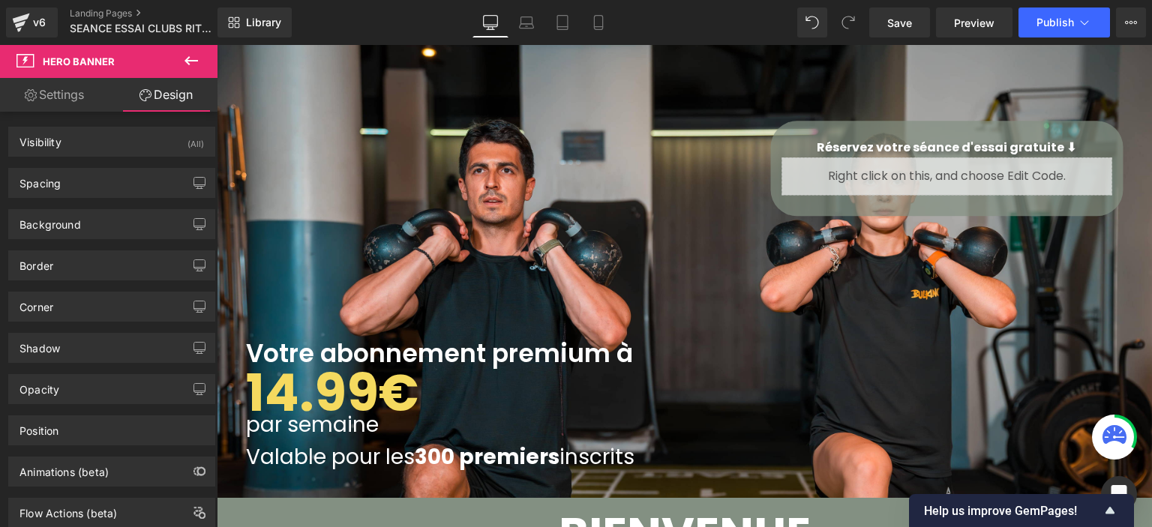
scroll to position [150, 0]
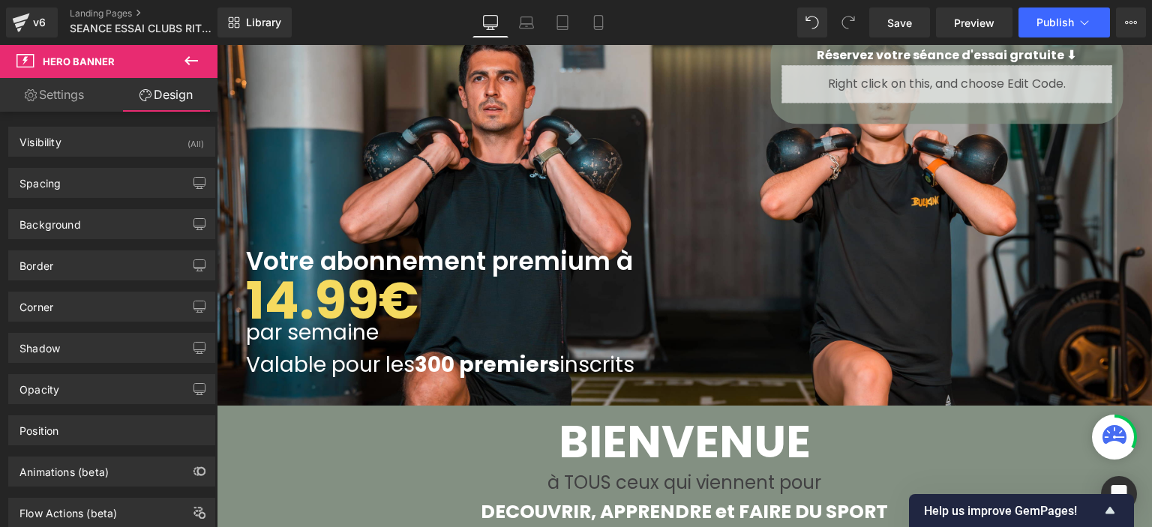
click at [468, 181] on span "Heading" at bounding box center [488, 188] width 41 height 18
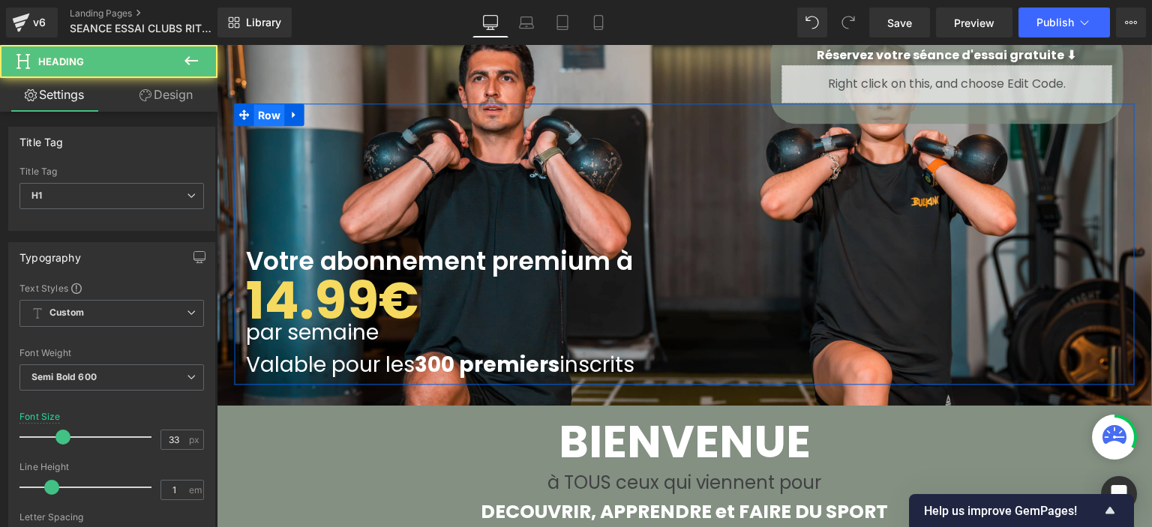
click at [254, 107] on span "Row" at bounding box center [269, 115] width 31 height 22
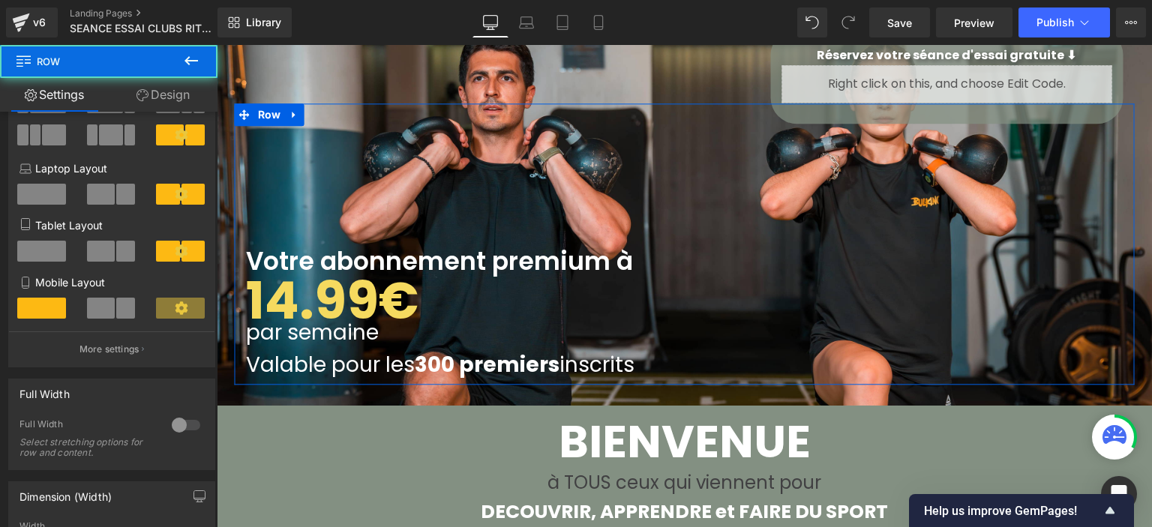
scroll to position [375, 0]
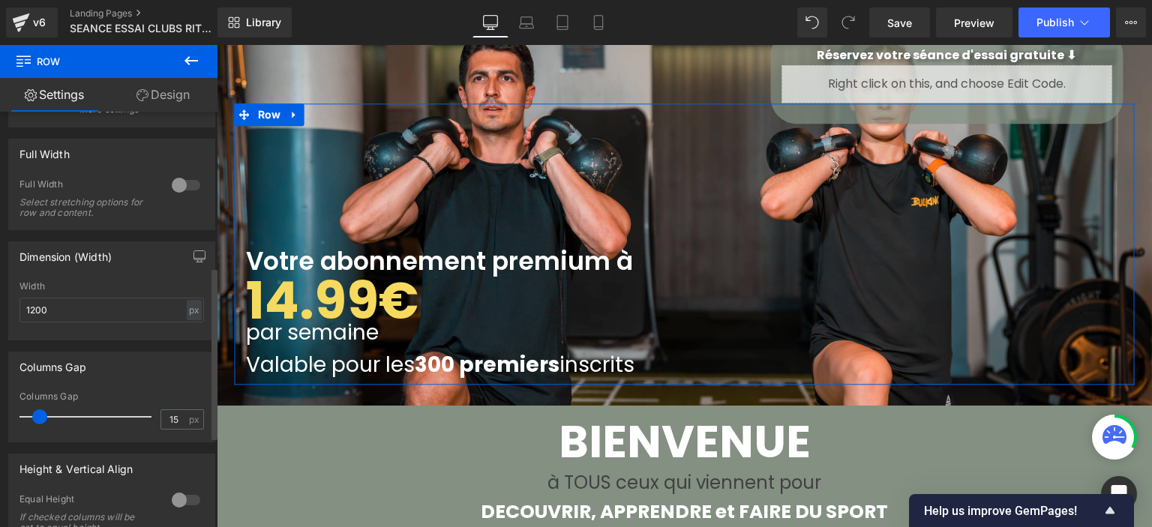
click at [192, 189] on div at bounding box center [186, 185] width 36 height 24
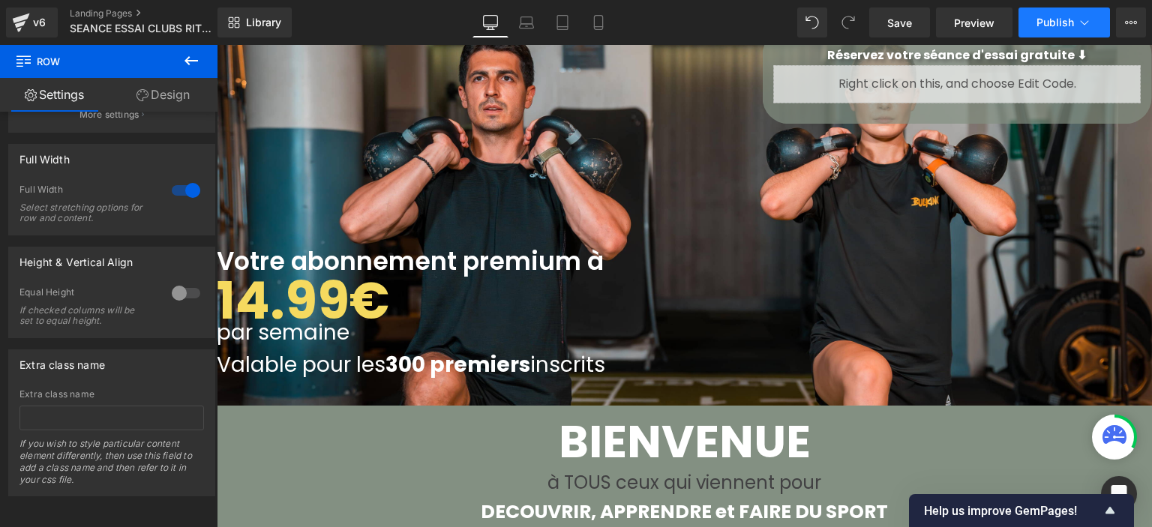
click at [1060, 14] on button "Publish" at bounding box center [1063, 22] width 91 height 30
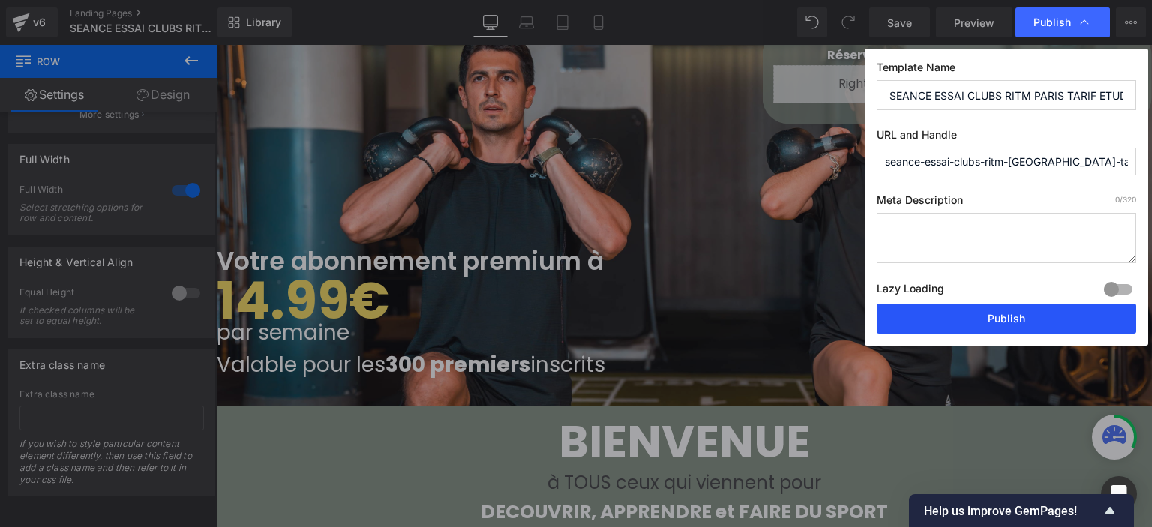
click at [942, 311] on button "Publish" at bounding box center [1006, 319] width 259 height 30
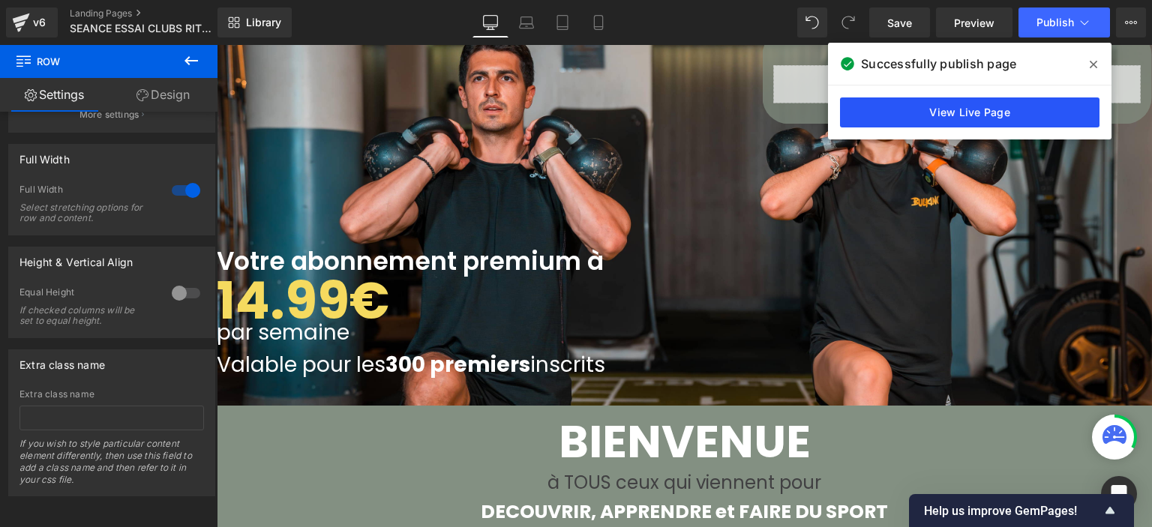
click at [978, 116] on link "View Live Page" at bounding box center [969, 112] width 259 height 30
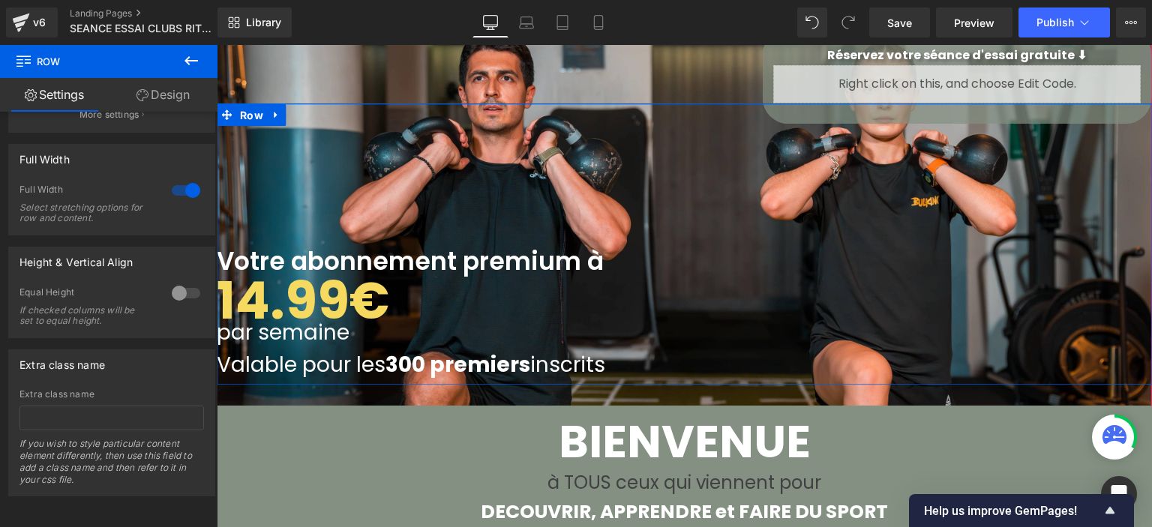
drag, startPoint x: 249, startPoint y: 108, endPoint x: 421, endPoint y: 66, distance: 176.8
click at [250, 106] on span "Row" at bounding box center [251, 115] width 31 height 22
click at [189, 188] on div at bounding box center [186, 190] width 36 height 24
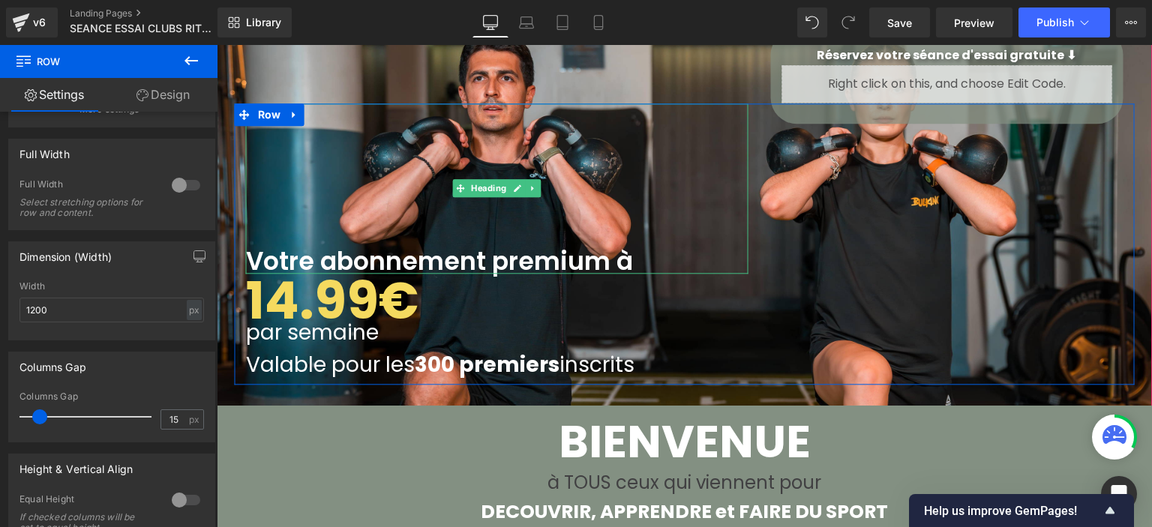
click at [288, 265] on b "14.99€" at bounding box center [332, 300] width 172 height 71
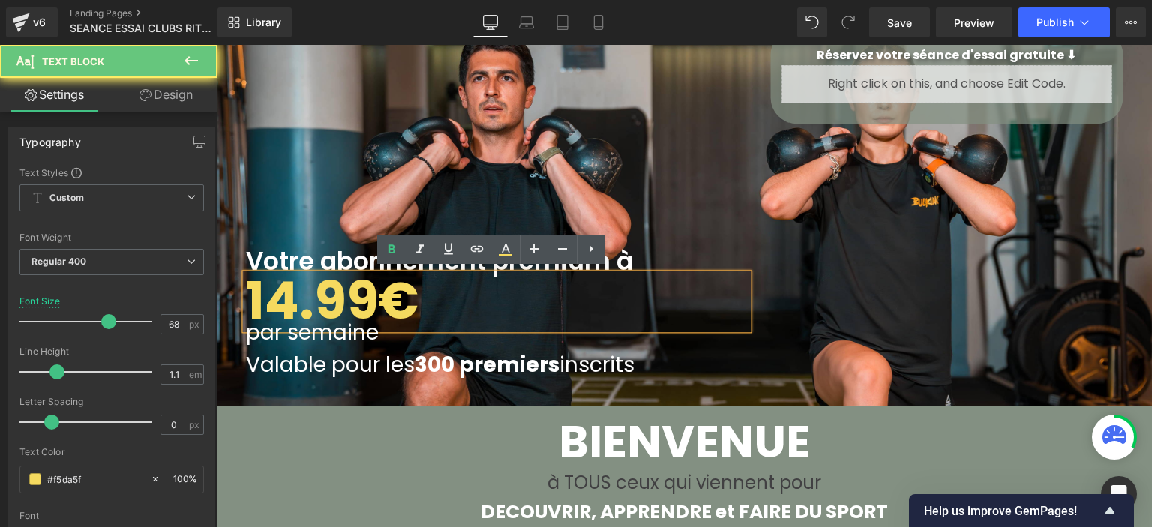
click at [435, 292] on p "14.99€" at bounding box center [497, 302] width 502 height 56
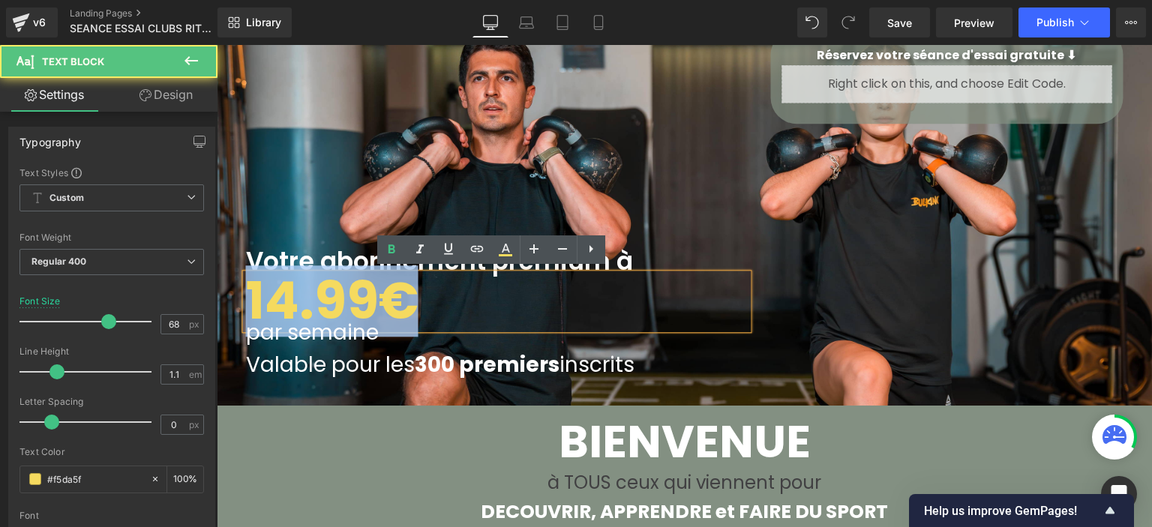
drag, startPoint x: 364, startPoint y: 290, endPoint x: 419, endPoint y: 327, distance: 66.6
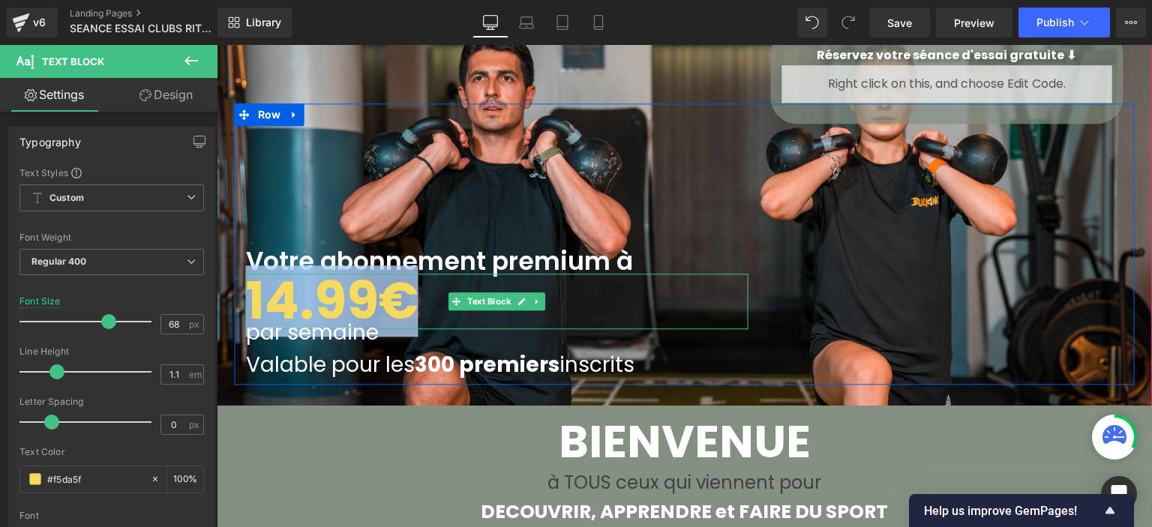
drag, startPoint x: 510, startPoint y: 298, endPoint x: 522, endPoint y: 284, distance: 18.1
click at [514, 297] on link at bounding box center [522, 301] width 16 height 18
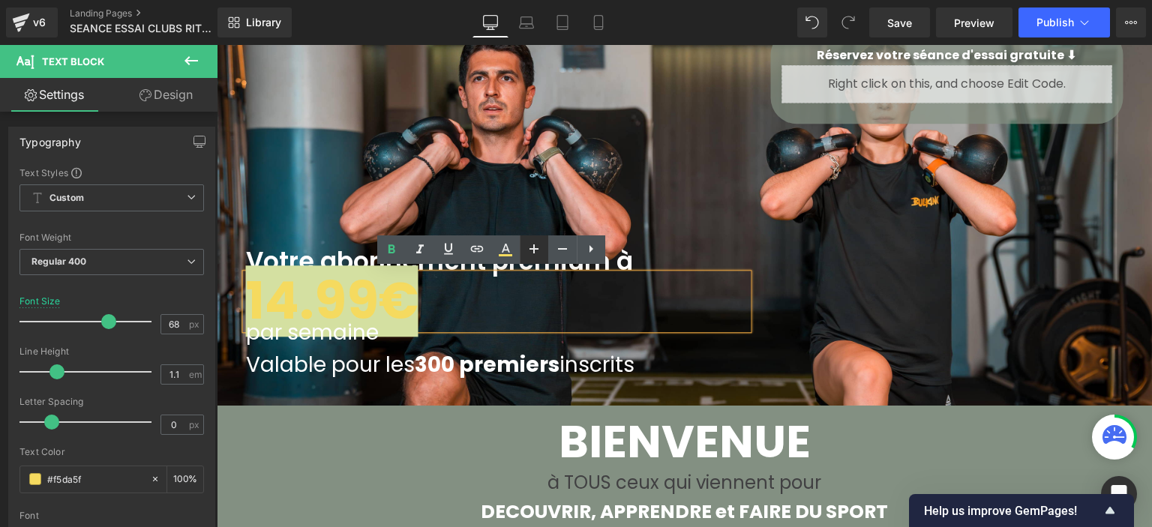
click at [527, 256] on icon at bounding box center [534, 249] width 18 height 18
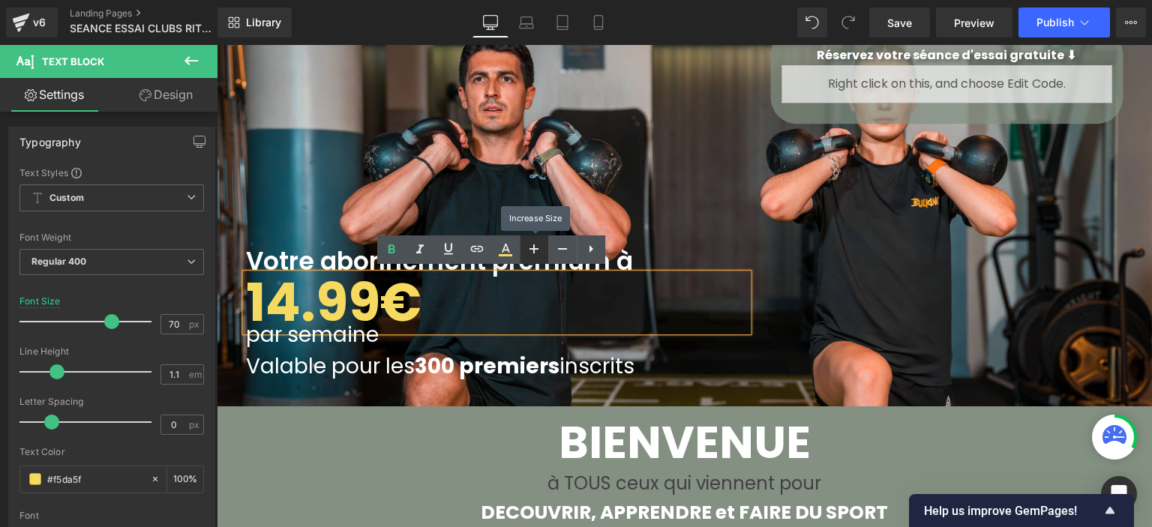
click at [527, 256] on icon at bounding box center [534, 249] width 18 height 18
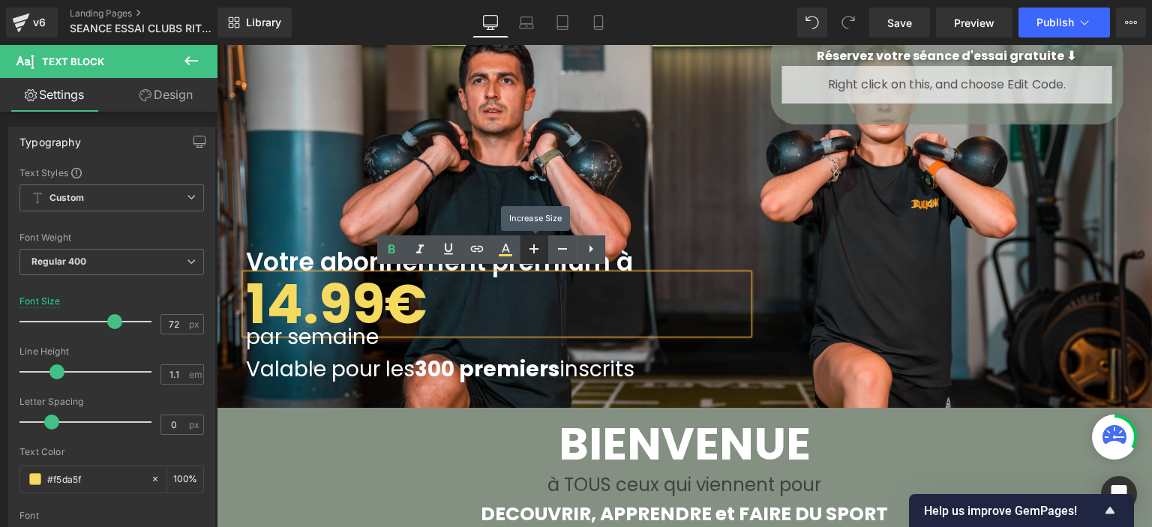
click at [527, 256] on icon at bounding box center [534, 249] width 18 height 18
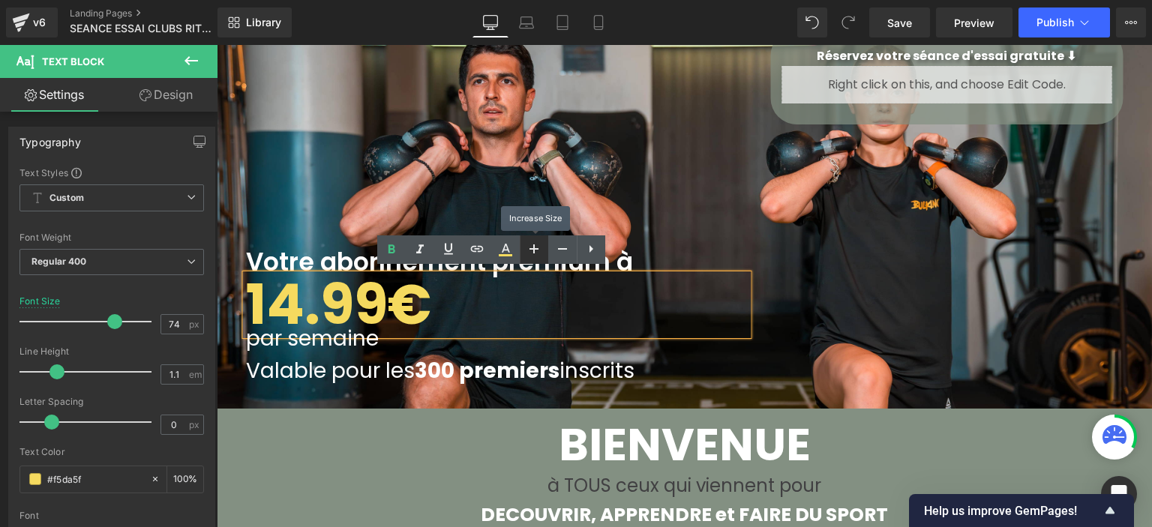
click at [527, 256] on icon at bounding box center [534, 249] width 18 height 18
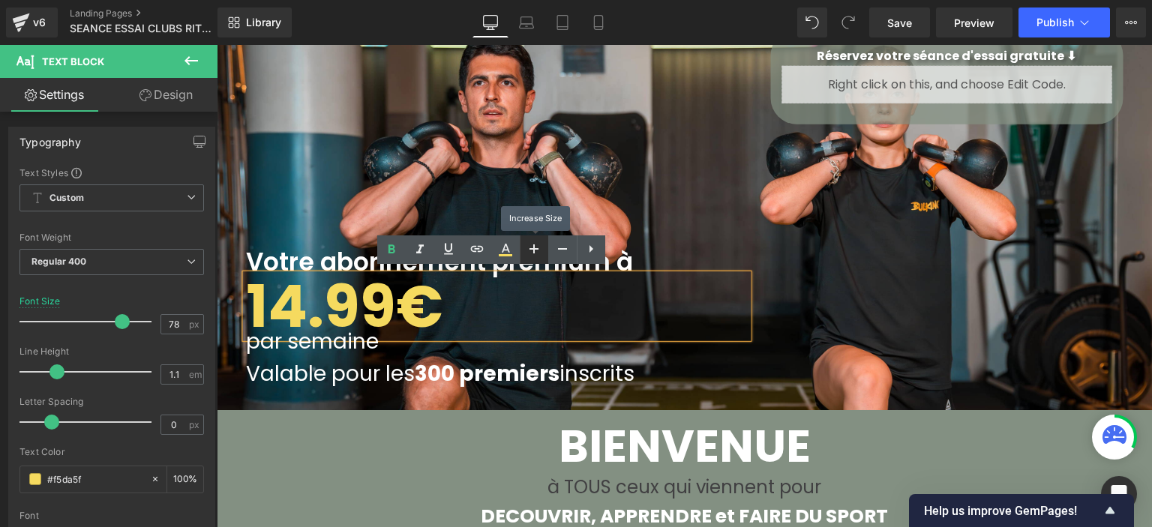
click at [527, 256] on icon at bounding box center [534, 249] width 18 height 18
type input "80"
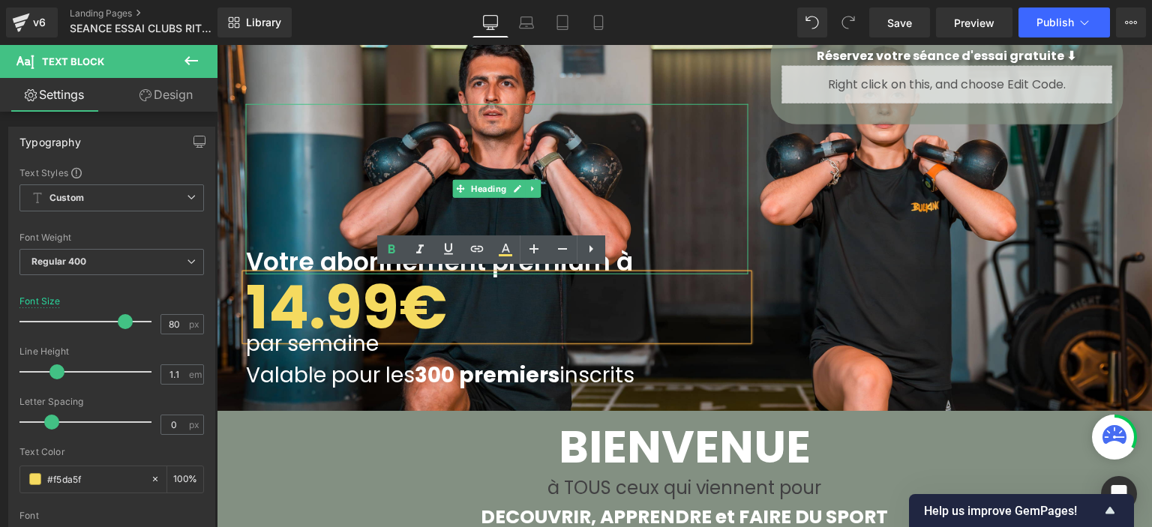
click at [315, 256] on font "Votre abonnement premium à" at bounding box center [439, 261] width 387 height 35
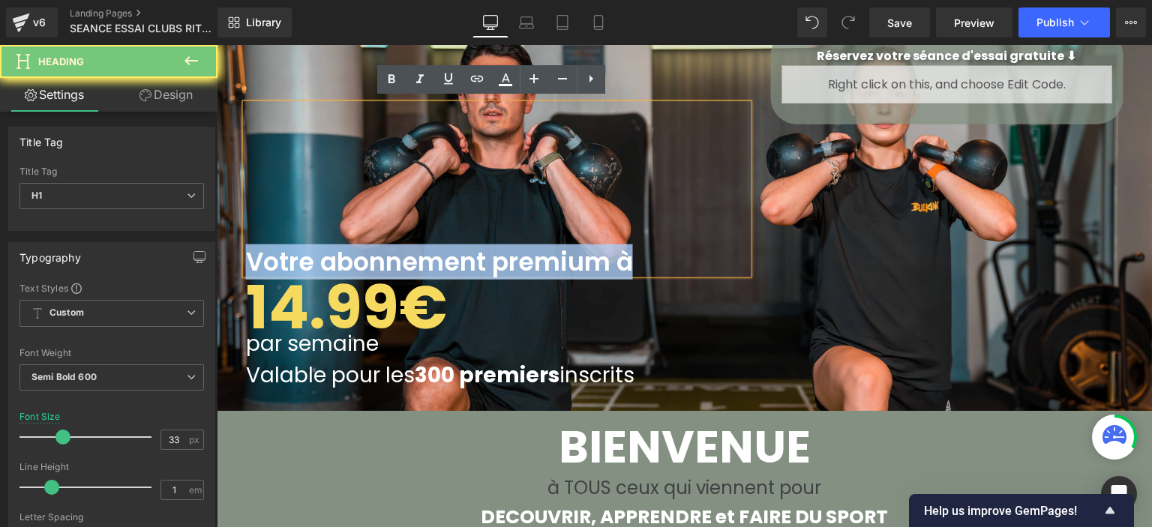
click at [315, 256] on font "Votre abonnement premium à" at bounding box center [439, 261] width 387 height 35
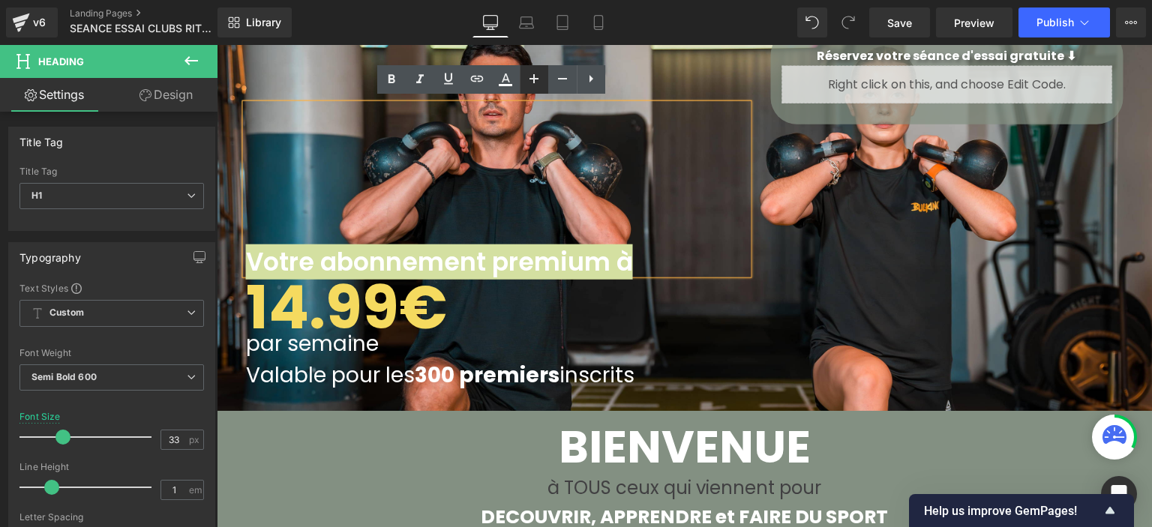
click at [534, 74] on icon at bounding box center [533, 78] width 9 height 9
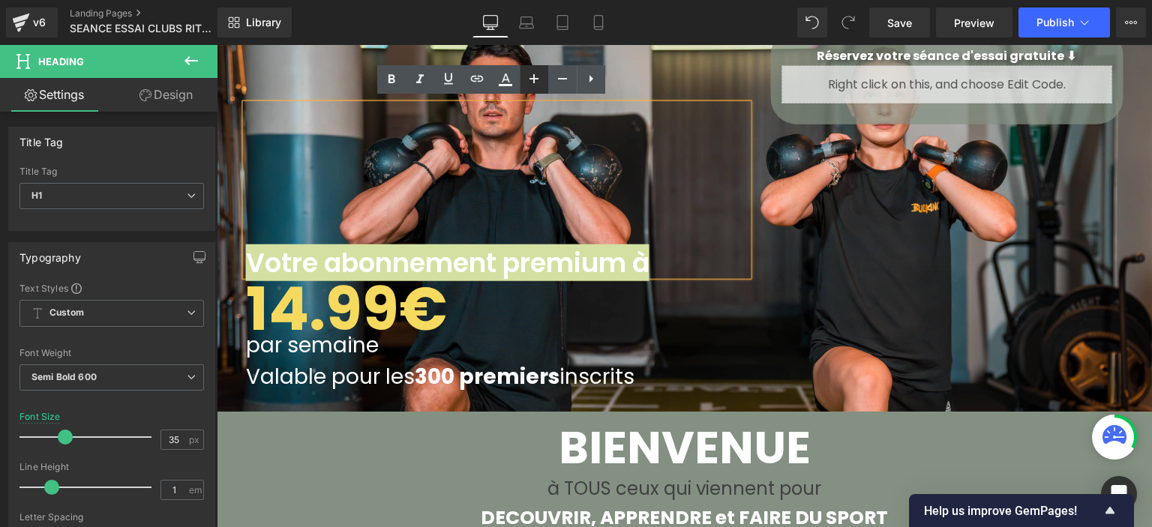
click at [534, 74] on icon at bounding box center [533, 78] width 9 height 9
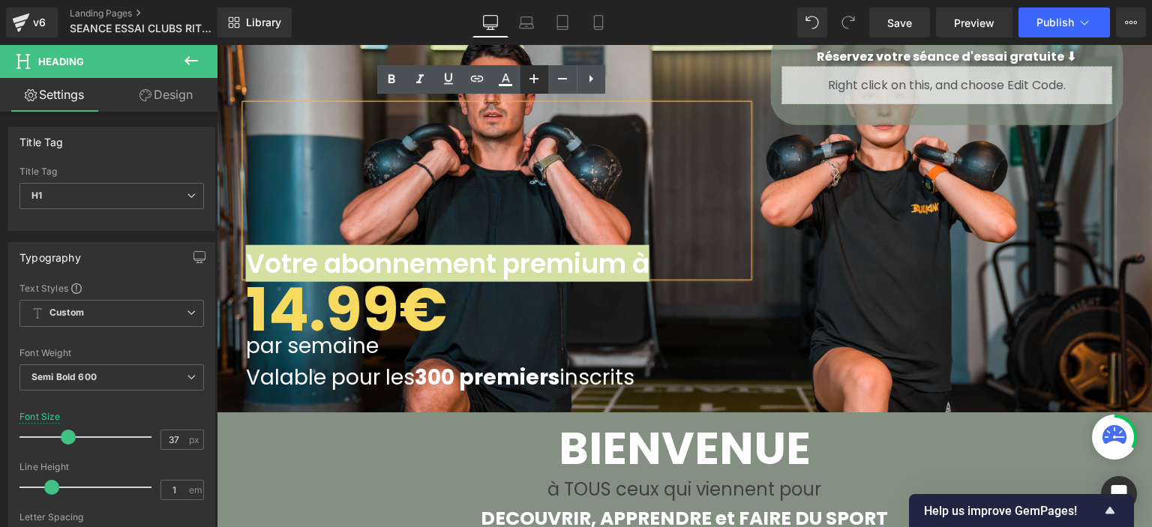
click at [534, 74] on icon at bounding box center [534, 79] width 18 height 18
type input "39"
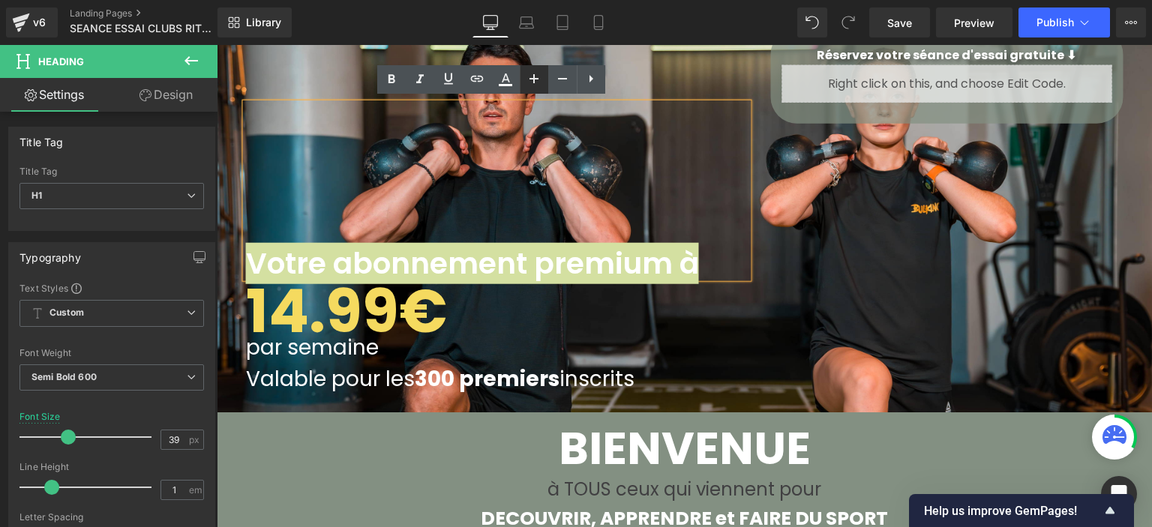
scroll to position [142, 0]
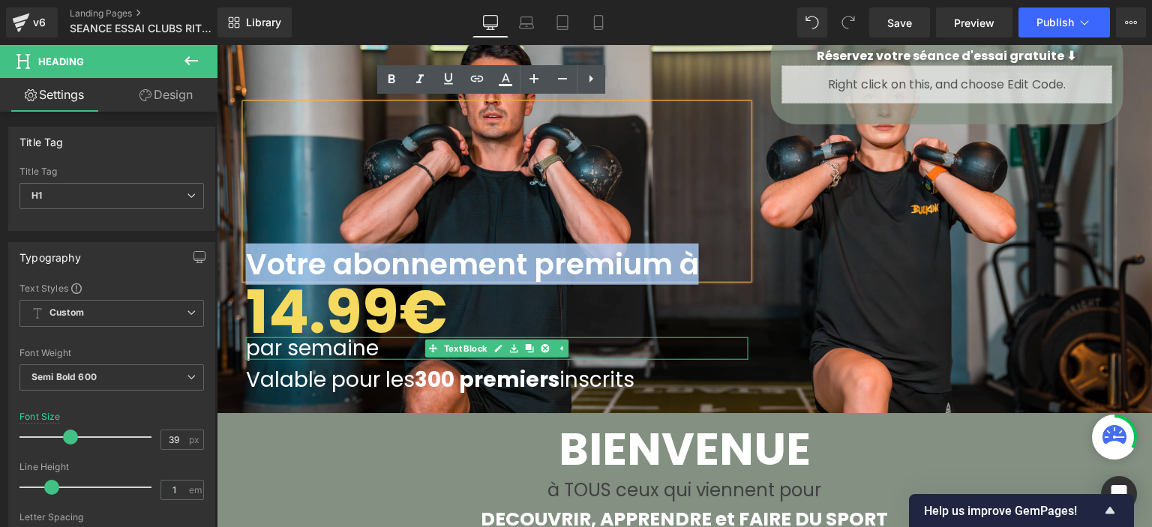
click at [346, 344] on span "par semaine" at bounding box center [312, 347] width 133 height 29
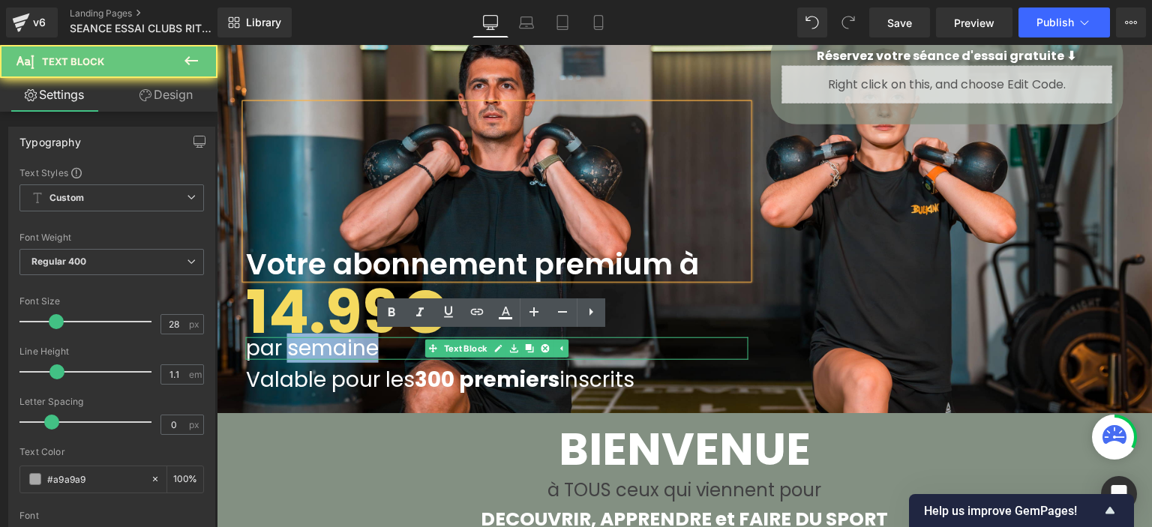
click at [346, 344] on span "par semaine" at bounding box center [312, 347] width 133 height 29
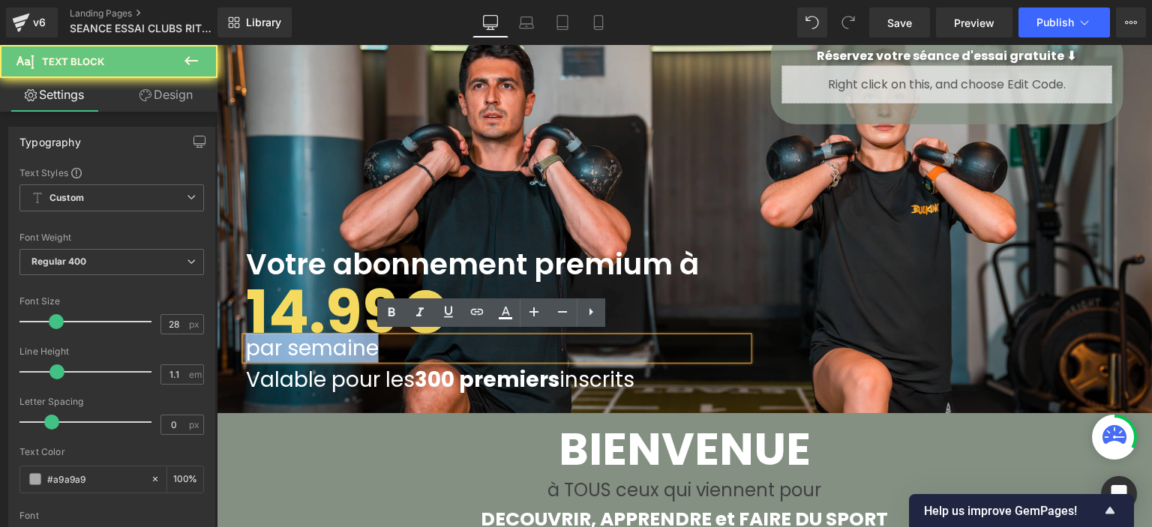
click at [346, 344] on span "par semaine" at bounding box center [312, 347] width 133 height 29
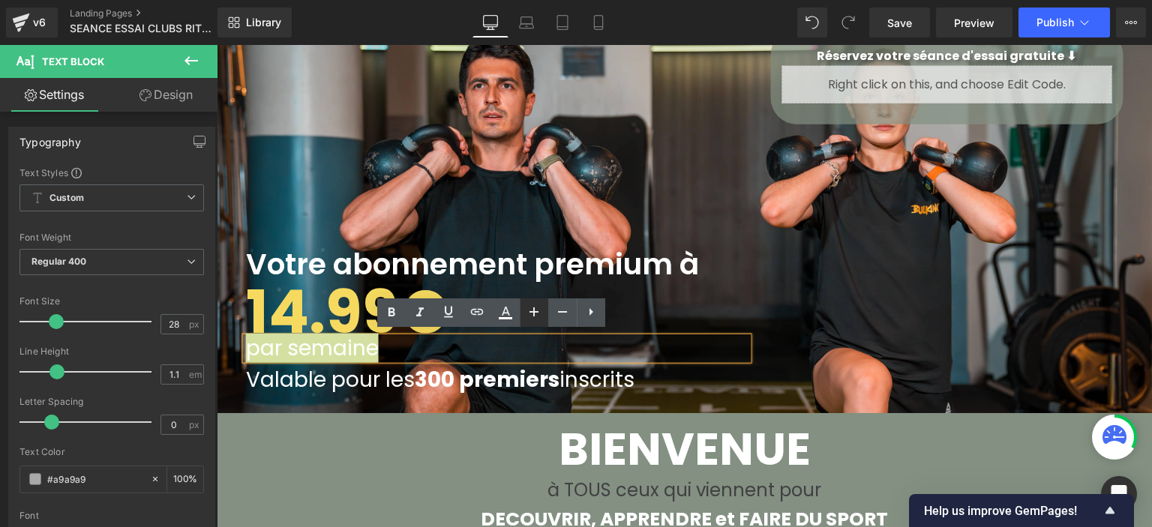
click at [526, 318] on icon at bounding box center [534, 312] width 18 height 18
type input "30"
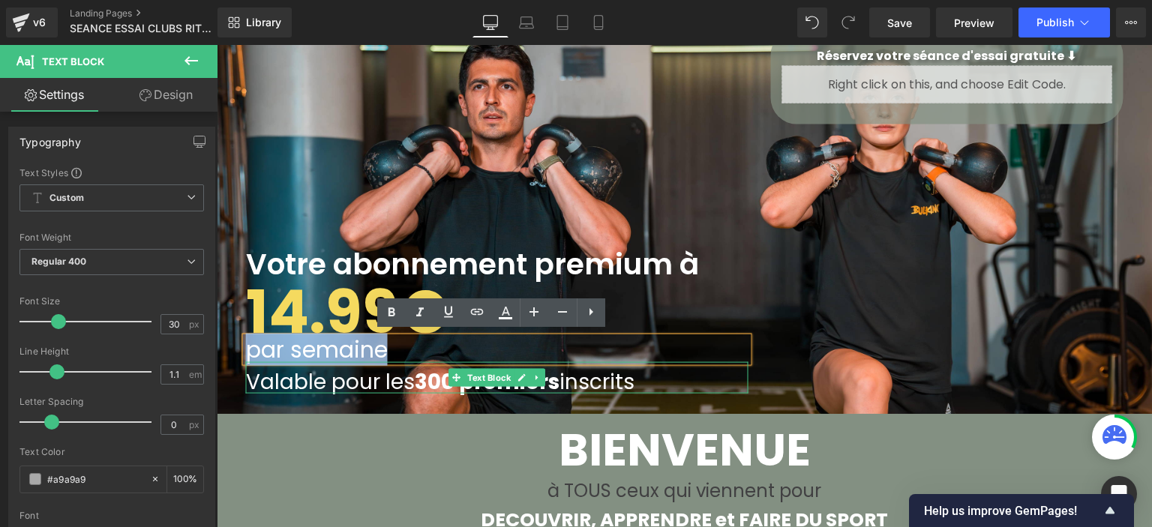
click at [392, 376] on span "Valable pour les 300 premiers inscrits" at bounding box center [440, 381] width 388 height 29
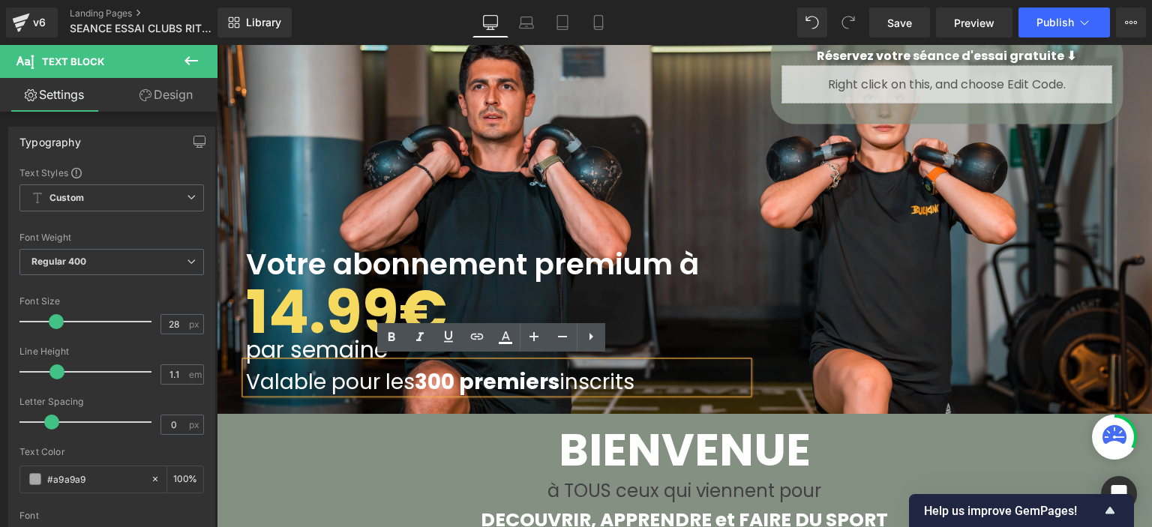
click at [496, 380] on strong "300 premiers" at bounding box center [487, 381] width 145 height 29
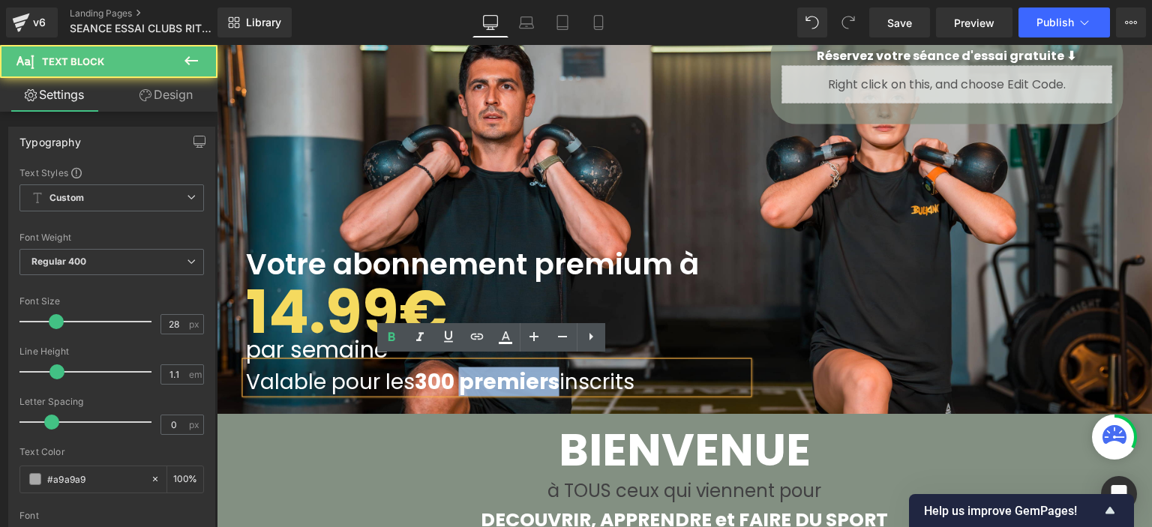
click at [496, 379] on strong "300 premiers" at bounding box center [487, 381] width 145 height 29
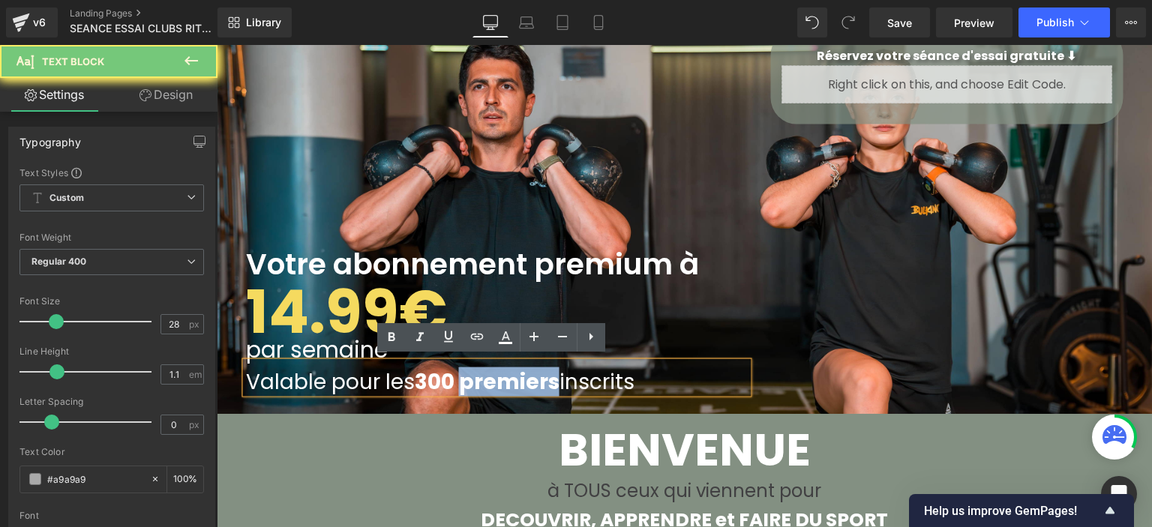
click at [496, 379] on strong "300 premiers" at bounding box center [487, 381] width 145 height 29
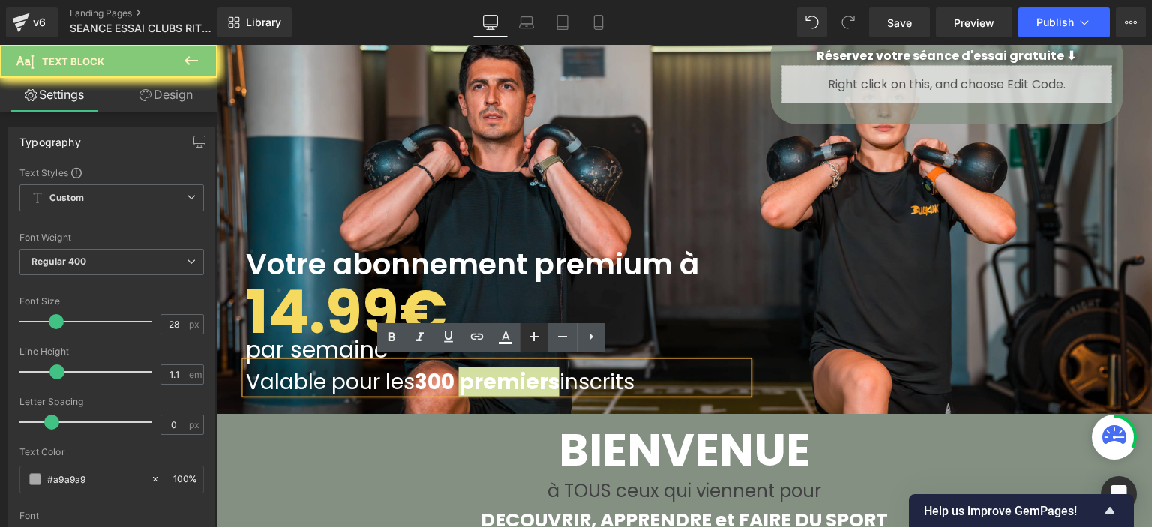
click at [523, 341] on link at bounding box center [534, 337] width 28 height 28
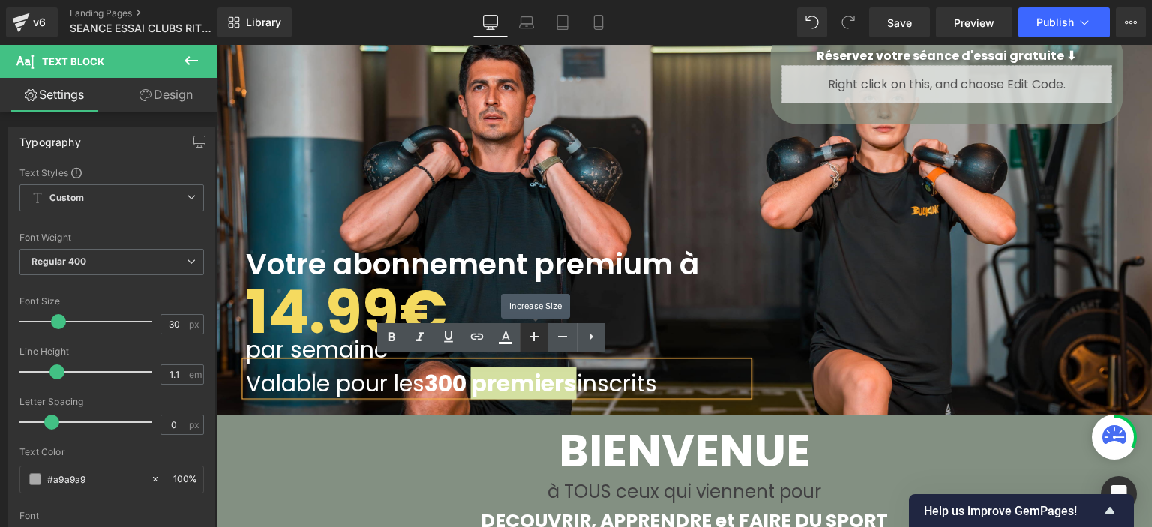
click at [525, 340] on icon at bounding box center [534, 337] width 18 height 18
type input "32"
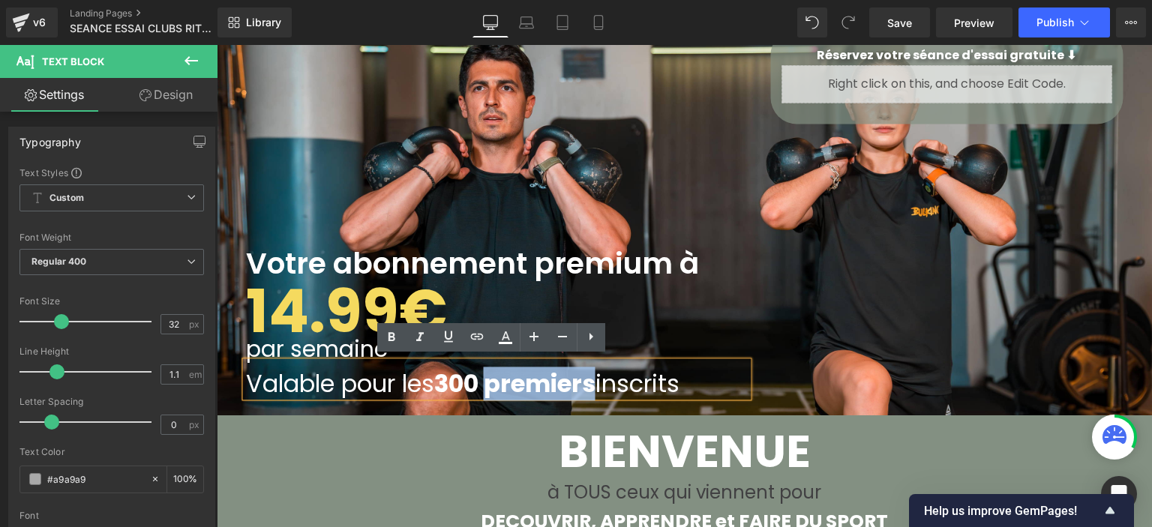
click at [742, 211] on div "Votre abonnement premium à Heading 14.99€ Text Block par semaine Text Block Val…" at bounding box center [497, 249] width 525 height 293
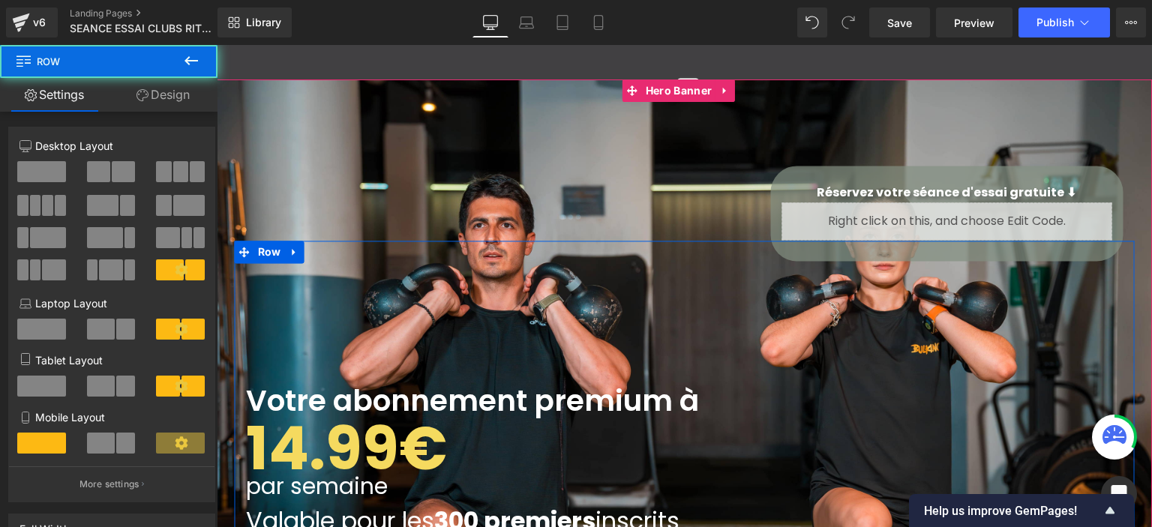
scroll to position [0, 0]
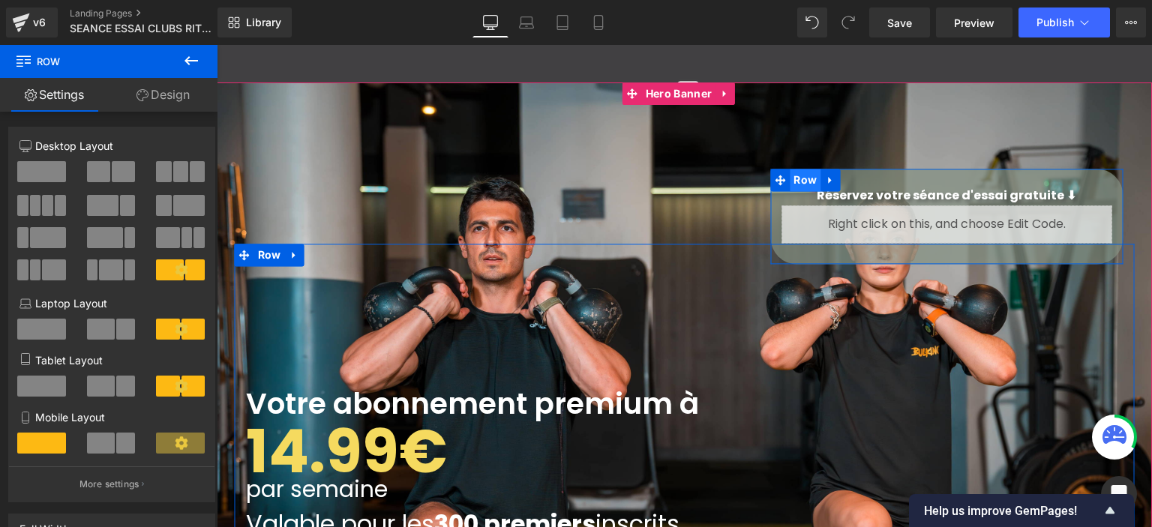
click at [792, 172] on span "Row" at bounding box center [805, 180] width 31 height 22
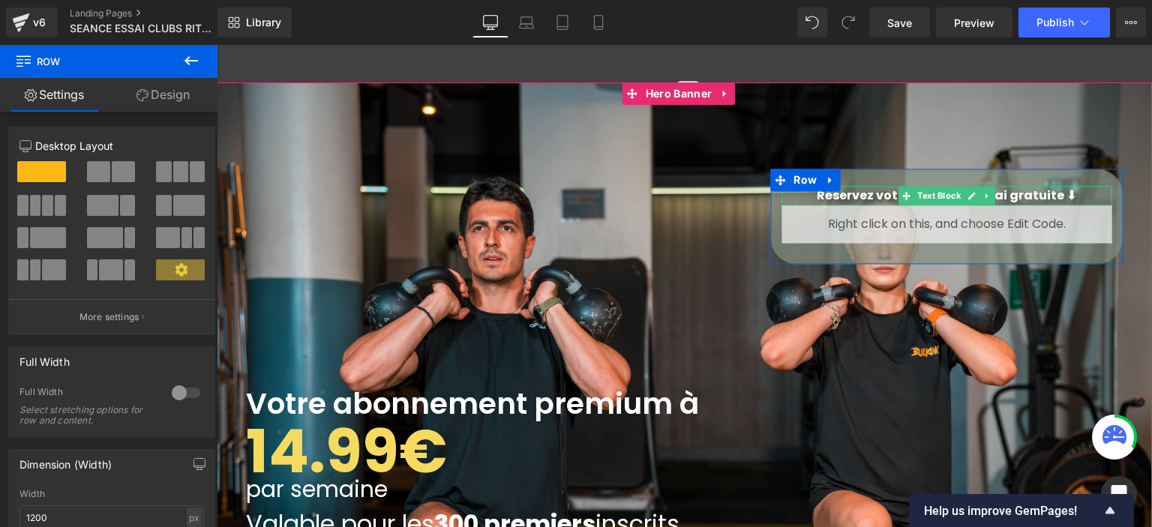
click at [862, 190] on strong "Réservez votre séance d'essai gratuite ⬇" at bounding box center [946, 195] width 259 height 17
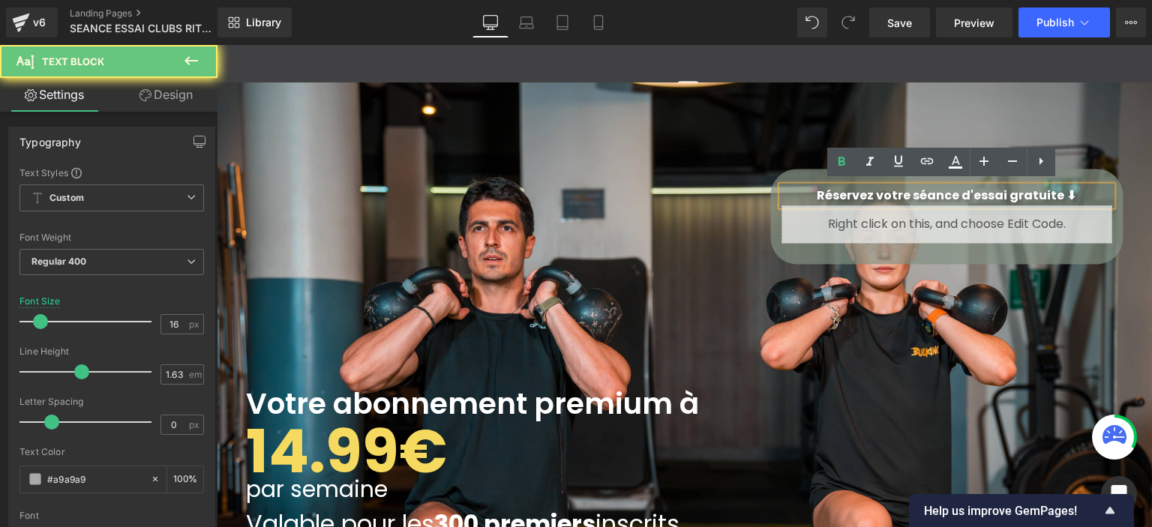
click at [862, 191] on strong "Réservez votre séance d'essai gratuite ⬇" at bounding box center [946, 195] width 259 height 17
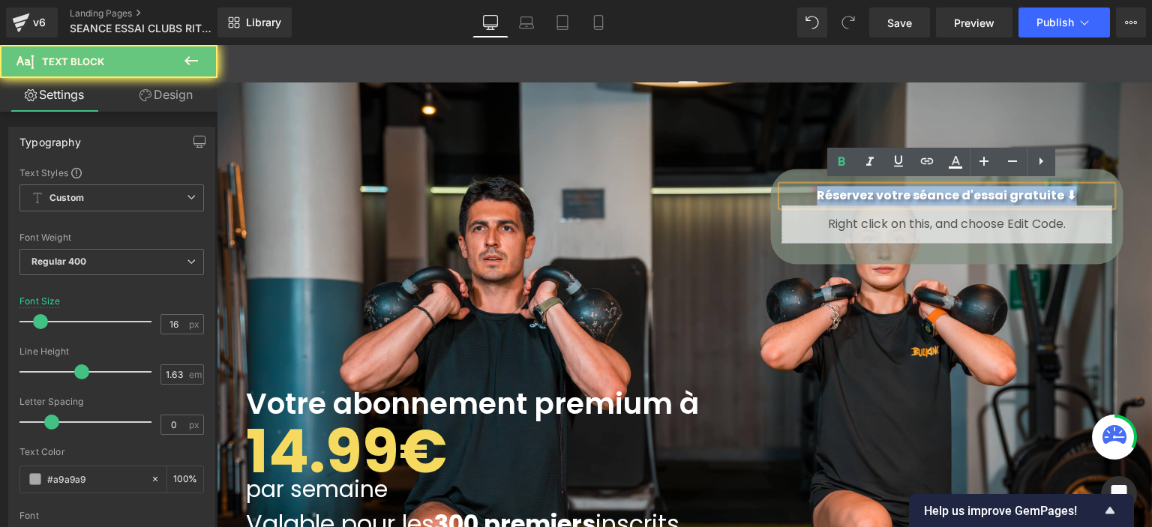
click at [862, 191] on strong "Réservez votre séance d'essai gratuite ⬇" at bounding box center [946, 195] width 259 height 17
click at [862, 190] on strong "Réservez votre séance d'essai gratuite ⬇" at bounding box center [946, 195] width 259 height 17
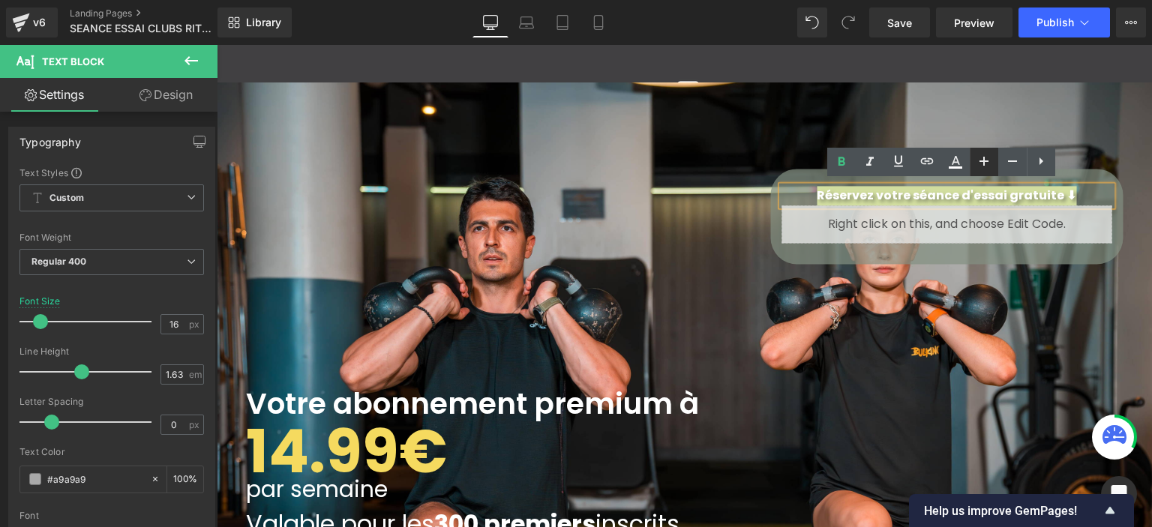
click at [987, 166] on icon at bounding box center [984, 161] width 18 height 18
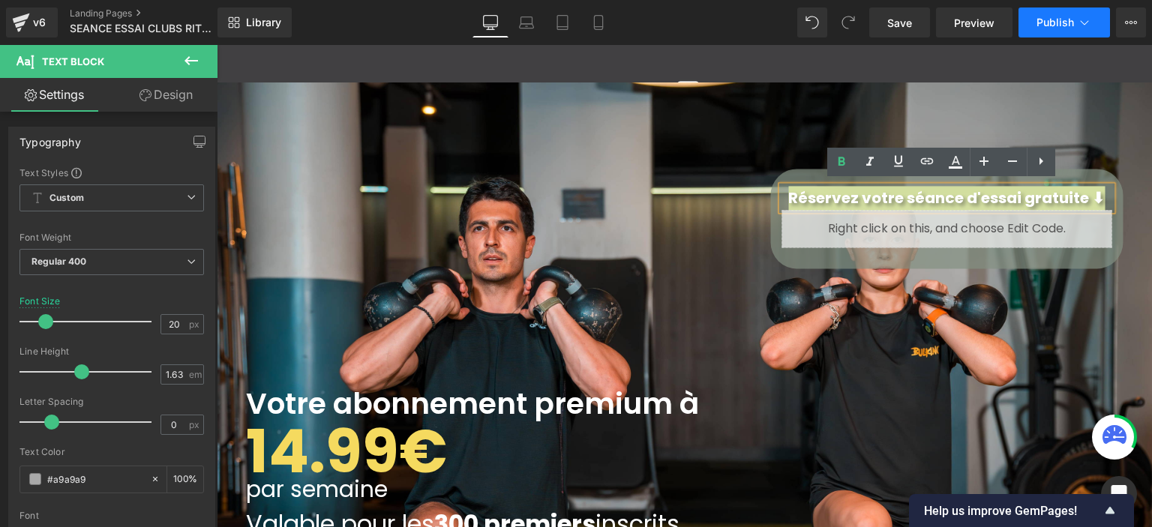
click at [1064, 28] on span "Publish" at bounding box center [1054, 22] width 37 height 12
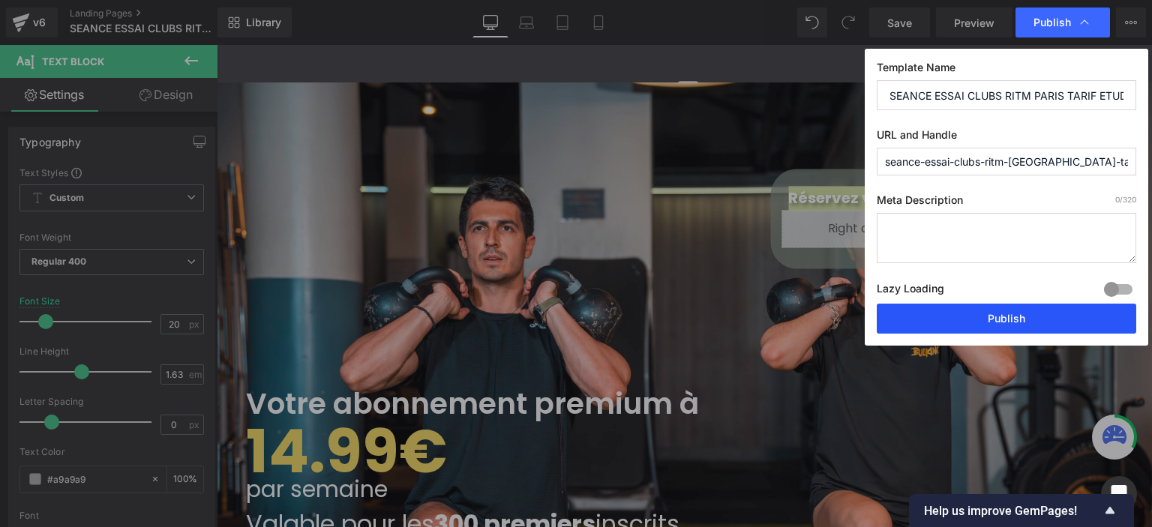
click at [949, 315] on button "Publish" at bounding box center [1006, 319] width 259 height 30
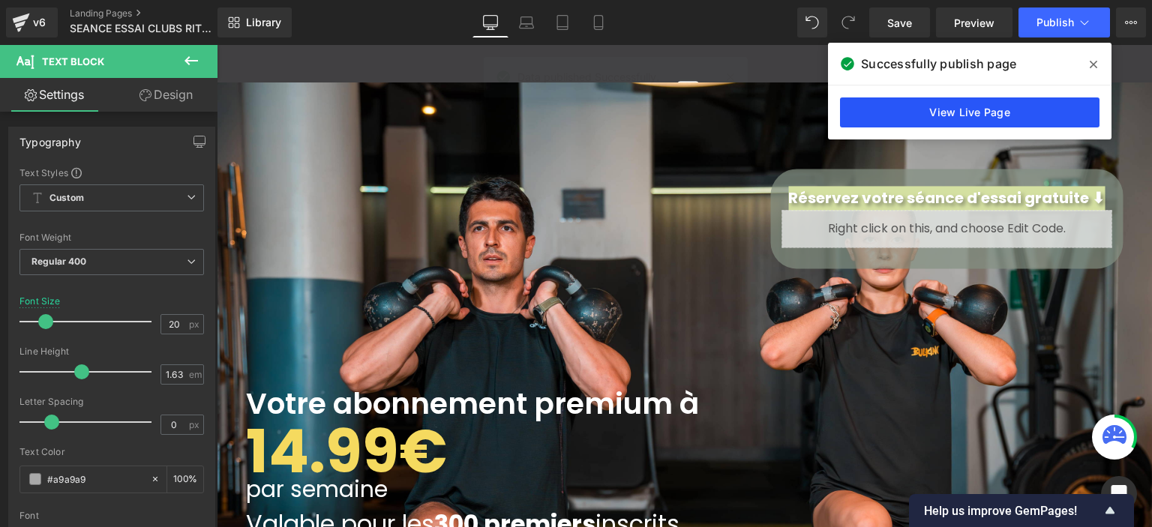
click at [960, 103] on link "View Live Page" at bounding box center [969, 112] width 259 height 30
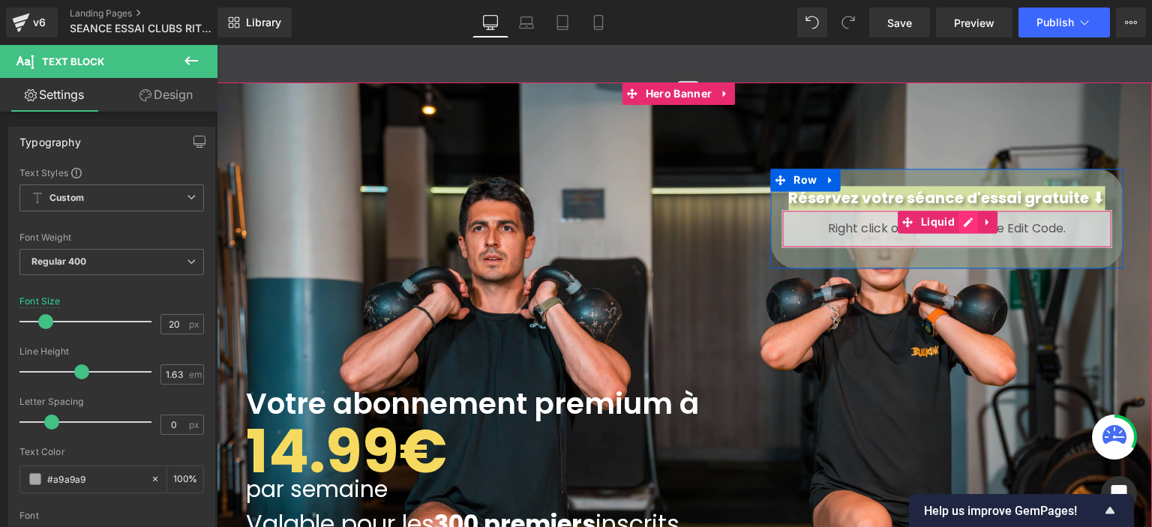
click at [959, 226] on div "Liquid" at bounding box center [946, 229] width 330 height 37
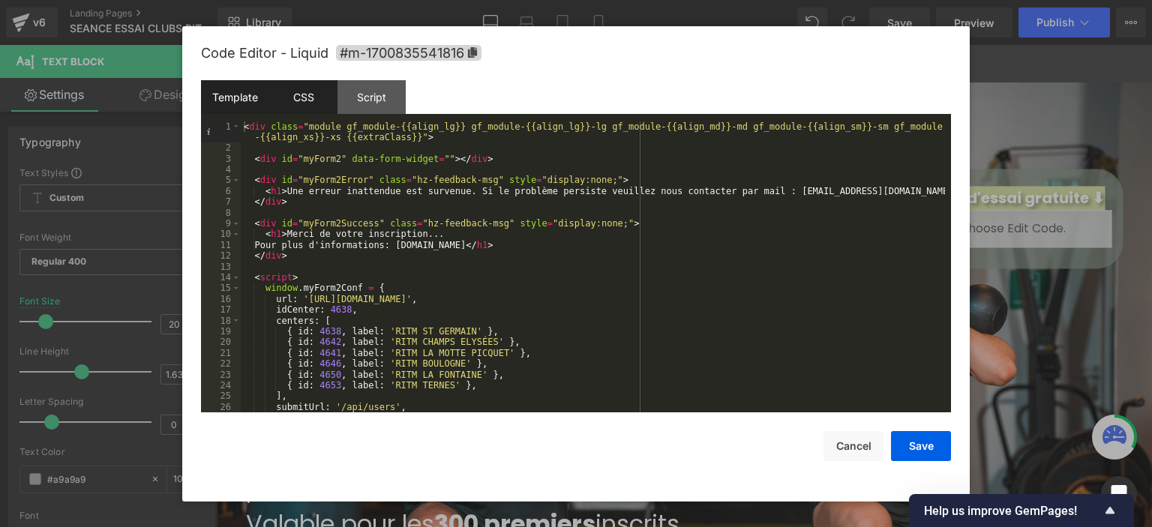
click at [303, 104] on div "CSS" at bounding box center [303, 97] width 68 height 34
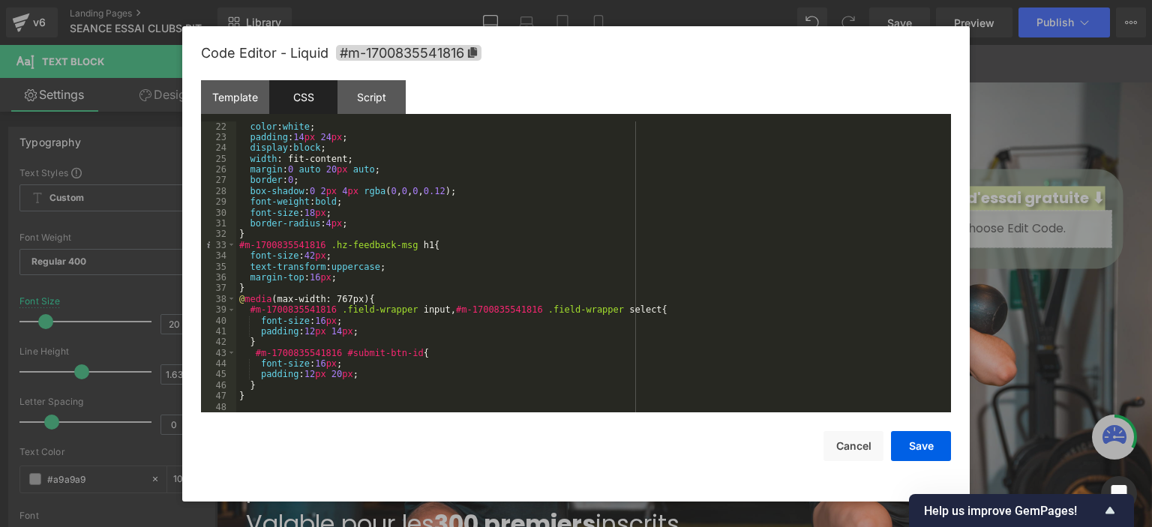
scroll to position [226, 0]
click at [350, 366] on div "color : white ; padding : 14 px 24 px ; display : block ; width : fit-content; …" at bounding box center [590, 277] width 709 height 313
click at [348, 298] on div "color : white ; padding : 14 px 24 px ; display : block ; width : fit-content; …" at bounding box center [590, 277] width 709 height 313
click at [260, 404] on div "color : white ; padding : 14 px 24 px ; display : block ; width : fit-content; …" at bounding box center [590, 277] width 709 height 313
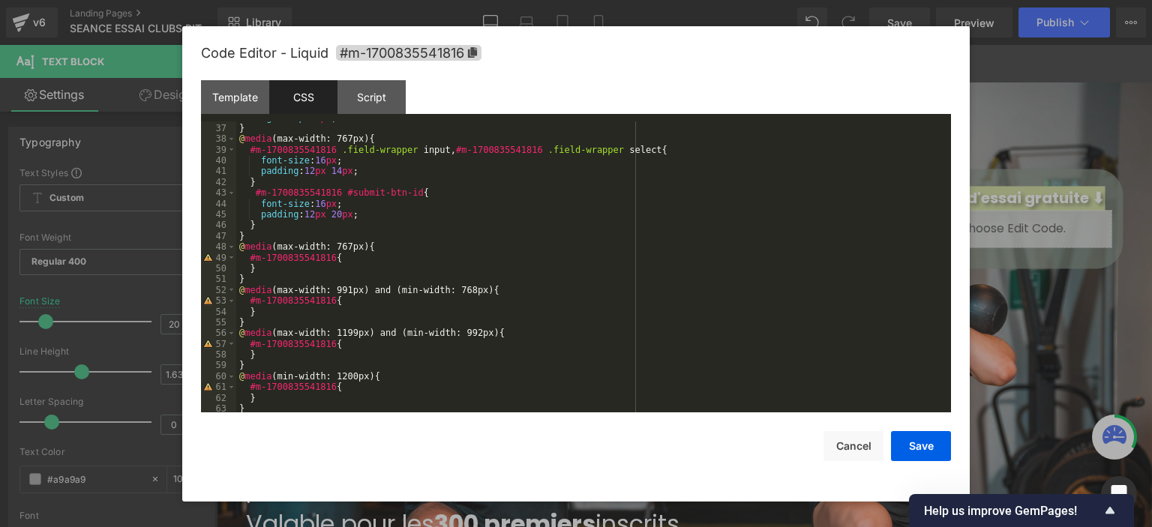
scroll to position [432, 0]
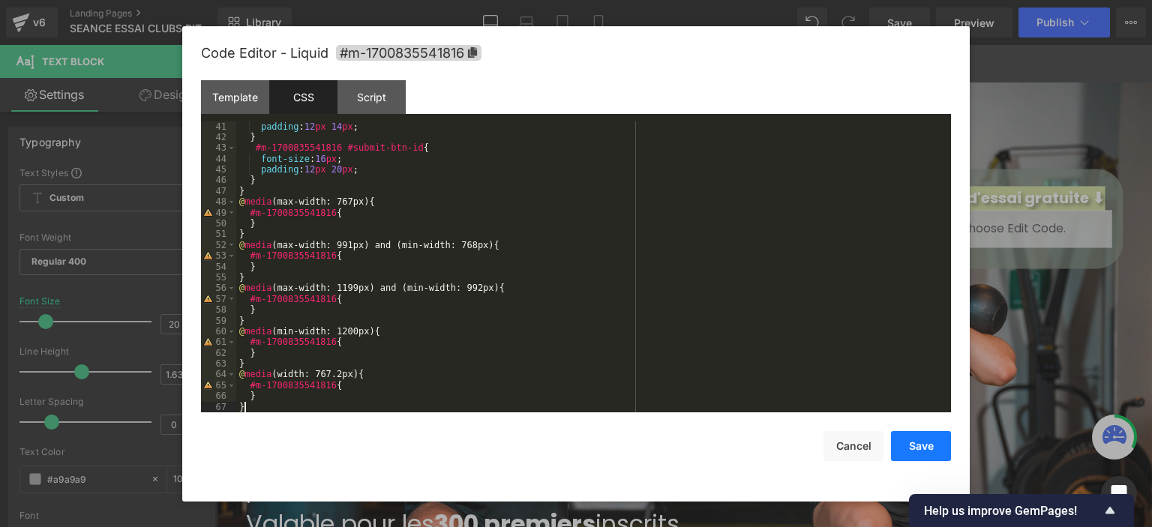
click at [907, 446] on button "Save" at bounding box center [921, 446] width 60 height 30
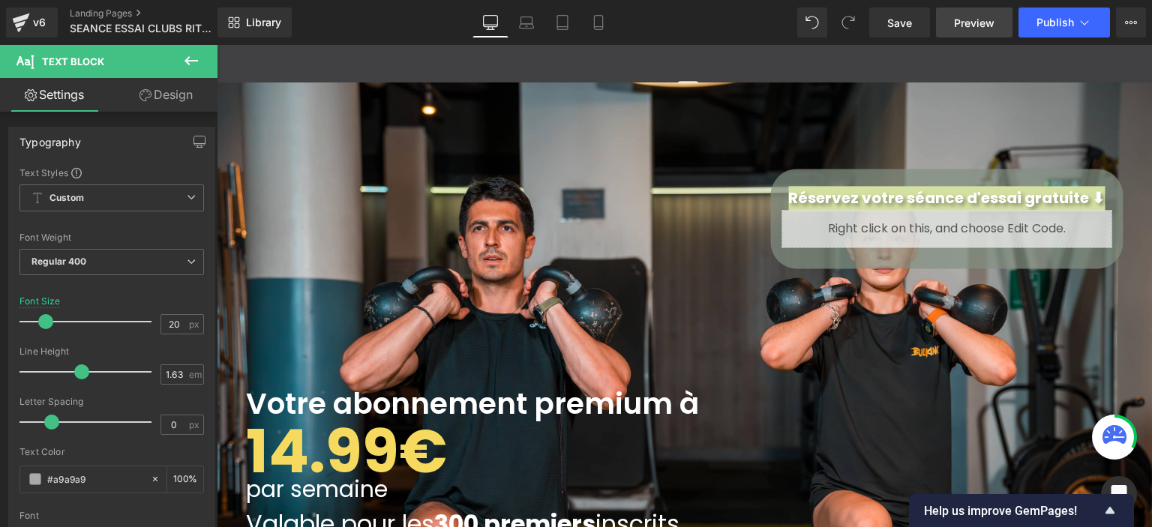
drag, startPoint x: 909, startPoint y: 16, endPoint x: 999, endPoint y: 28, distance: 90.9
click at [910, 15] on span "Save" at bounding box center [899, 23] width 25 height 16
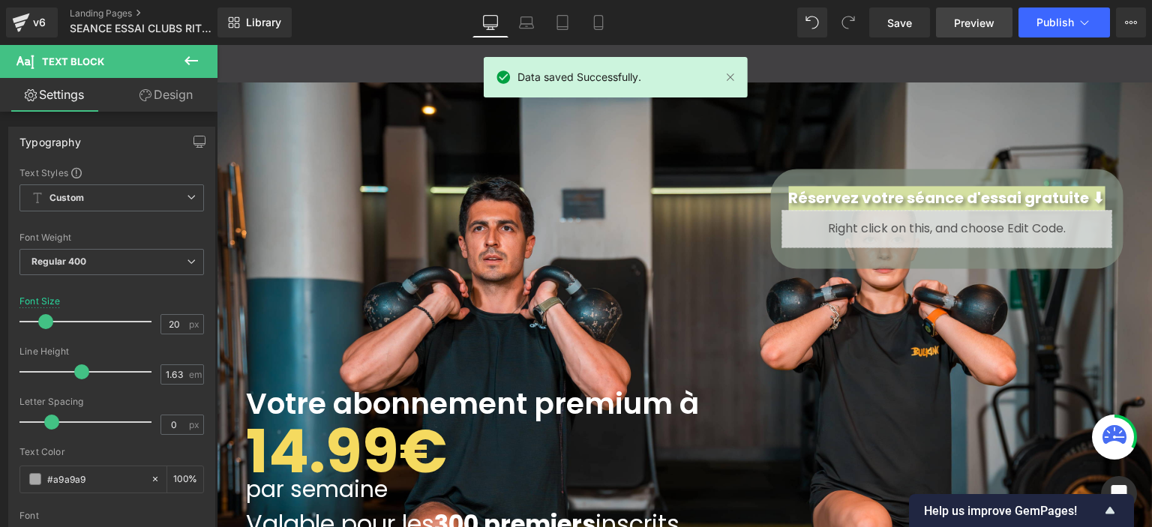
click at [960, 21] on span "Preview" at bounding box center [974, 23] width 40 height 16
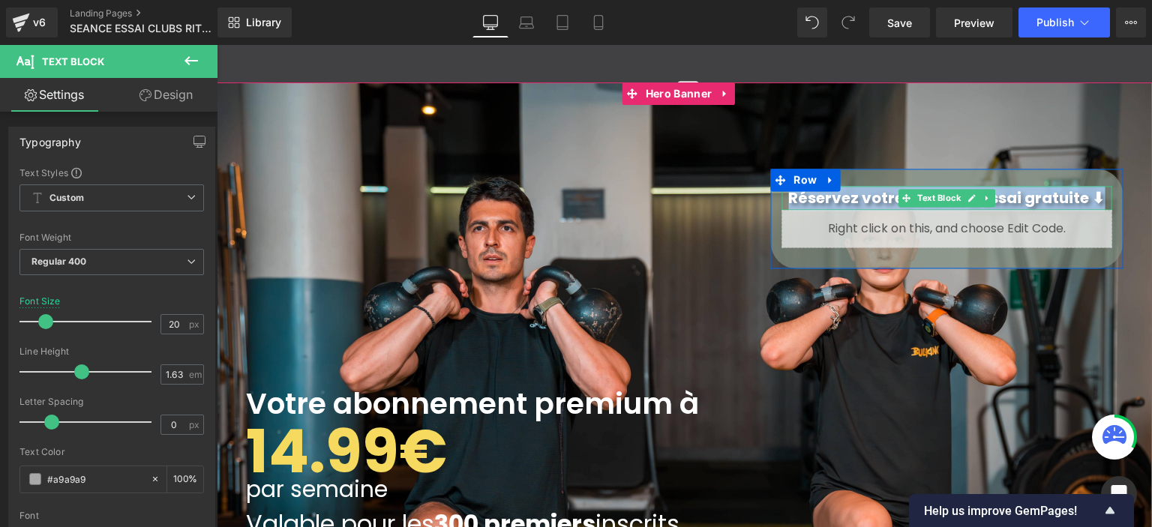
click at [825, 191] on strong "Réservez votre séance d'essai gratuite ⬇" at bounding box center [946, 197] width 316 height 21
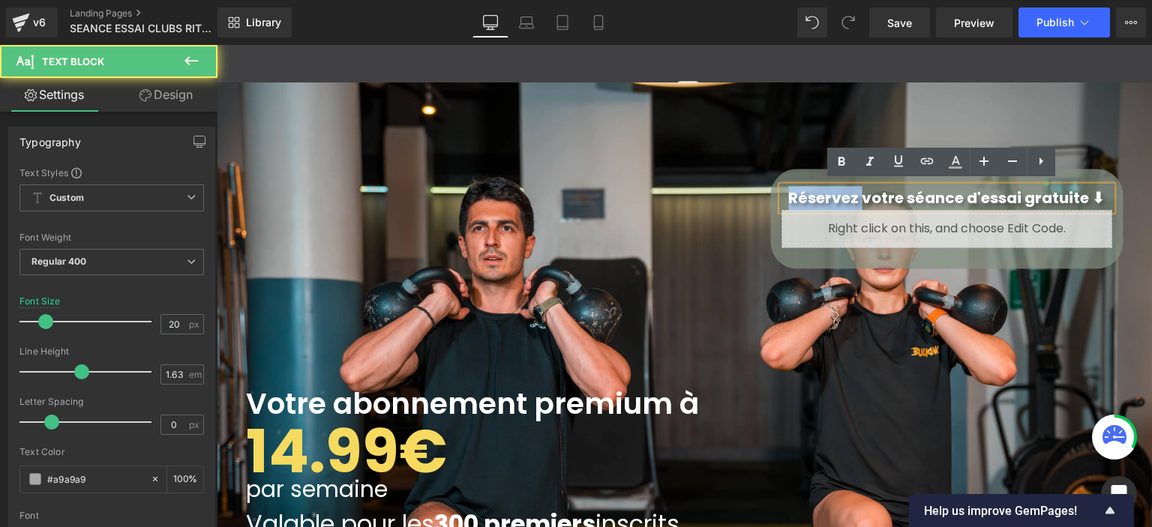
click at [825, 191] on strong "Réservez votre séance d'essai gratuite ⬇" at bounding box center [946, 197] width 316 height 21
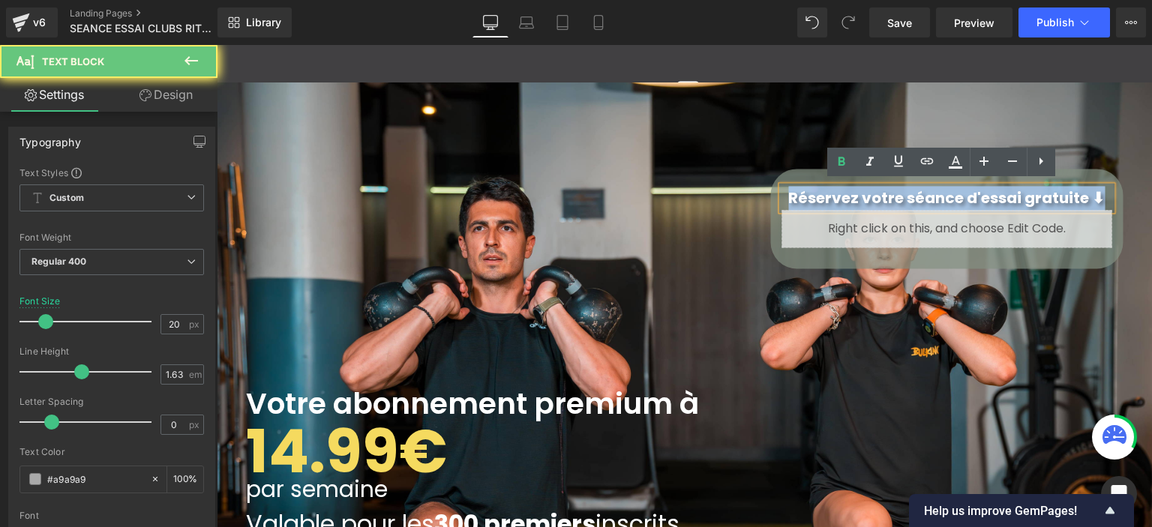
drag, startPoint x: 825, startPoint y: 191, endPoint x: 1132, endPoint y: 217, distance: 307.9
click at [825, 191] on strong "Réservez votre séance d'essai gratuite ⬇" at bounding box center [946, 197] width 316 height 21
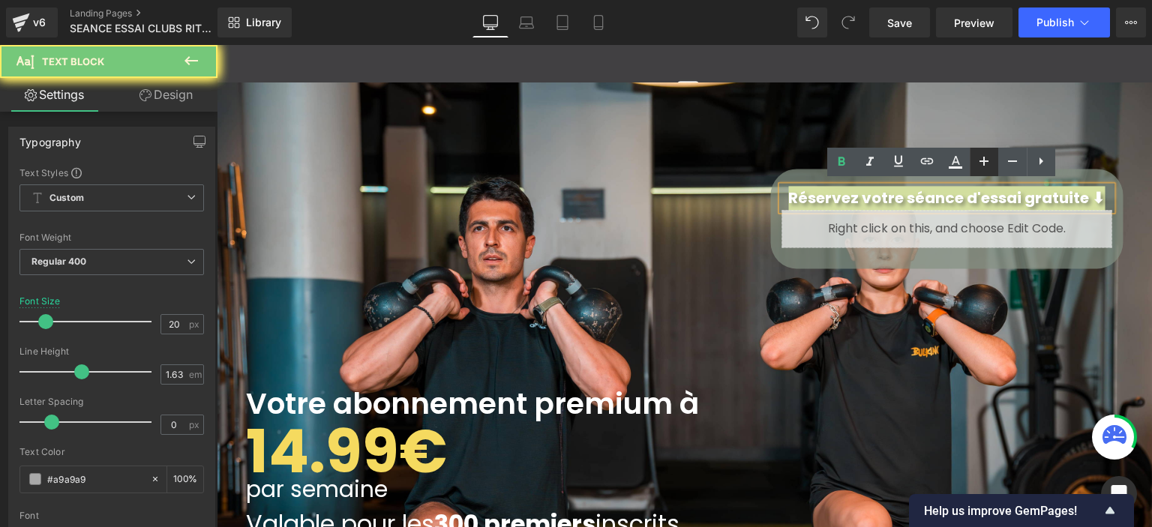
click at [994, 157] on link at bounding box center [984, 162] width 28 height 28
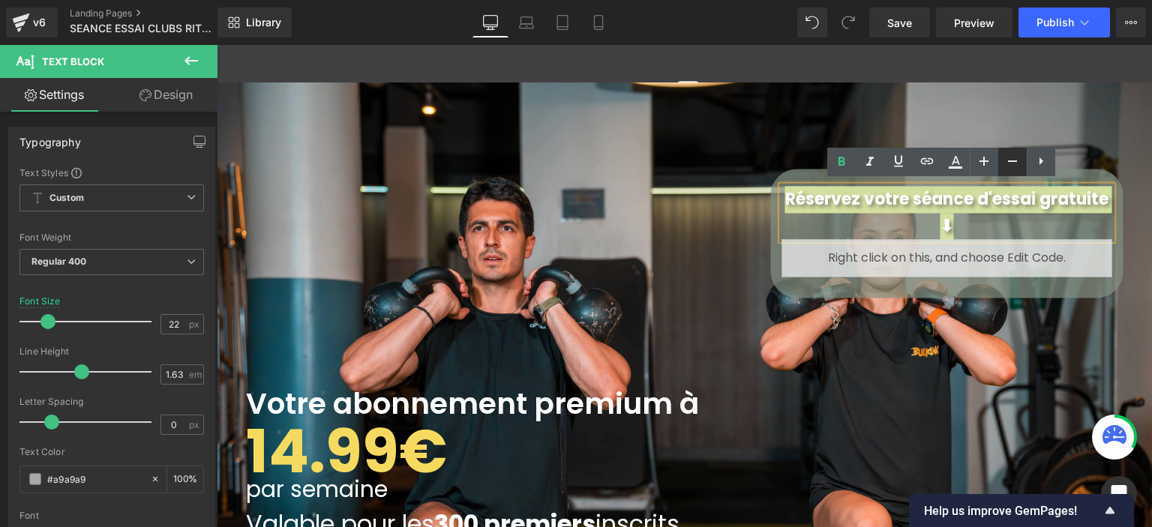
click at [1015, 160] on icon at bounding box center [1012, 160] width 9 height 1
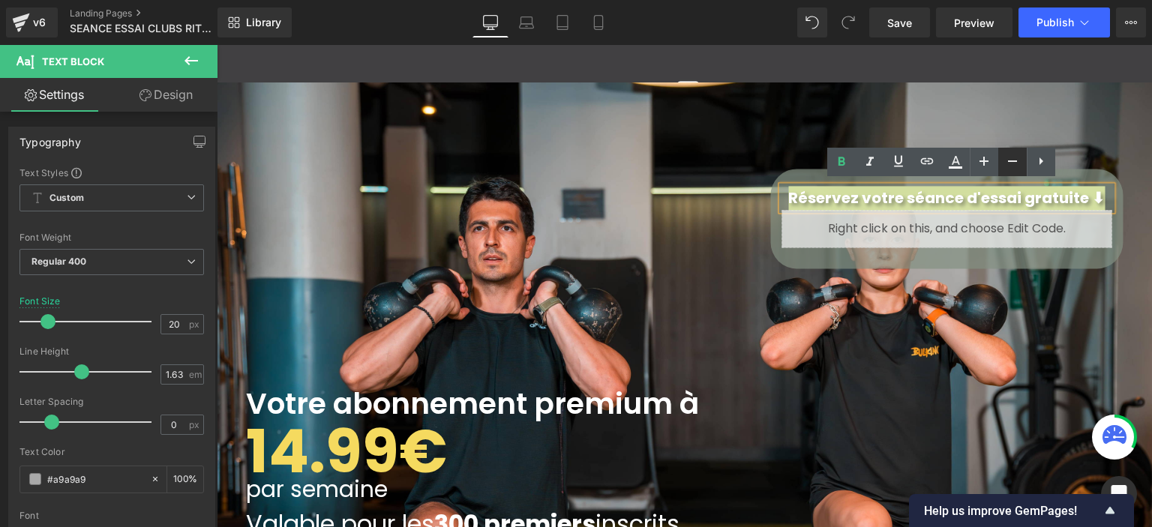
click at [1015, 160] on icon at bounding box center [1012, 160] width 9 height 1
type input "18"
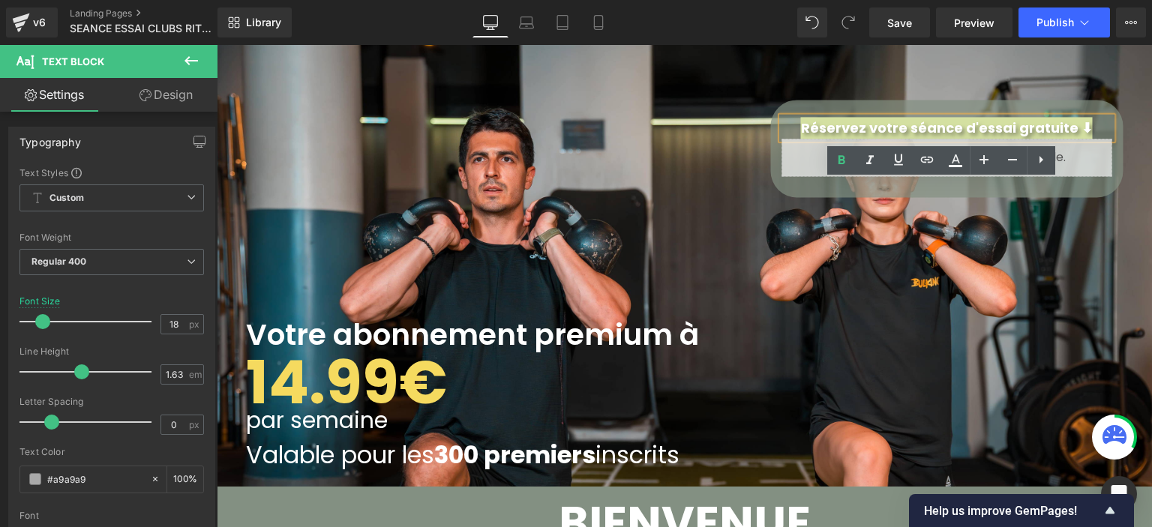
scroll to position [225, 0]
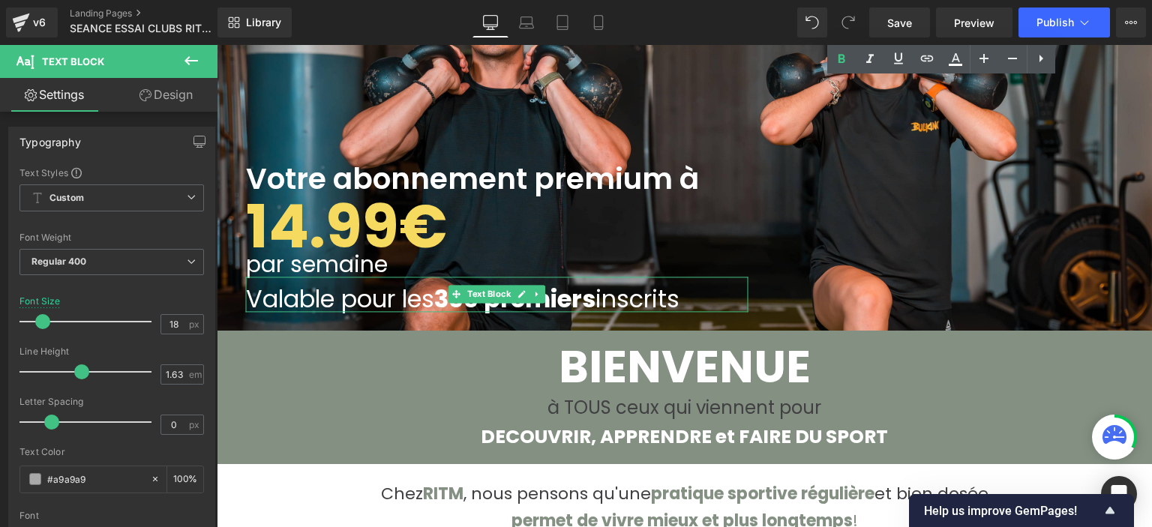
click at [711, 279] on div "Valable pour les 300 premiers inscrits" at bounding box center [497, 294] width 502 height 35
click at [710, 279] on div "Valable pour les 300 premiers inscrits" at bounding box center [497, 294] width 502 height 35
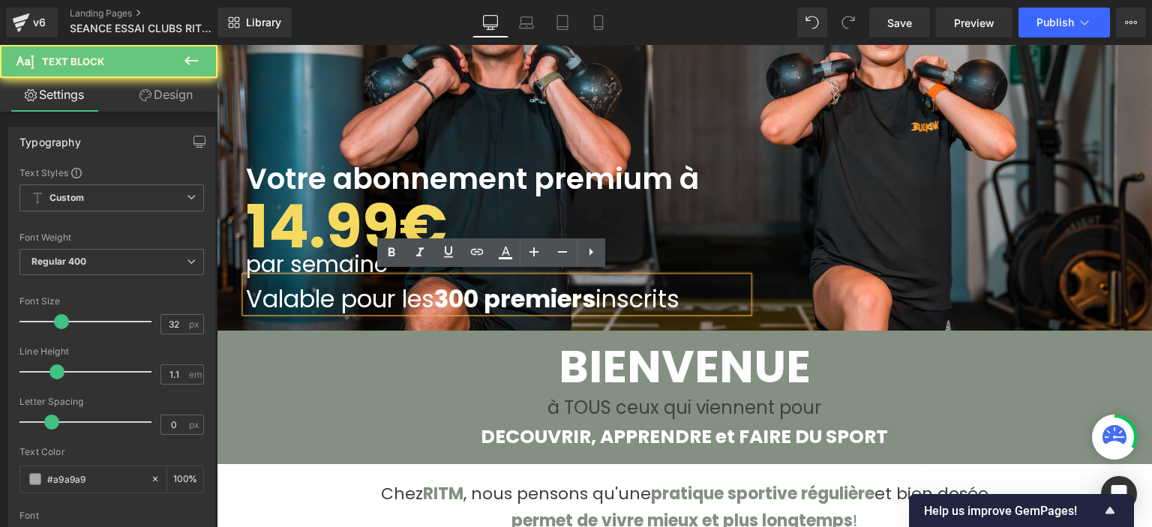
click at [710, 279] on div "Valable pour les 300 premiers inscrits" at bounding box center [497, 294] width 502 height 35
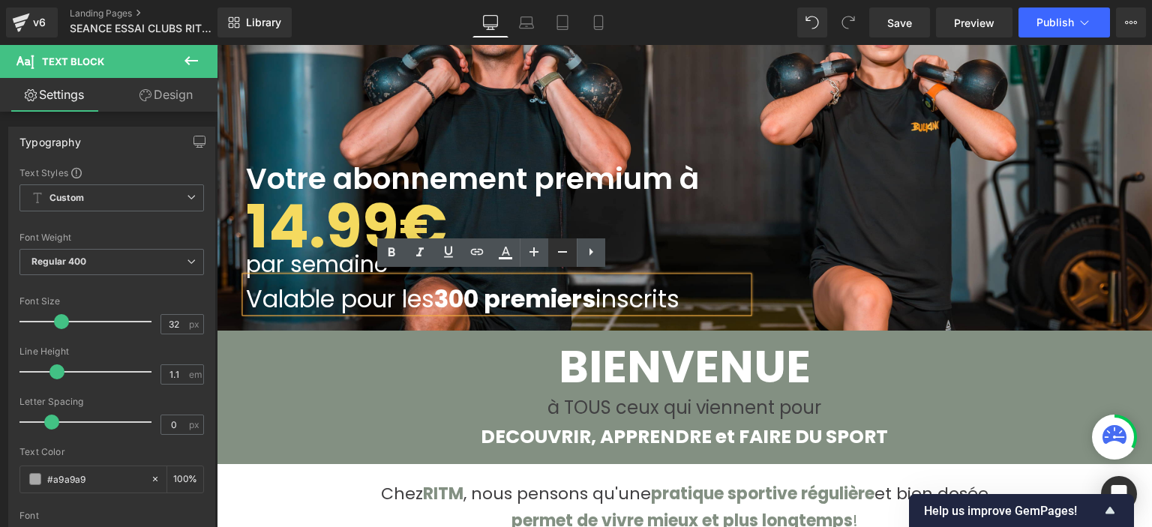
click at [562, 254] on icon at bounding box center [562, 252] width 18 height 18
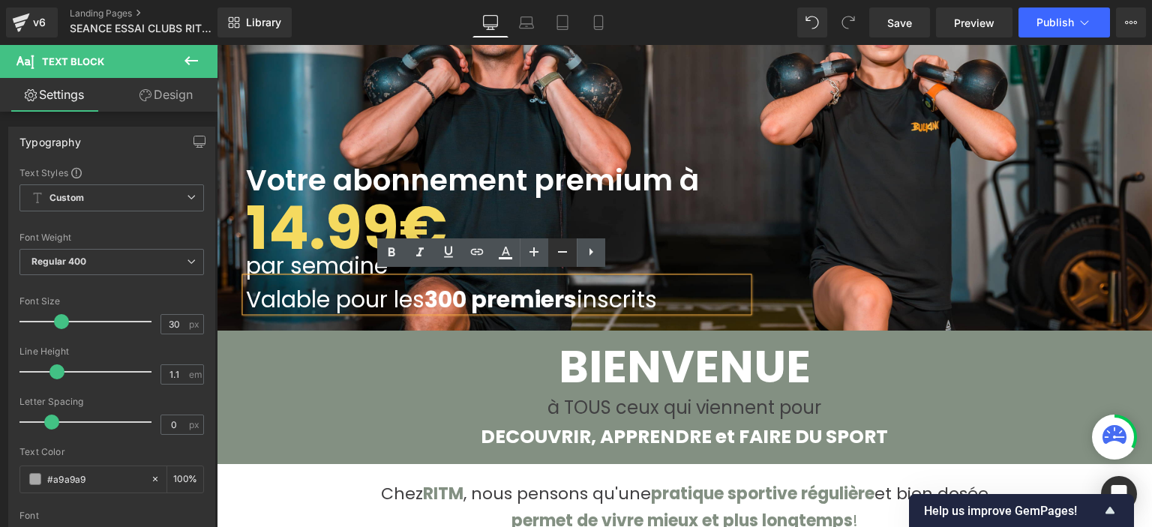
click at [562, 254] on icon at bounding box center [562, 252] width 18 height 18
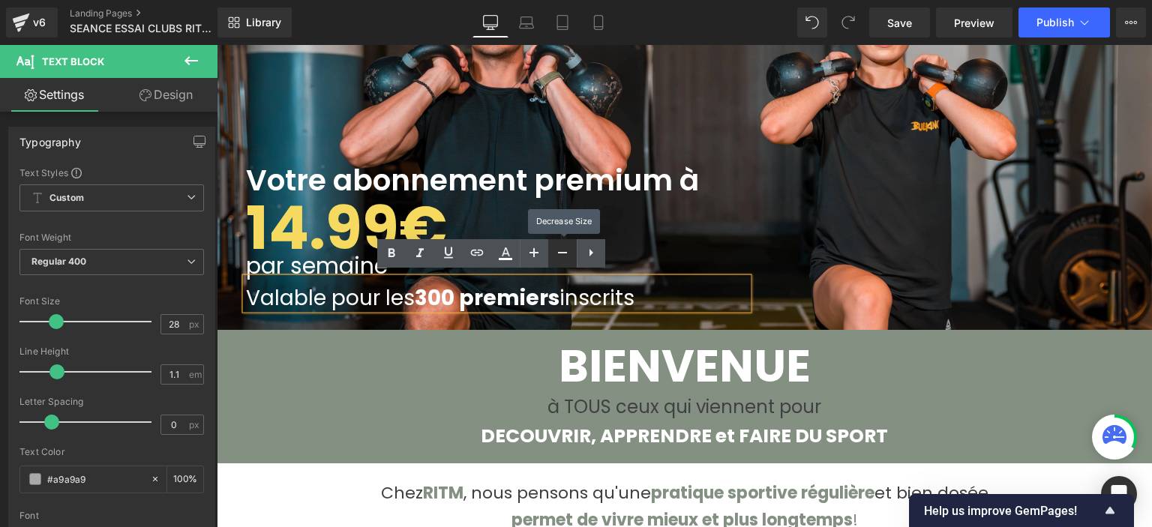
click at [562, 254] on icon at bounding box center [562, 253] width 18 height 18
type input "26"
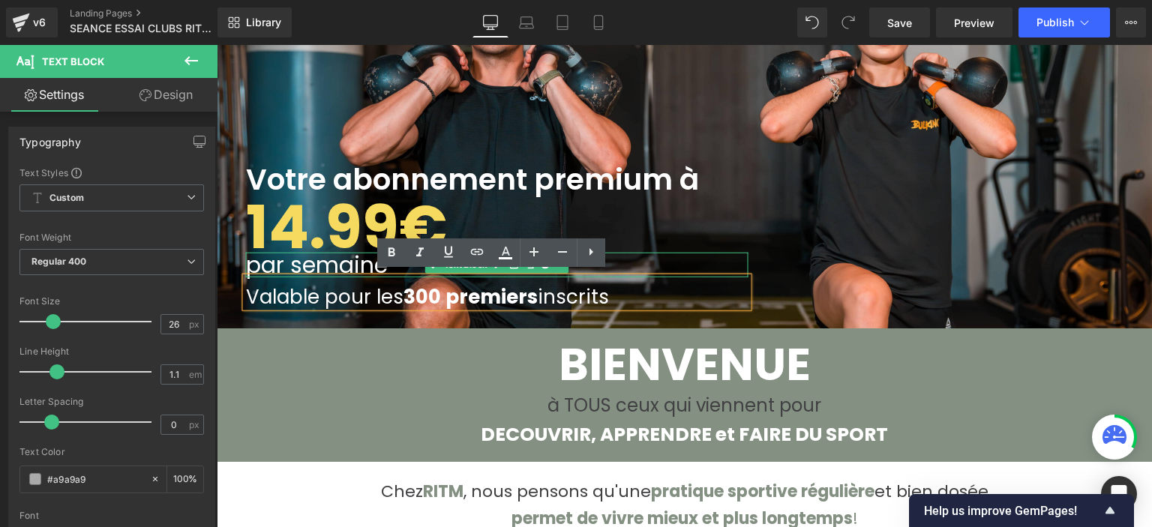
click at [336, 254] on span "par semaine" at bounding box center [317, 264] width 142 height 32
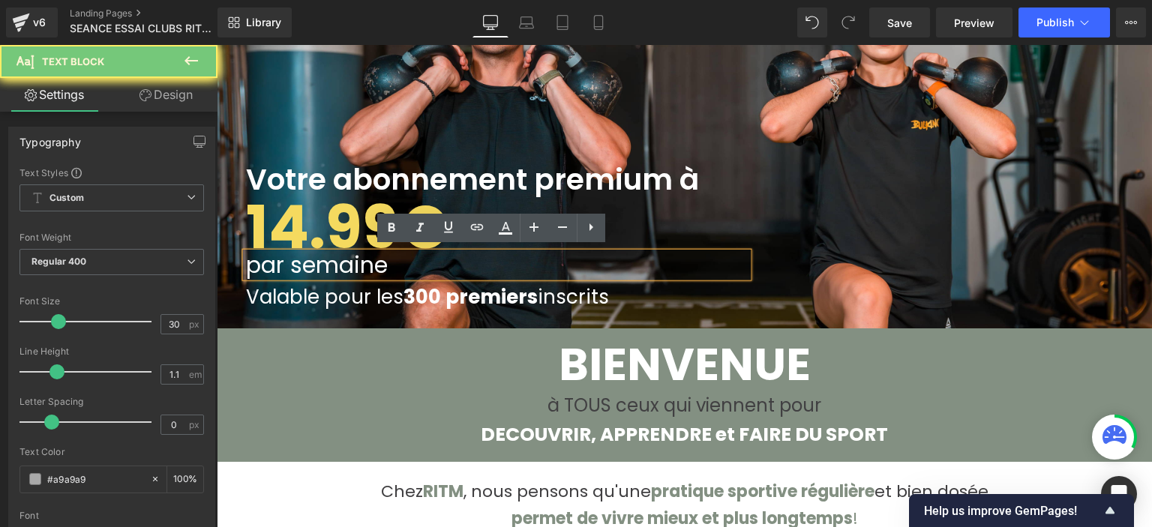
click at [336, 254] on span "par semaine" at bounding box center [317, 264] width 142 height 32
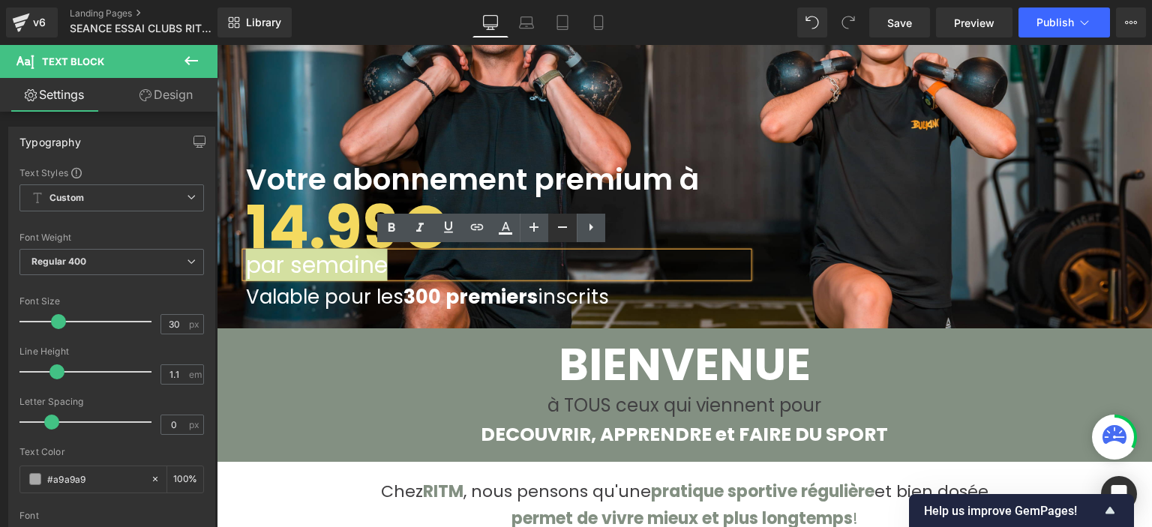
click at [555, 224] on icon at bounding box center [562, 227] width 18 height 18
click at [556, 223] on icon at bounding box center [562, 227] width 18 height 18
type input "26"
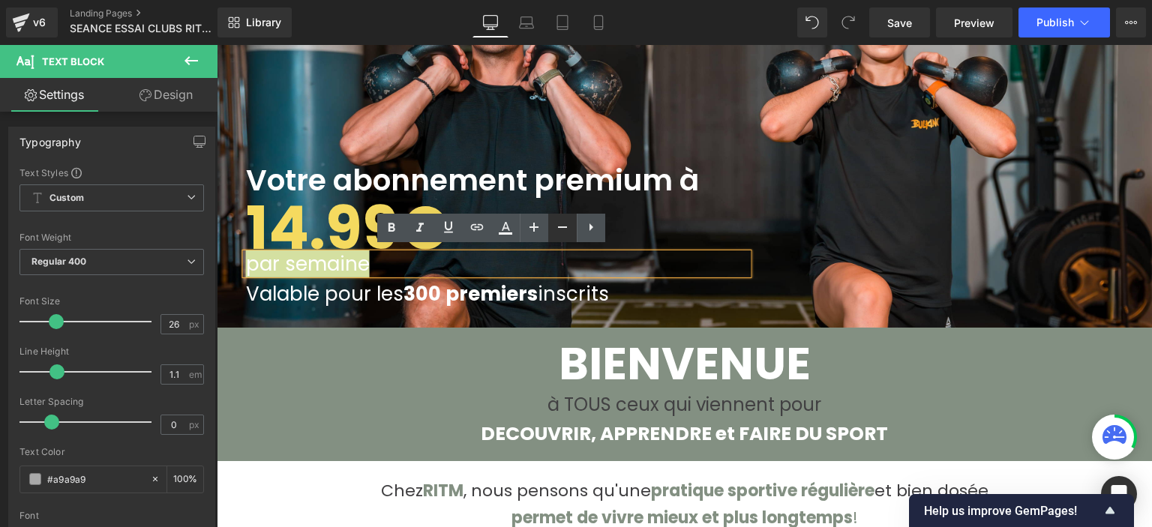
scroll to position [228, 0]
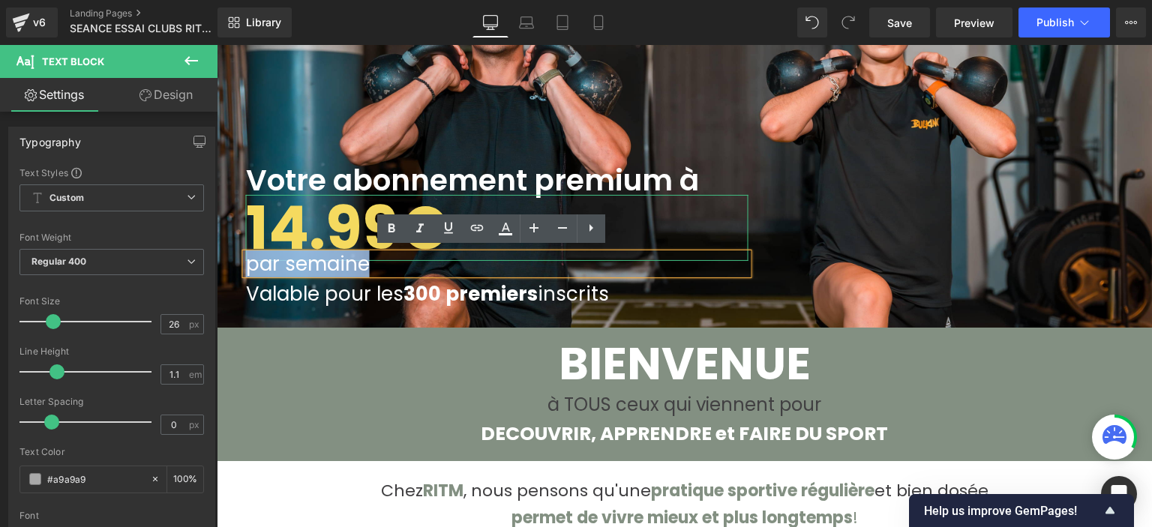
click at [265, 223] on b "14.99€" at bounding box center [347, 228] width 202 height 84
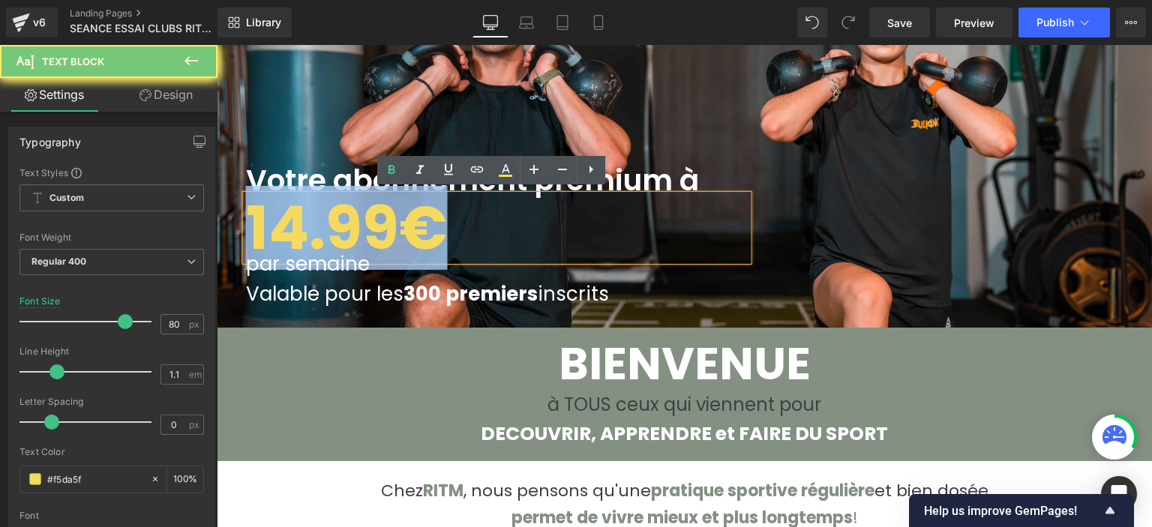
click at [265, 223] on b "14.99€" at bounding box center [347, 228] width 202 height 84
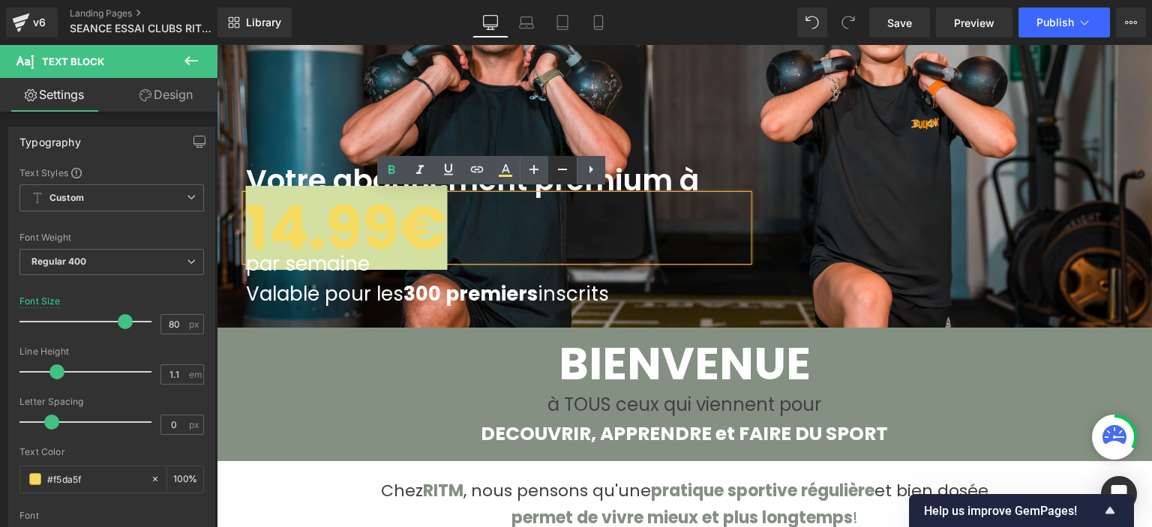
click at [565, 172] on icon at bounding box center [562, 169] width 18 height 18
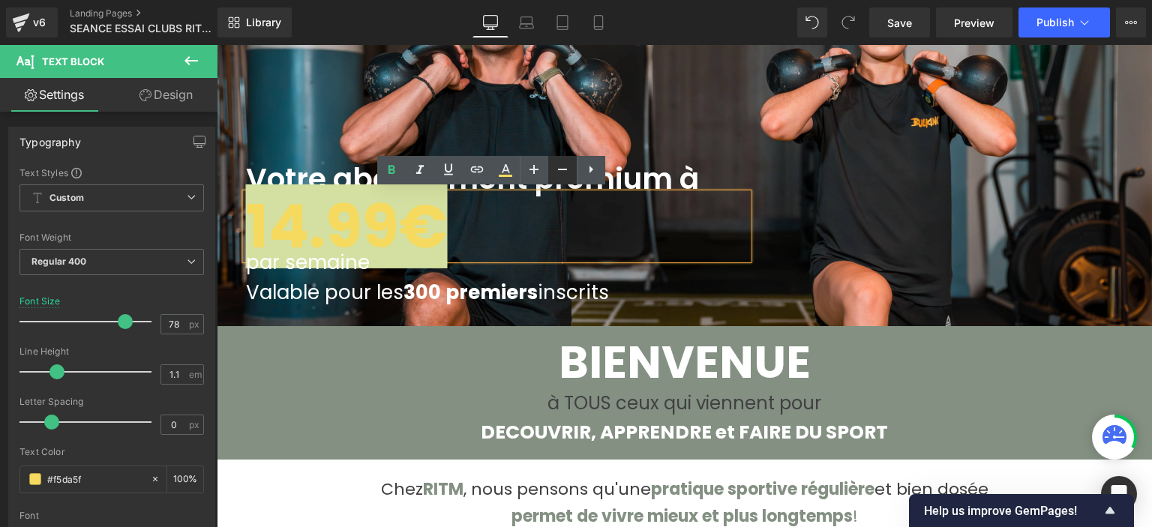
click at [564, 172] on icon at bounding box center [562, 169] width 18 height 18
type input "76"
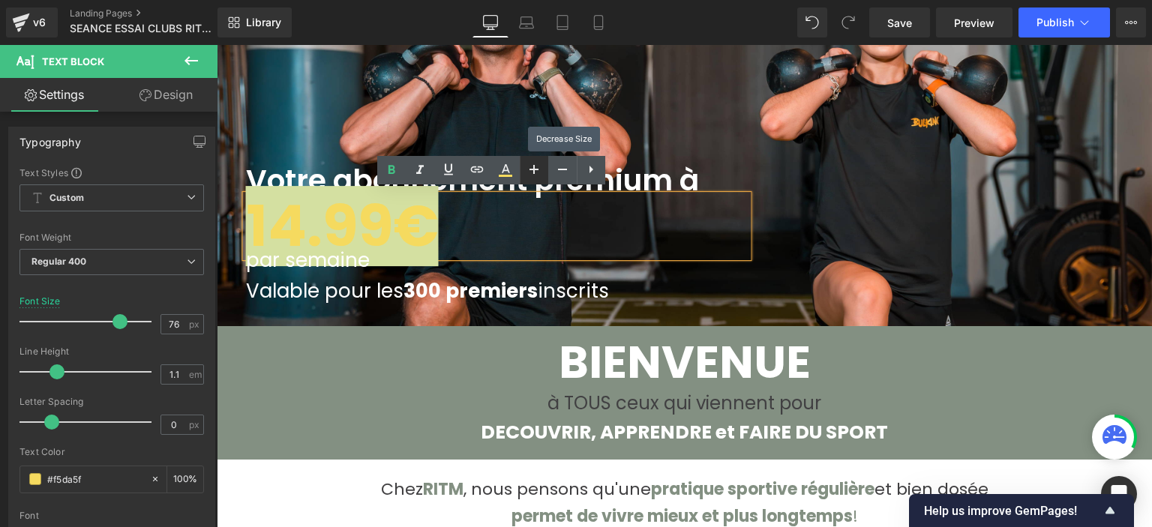
scroll to position [230, 0]
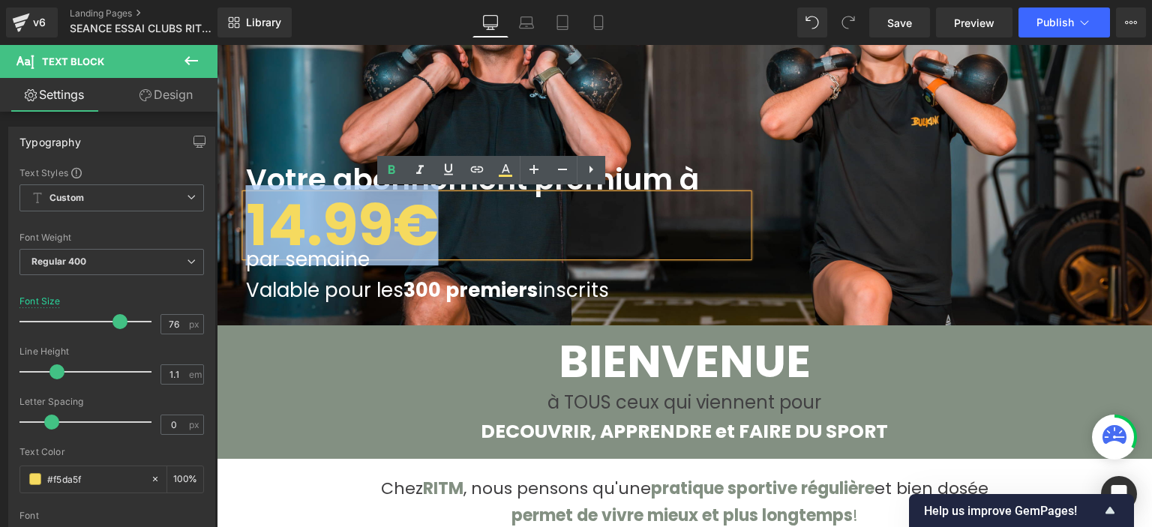
click at [317, 174] on font "Votre abonnement premium à" at bounding box center [472, 179] width 453 height 41
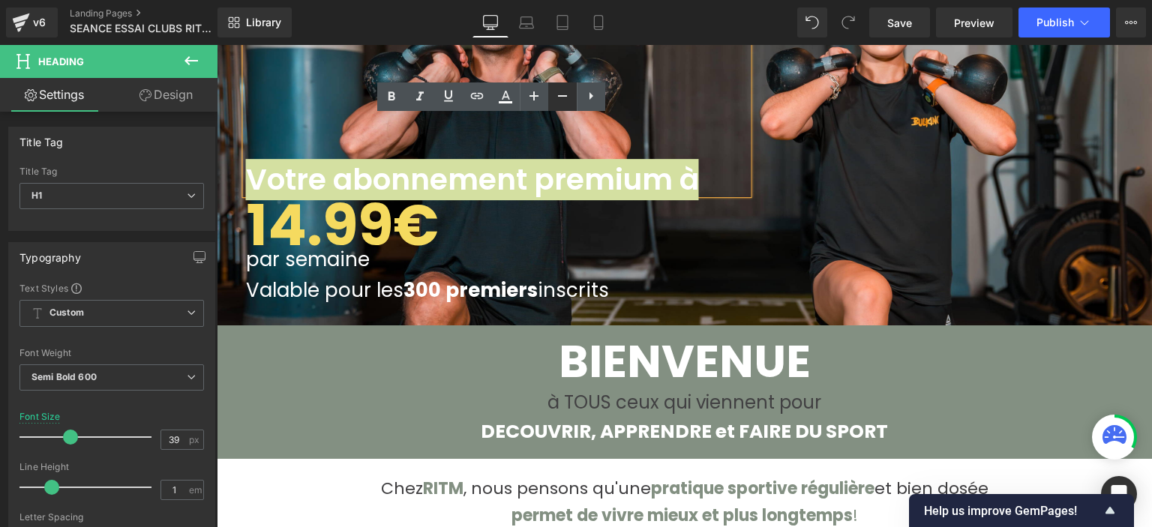
click at [564, 97] on icon at bounding box center [562, 96] width 18 height 18
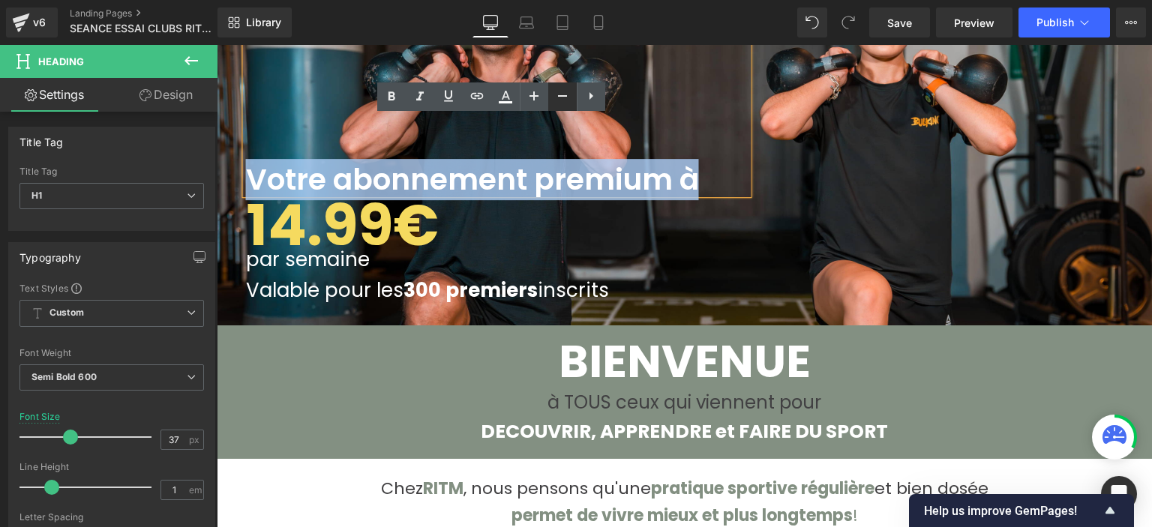
scroll to position [231, 0]
click at [564, 97] on div "Votre abonnement premium à" at bounding box center [497, 106] width 502 height 175
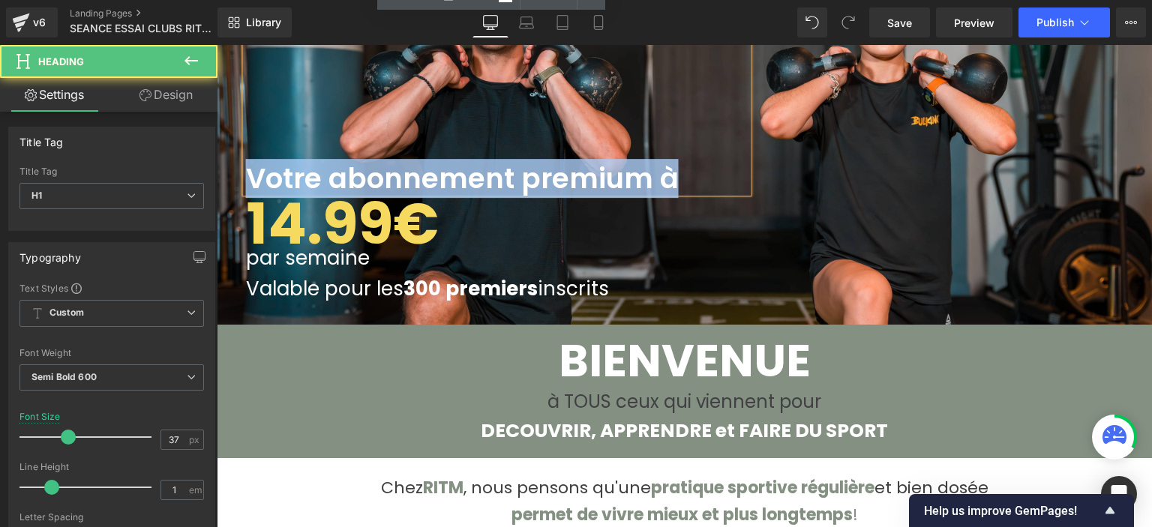
drag, startPoint x: 781, startPoint y: 142, endPoint x: 564, endPoint y: 98, distance: 221.2
click at [564, 98] on div "Votre abonnement premium à" at bounding box center [497, 105] width 502 height 173
drag, startPoint x: 675, startPoint y: 176, endPoint x: 406, endPoint y: 206, distance: 270.9
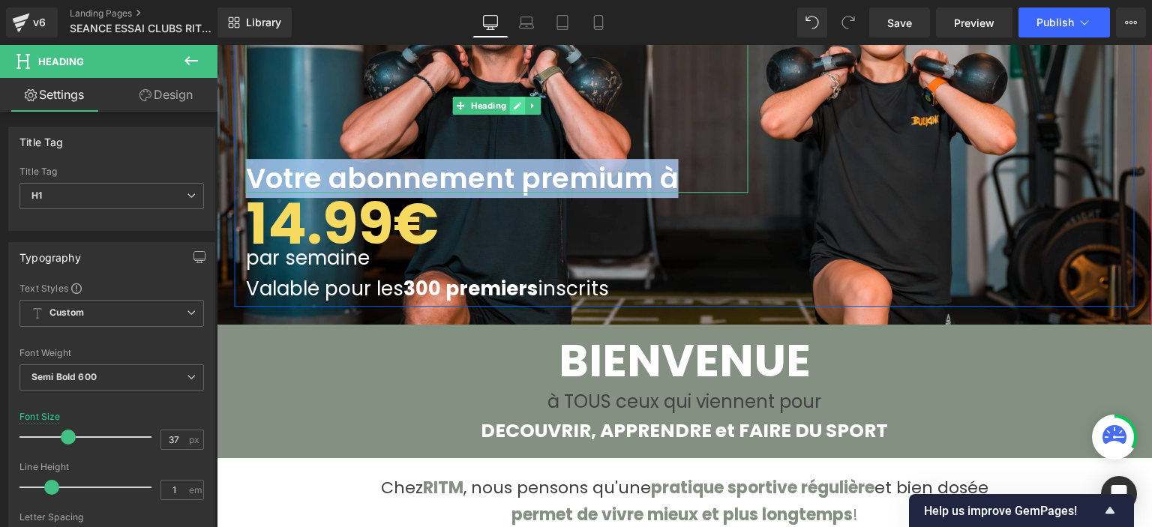
drag, startPoint x: 511, startPoint y: 106, endPoint x: 742, endPoint y: 151, distance: 235.5
click at [514, 106] on icon at bounding box center [518, 105] width 8 height 9
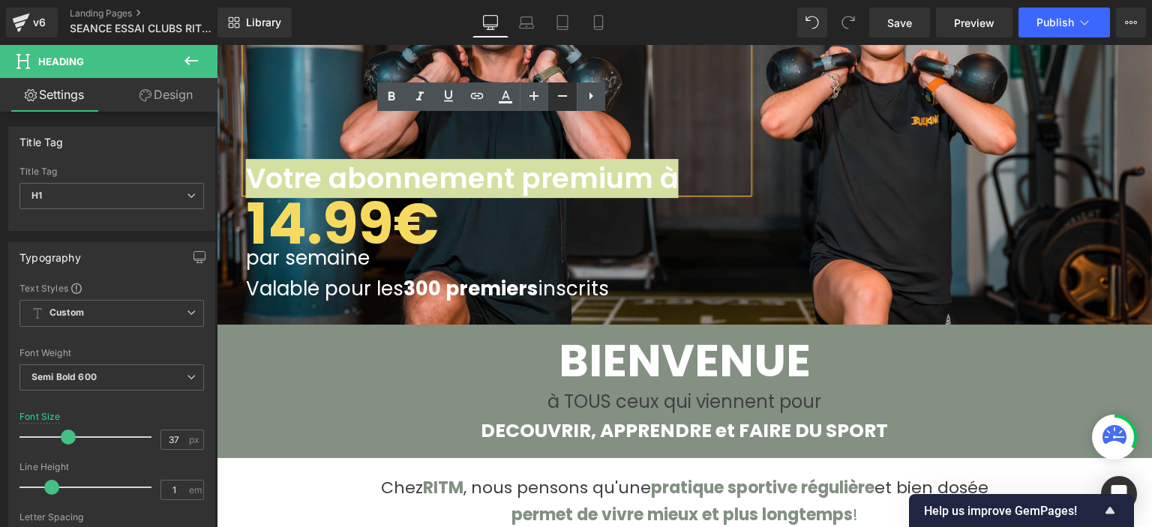
click at [562, 98] on icon at bounding box center [562, 96] width 18 height 18
type input "35"
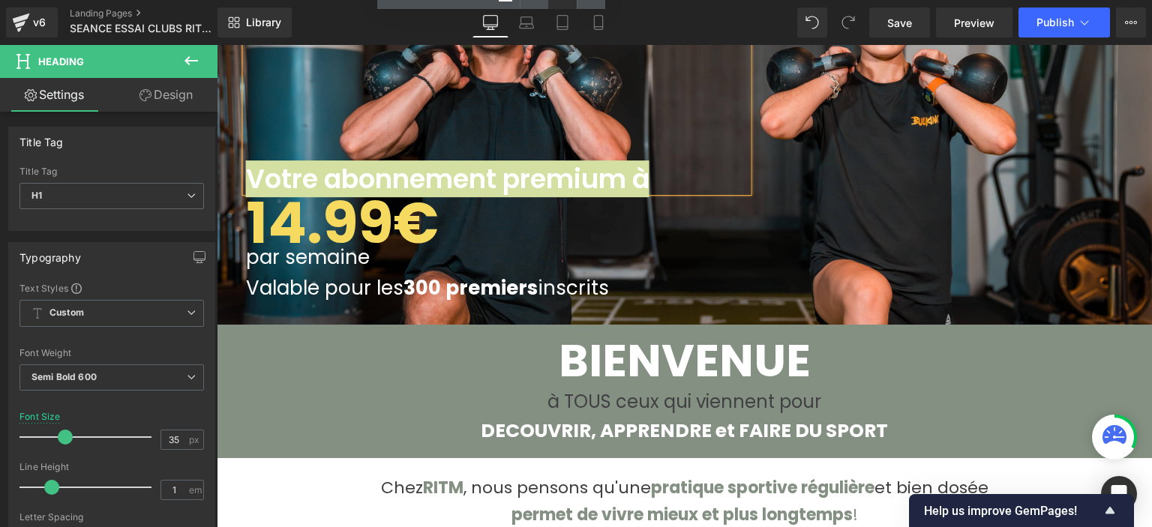
scroll to position [232, 0]
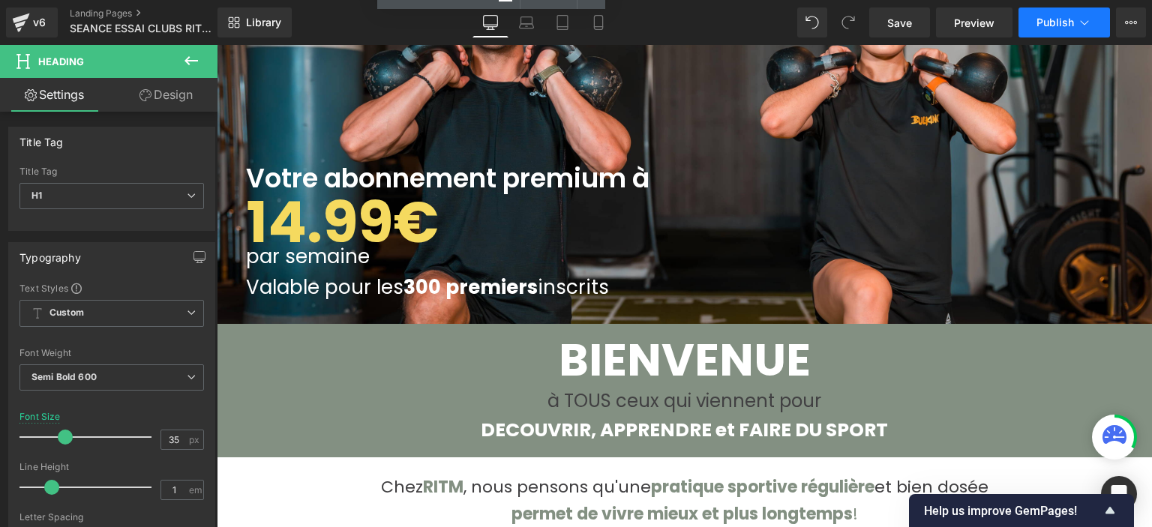
click at [1053, 31] on button "Publish" at bounding box center [1063, 22] width 91 height 30
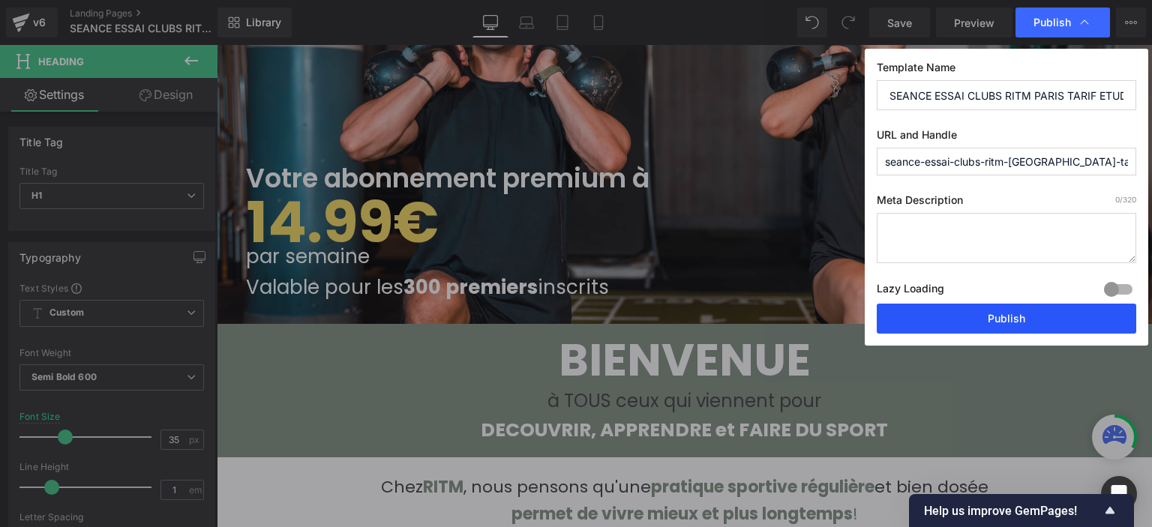
click at [1009, 309] on button "Publish" at bounding box center [1006, 319] width 259 height 30
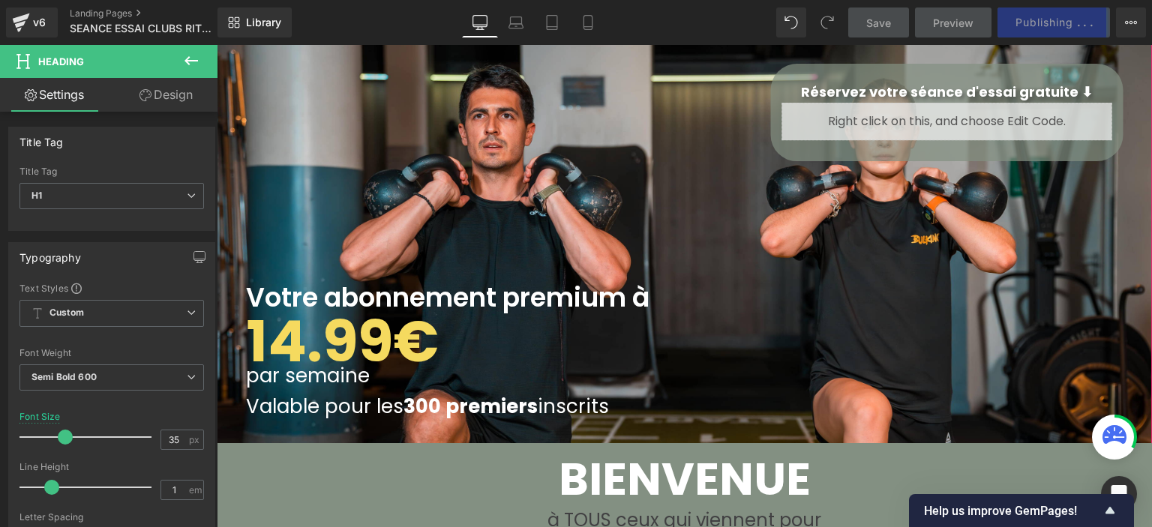
scroll to position [0, 0]
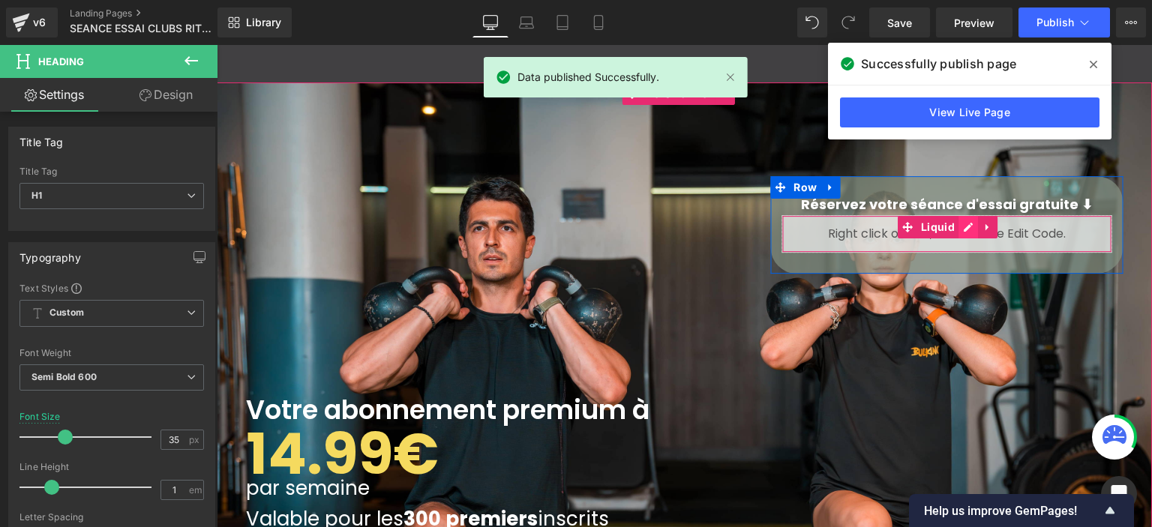
click at [952, 226] on div "Liquid" at bounding box center [946, 233] width 330 height 37
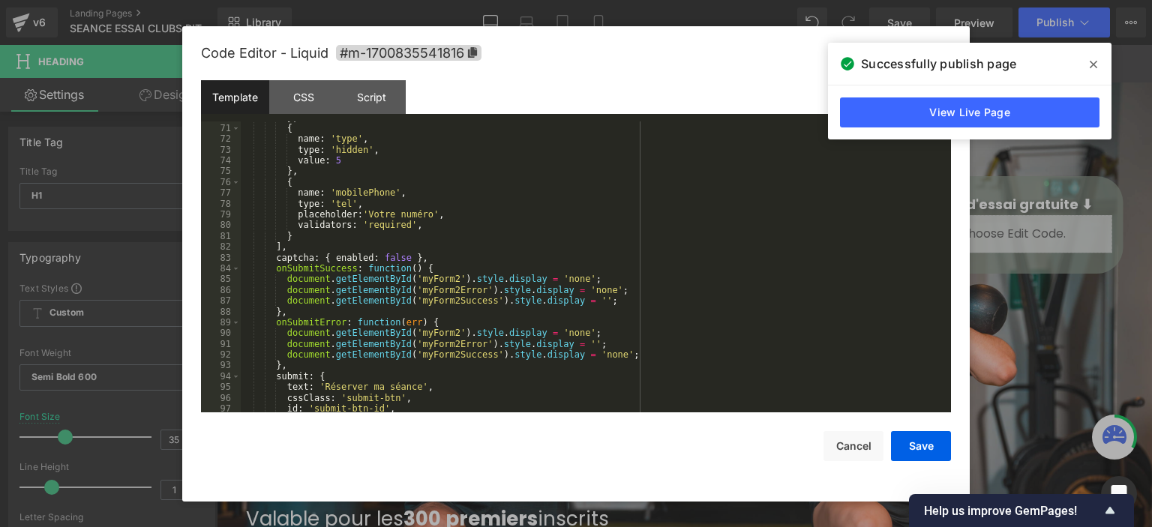
scroll to position [864, 0]
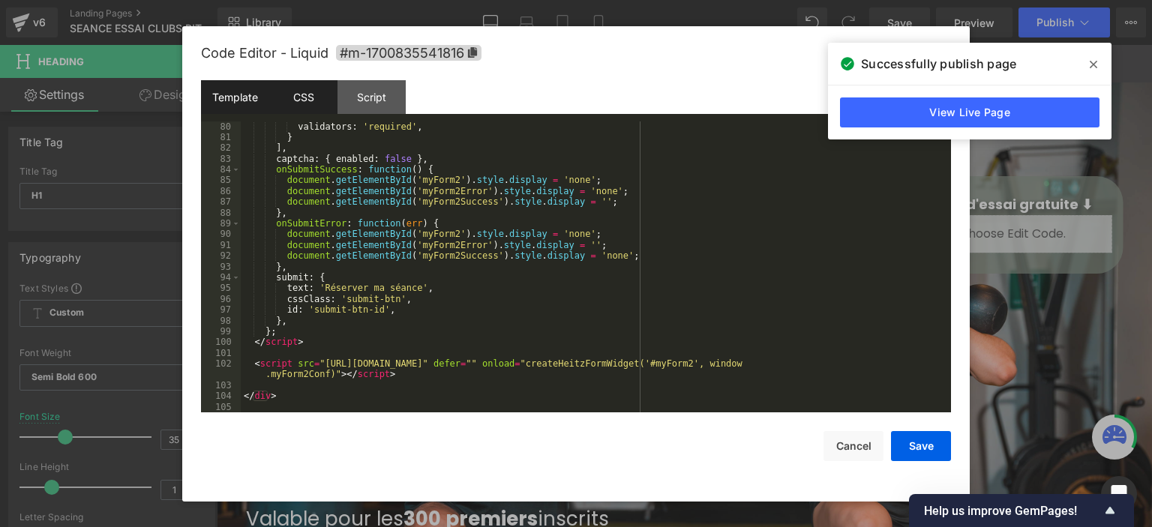
click at [304, 92] on div "CSS" at bounding box center [303, 97] width 68 height 34
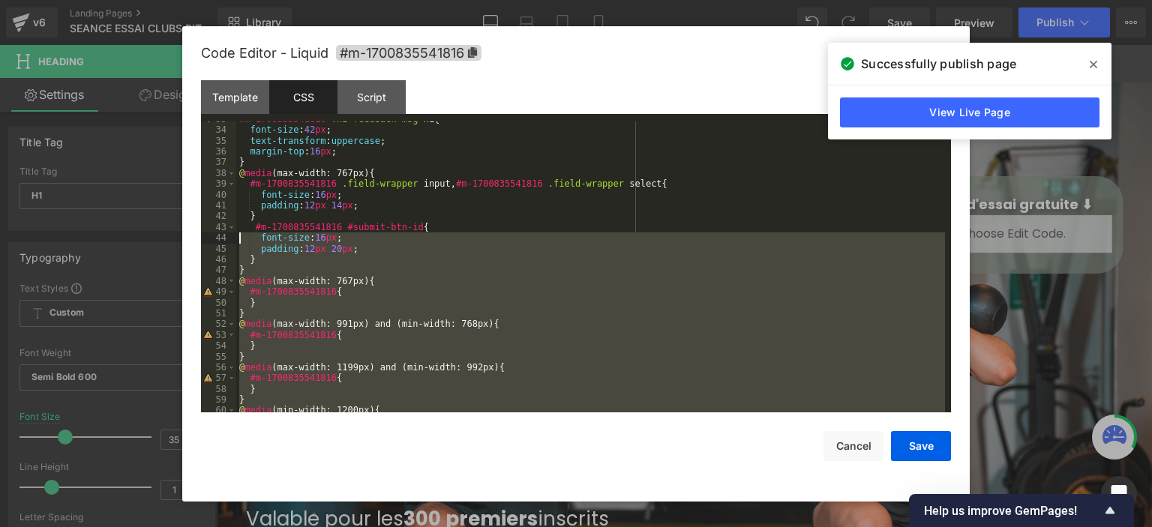
scroll to position [352, 0]
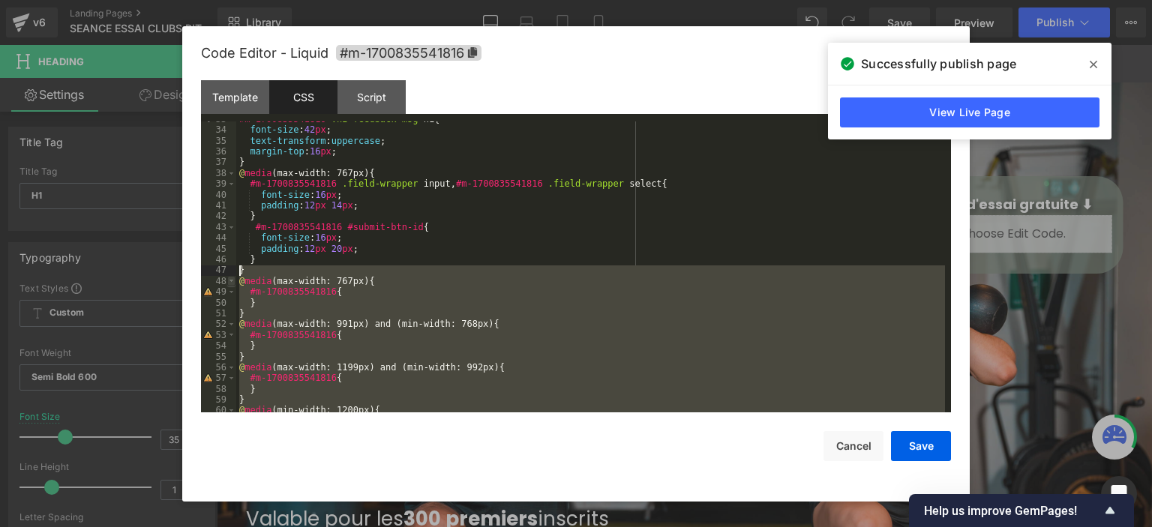
drag, startPoint x: 246, startPoint y: 371, endPoint x: 234, endPoint y: 275, distance: 96.7
click at [234, 275] on pre "33 34 35 36 37 38 39 40 41 42 43 44 45 46 47 48 49 50 51 52 53 54 55 56 57 58 5…" at bounding box center [576, 267] width 750 height 292
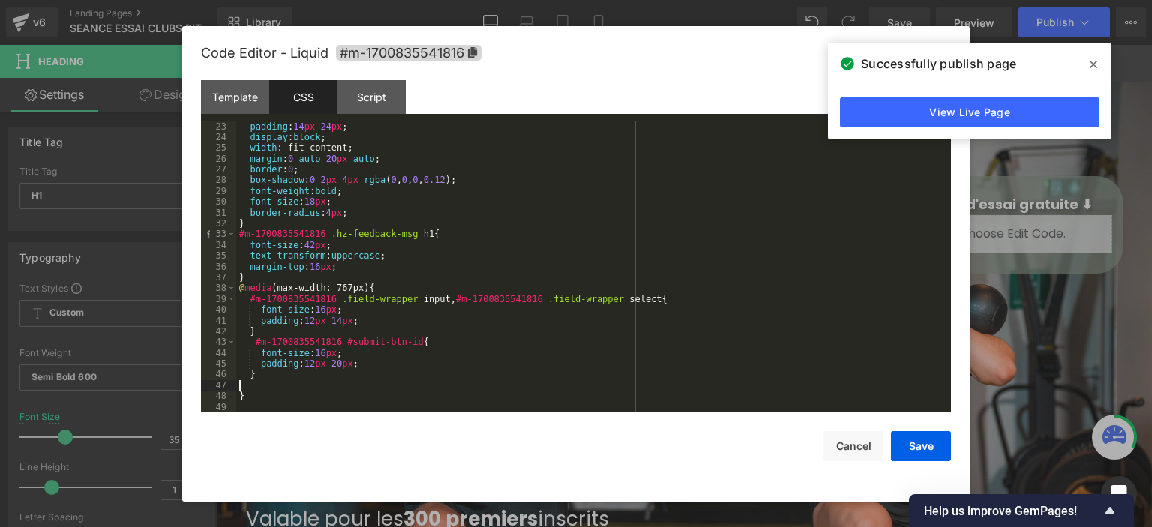
scroll to position [237, 0]
click at [279, 403] on div "padding : 14 px 24 px ; display : block ; width : fit-content; margin : 0 auto …" at bounding box center [590, 277] width 709 height 313
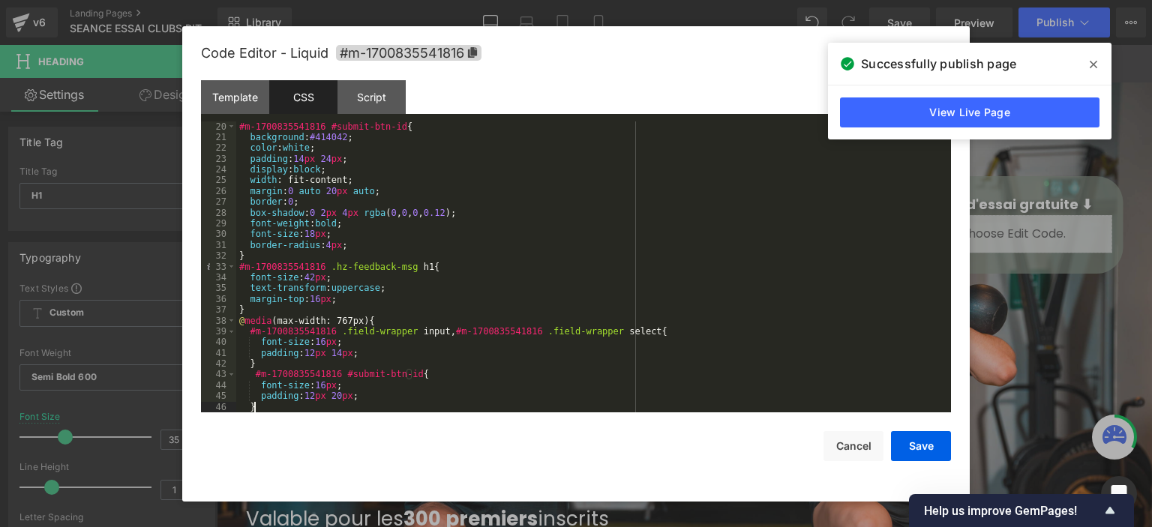
scroll to position [205, 0]
click at [249, 409] on div "#m-1700835541816 #submit-btn-id { background : #414042 ; color : white ; paddin…" at bounding box center [590, 277] width 709 height 313
click at [370, 392] on div "#m-1700835541816 #submit-btn-id { background : #414042 ; color : white ; paddin…" at bounding box center [590, 277] width 709 height 313
click at [303, 409] on div "#m-1700835541816 #submit-btn-id { background : #414042 ; color : white ; paddin…" at bounding box center [590, 277] width 709 height 313
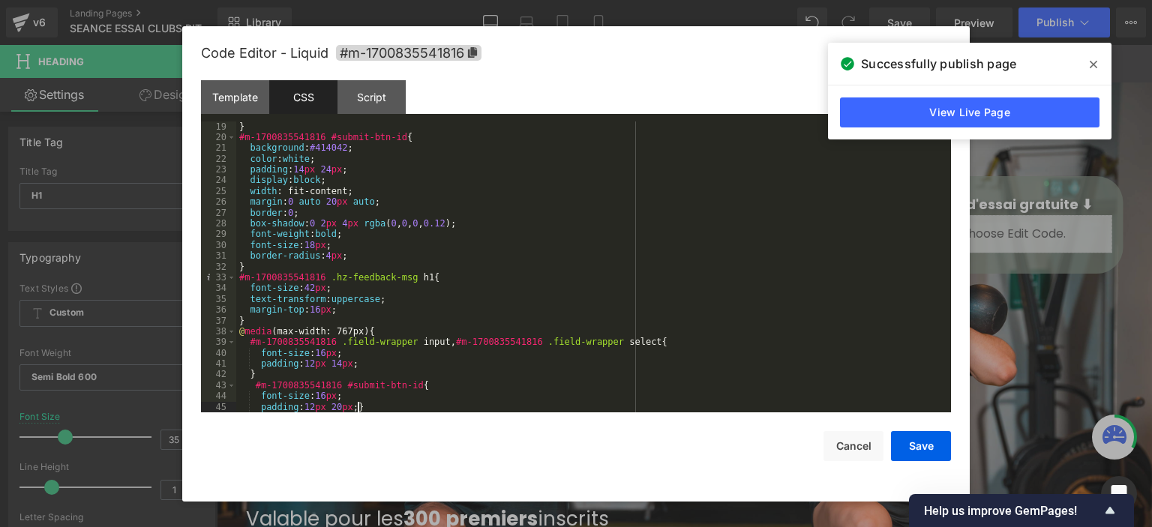
scroll to position [194, 0]
click at [352, 403] on div "} #m-1700835541816 #submit-btn-id { background : #414042 ; color : white ; padd…" at bounding box center [590, 277] width 709 height 313
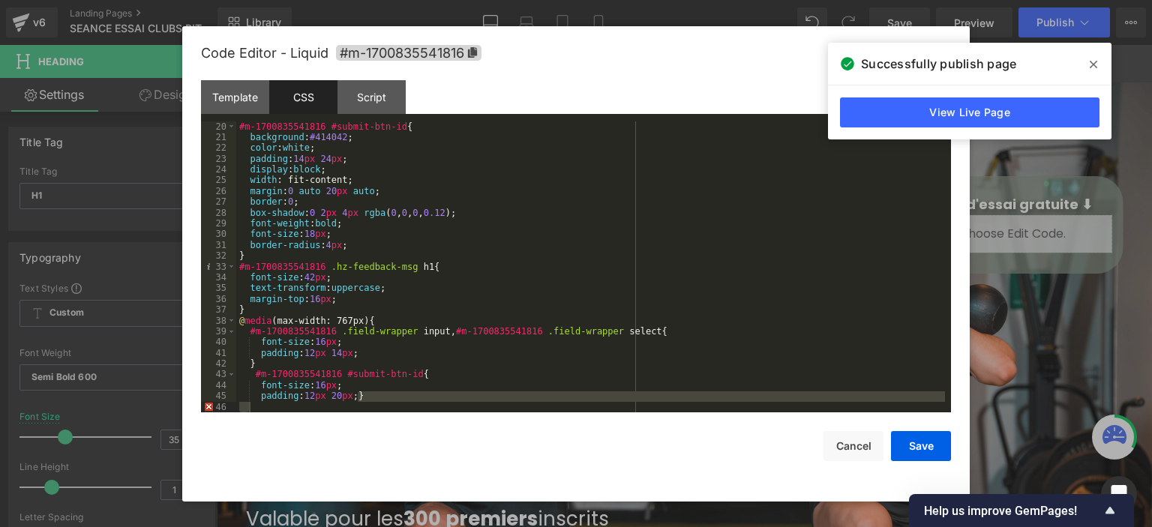
scroll to position [205, 0]
click at [863, 440] on button "Cancel" at bounding box center [853, 446] width 60 height 30
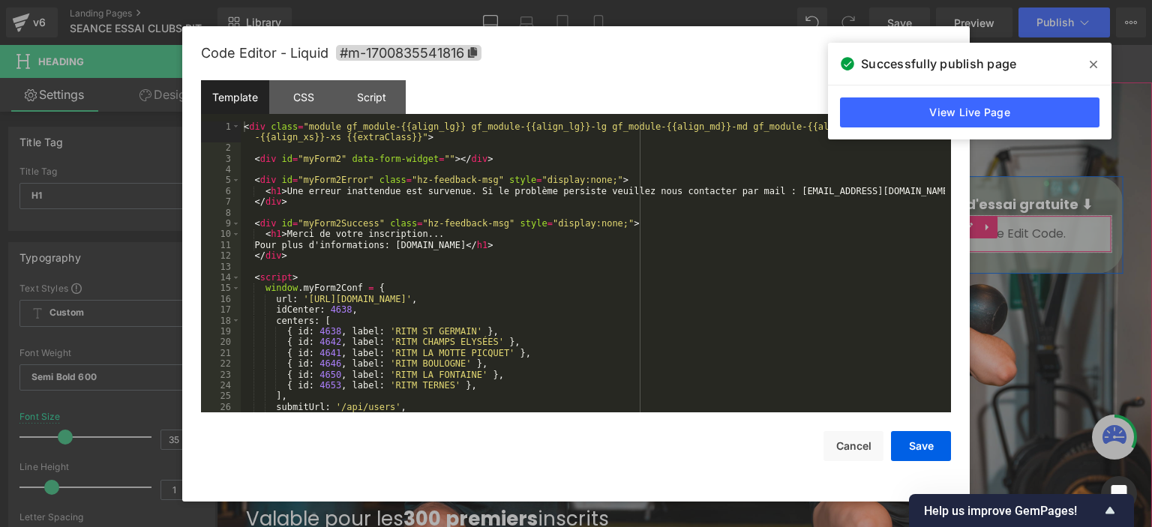
click at [954, 226] on div "Liquid" at bounding box center [946, 233] width 330 height 37
click at [303, 94] on div "CSS" at bounding box center [303, 97] width 68 height 34
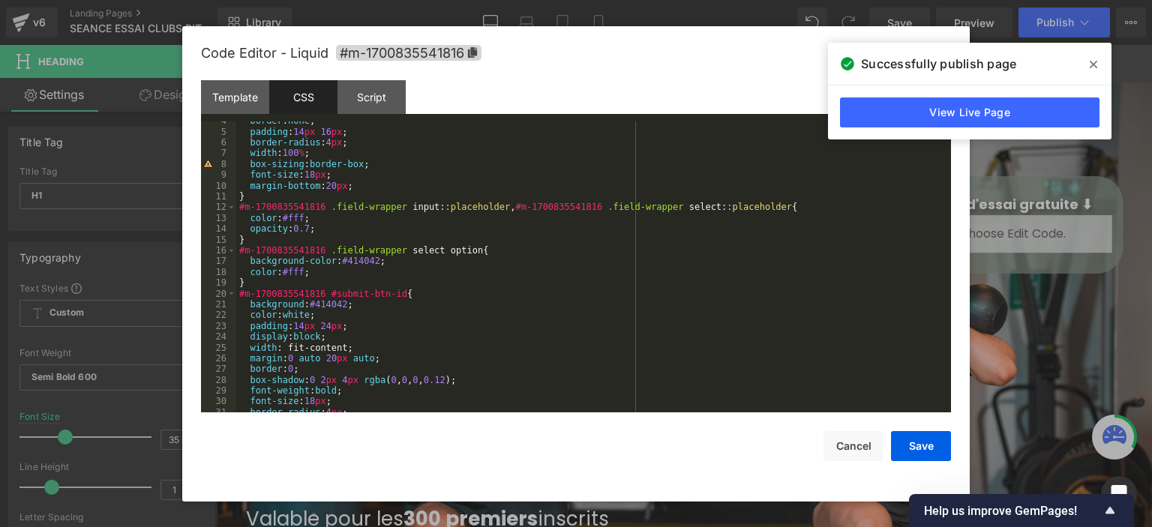
scroll to position [0, 0]
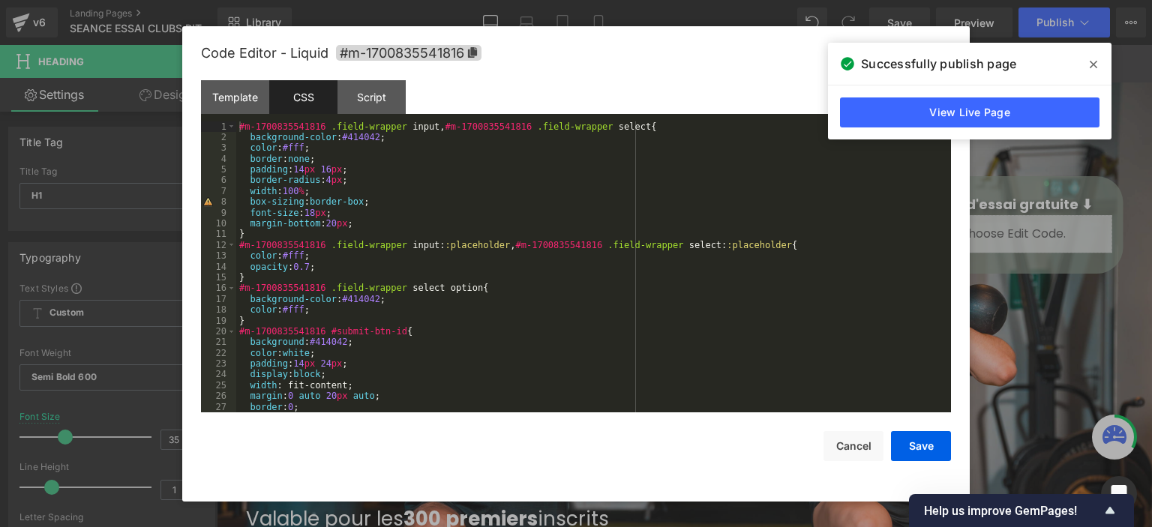
click at [1053, 205] on div at bounding box center [576, 263] width 1152 height 527
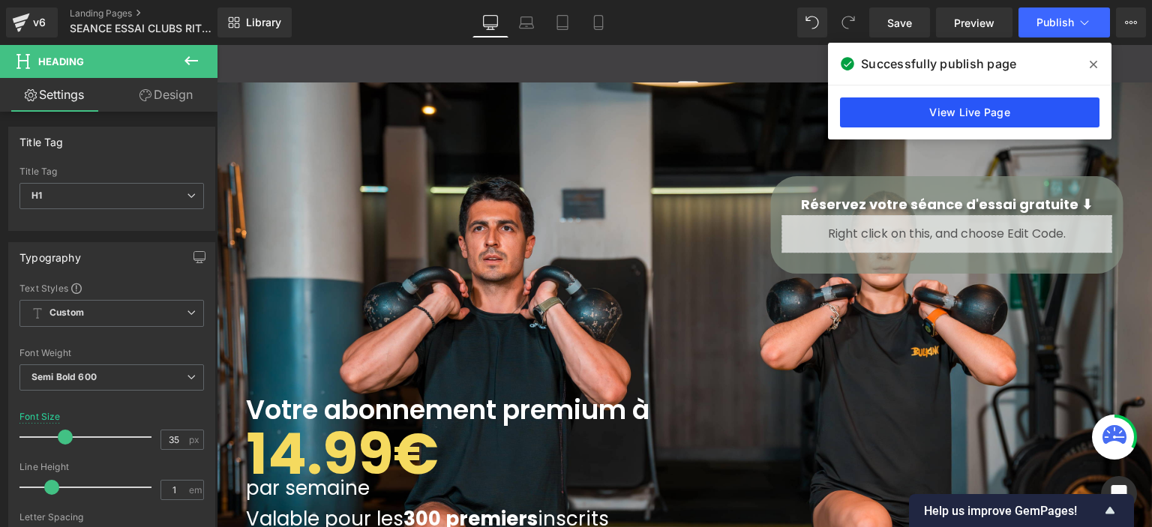
click at [957, 117] on link "View Live Page" at bounding box center [969, 112] width 259 height 30
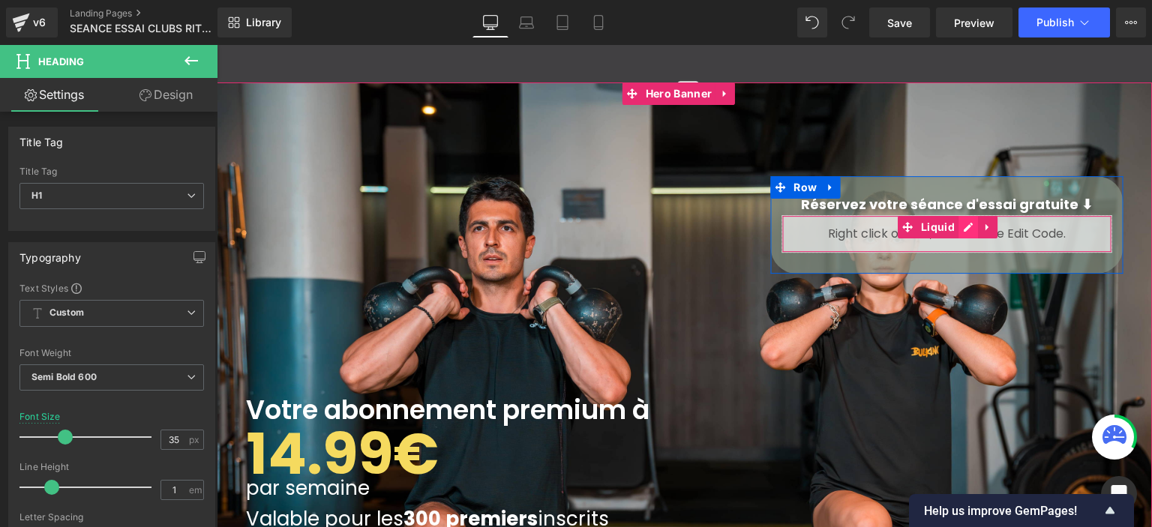
click at [958, 226] on div "Liquid" at bounding box center [946, 233] width 330 height 37
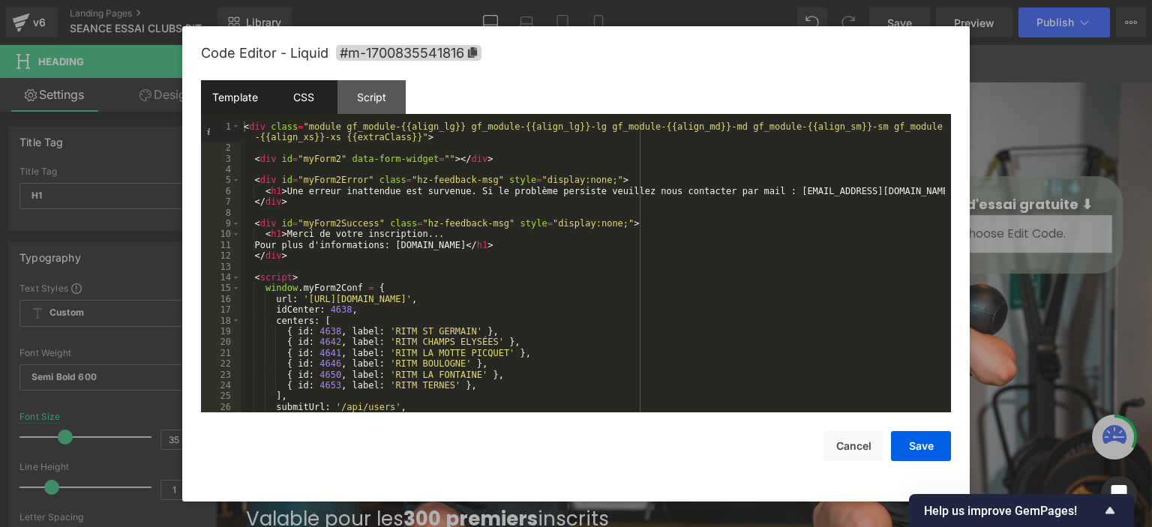
click at [310, 105] on div "CSS" at bounding box center [303, 97] width 68 height 34
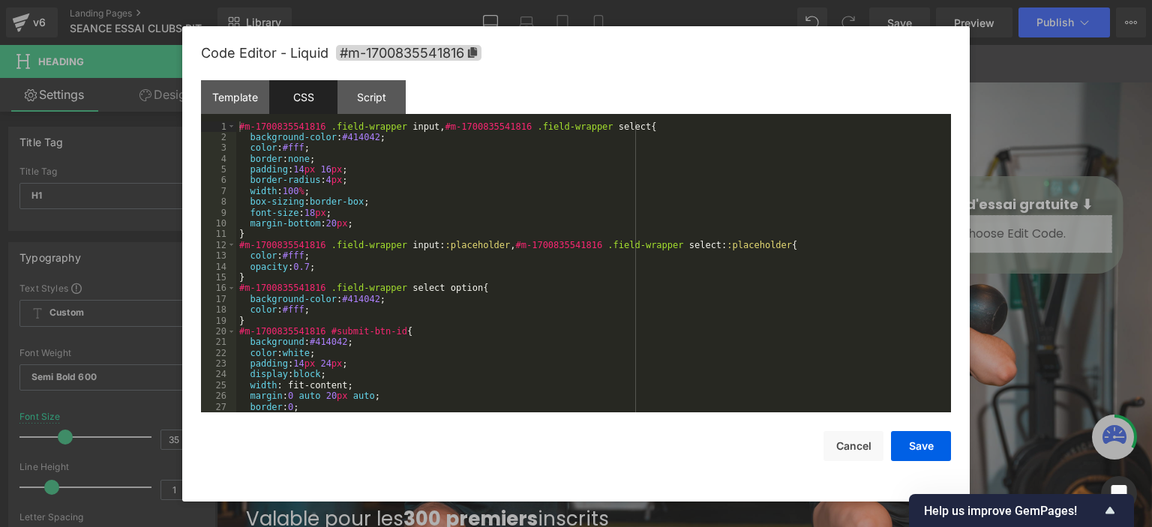
click at [237, 130] on div "#m-1700835541816 .field-wrapper input , #m-1700835541816 .field-wrapper select …" at bounding box center [590, 277] width 709 height 313
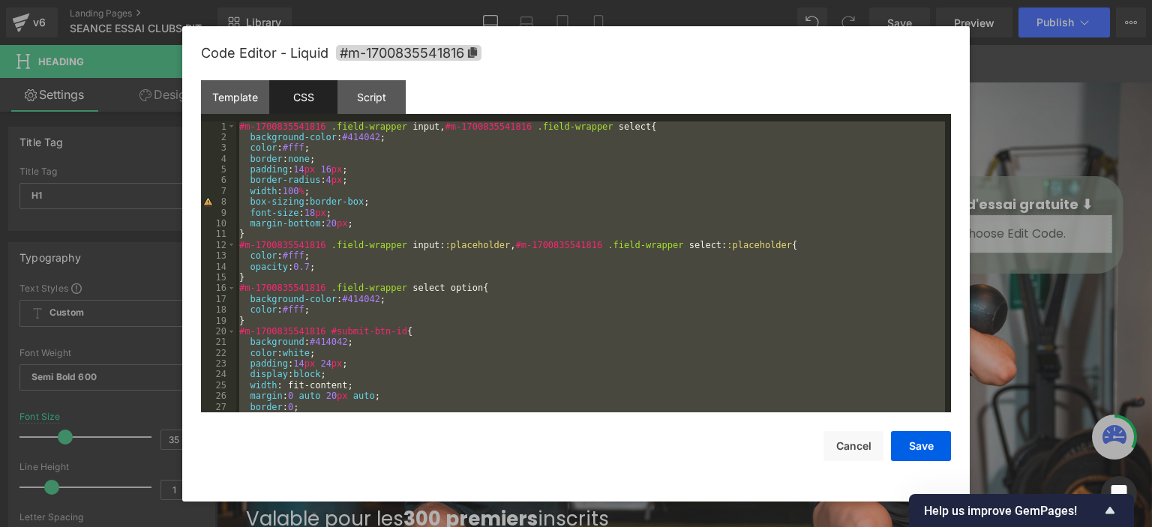
scroll to position [496, 0]
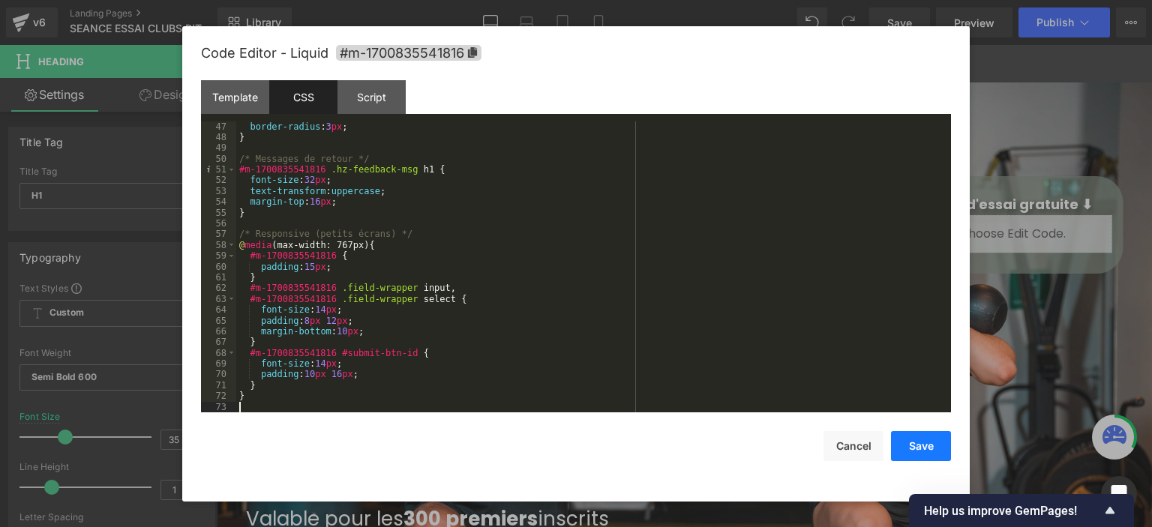
click at [911, 437] on button "Save" at bounding box center [921, 446] width 60 height 30
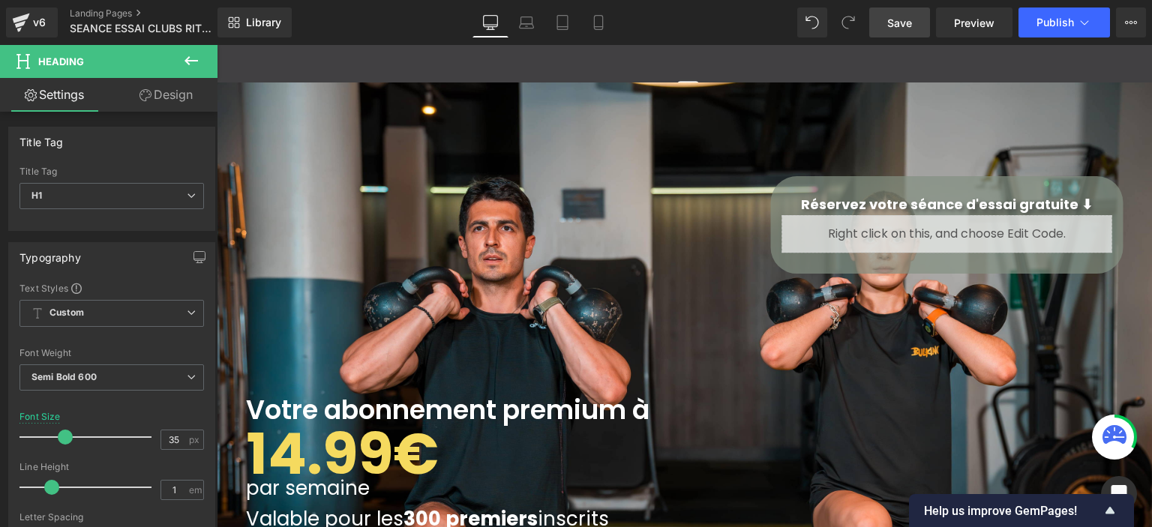
click at [893, 22] on span "Save" at bounding box center [899, 23] width 25 height 16
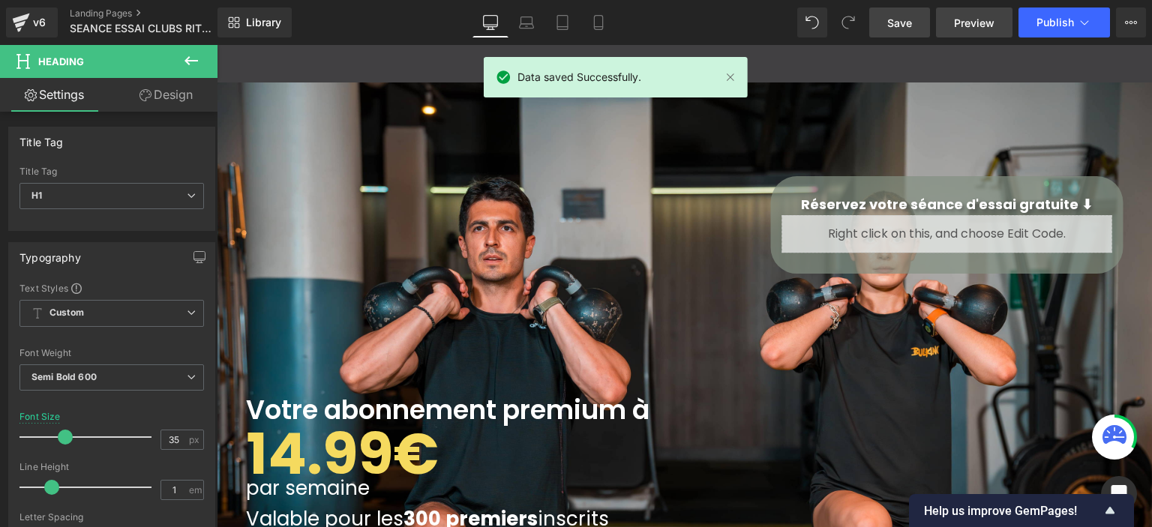
click at [976, 22] on span "Preview" at bounding box center [974, 23] width 40 height 16
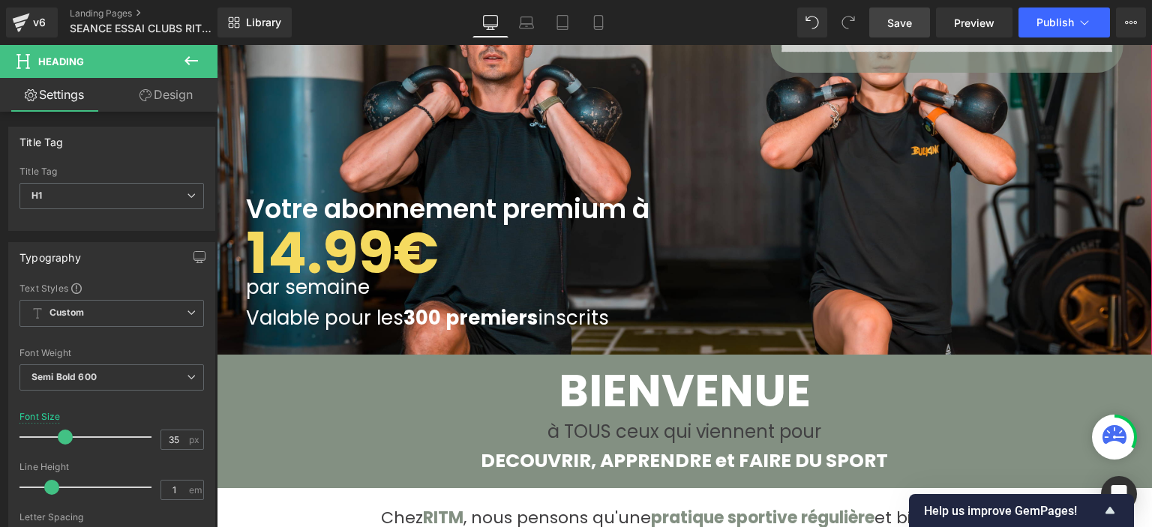
scroll to position [225, 0]
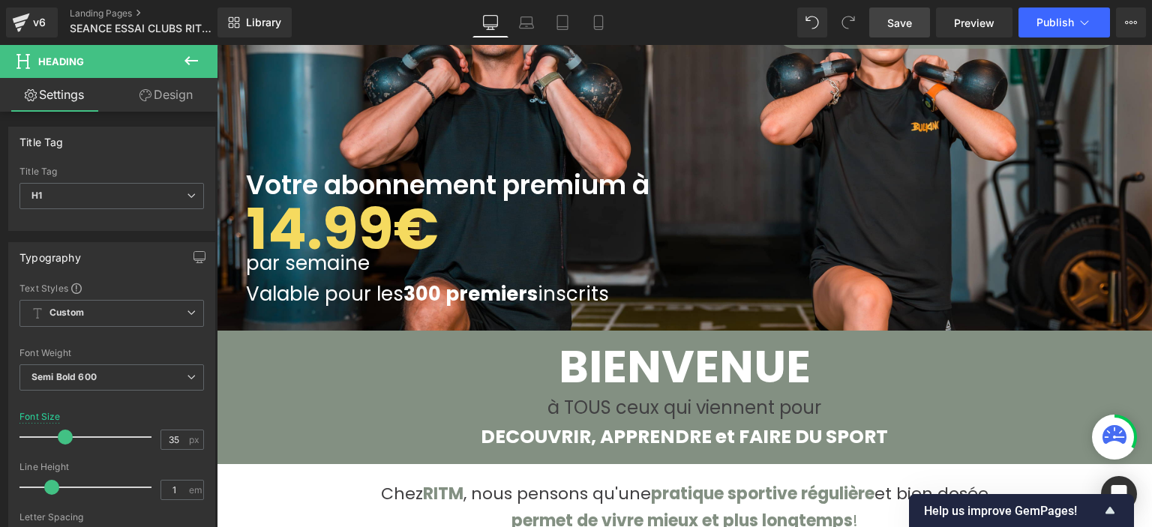
drag, startPoint x: 186, startPoint y: 64, endPoint x: 304, endPoint y: 16, distance: 127.2
click at [186, 63] on icon at bounding box center [191, 61] width 18 height 18
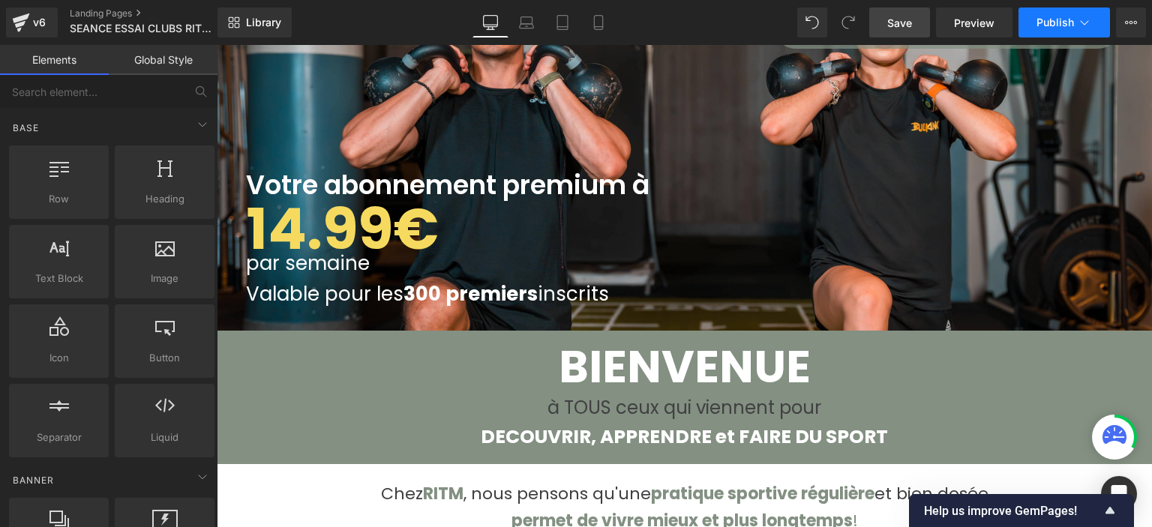
click at [1056, 22] on span "Publish" at bounding box center [1054, 22] width 37 height 12
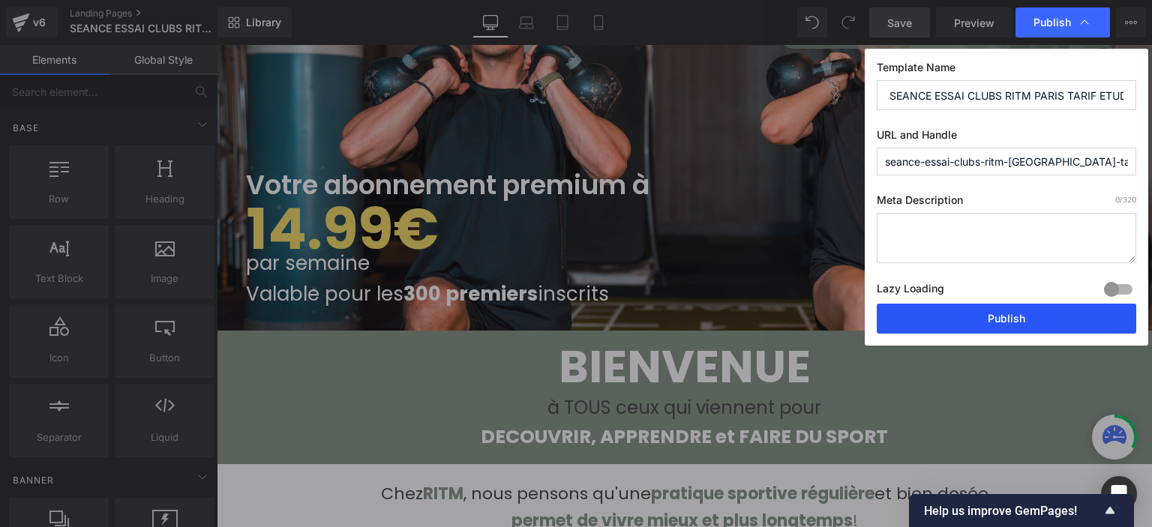
click at [977, 320] on button "Publish" at bounding box center [1006, 319] width 259 height 30
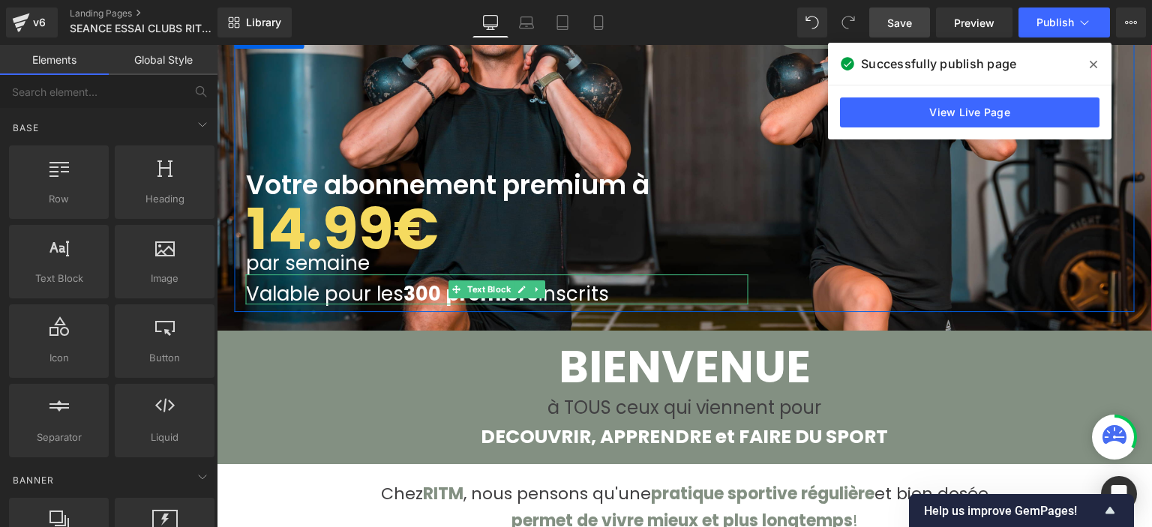
click at [393, 289] on span "Valable pour les 300 premiers inscrits" at bounding box center [427, 293] width 363 height 27
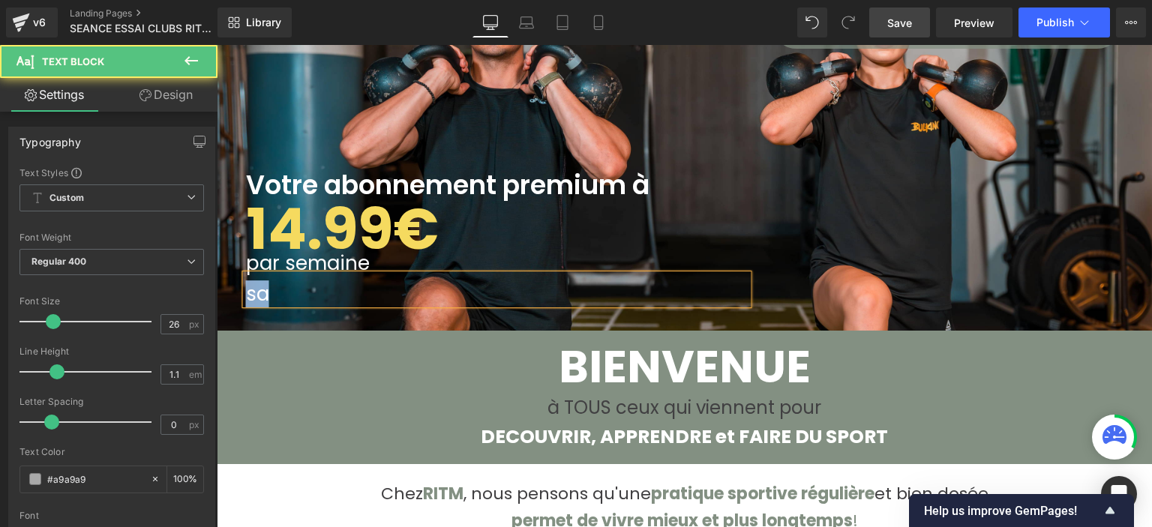
drag, startPoint x: 388, startPoint y: 289, endPoint x: 382, endPoint y: 311, distance: 22.6
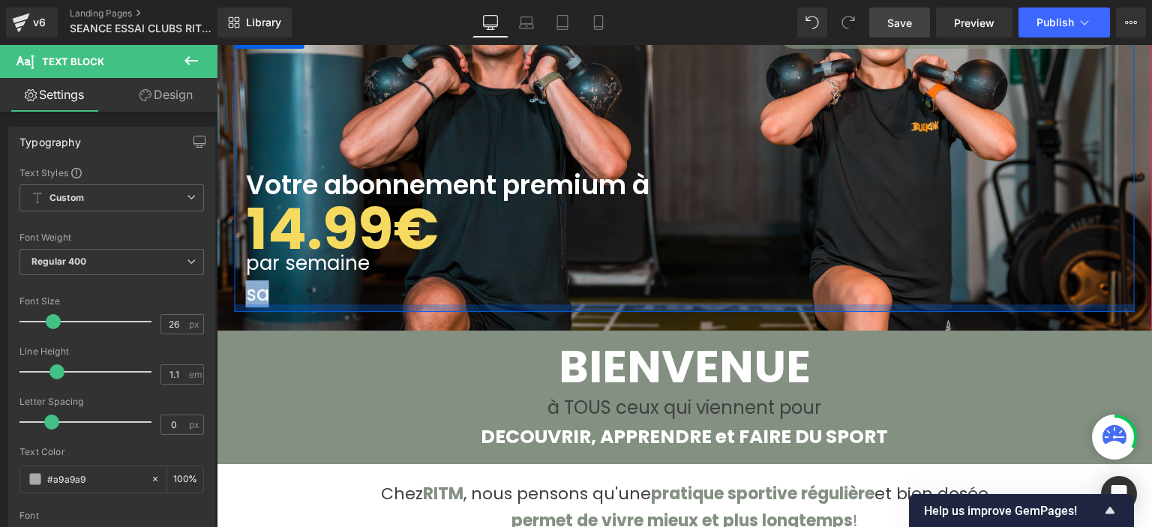
click at [283, 289] on p "sa" at bounding box center [497, 294] width 502 height 22
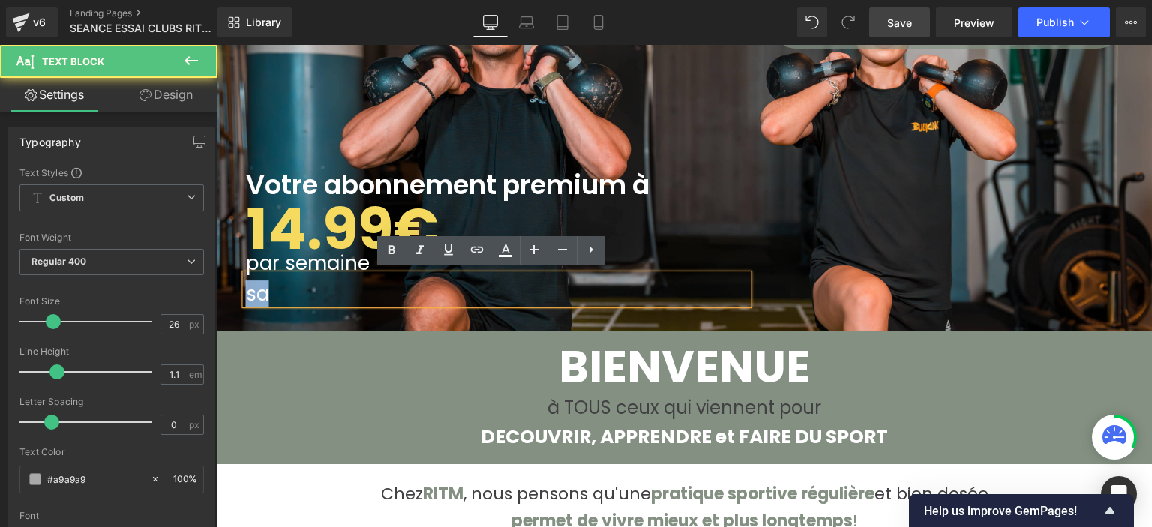
click at [283, 289] on p "sa" at bounding box center [497, 294] width 502 height 22
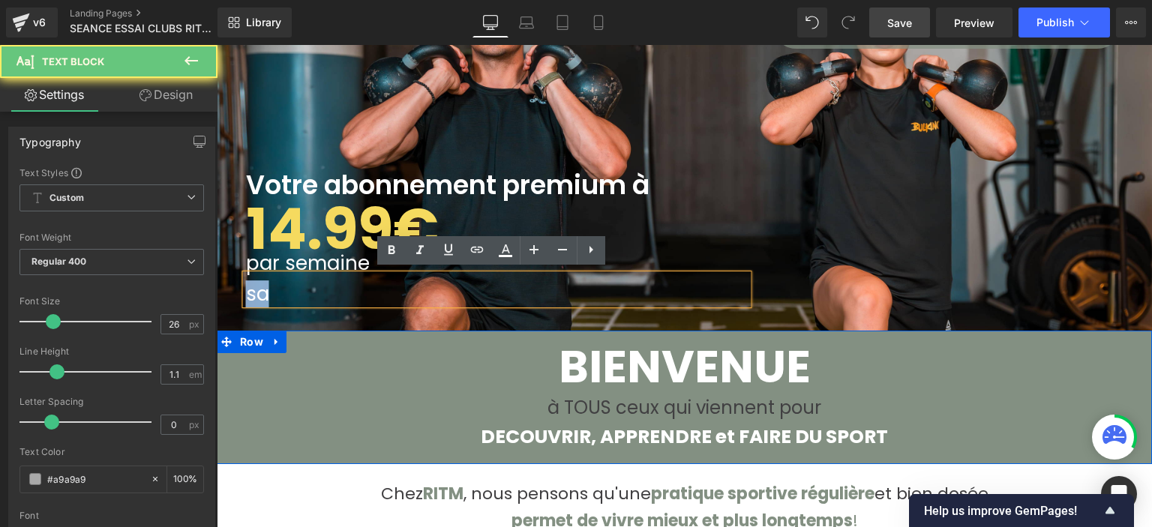
click at [267, 344] on link at bounding box center [276, 342] width 19 height 22
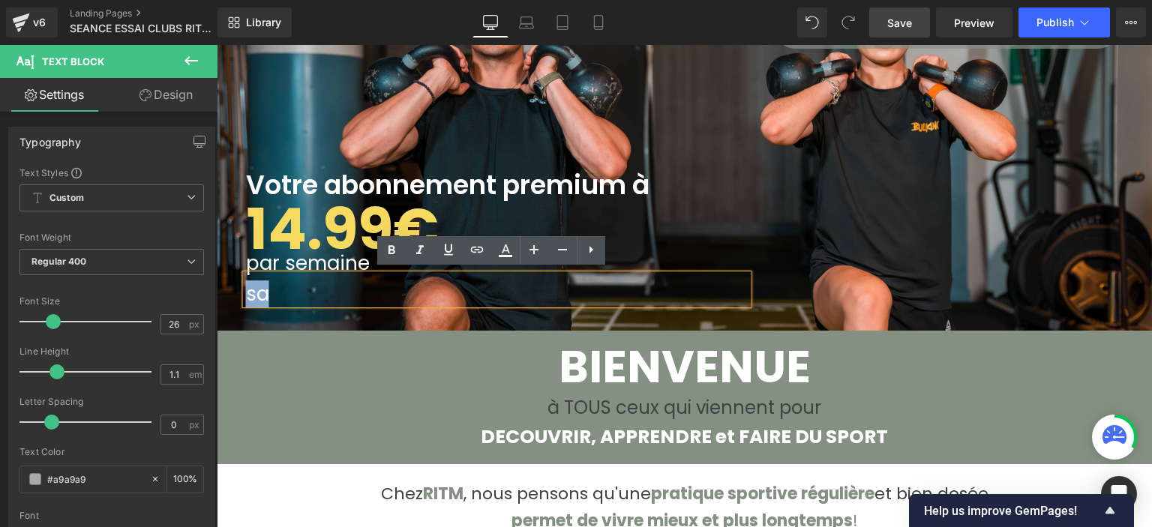
click at [287, 308] on div "Votre abonnement premium à Heading 14.99€ Text Block par semaine Text Block sa …" at bounding box center [684, 169] width 935 height 623
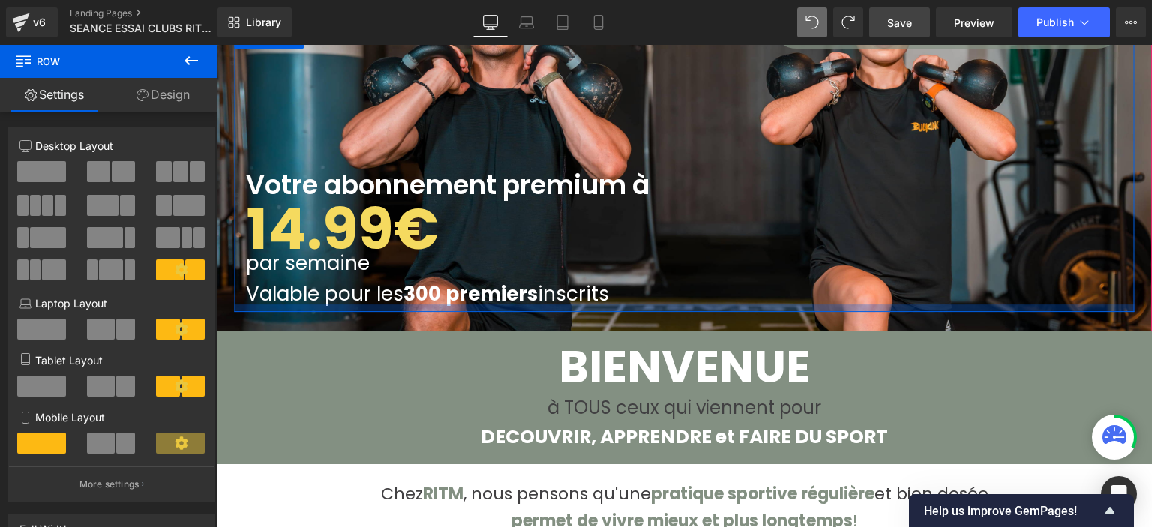
click at [475, 305] on div at bounding box center [685, 308] width 900 height 7
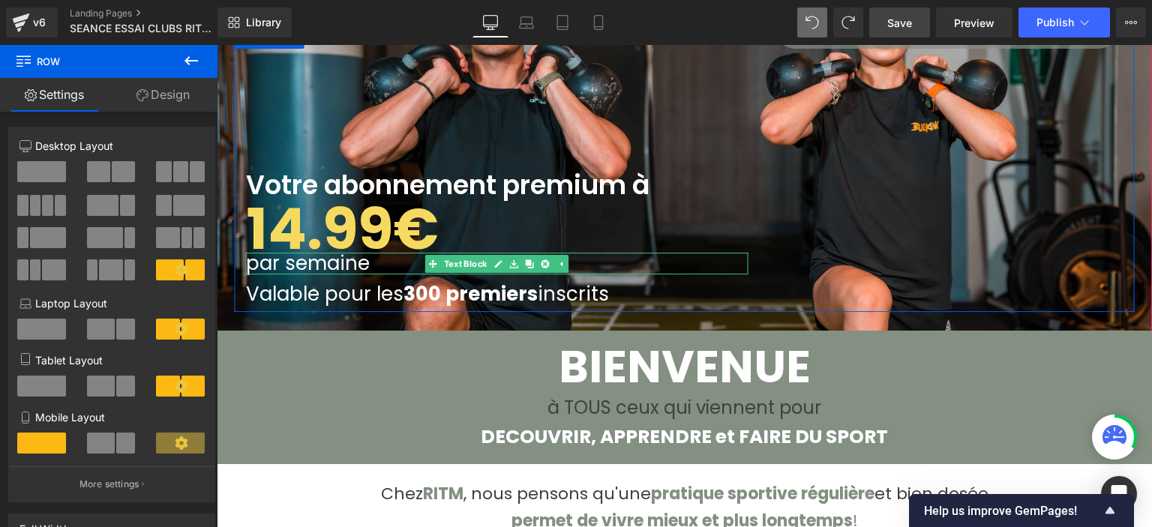
click at [413, 260] on p "par semaine" at bounding box center [497, 264] width 502 height 22
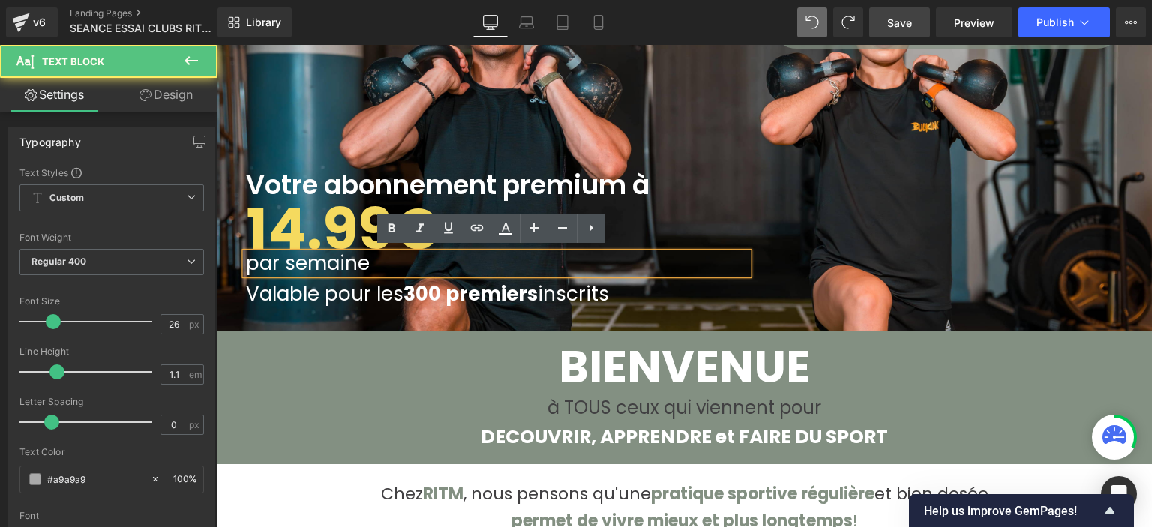
click at [403, 289] on strong "300 premiers" at bounding box center [470, 293] width 134 height 27
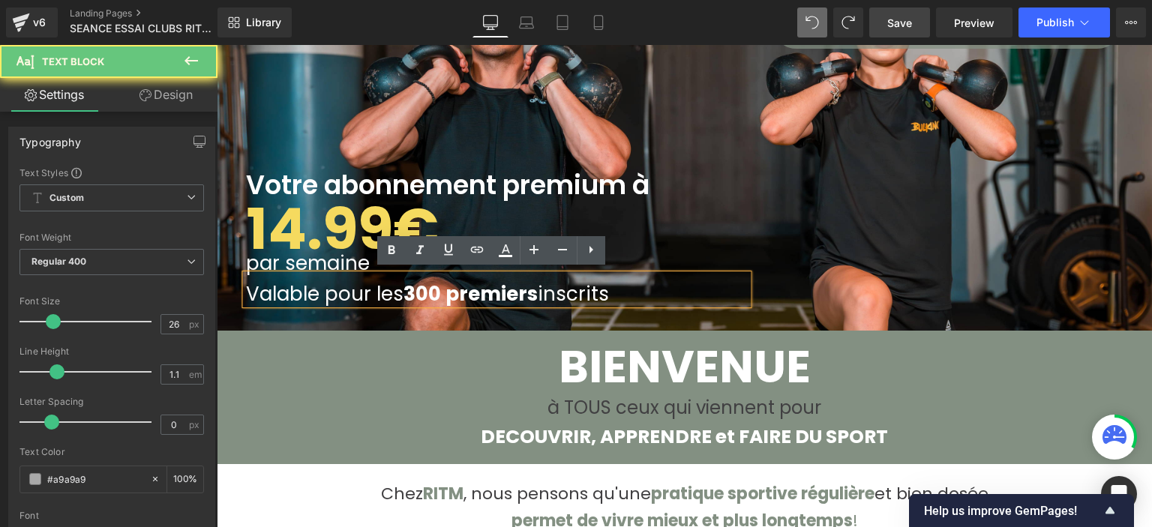
click at [679, 289] on p "Valable pour les 300 premiers inscrits" at bounding box center [497, 294] width 502 height 22
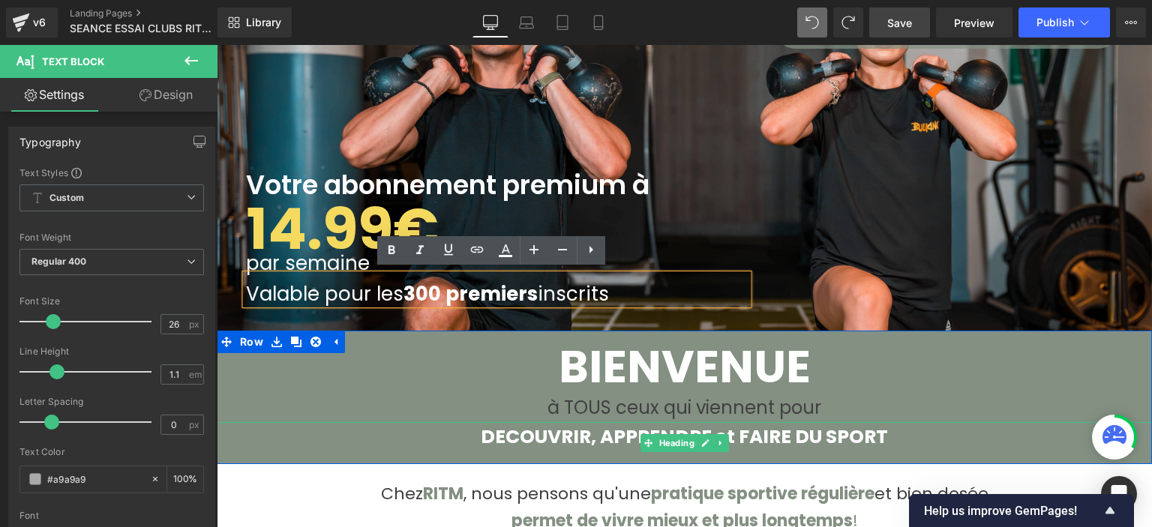
drag, startPoint x: 394, startPoint y: 446, endPoint x: 408, endPoint y: 427, distance: 23.1
click at [395, 446] on div "DECOUVRIR, APPRENDRE et FAIRE DU SPORT" at bounding box center [684, 443] width 935 height 42
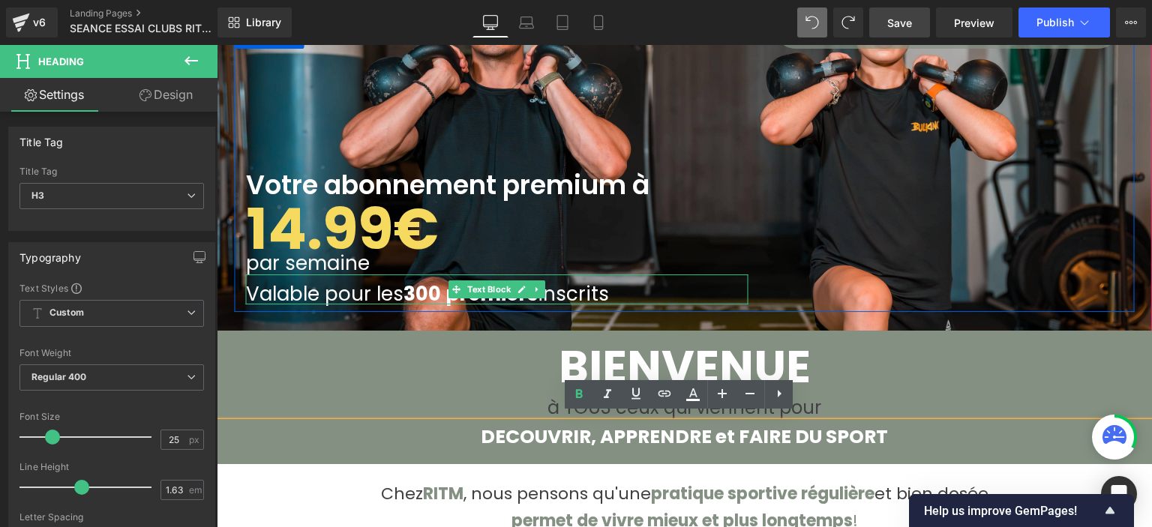
click at [412, 290] on strong "300 premiers" at bounding box center [470, 293] width 134 height 27
click at [412, 289] on strong "300 premiers" at bounding box center [470, 293] width 134 height 27
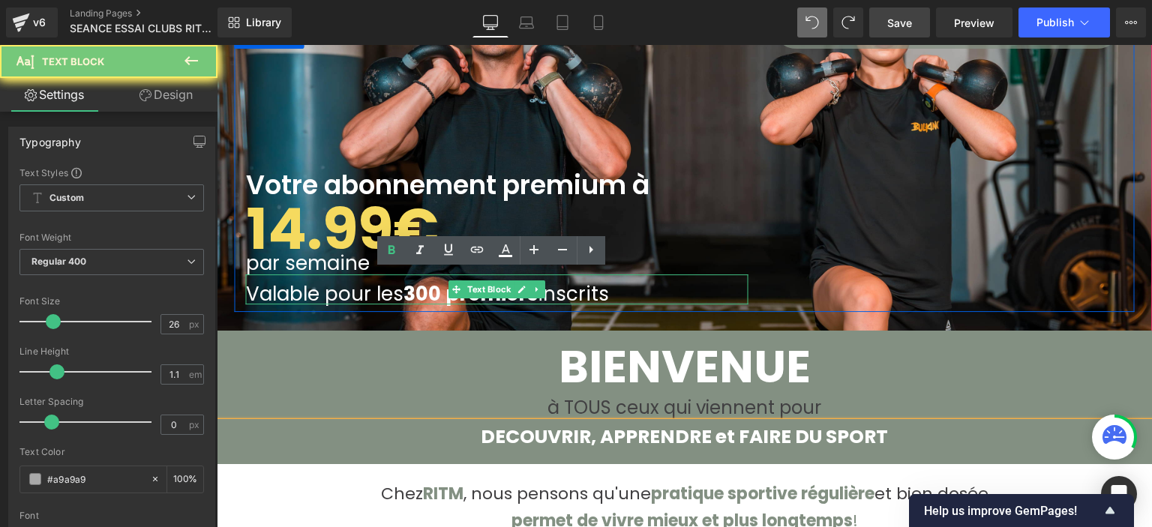
click at [412, 289] on strong "300 premiers" at bounding box center [470, 293] width 134 height 27
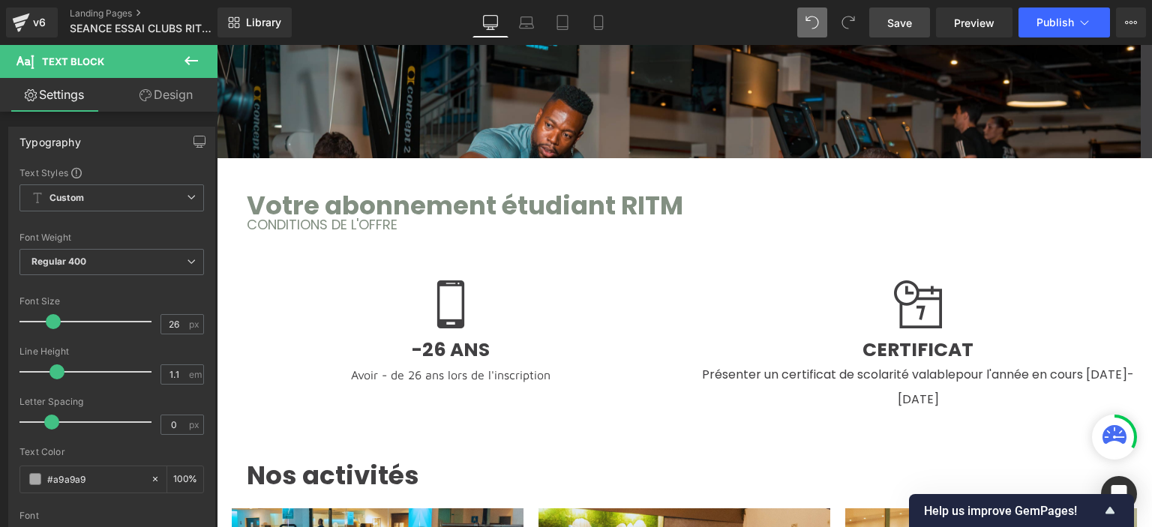
scroll to position [1050, 0]
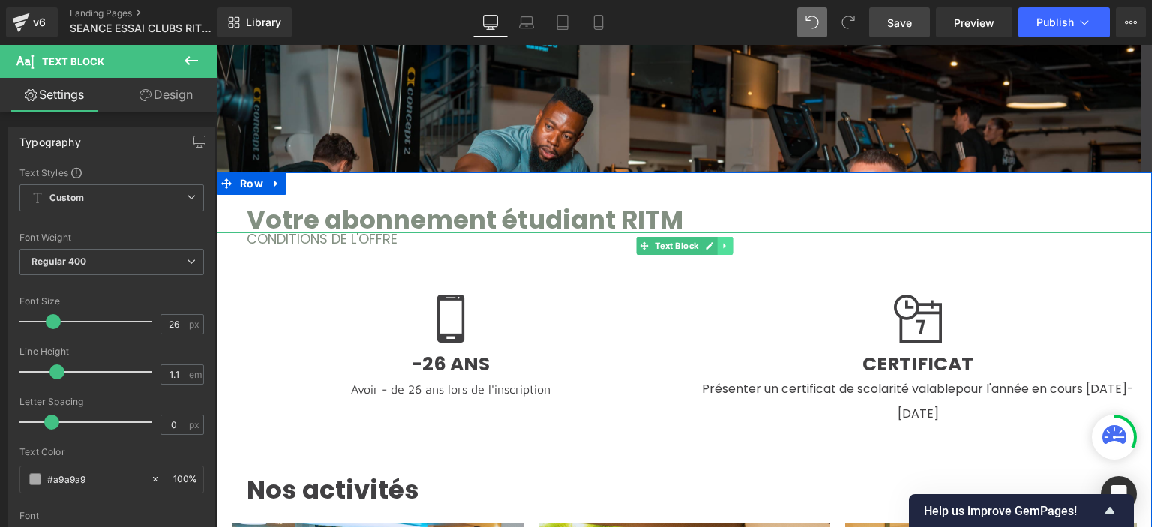
click at [721, 242] on icon at bounding box center [725, 245] width 8 height 9
click at [713, 242] on icon at bounding box center [717, 246] width 8 height 8
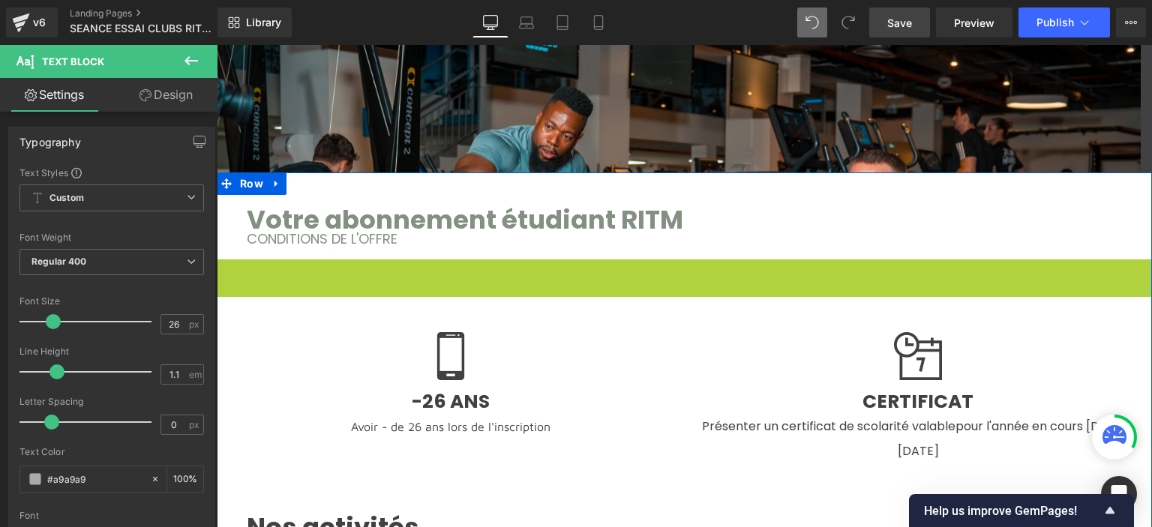
scroll to position [3239, 924]
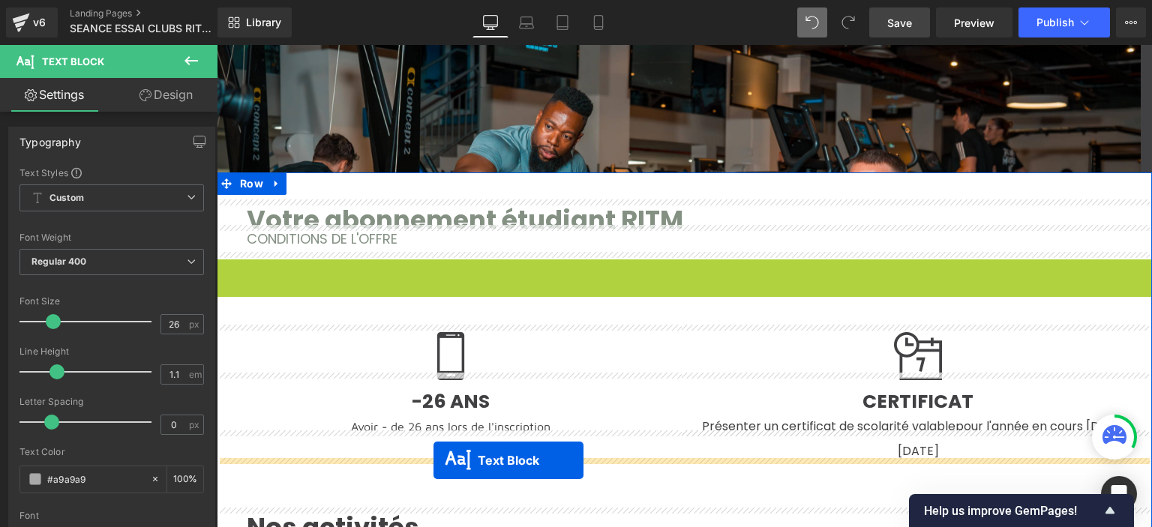
drag, startPoint x: 580, startPoint y: 397, endPoint x: 433, endPoint y: 460, distance: 160.2
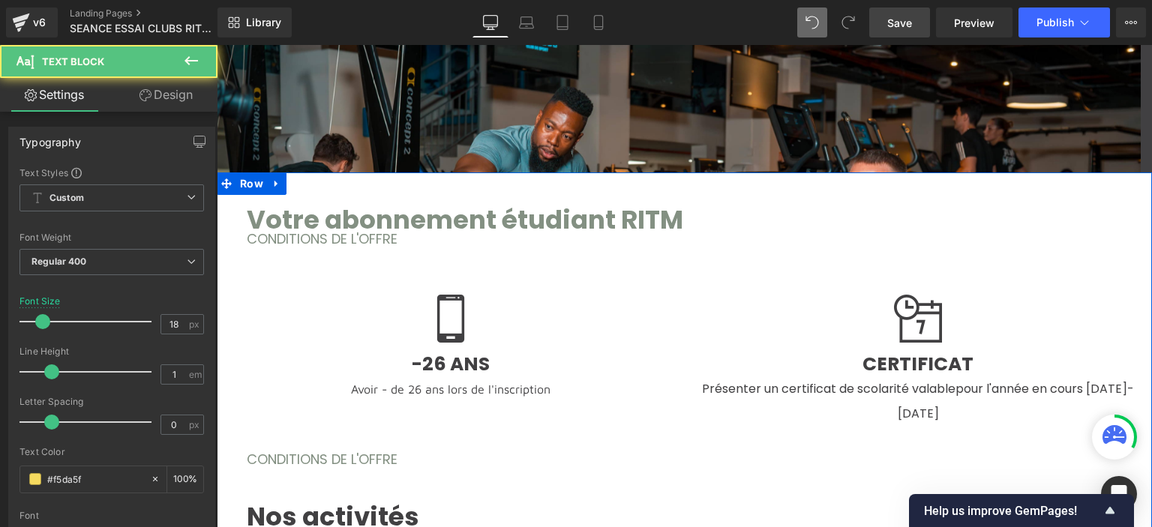
scroll to position [3228, 924]
click at [391, 450] on span "CONDITIONS DE L'OFFRE" at bounding box center [322, 459] width 151 height 19
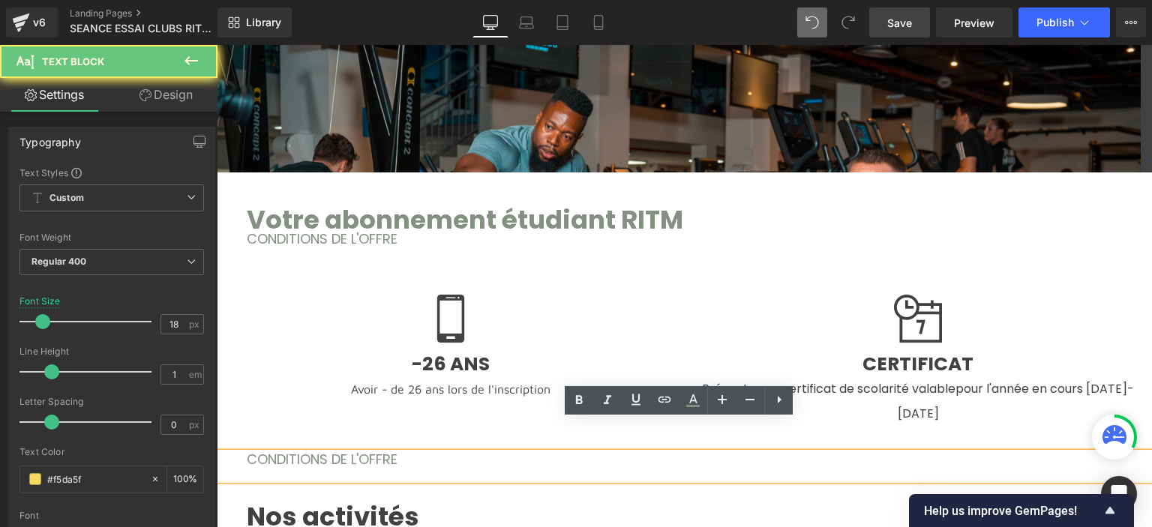
click at [384, 450] on span "CONDITIONS DE L'OFFRE" at bounding box center [322, 459] width 151 height 19
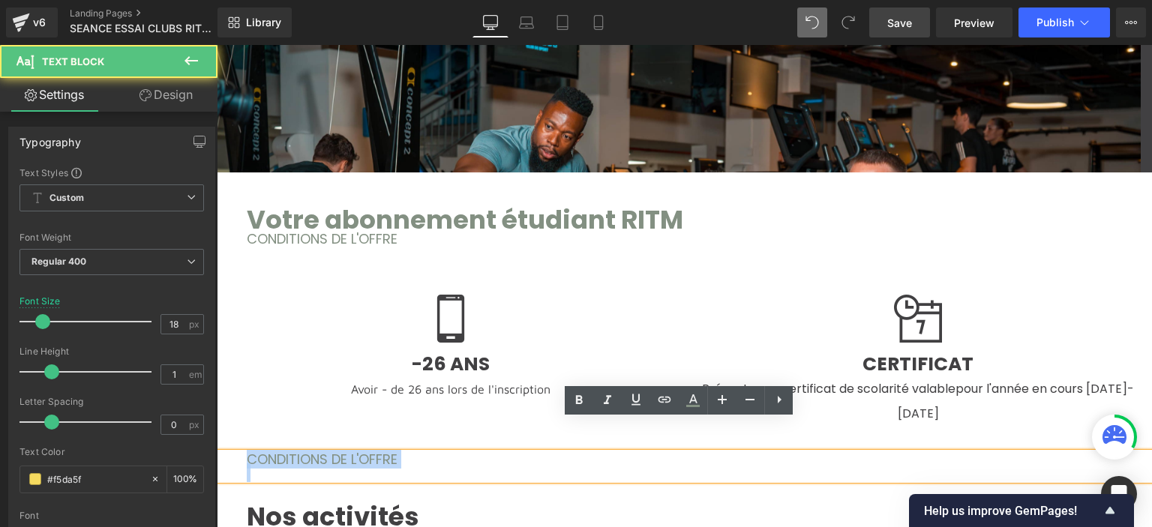
click at [384, 450] on span "CONDITIONS DE L'OFFRE" at bounding box center [322, 459] width 151 height 19
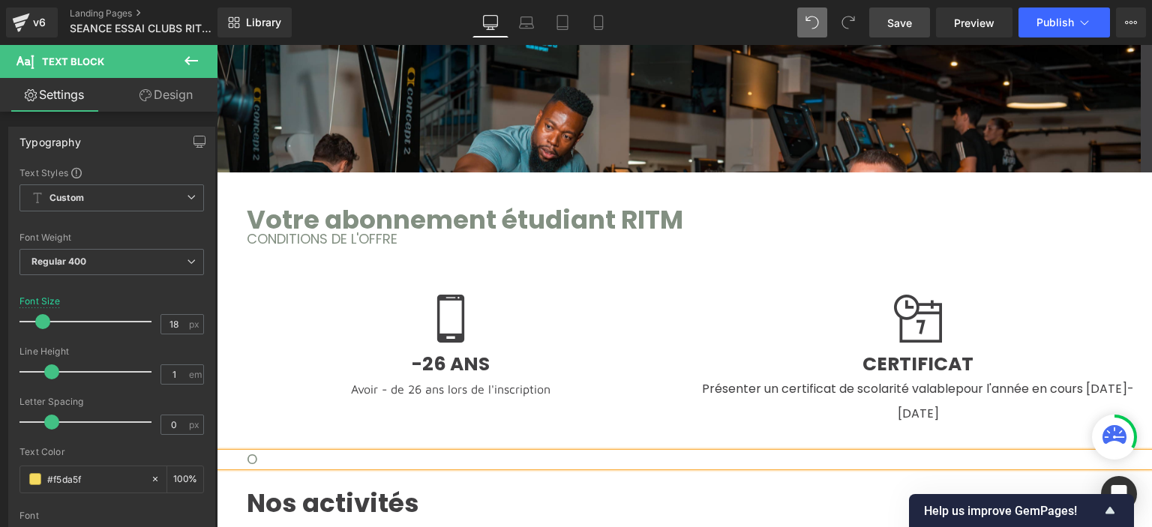
scroll to position [3215, 924]
click at [345, 450] on font "Tarif étudiant valable pour les 300 premiers inscrits." at bounding box center [420, 459] width 347 height 19
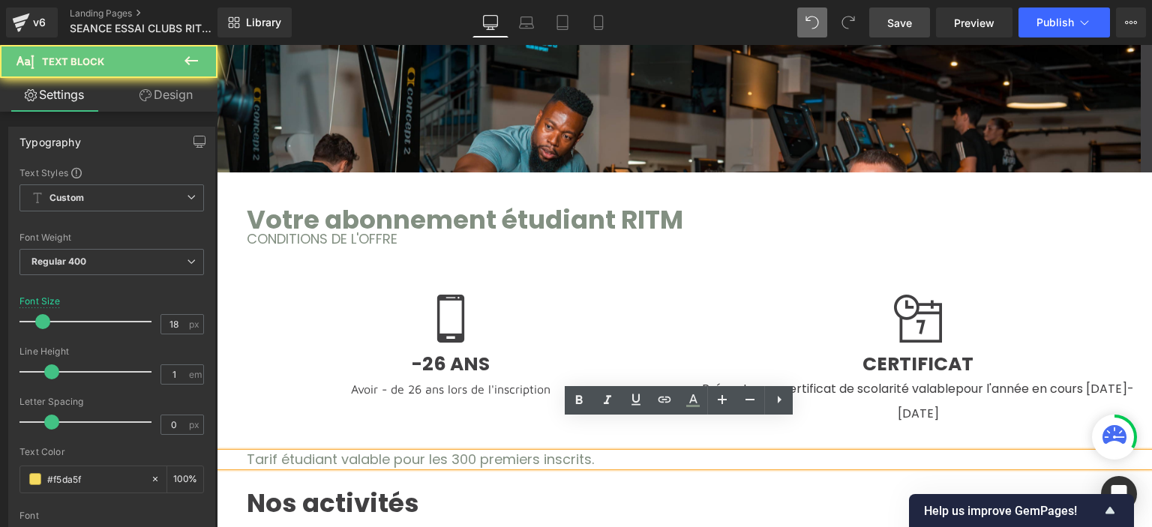
click at [345, 450] on font "Tarif étudiant valable pour les 300 premiers inscrits." at bounding box center [420, 459] width 347 height 19
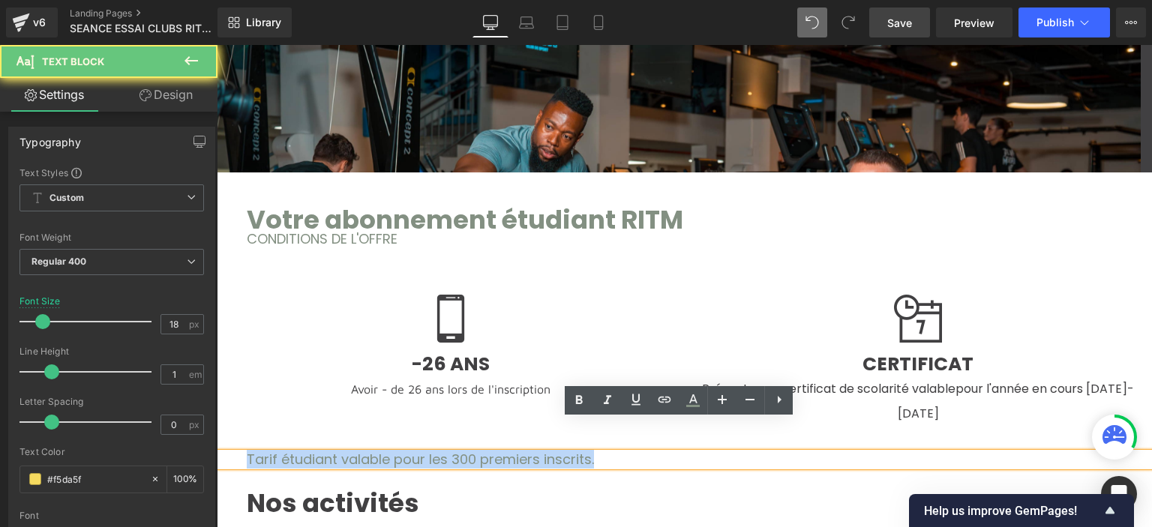
click at [345, 450] on font "Tarif étudiant valable pour les 300 premiers inscrits." at bounding box center [420, 459] width 347 height 19
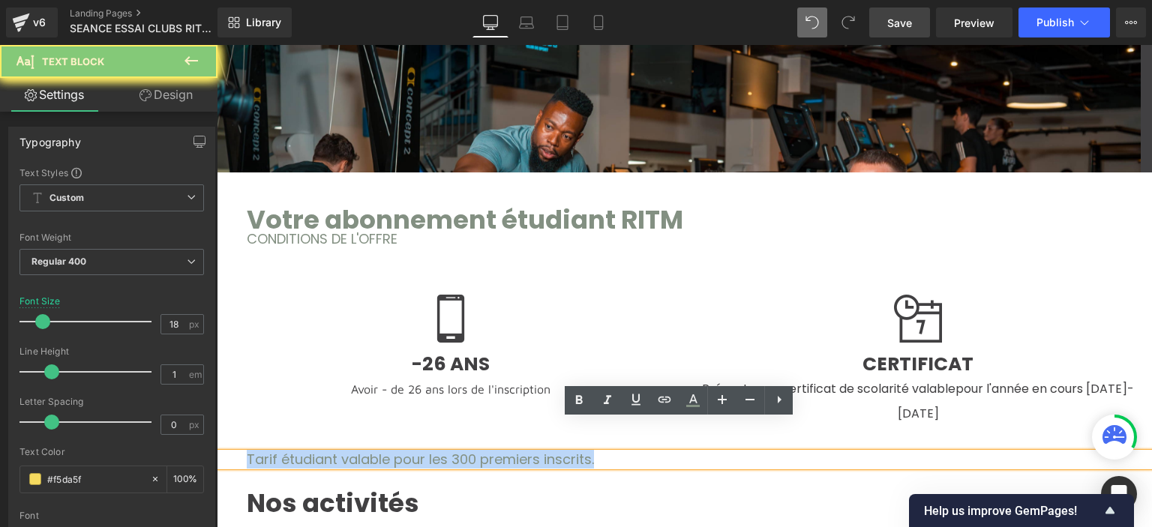
drag, startPoint x: 345, startPoint y: 427, endPoint x: 424, endPoint y: 483, distance: 96.3
click at [345, 450] on font "Tarif étudiant valable pour les 300 premiers inscrits." at bounding box center [420, 459] width 347 height 19
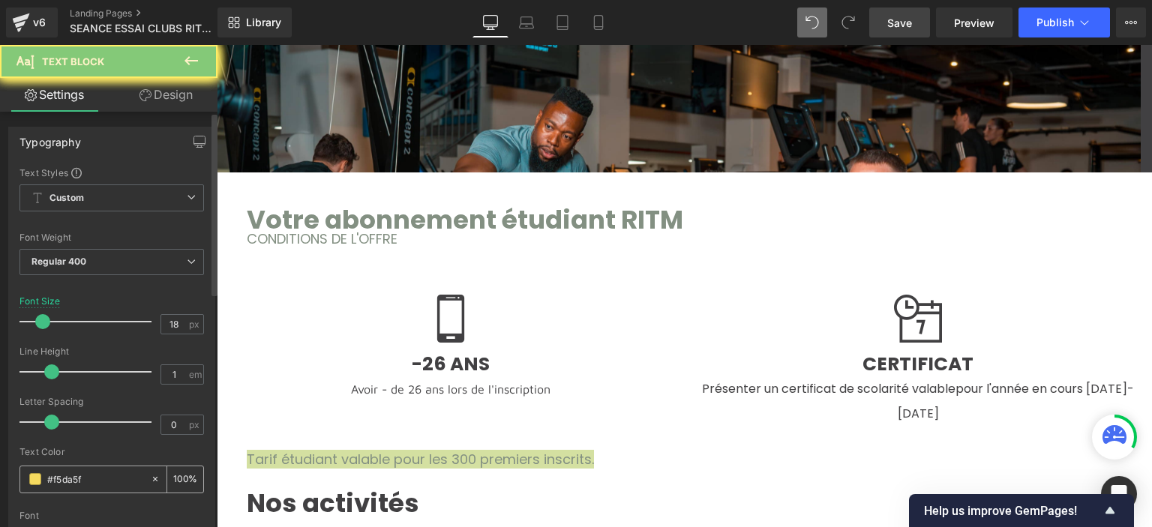
click at [90, 479] on input "#f5da5f" at bounding box center [95, 479] width 96 height 16
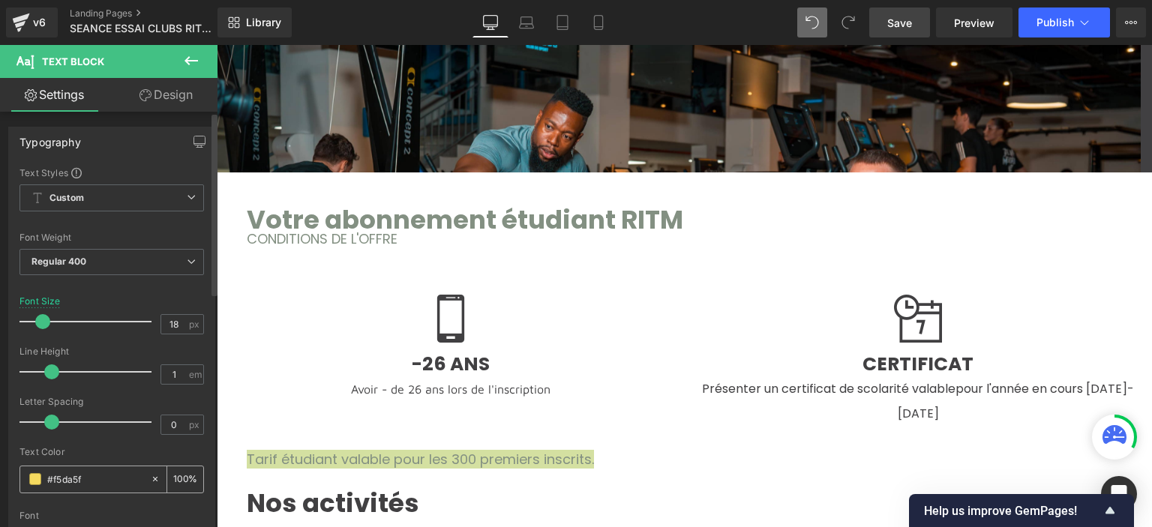
click at [90, 479] on input "#f5da5f" at bounding box center [95, 479] width 96 height 16
click at [34, 478] on span at bounding box center [35, 479] width 12 height 12
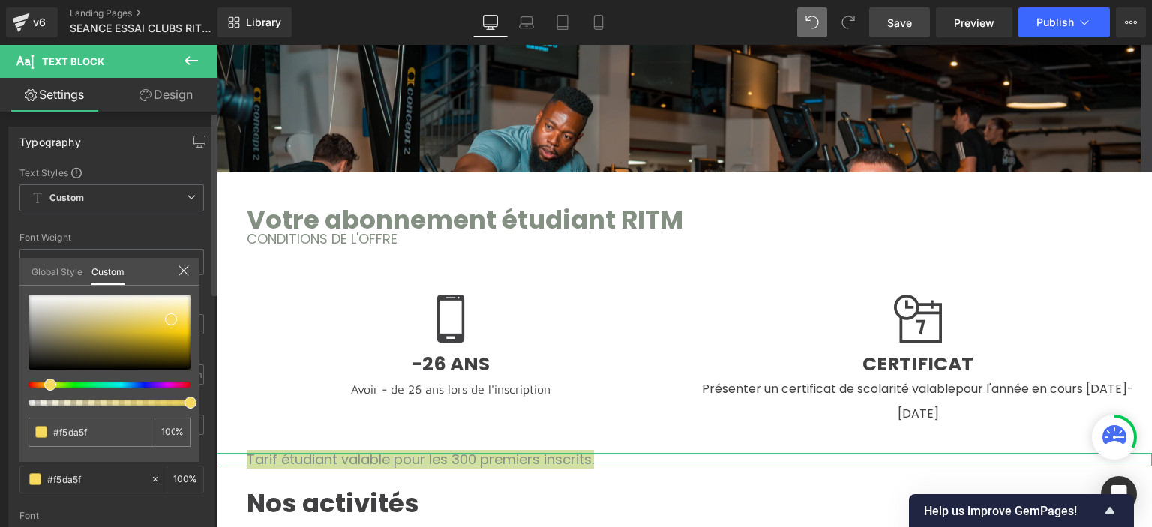
click at [172, 384] on div at bounding box center [103, 385] width 162 height 6
type input "#f460a3"
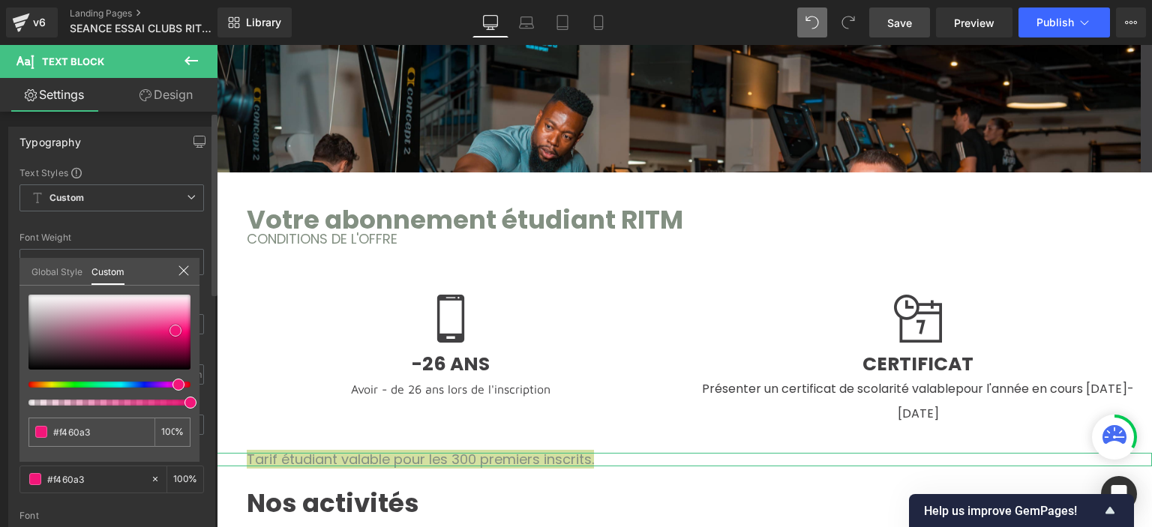
type input "#f11276"
type input "#f21679"
type input "#f61279"
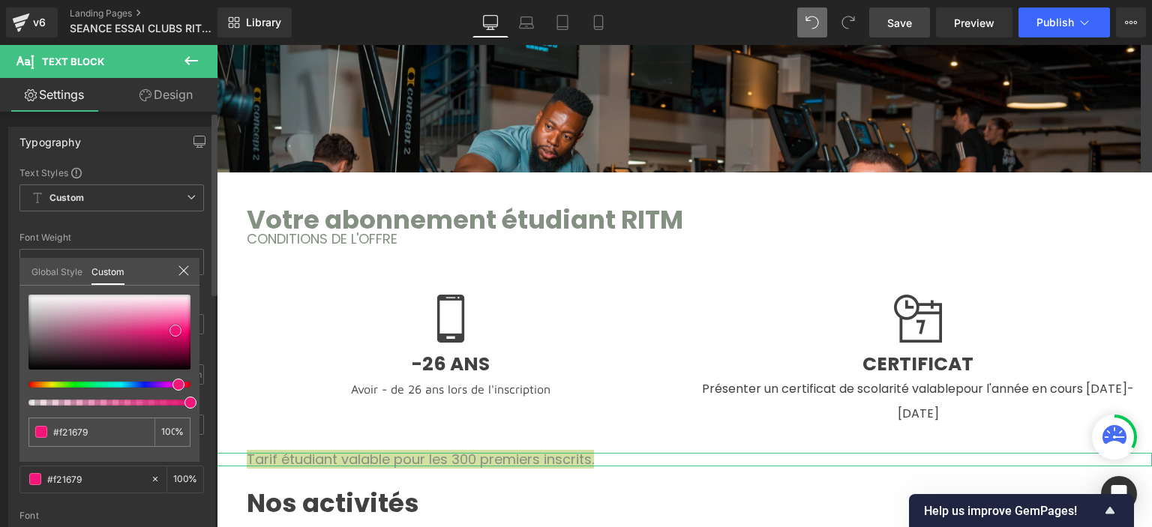
type input "#f61279"
type input "#fa0f78"
type input "#fc0c78"
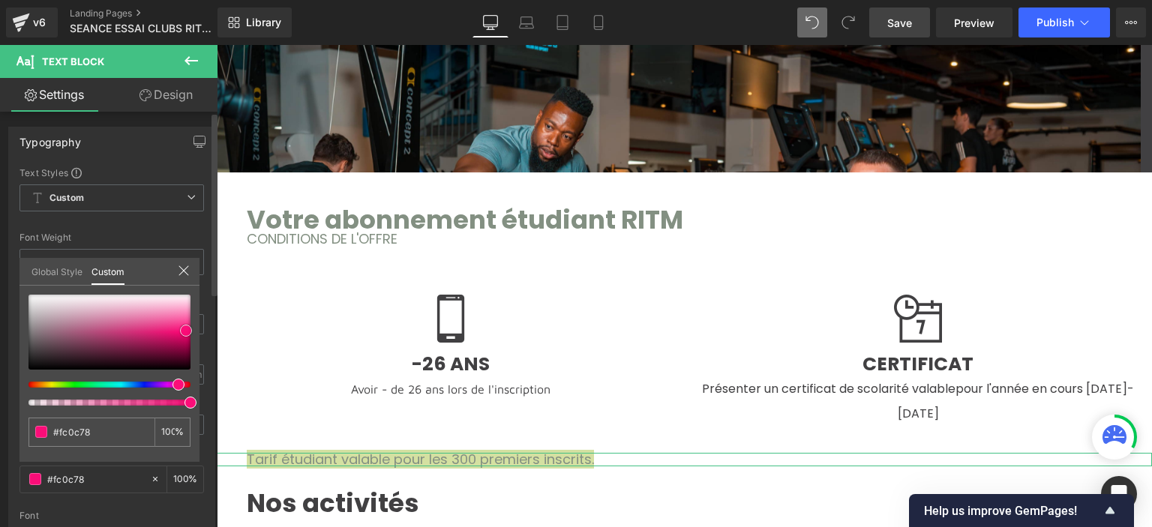
type input "#fc0775"
type input "#f90070"
drag, startPoint x: 175, startPoint y: 331, endPoint x: 196, endPoint y: 332, distance: 21.1
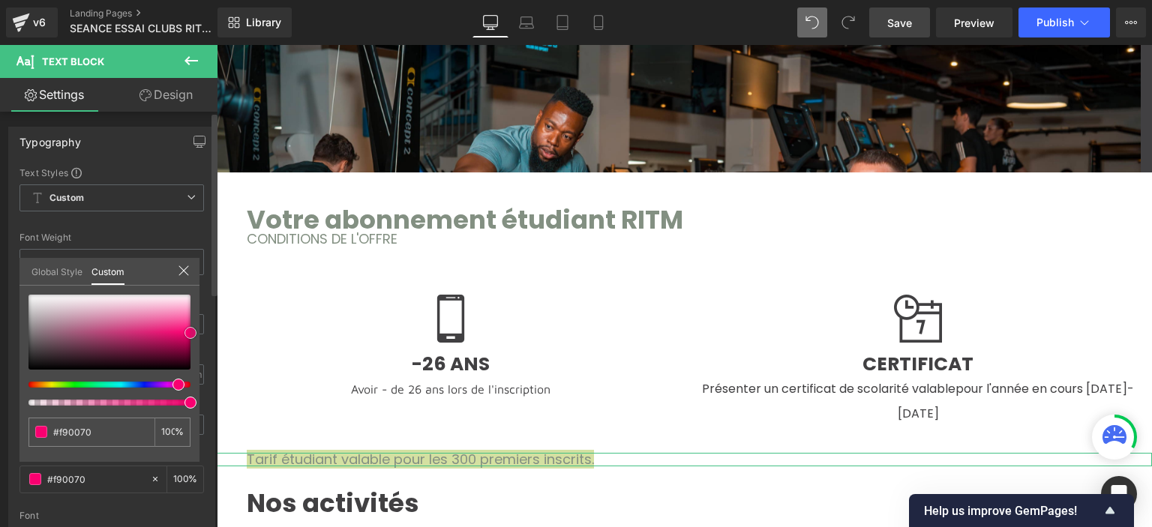
click at [196, 332] on div "#f90070 100 %" at bounding box center [109, 378] width 180 height 167
type input "#f70773"
click at [190, 321] on div at bounding box center [109, 332] width 162 height 75
type input "#ff479a"
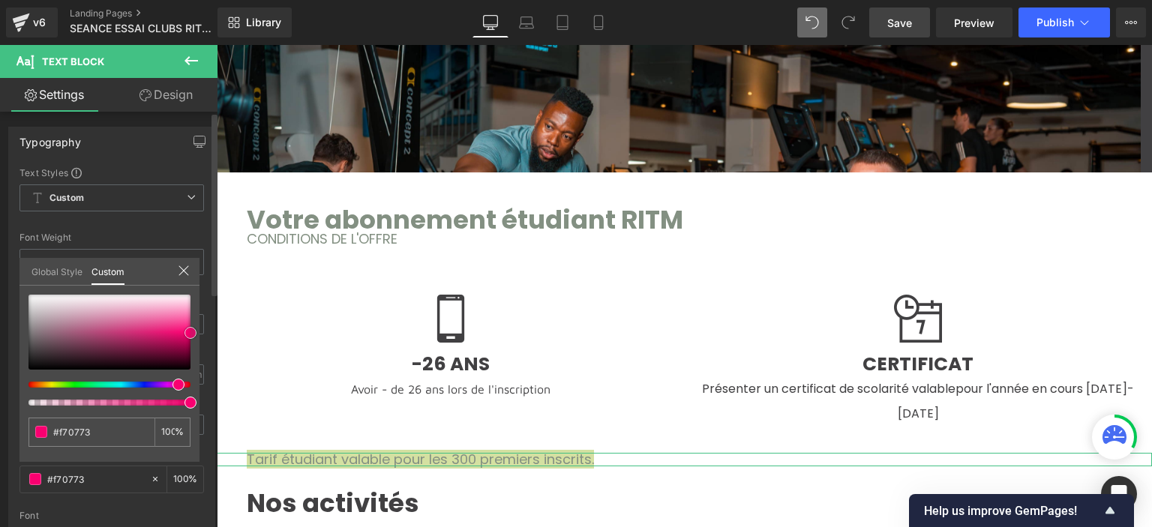
type input "#ff479a"
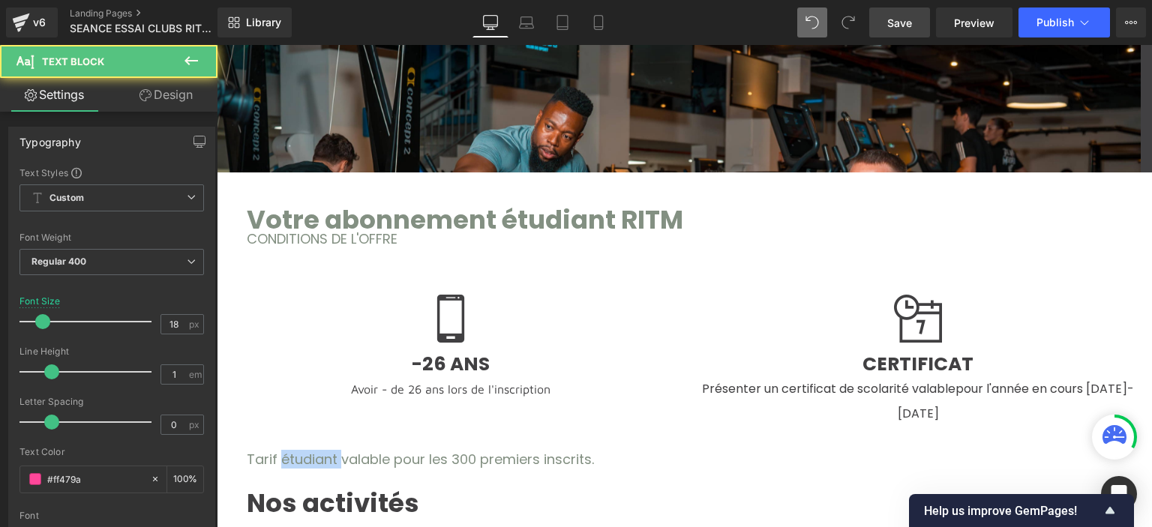
click at [275, 450] on font "Tarif étudiant valable pour les 300 premiers inscrits." at bounding box center [420, 459] width 347 height 19
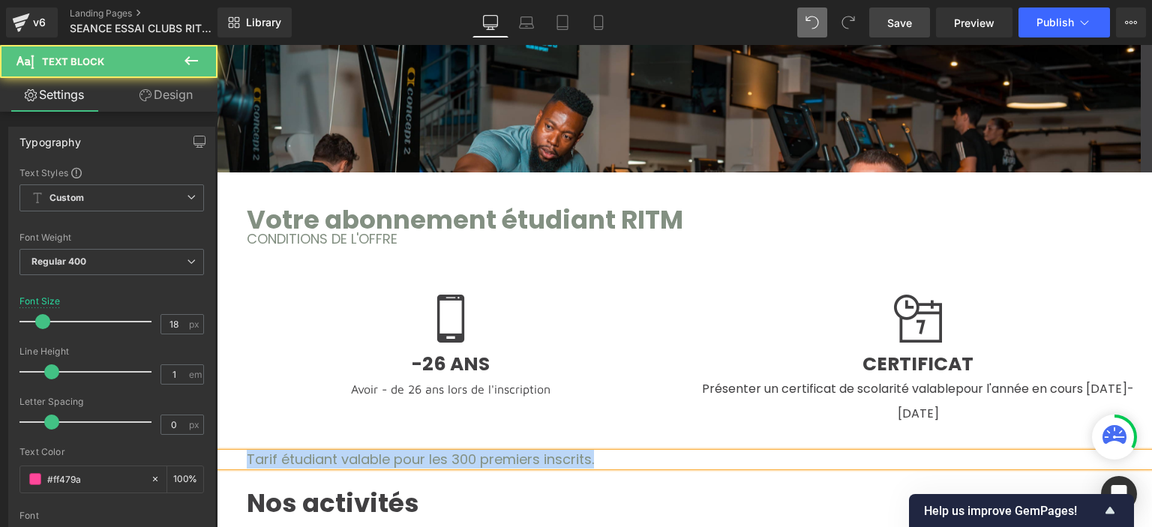
click at [275, 450] on font "Tarif étudiant valable pour les 300 premiers inscrits." at bounding box center [420, 459] width 347 height 19
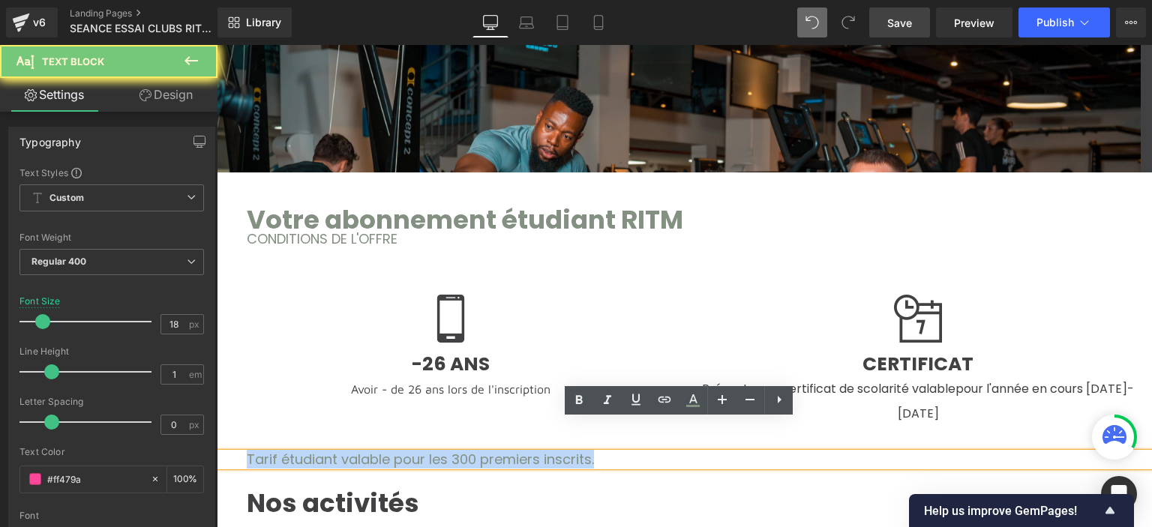
click at [275, 450] on font "Tarif étudiant valable pour les 300 premiers inscrits." at bounding box center [420, 459] width 347 height 19
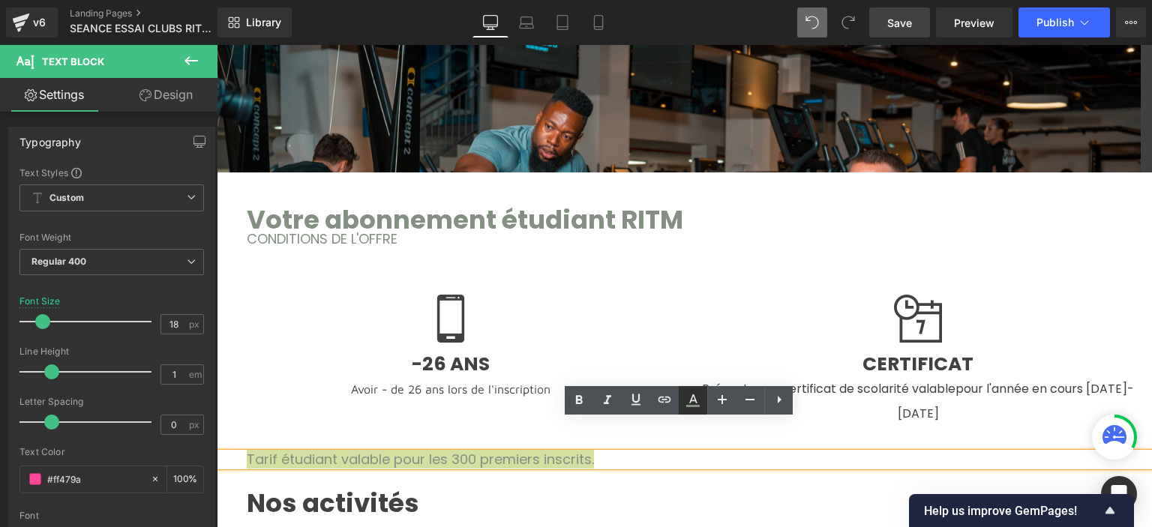
click at [695, 401] on icon at bounding box center [693, 398] width 8 height 9
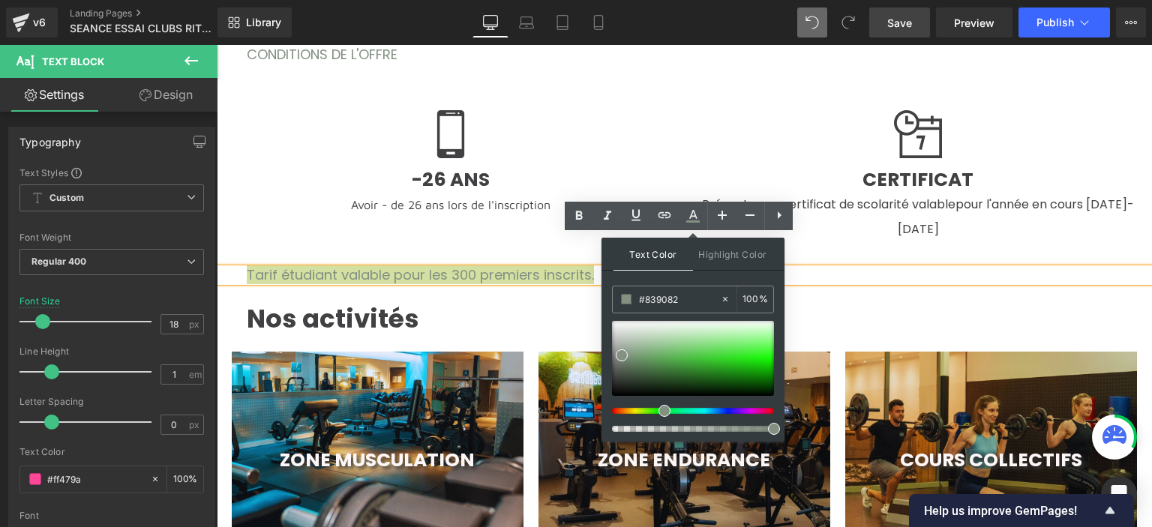
drag, startPoint x: 1145, startPoint y: 224, endPoint x: 979, endPoint y: 402, distance: 243.5
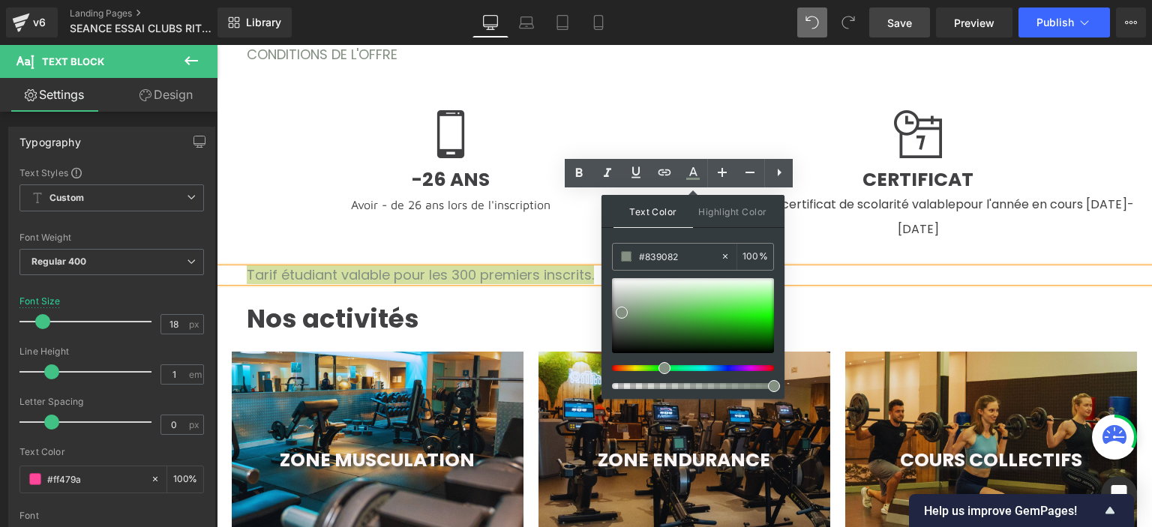
scroll to position [1277, 0]
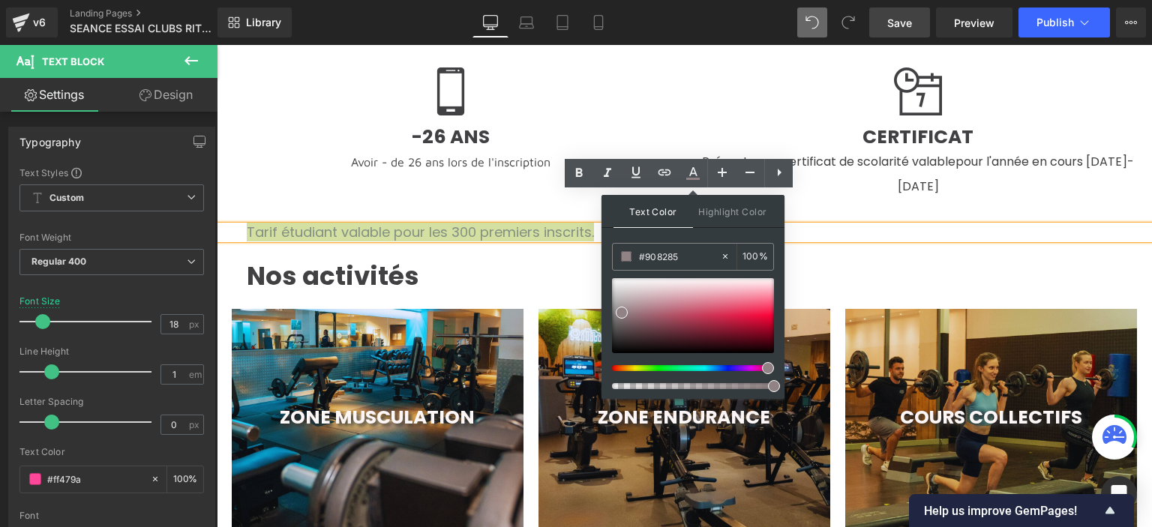
drag, startPoint x: 762, startPoint y: 367, endPoint x: 757, endPoint y: 347, distance: 20.9
click at [762, 367] on div at bounding box center [687, 368] width 162 height 6
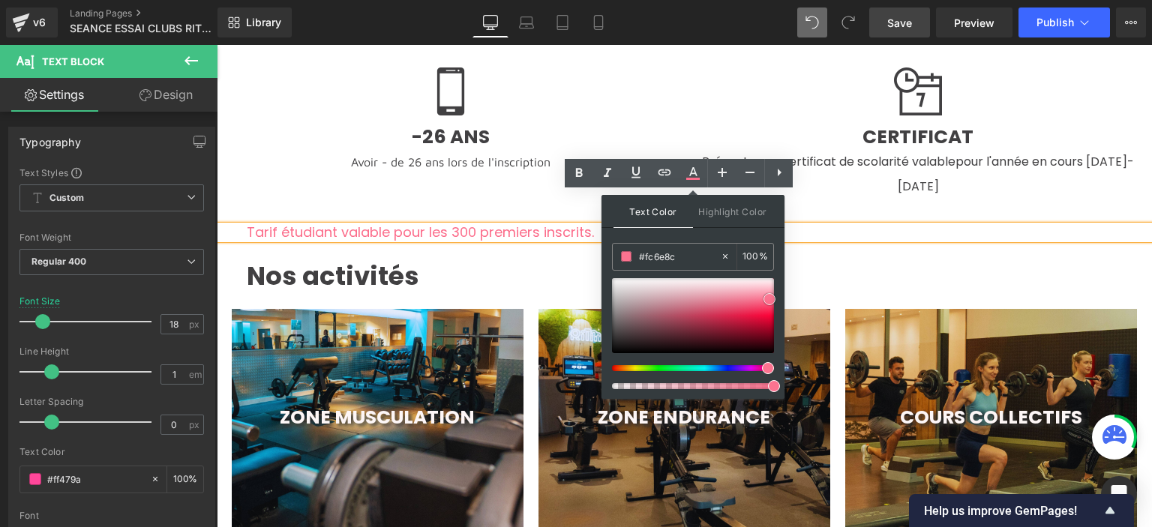
drag, startPoint x: 741, startPoint y: 330, endPoint x: 769, endPoint y: 298, distance: 42.5
click at [769, 298] on div at bounding box center [693, 315] width 162 height 75
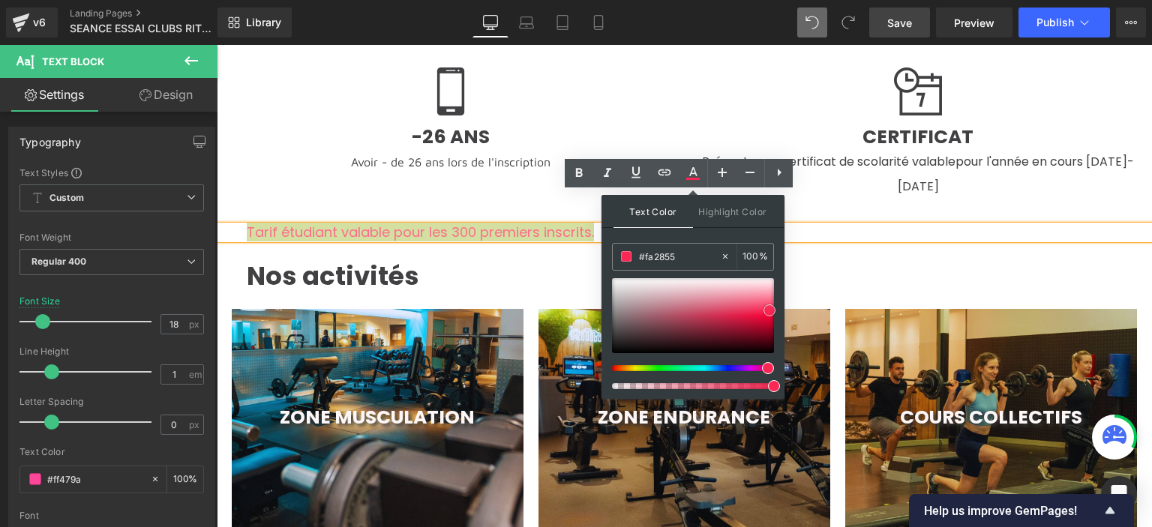
click at [769, 310] on div at bounding box center [693, 315] width 162 height 75
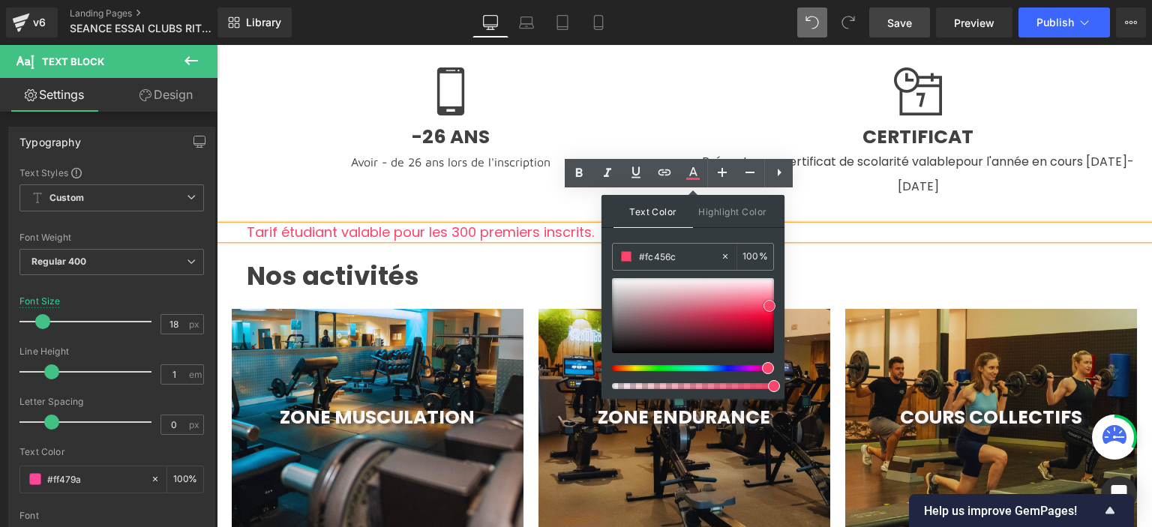
drag, startPoint x: 769, startPoint y: 305, endPoint x: 783, endPoint y: 292, distance: 19.6
click at [770, 300] on span at bounding box center [769, 306] width 12 height 12
type input "#fd446c"
click at [838, 263] on p "Nos activités" at bounding box center [699, 275] width 905 height 25
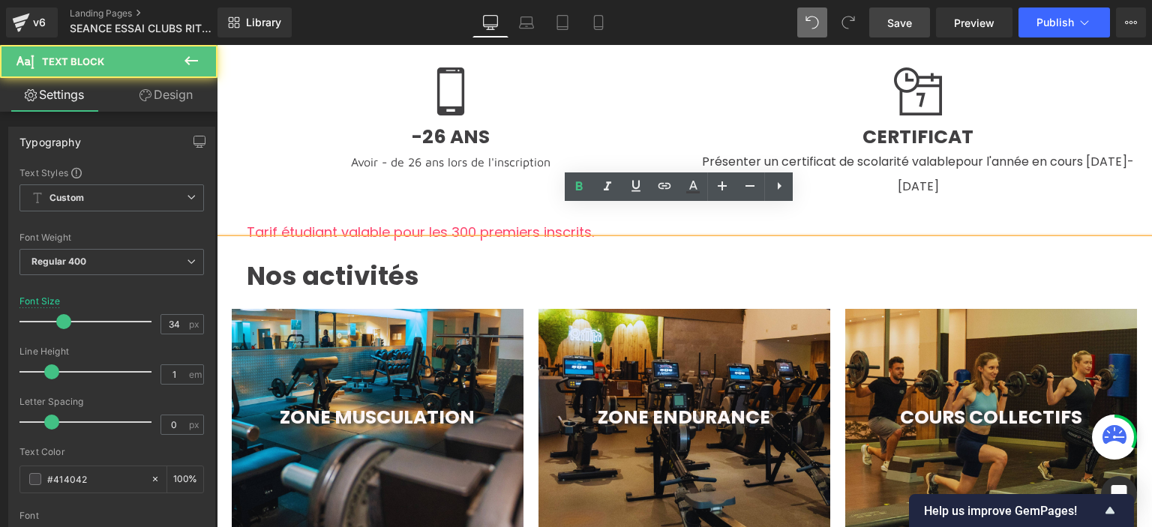
click at [478, 239] on div "Nos activités" at bounding box center [684, 263] width 935 height 49
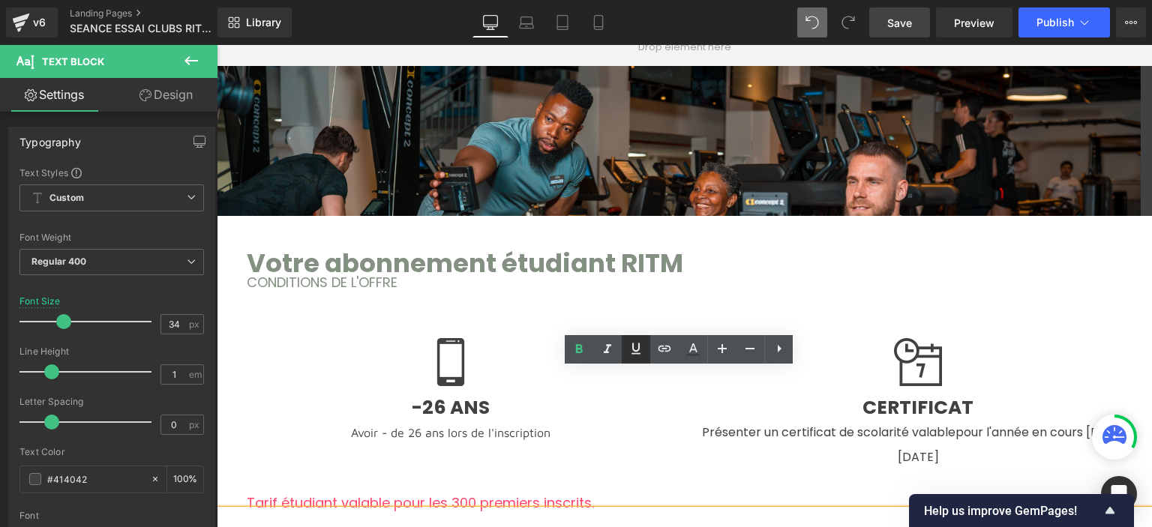
scroll to position [1127, 0]
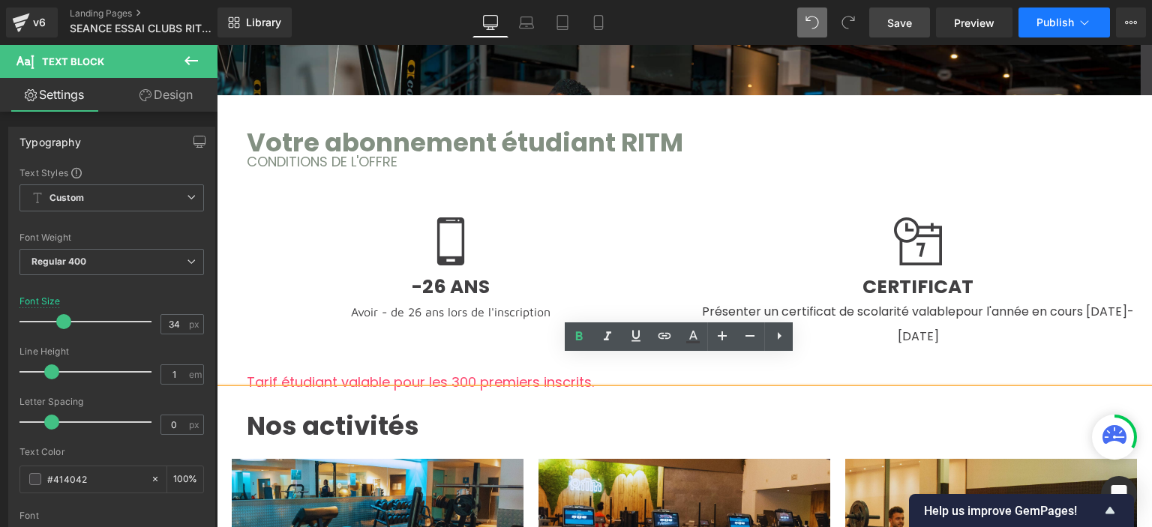
click at [1042, 23] on span "Publish" at bounding box center [1054, 22] width 37 height 12
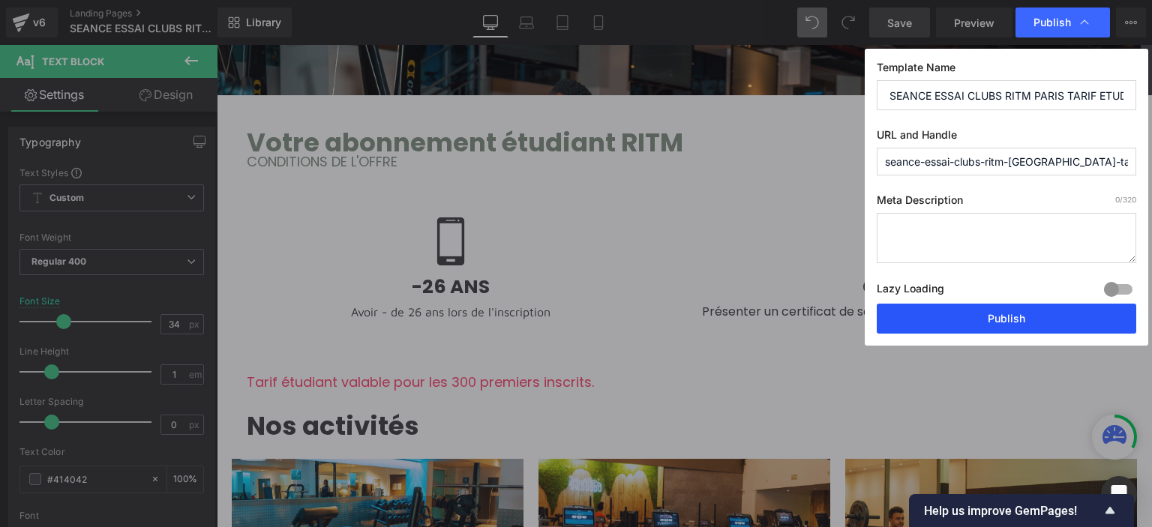
drag, startPoint x: 1012, startPoint y: 308, endPoint x: 676, endPoint y: 167, distance: 364.4
click at [1012, 308] on button "Publish" at bounding box center [1006, 319] width 259 height 30
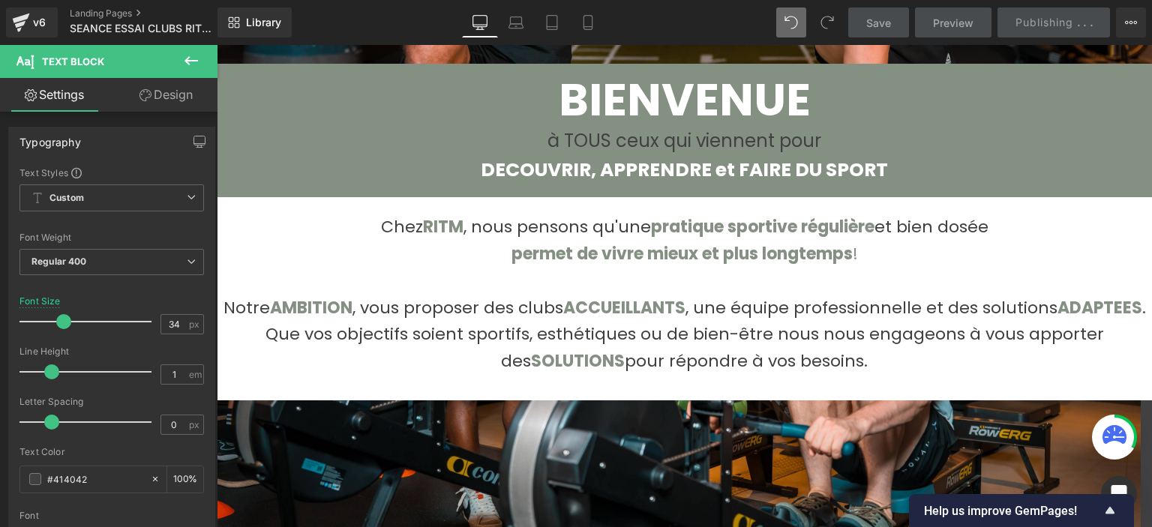
scroll to position [302, 0]
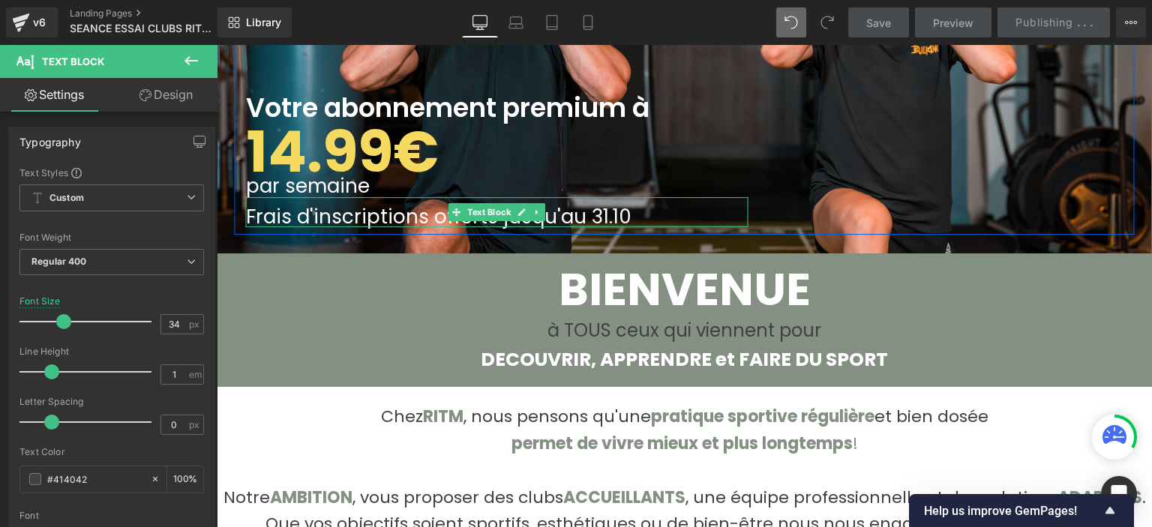
click at [633, 215] on p "Frais d'inscriptions offerts jusqu'au 31.10" at bounding box center [497, 217] width 502 height 22
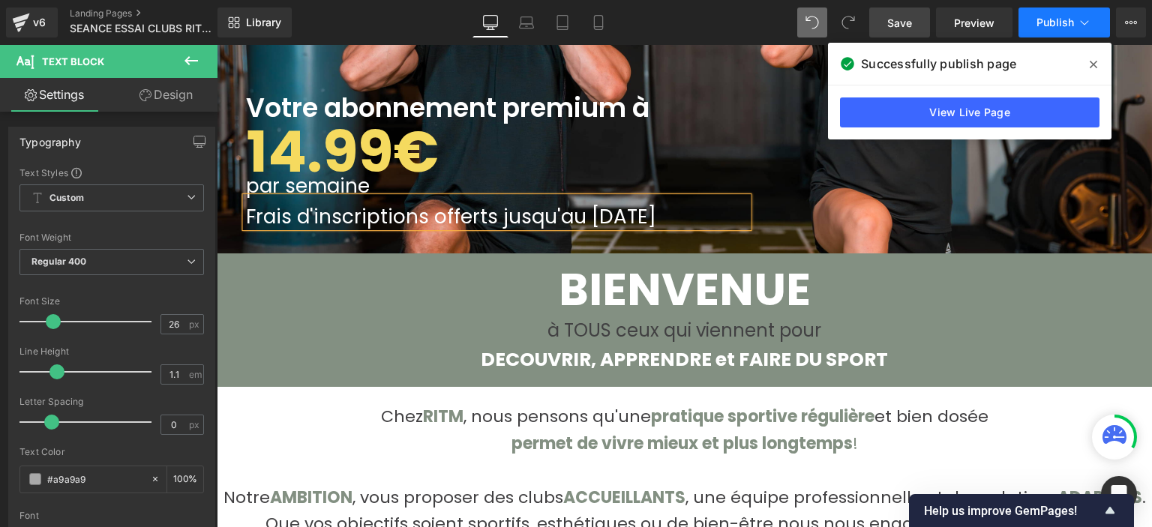
click at [1048, 31] on button "Publish" at bounding box center [1063, 22] width 91 height 30
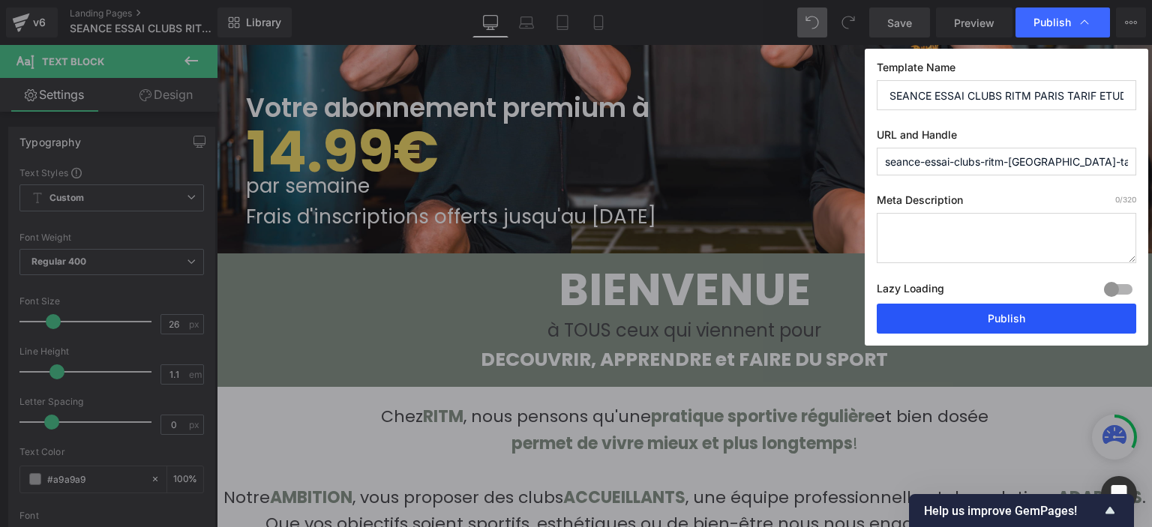
click at [957, 310] on button "Publish" at bounding box center [1006, 319] width 259 height 30
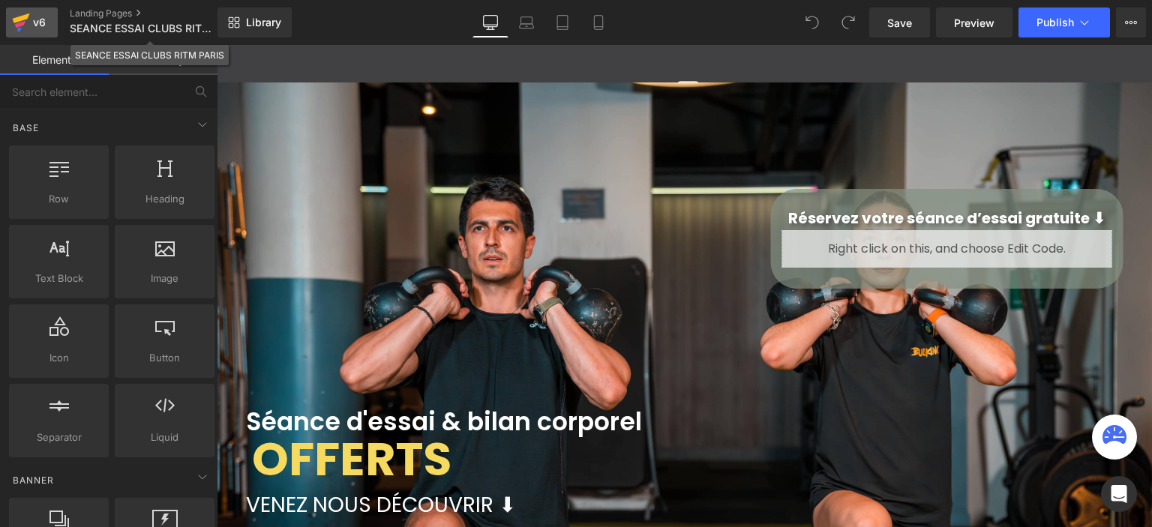
scroll to position [3315, 924]
click at [40, 21] on div "v6" at bounding box center [39, 22] width 19 height 19
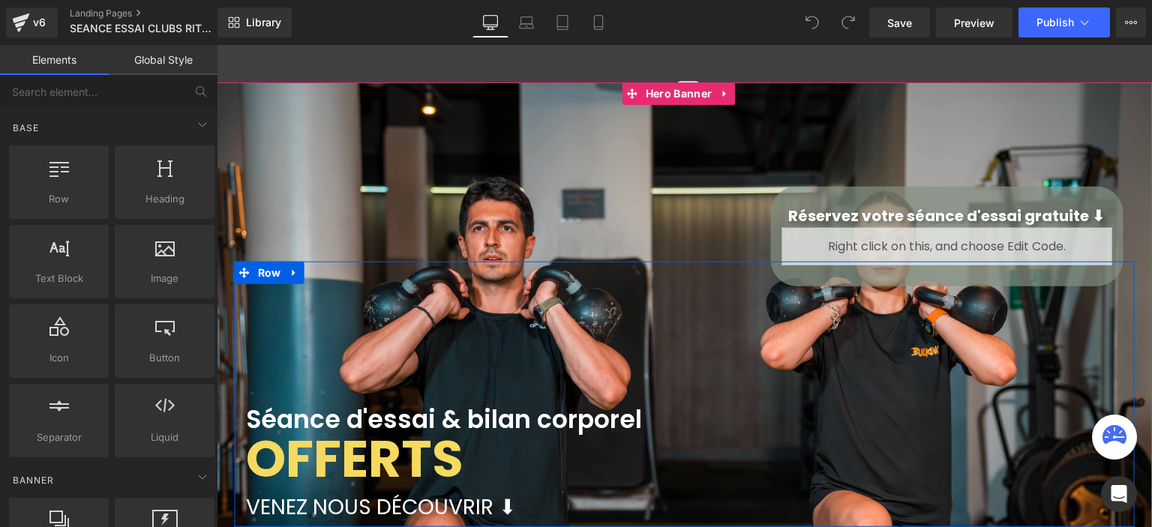
scroll to position [3315, 924]
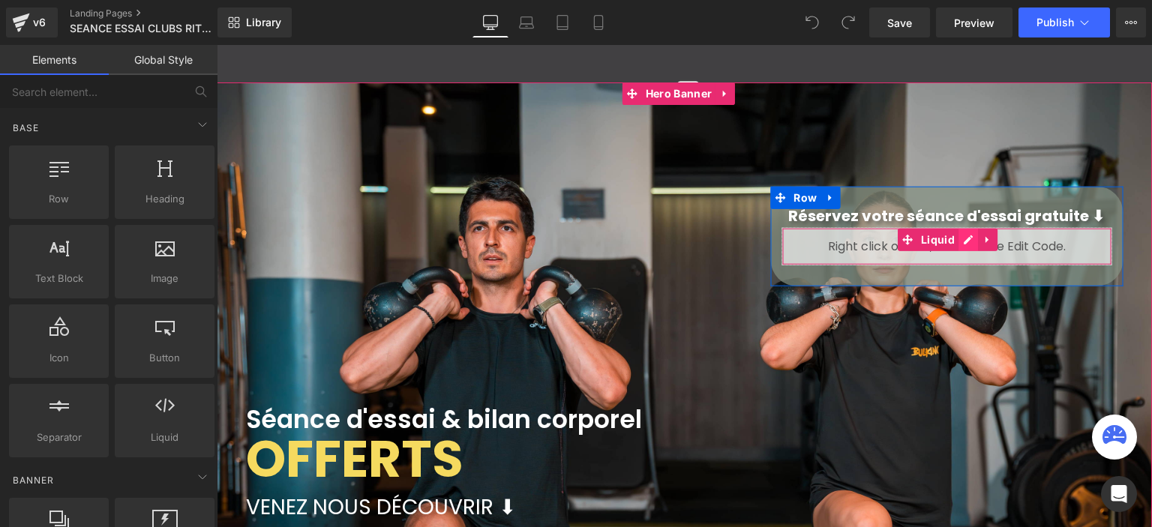
click at [968, 236] on div "Liquid" at bounding box center [946, 246] width 330 height 37
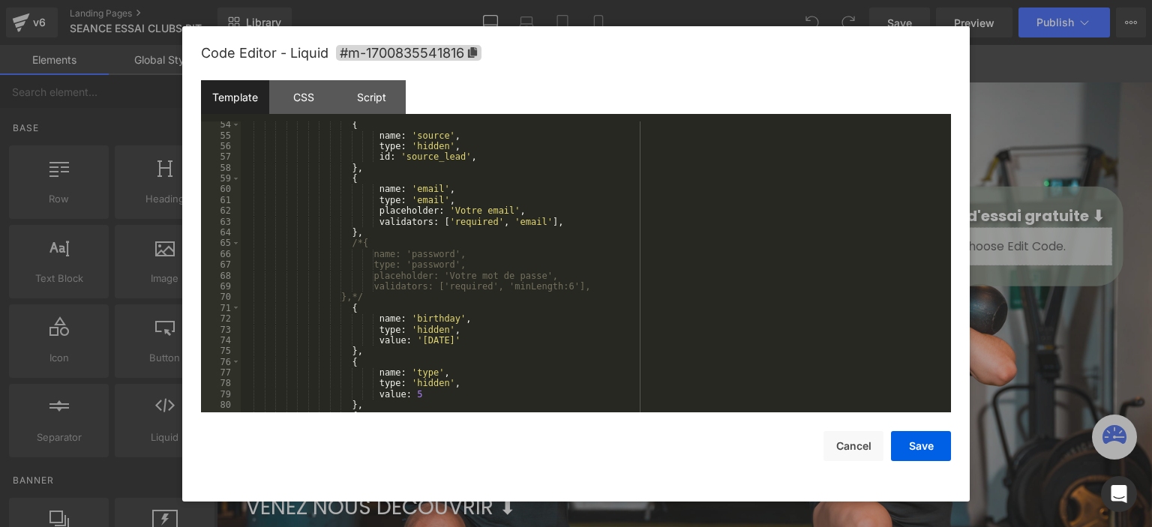
scroll to position [675, 0]
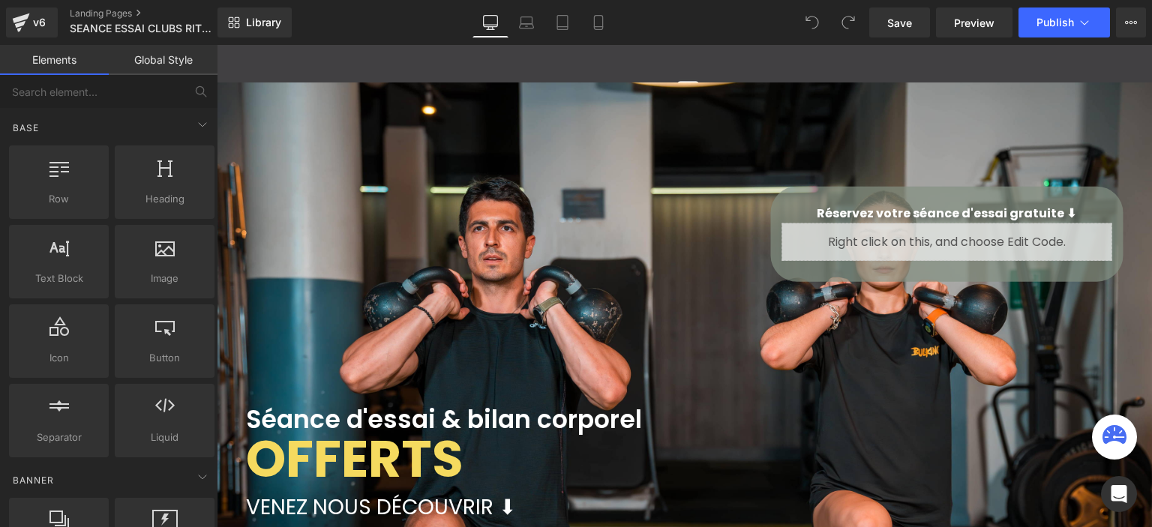
scroll to position [3315, 924]
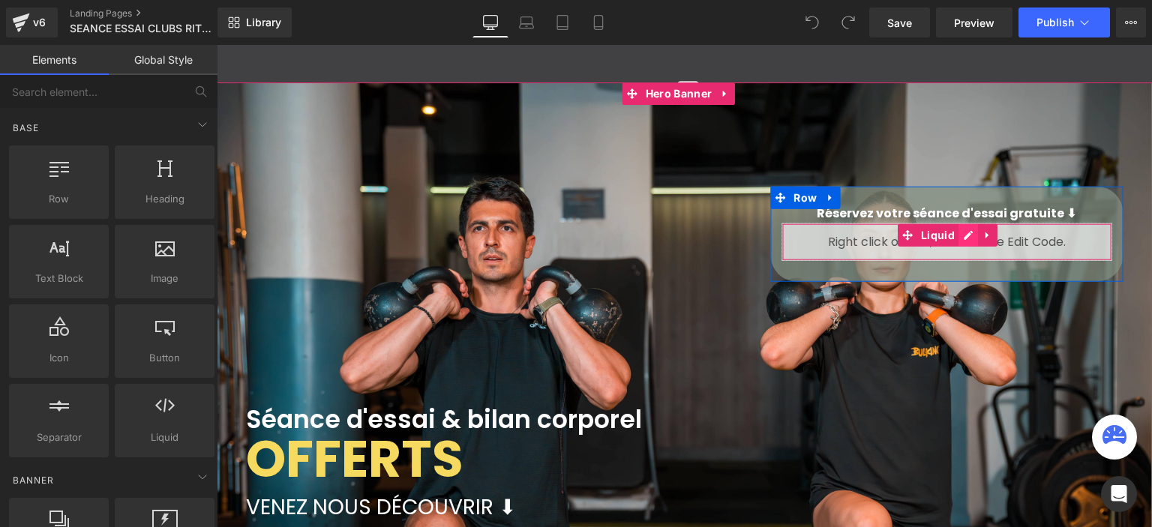
click at [969, 233] on div "Liquid" at bounding box center [946, 241] width 330 height 37
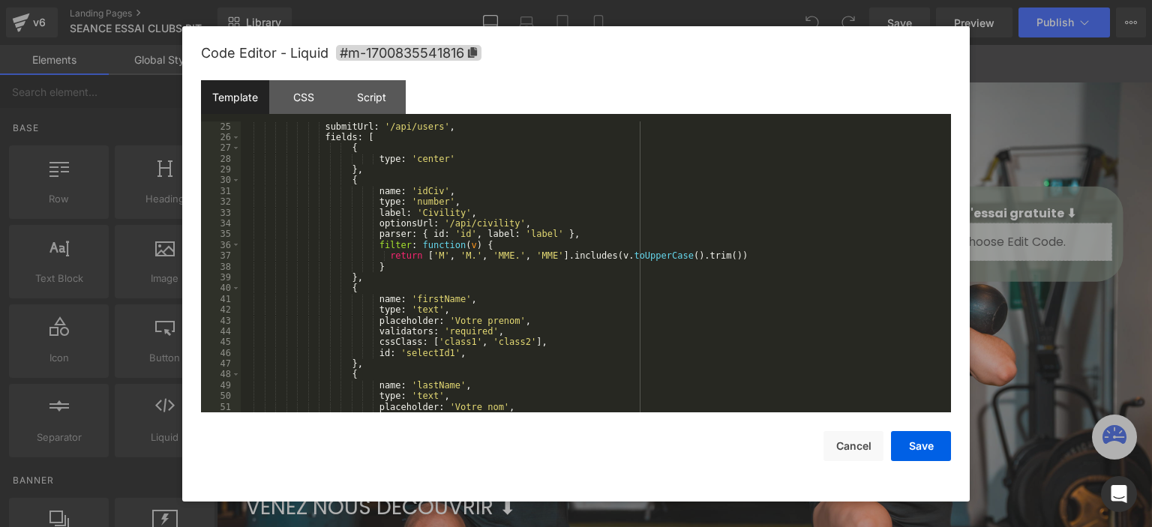
scroll to position [270, 0]
click at [301, 98] on div "CSS" at bounding box center [303, 97] width 68 height 34
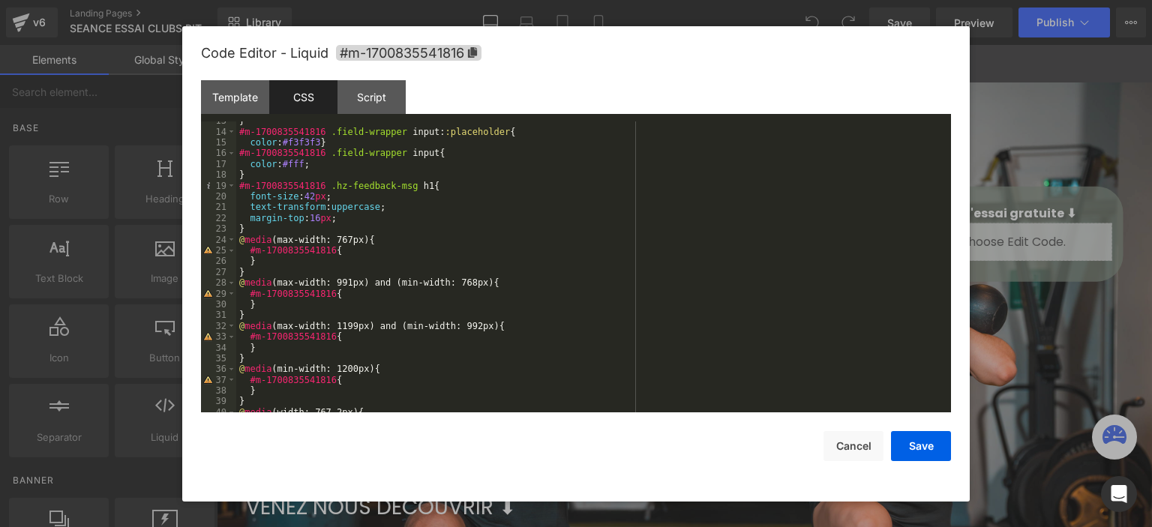
scroll to position [183, 0]
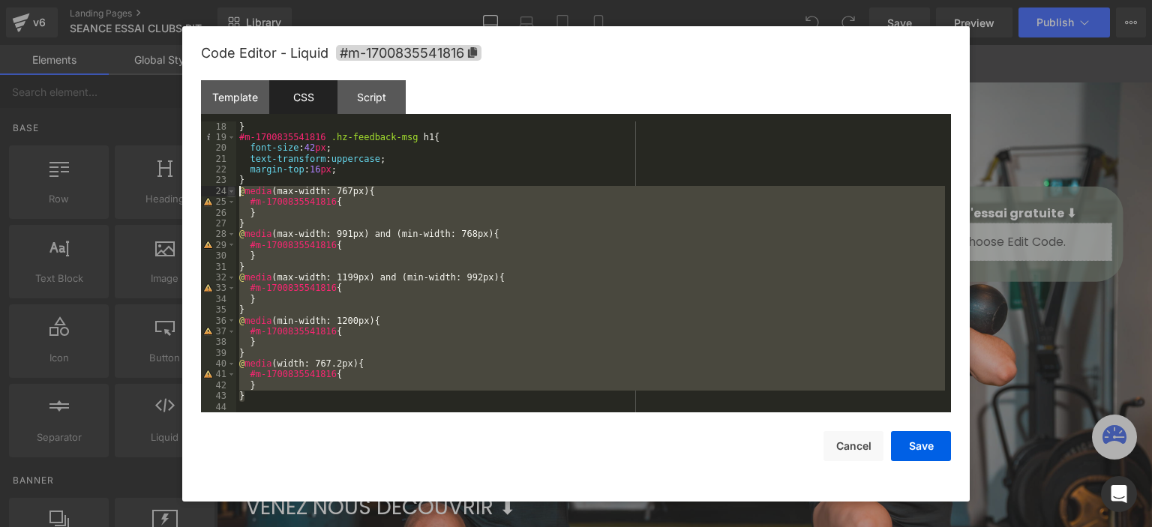
drag, startPoint x: 246, startPoint y: 401, endPoint x: 228, endPoint y: 195, distance: 207.0
click at [228, 195] on pre "18 19 20 21 22 23 24 25 26 27 28 29 30 31 32 33 34 35 36 37 38 39 40 41 42 43 4…" at bounding box center [576, 267] width 750 height 292
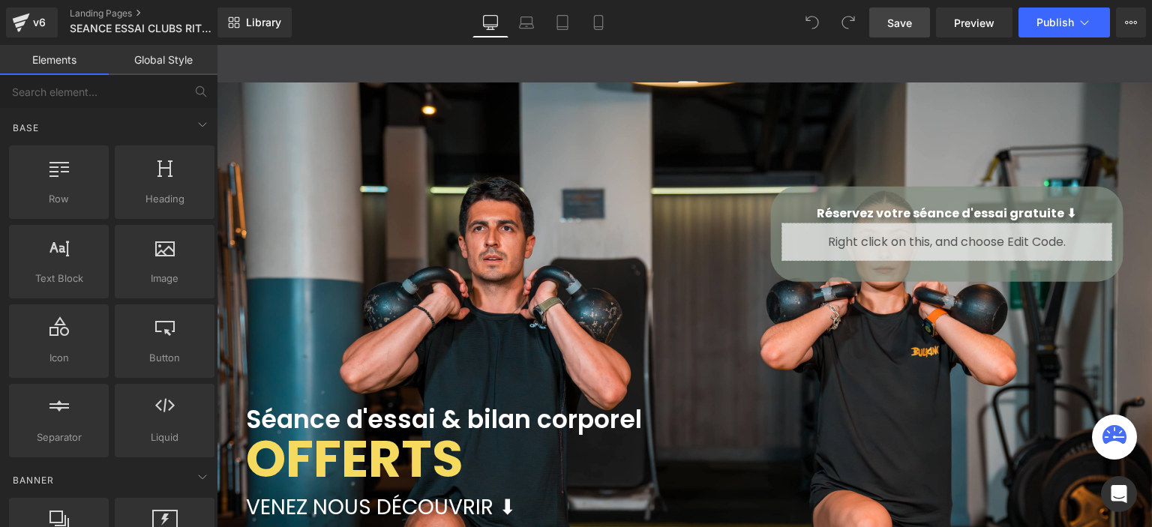
scroll to position [3315, 924]
drag, startPoint x: 968, startPoint y: 32, endPoint x: 927, endPoint y: 32, distance: 41.2
click at [966, 31] on link "Preview" at bounding box center [974, 22] width 76 height 30
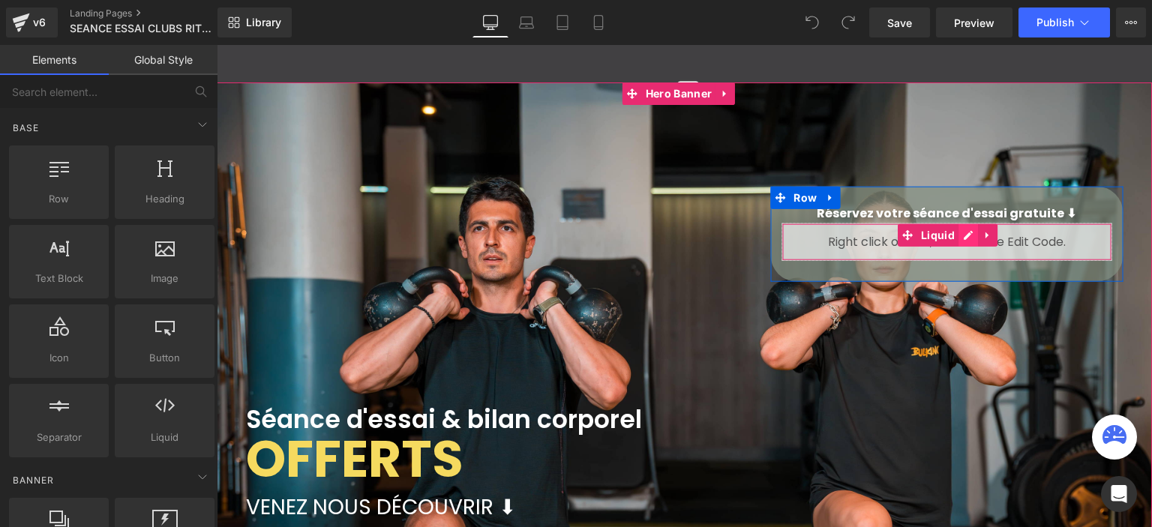
click at [957, 226] on div "Liquid" at bounding box center [946, 241] width 330 height 37
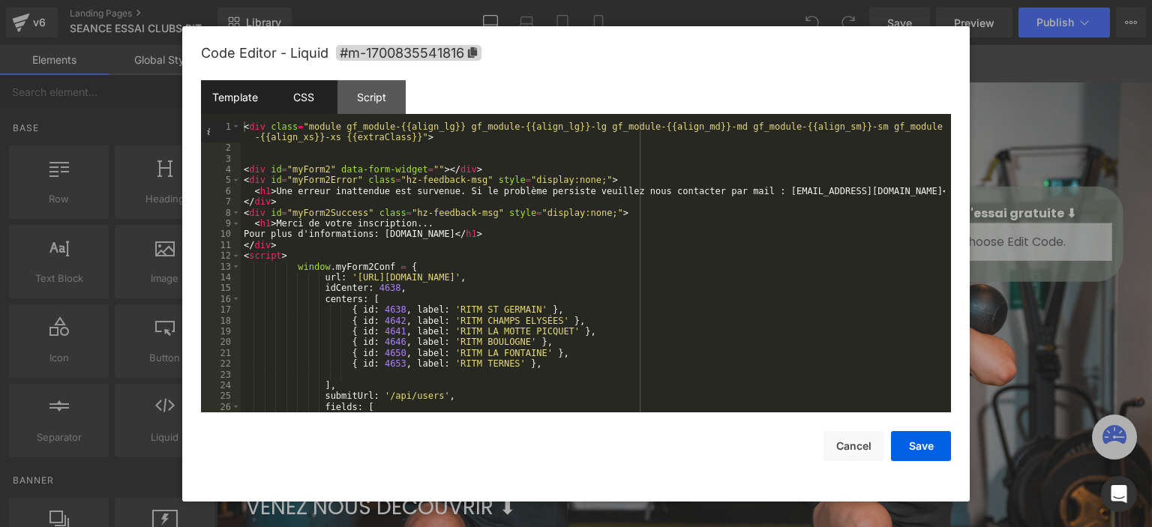
click at [312, 98] on div "CSS" at bounding box center [303, 97] width 68 height 34
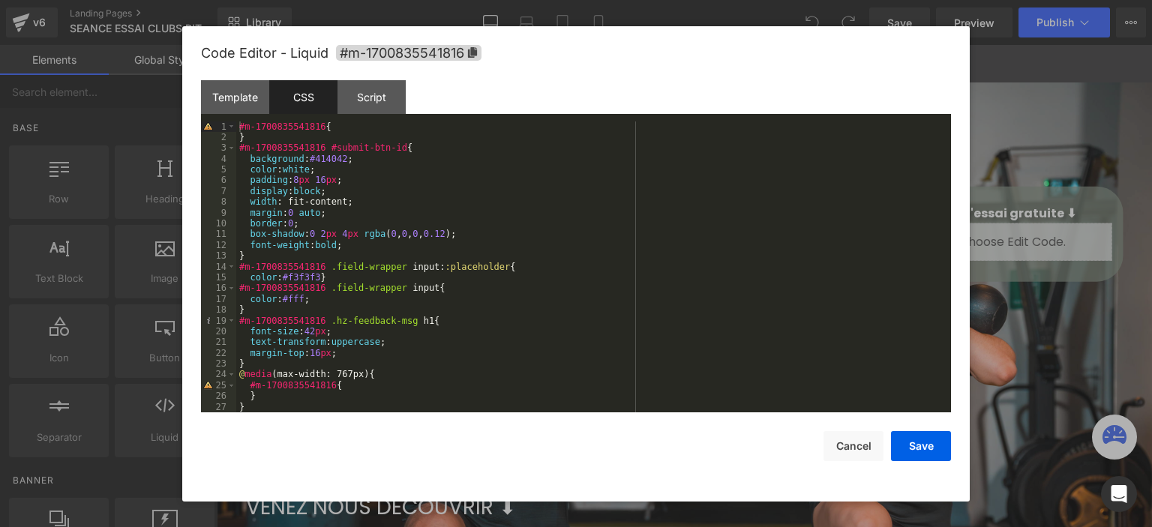
scroll to position [183, 0]
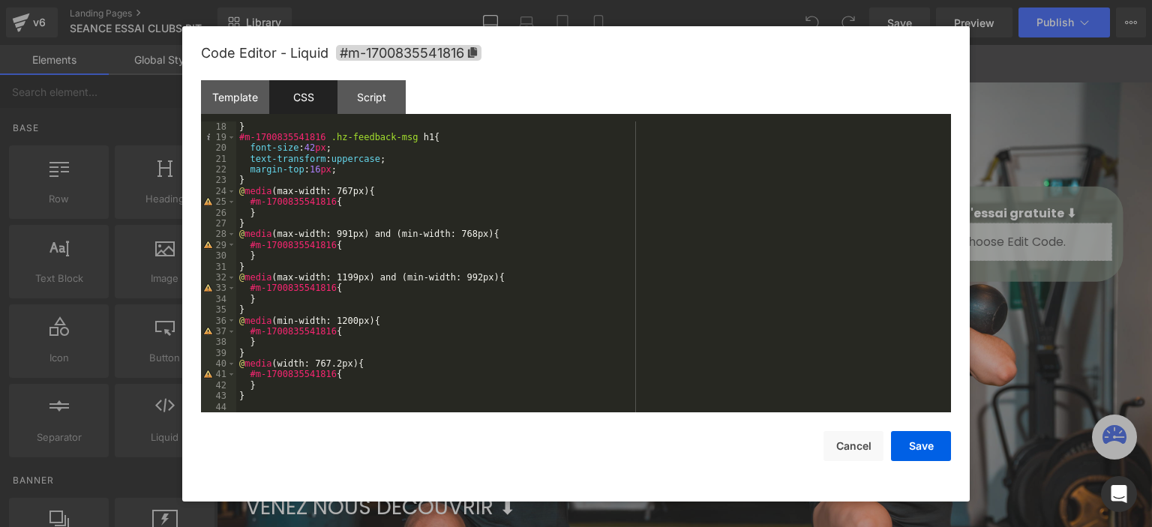
click at [1054, 167] on div at bounding box center [576, 263] width 1152 height 527
